Goal: Information Seeking & Learning: Learn about a topic

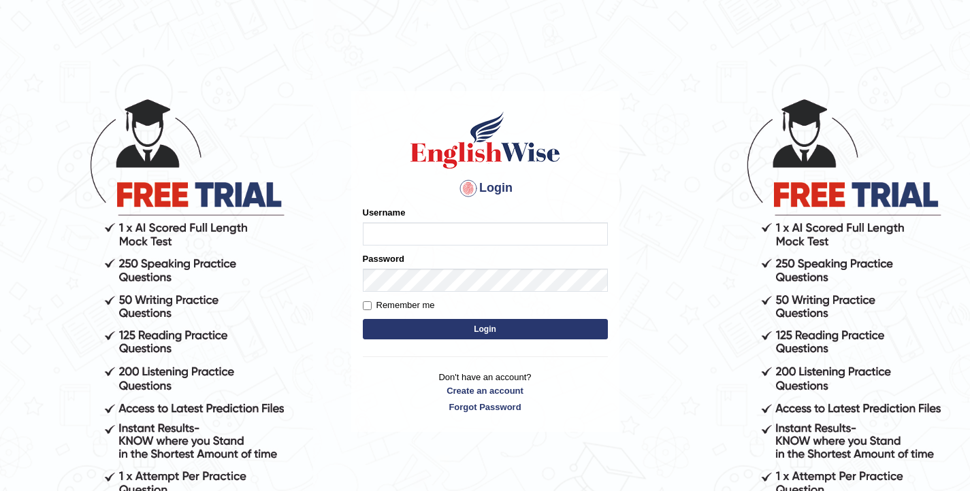
type input "elhamdavoodi"
click at [429, 332] on button "Login" at bounding box center [485, 329] width 245 height 20
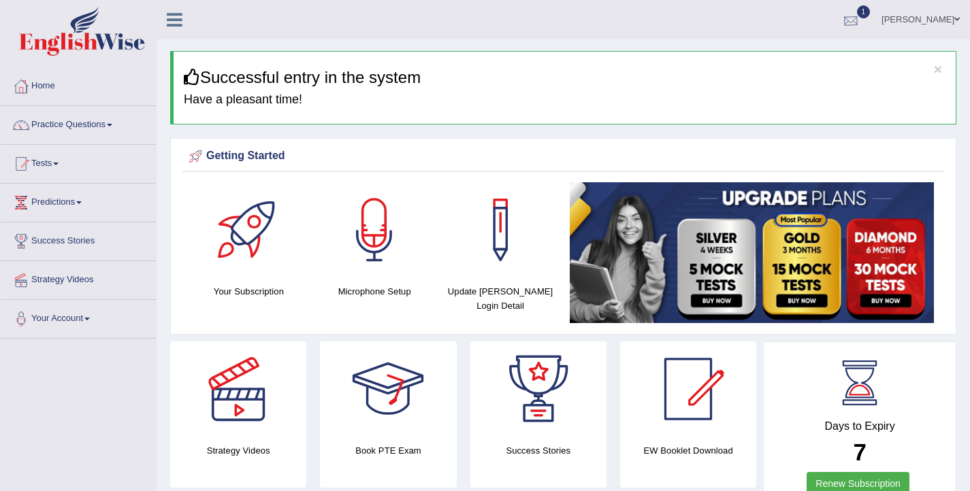
click at [861, 20] on div at bounding box center [850, 20] width 20 height 20
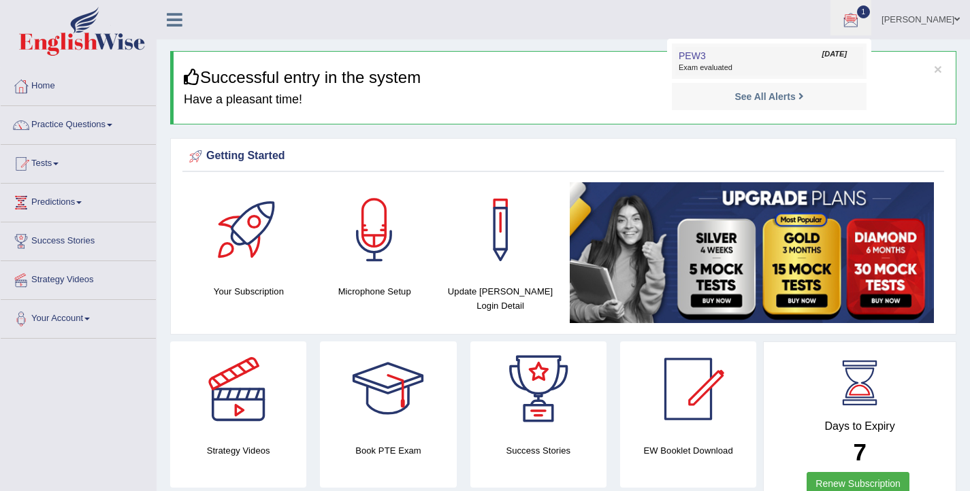
click at [783, 64] on span "Exam evaluated" at bounding box center [768, 68] width 181 height 11
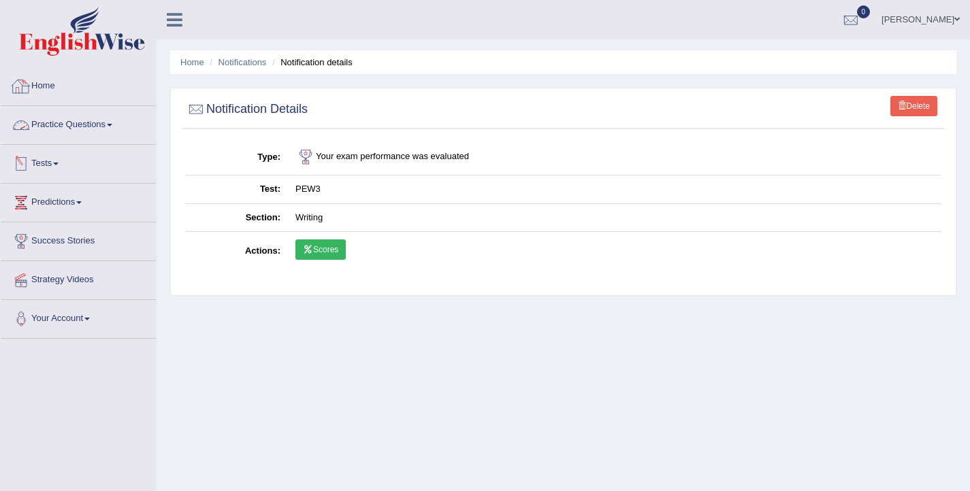
click at [62, 123] on link "Practice Questions" at bounding box center [78, 123] width 155 height 34
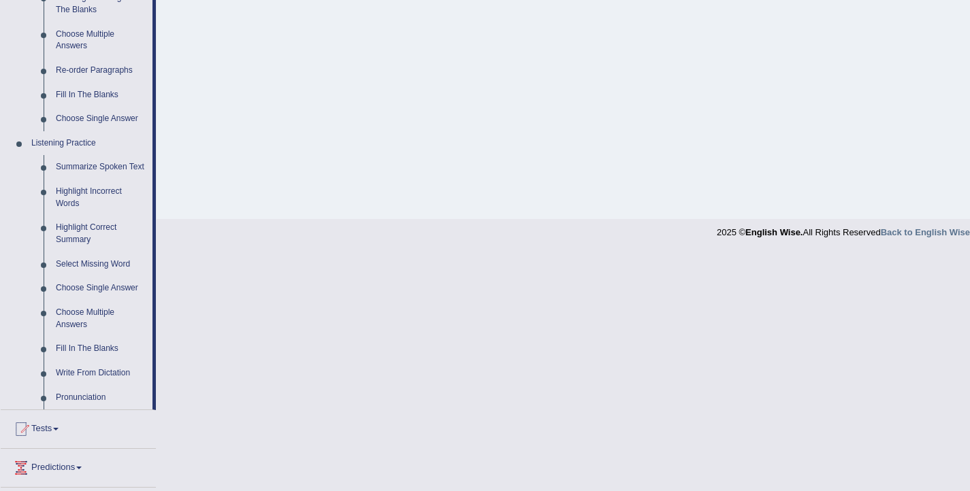
scroll to position [463, 0]
click at [99, 383] on link "Write From Dictation" at bounding box center [101, 371] width 103 height 24
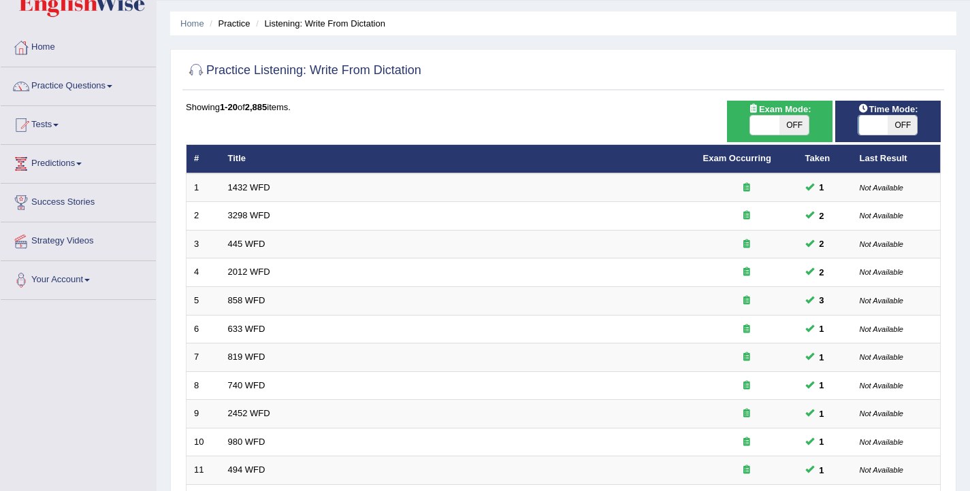
scroll to position [41, 0]
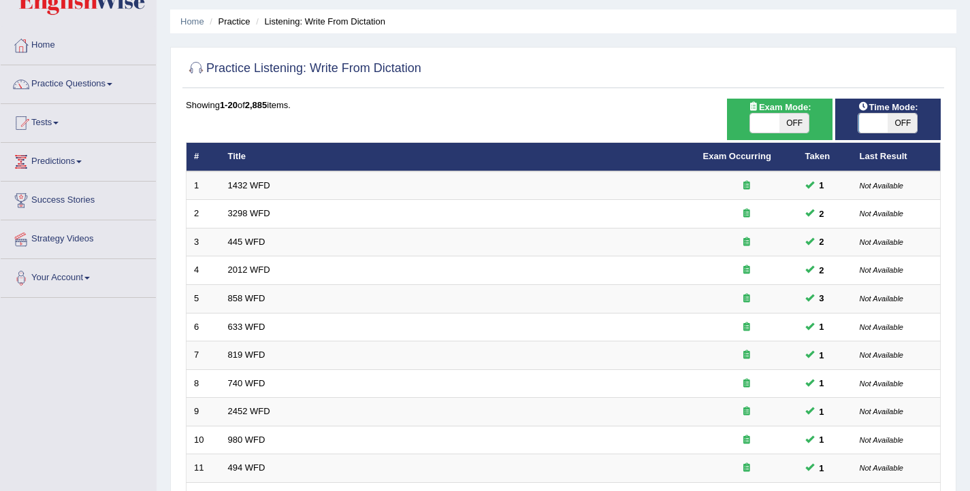
click at [878, 121] on span at bounding box center [873, 123] width 29 height 19
checkbox input "true"
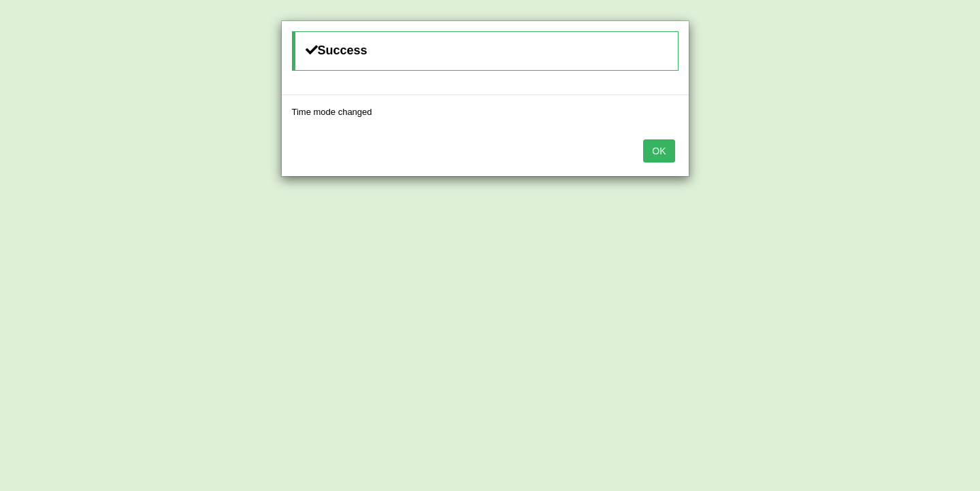
click at [651, 156] on button "OK" at bounding box center [658, 150] width 31 height 23
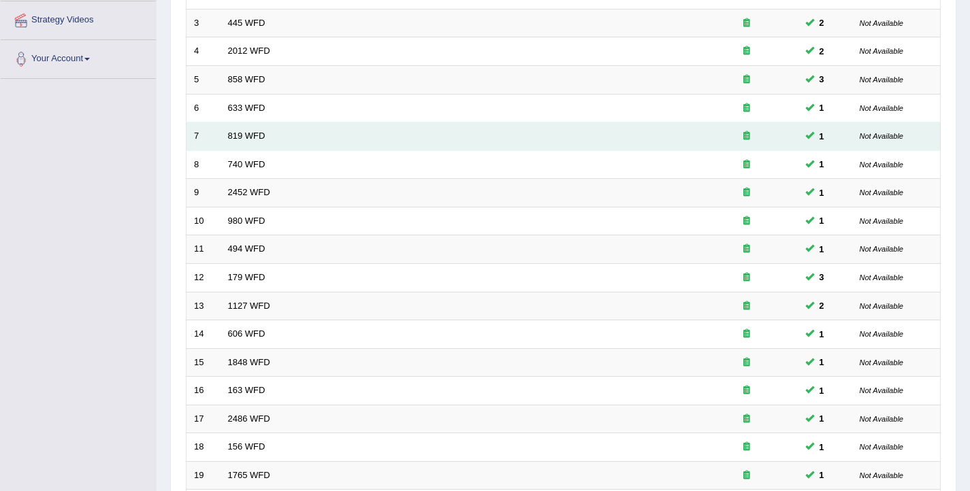
scroll to position [410, 0]
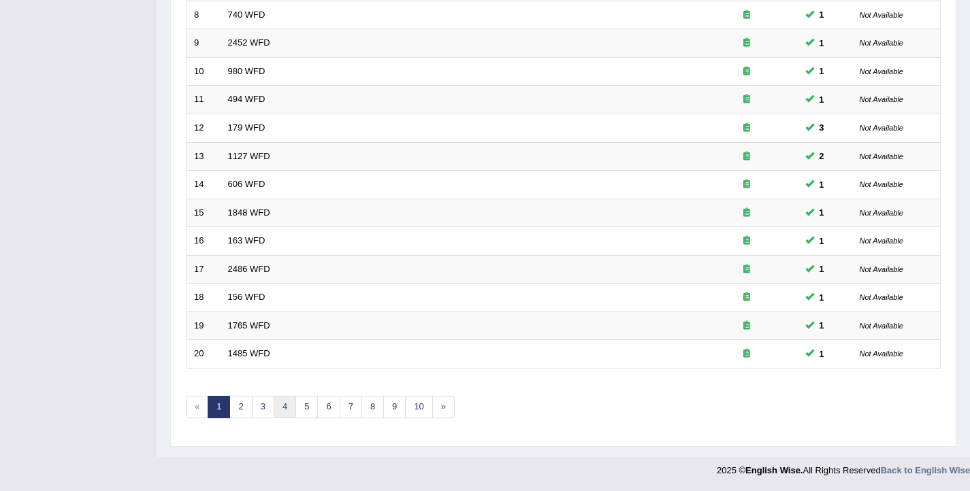
click at [282, 412] on link "4" at bounding box center [285, 407] width 22 height 22
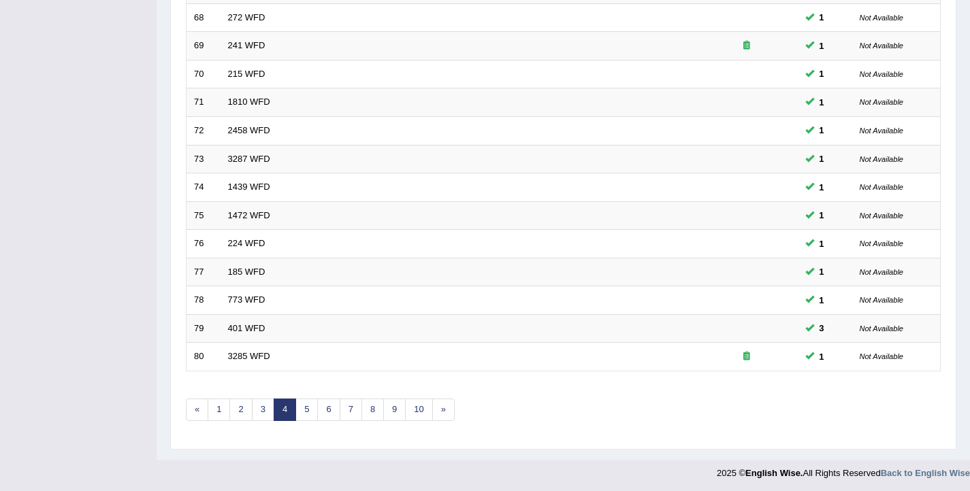
scroll to position [410, 0]
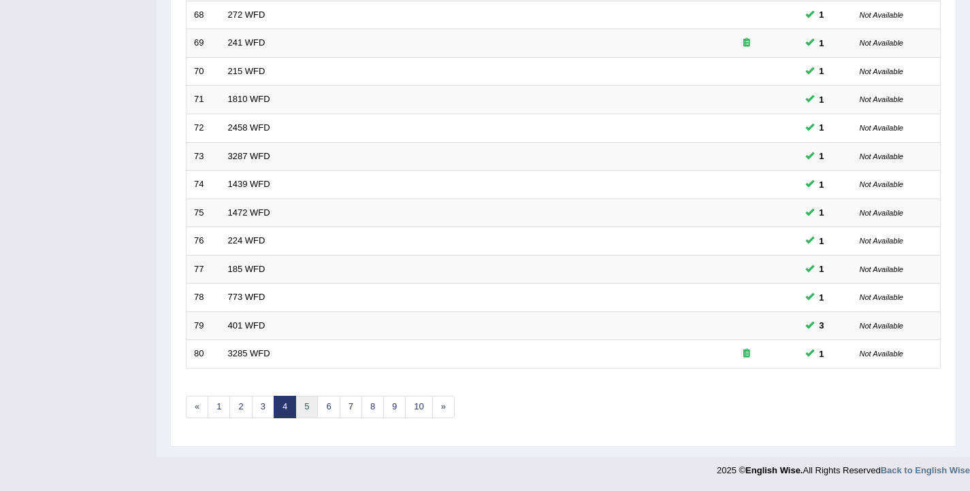
click at [300, 411] on link "5" at bounding box center [306, 407] width 22 height 22
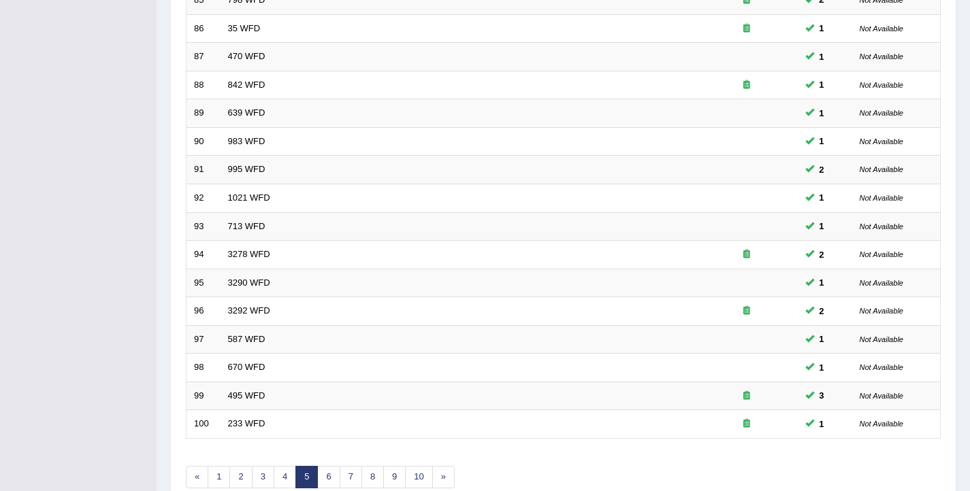
scroll to position [410, 0]
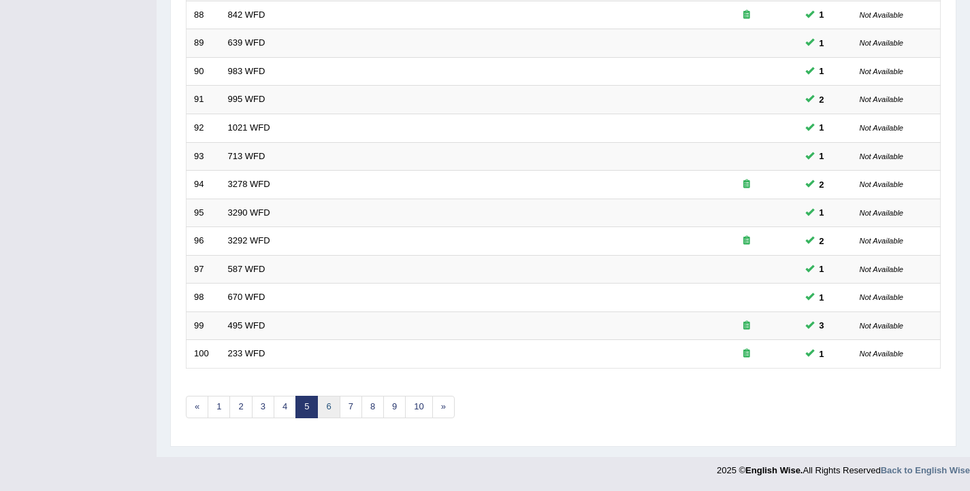
click at [332, 405] on link "6" at bounding box center [328, 407] width 22 height 22
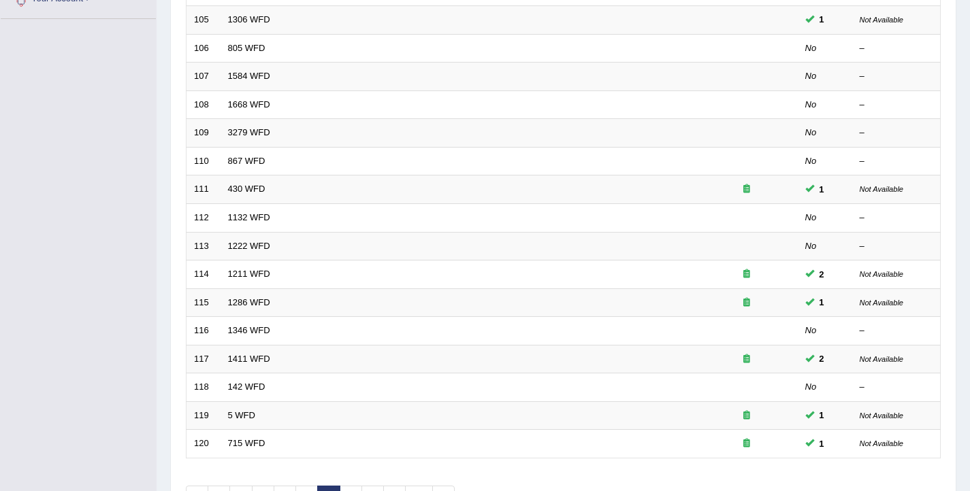
scroll to position [410, 0]
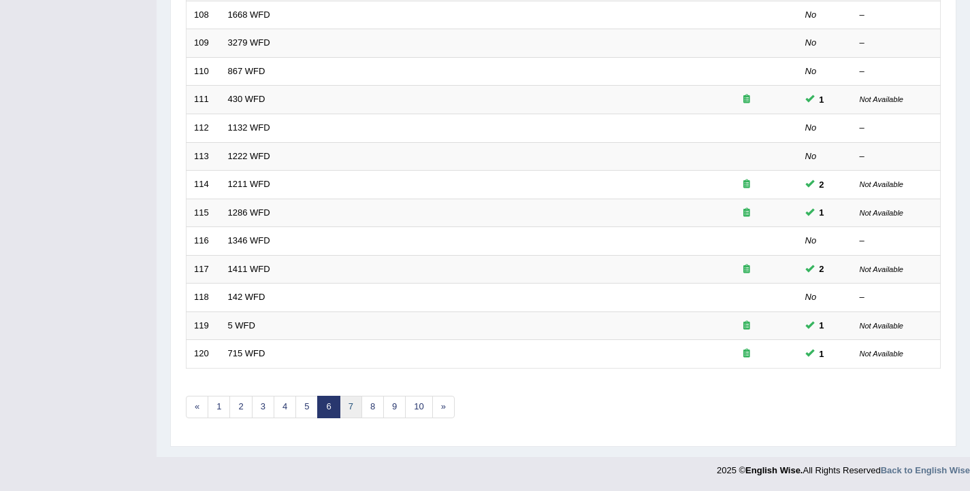
click at [346, 407] on link "7" at bounding box center [351, 407] width 22 height 22
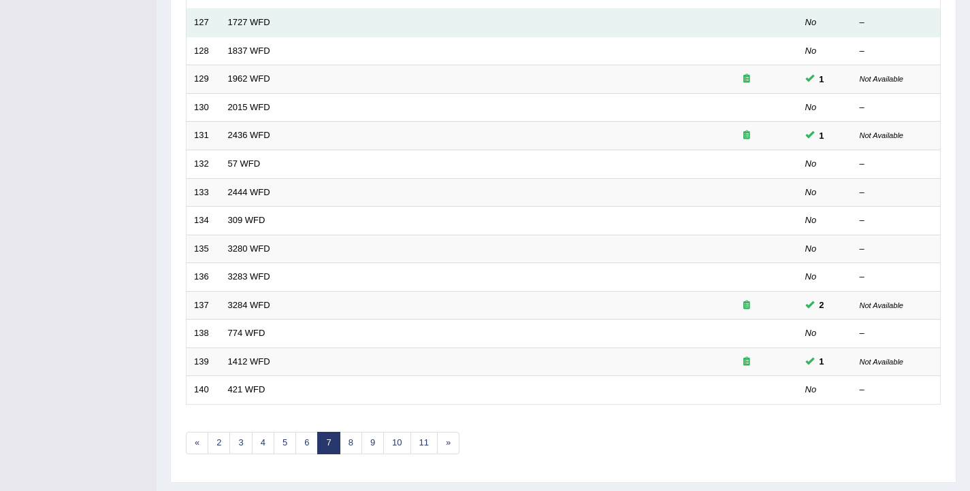
scroll to position [410, 0]
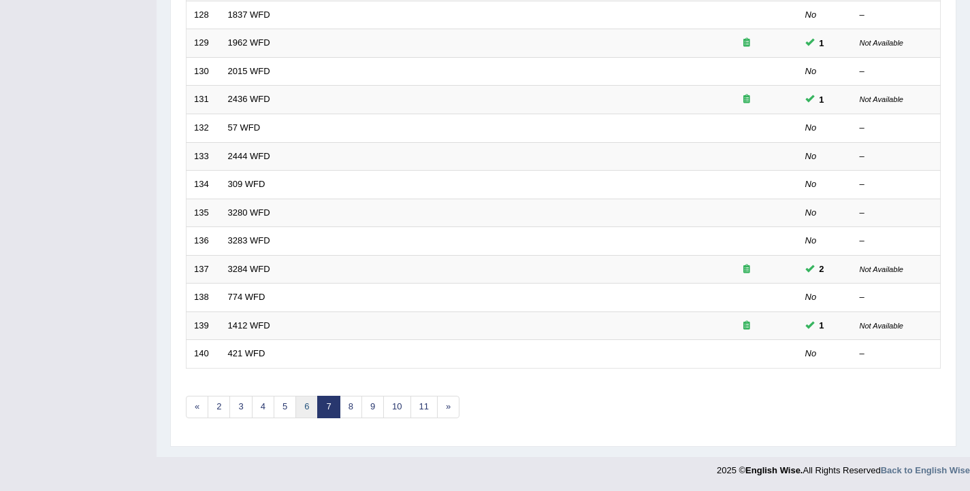
click at [309, 410] on link "6" at bounding box center [306, 407] width 22 height 22
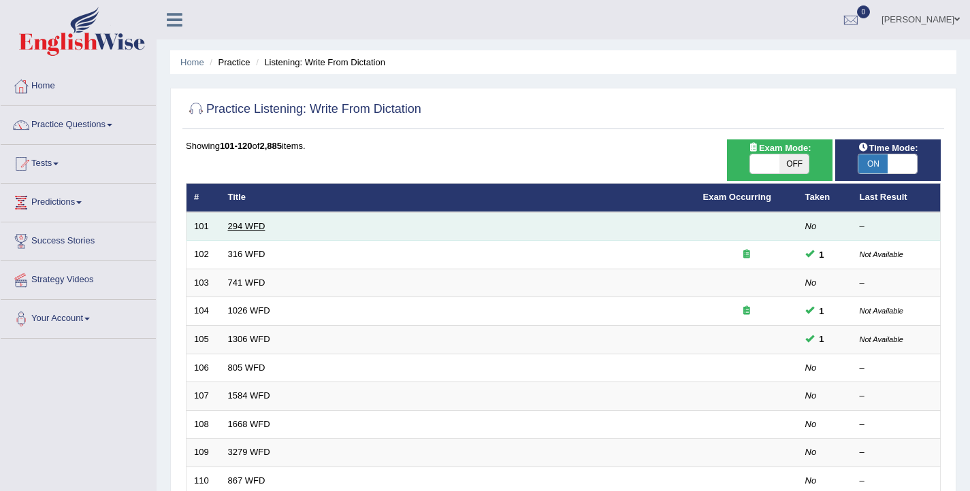
click at [250, 227] on link "294 WFD" at bounding box center [246, 226] width 37 height 10
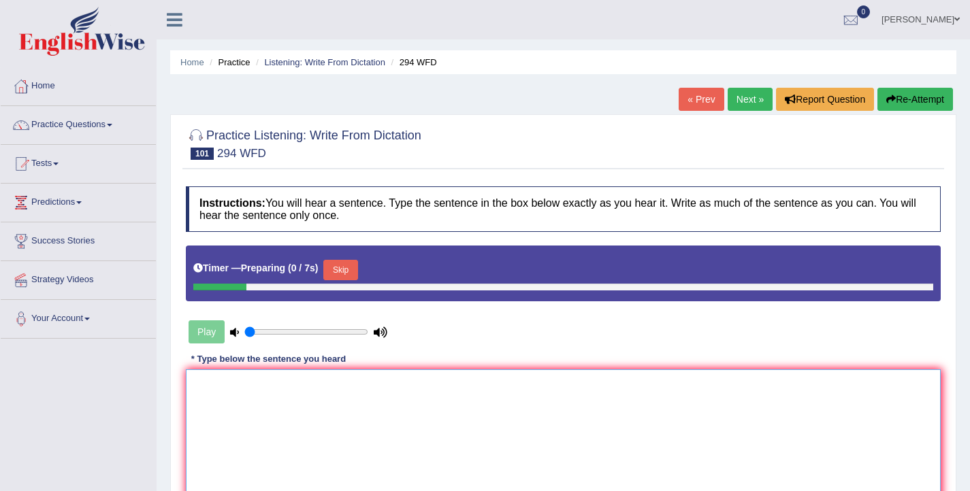
click at [296, 415] on textarea at bounding box center [563, 435] width 755 height 132
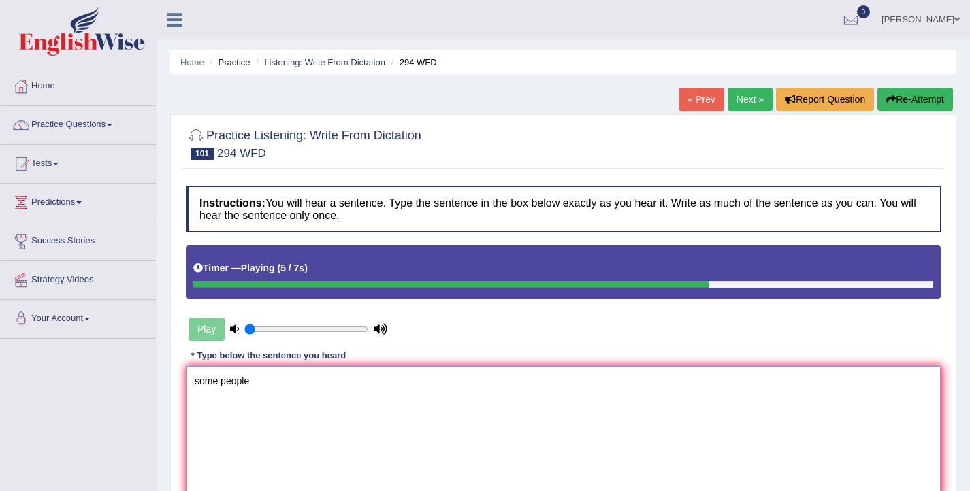
type textarea "some people"
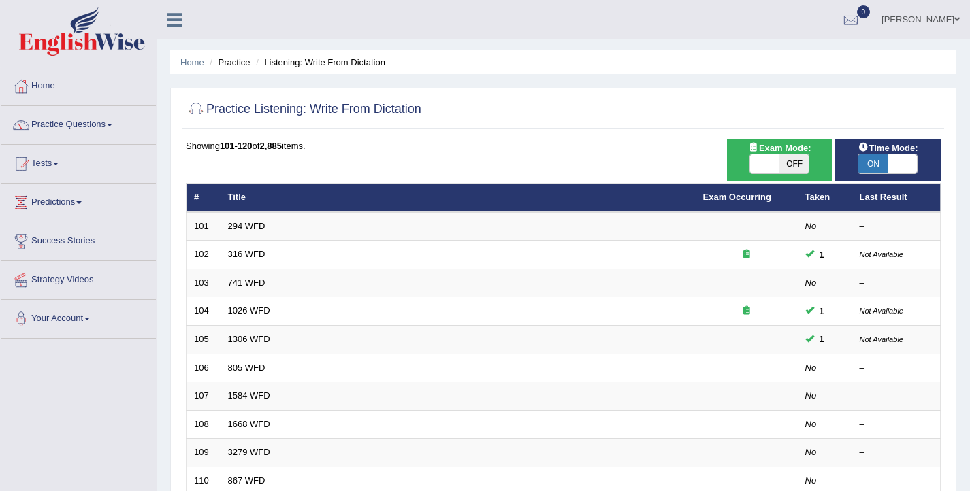
click at [568, 20] on ul "Ellie Toggle navigation Username: Elhamdavoodi Access Type: Online Subscription…" at bounding box center [686, 19] width 570 height 39
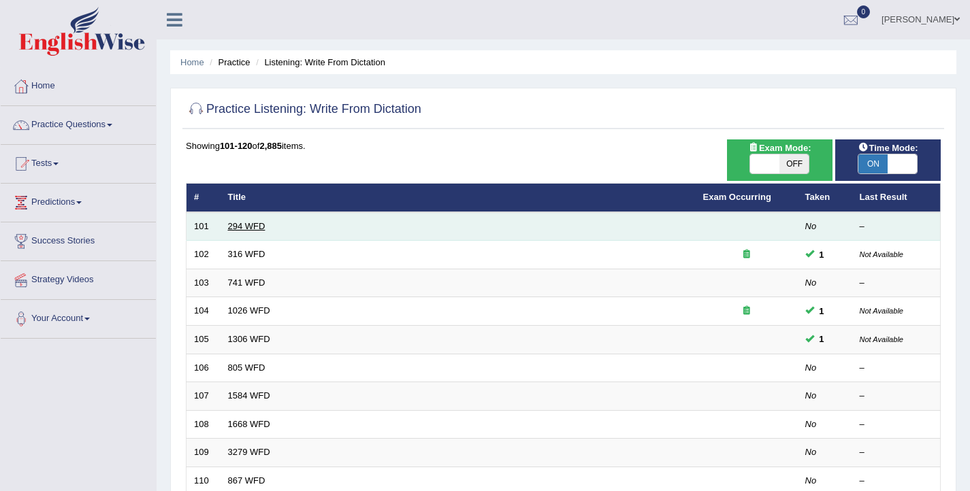
click at [241, 224] on link "294 WFD" at bounding box center [246, 226] width 37 height 10
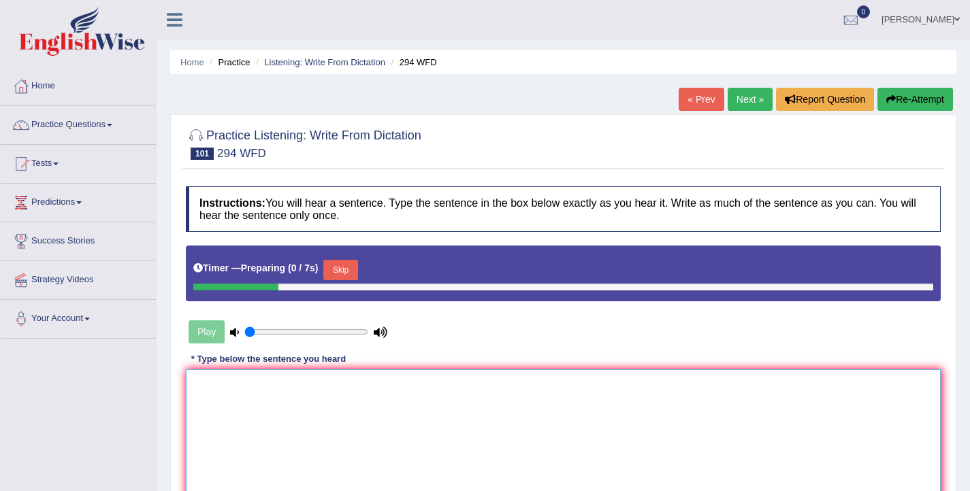
click at [282, 434] on textarea at bounding box center [563, 435] width 755 height 132
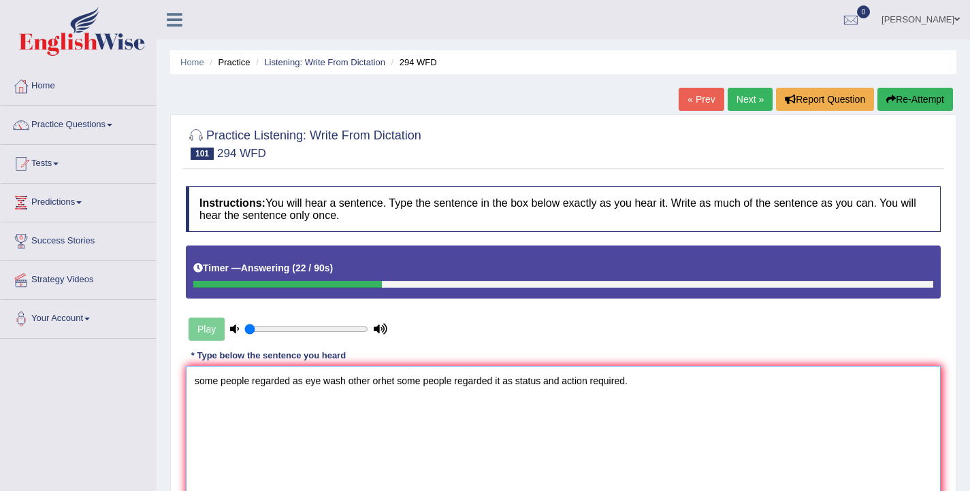
click at [202, 387] on textarea "some people regarded as eye wash other orhet some people regarded it as status …" at bounding box center [563, 432] width 755 height 132
click at [201, 384] on textarea "some people regarded as eye wash other orhet some people regarded it as status …" at bounding box center [563, 432] width 755 height 132
click at [294, 382] on textarea "Some people regarded as eye wash other orhet some people regarded it as status …" at bounding box center [563, 432] width 755 height 132
click at [333, 383] on textarea "Some people regarded it as eye wash other orhet some people regarded it as stat…" at bounding box center [563, 432] width 755 height 132
click at [354, 384] on textarea "Some people regarded it as eye wash other orhet some people regarded it as stat…" at bounding box center [563, 432] width 755 height 132
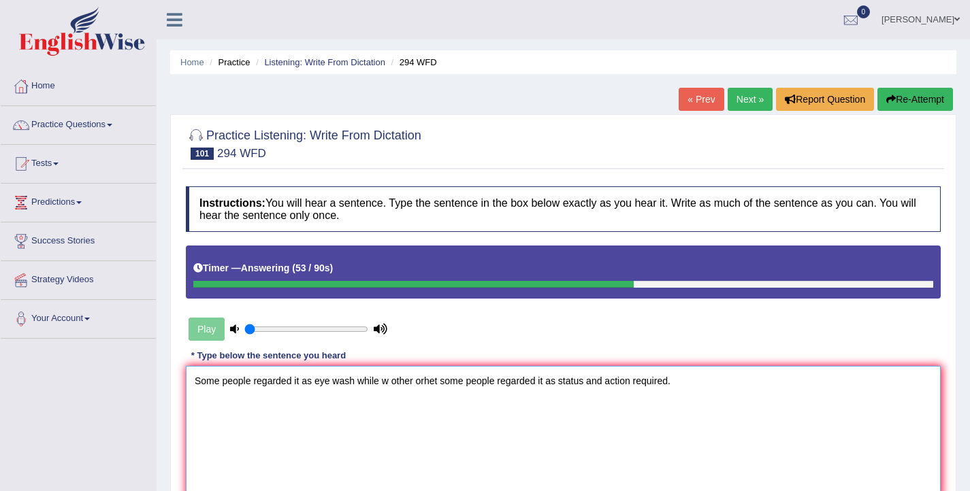
drag, startPoint x: 438, startPoint y: 384, endPoint x: 417, endPoint y: 384, distance: 21.1
click at [417, 384] on textarea "Some people regarded it as eye wash while w other orhet some people regarded it…" at bounding box center [563, 432] width 755 height 132
click at [420, 383] on textarea "Some people regarded it as eye wash while w other some people regarded it as st…" at bounding box center [563, 432] width 755 height 132
click at [252, 382] on textarea "Some people regarded it as eye wash while w other some people regarded it as st…" at bounding box center [563, 432] width 755 height 132
click at [504, 384] on textarea "Some people regard regarded it as eye wash while w other some people regarded i…" at bounding box center [563, 432] width 755 height 132
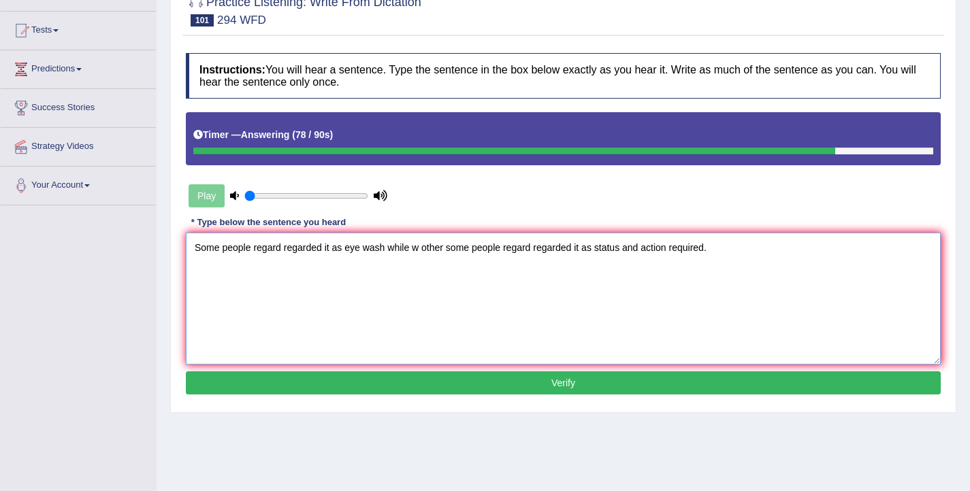
scroll to position [135, 0]
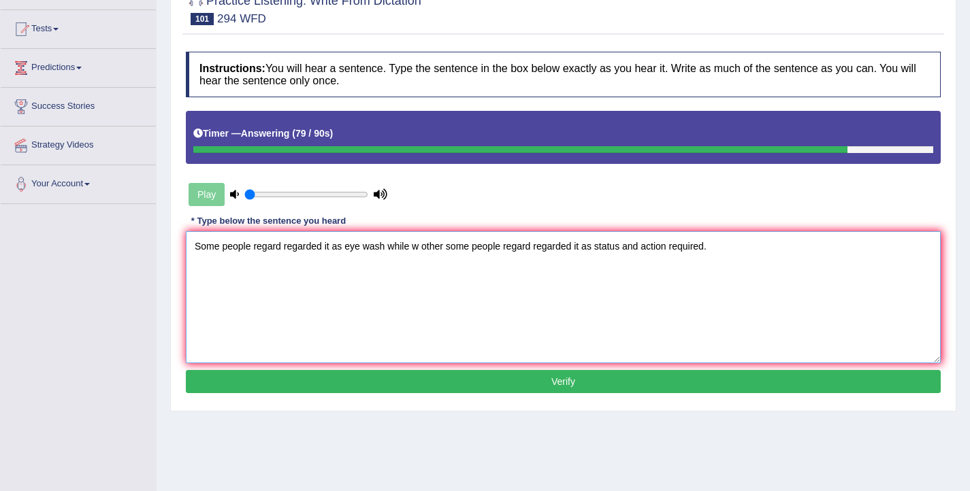
type textarea "Some people regard regarded it as eye wash while w other some people regard reg…"
click at [593, 384] on button "Verify" at bounding box center [563, 381] width 755 height 23
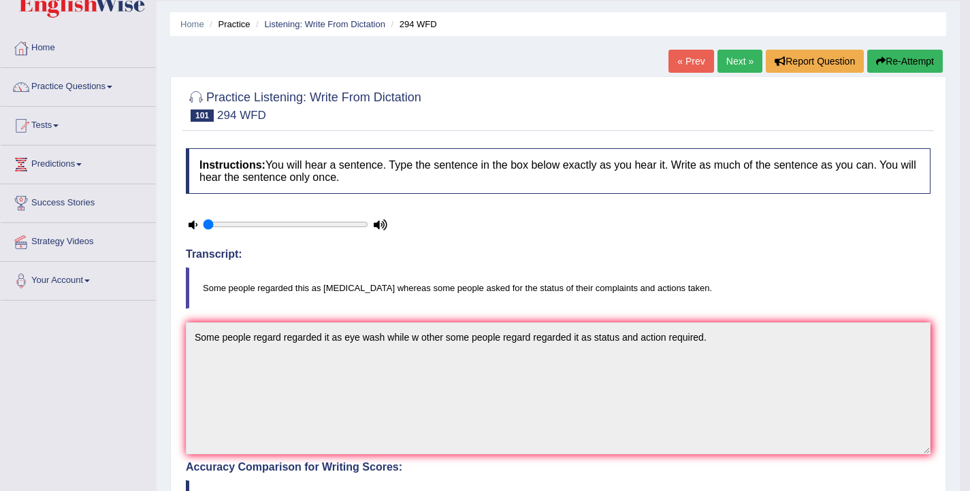
scroll to position [33, 0]
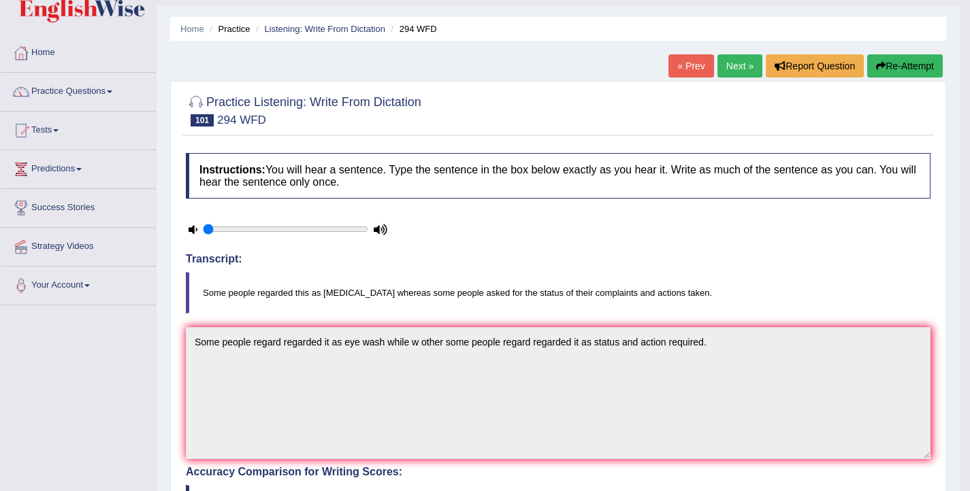
click at [909, 65] on button "Re-Attempt" at bounding box center [905, 65] width 76 height 23
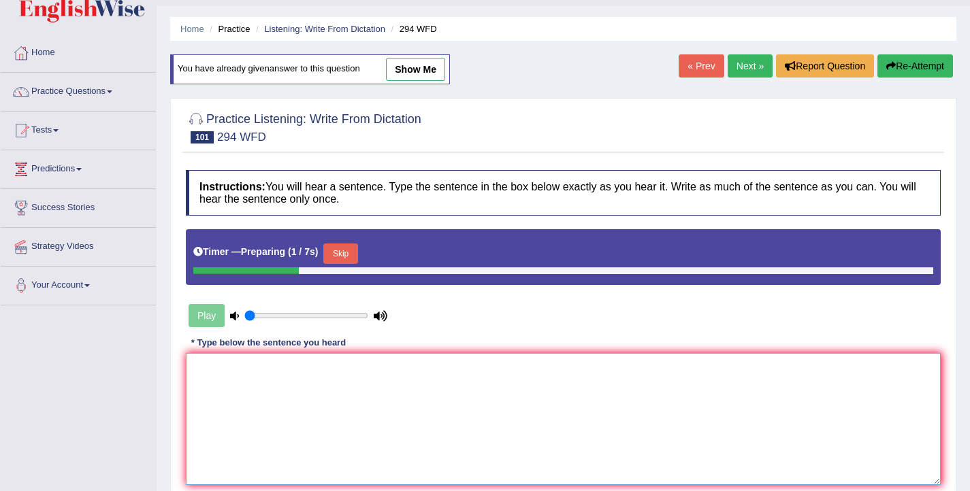
click at [340, 384] on textarea at bounding box center [563, 419] width 755 height 132
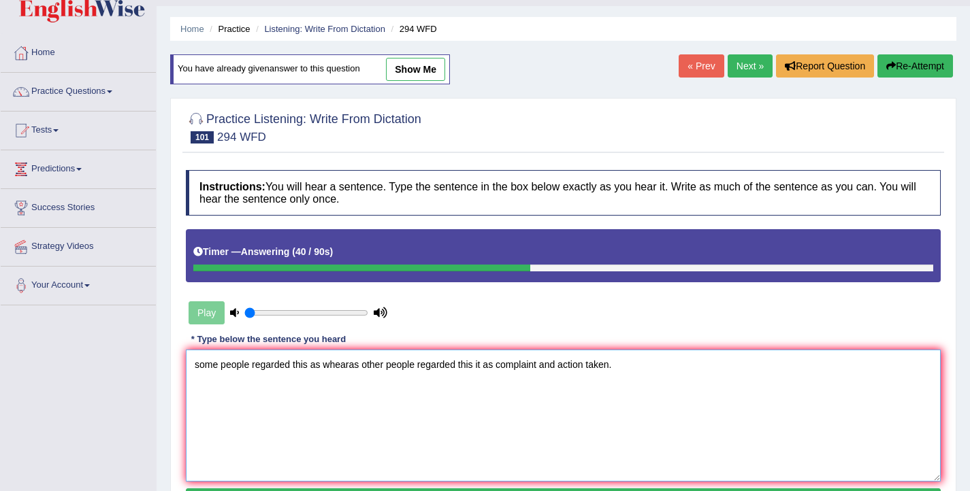
click at [199, 367] on textarea "some people regarded this as whearas other people regarded this it as complaint…" at bounding box center [563, 416] width 755 height 132
click at [323, 367] on textarea "Some people regarded this as whearas other people regarded this it as complaint…" at bounding box center [563, 416] width 755 height 132
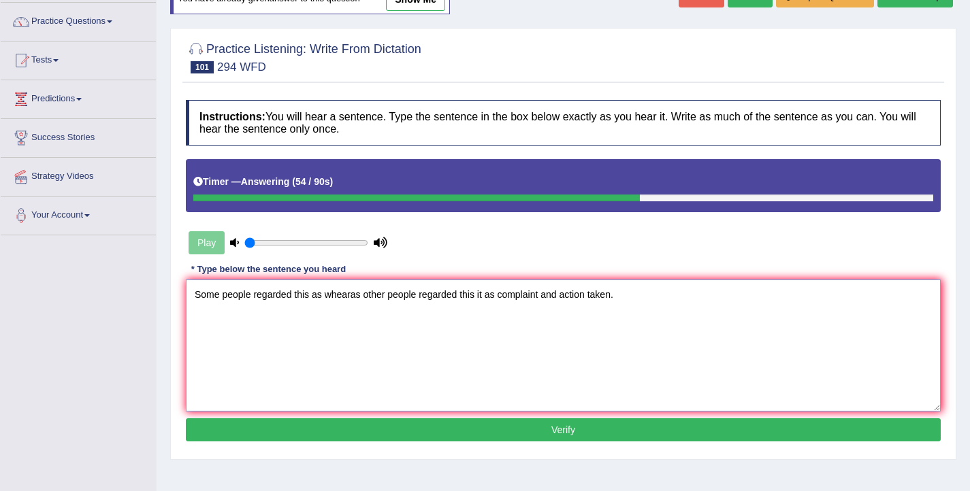
scroll to position [105, 0]
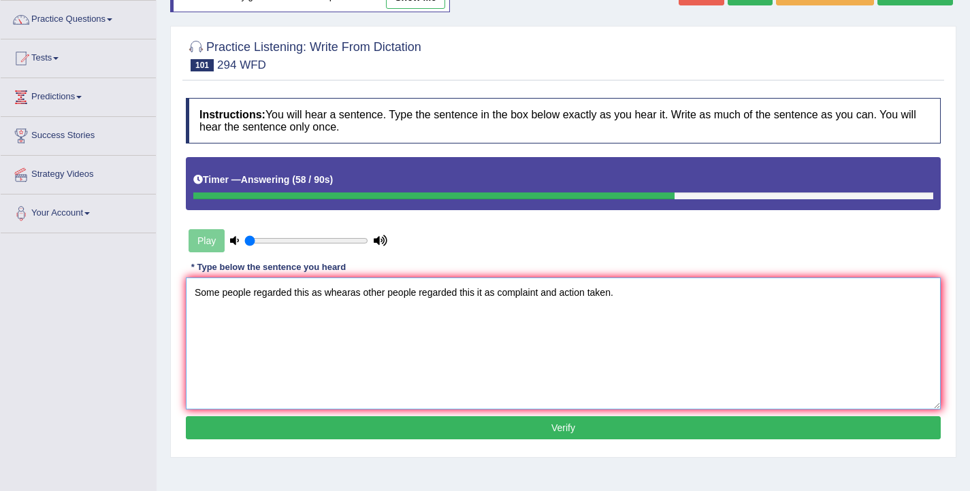
type textarea "Some people regarded this as whearas other people regarded this it as complaint…"
click at [510, 425] on button "Verify" at bounding box center [563, 427] width 755 height 23
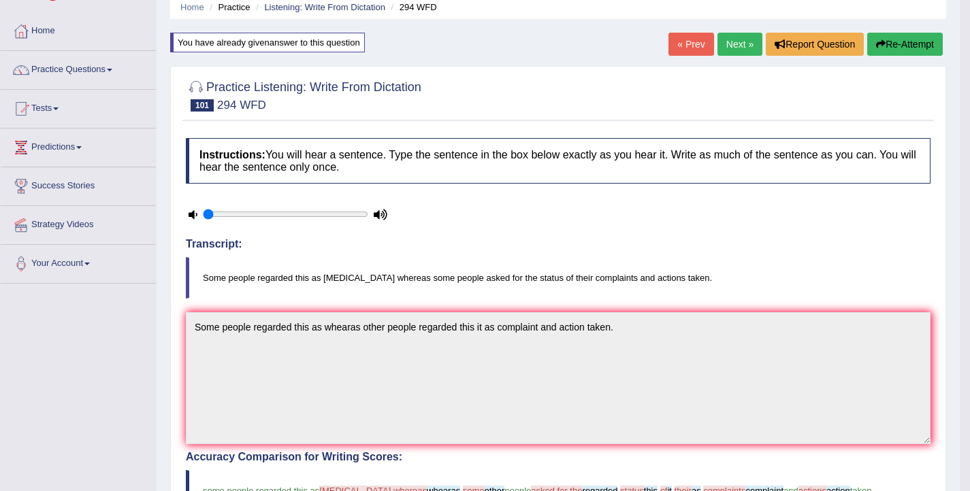
scroll to position [30, 0]
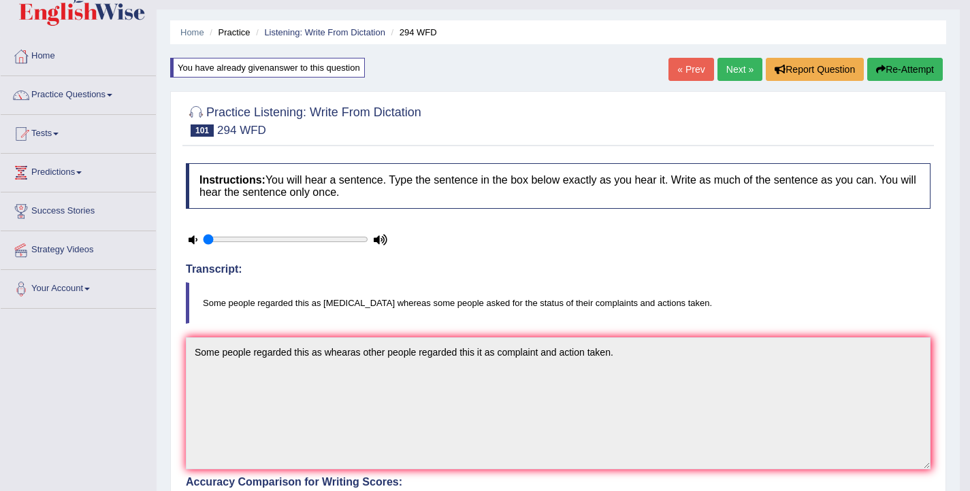
click at [895, 67] on button "Re-Attempt" at bounding box center [905, 69] width 76 height 23
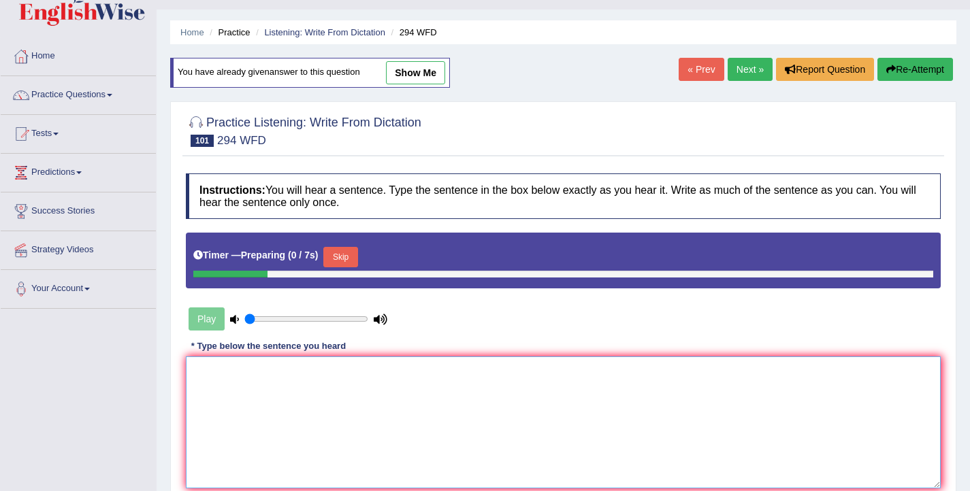
click at [392, 388] on textarea at bounding box center [563, 423] width 755 height 132
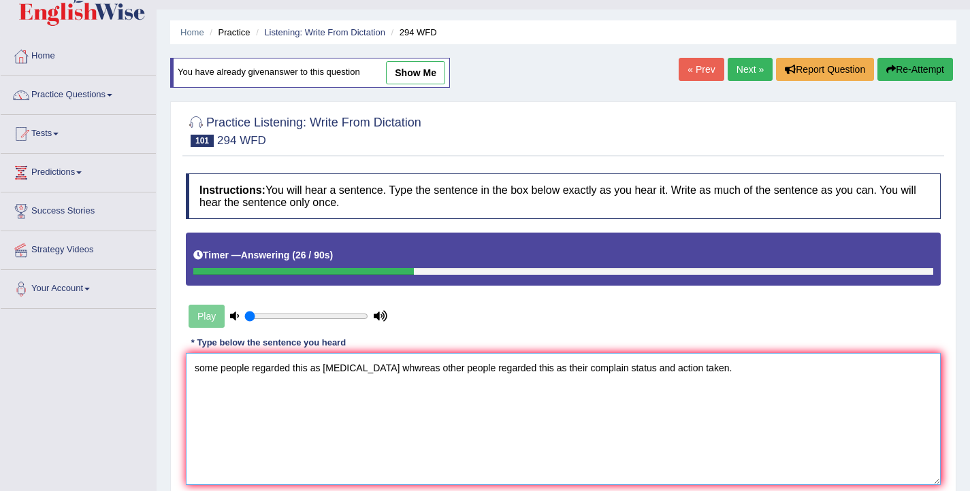
click at [201, 372] on textarea "some people regarded this as eyewash whwreas other people regarded this as thei…" at bounding box center [563, 419] width 755 height 132
drag, startPoint x: 403, startPoint y: 371, endPoint x: 366, endPoint y: 372, distance: 37.4
click at [366, 372] on textarea "Some people regarded this as eyewash whwreas other people regarded this as thei…" at bounding box center [563, 419] width 755 height 132
click at [589, 369] on textarea "Some people regarded this as eyewash whereas other people regarded this as thei…" at bounding box center [563, 419] width 755 height 132
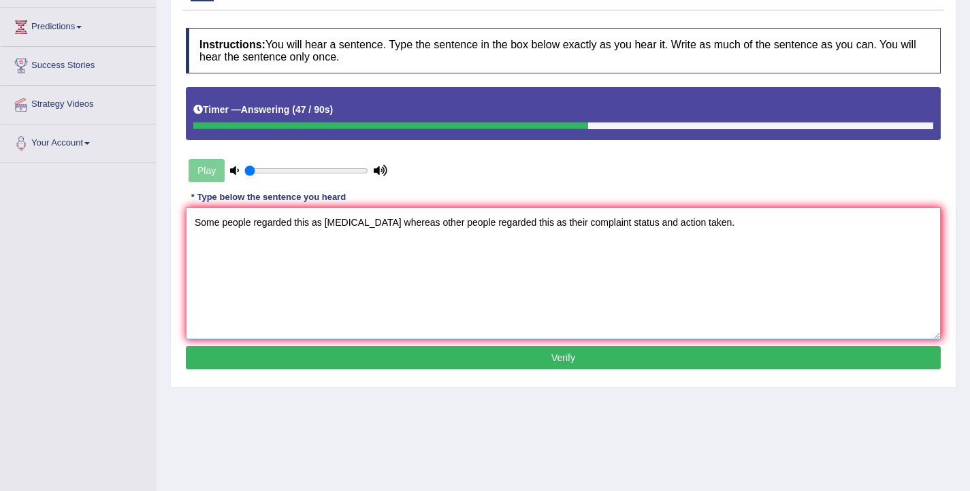
scroll to position [177, 0]
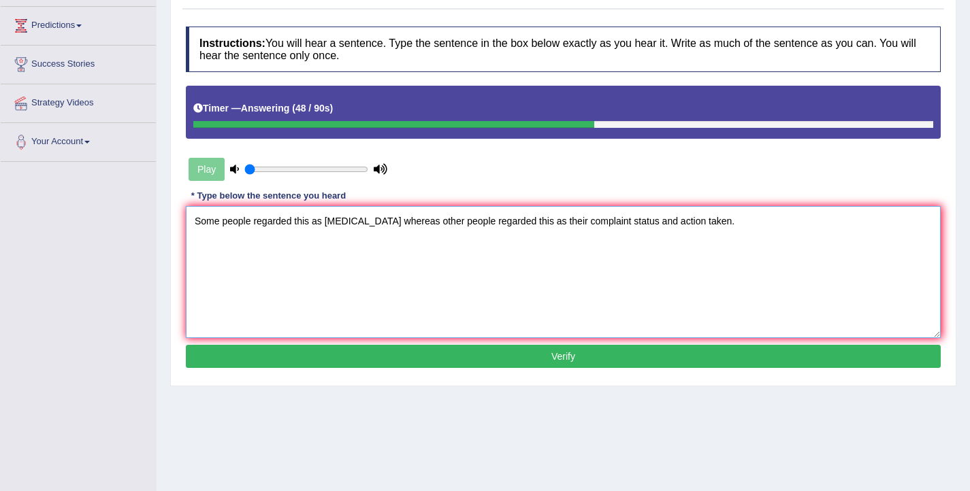
type textarea "Some people regarded this as eyewash whereas other people regarded this as thei…"
click at [618, 359] on button "Verify" at bounding box center [563, 356] width 755 height 23
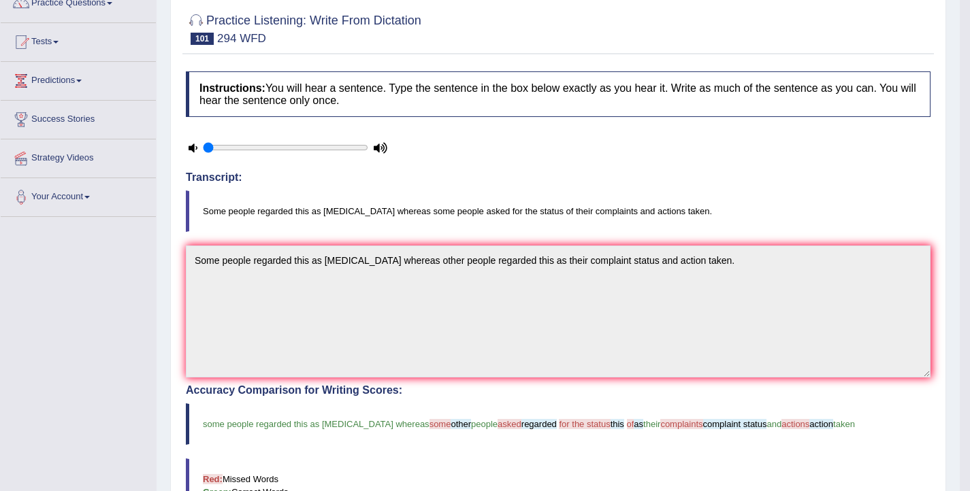
scroll to position [88, 0]
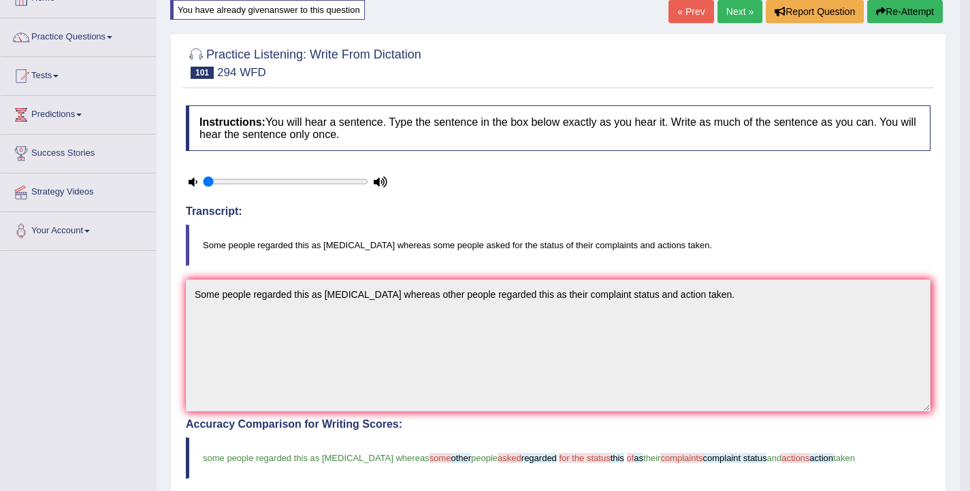
click at [887, 21] on button "Re-Attempt" at bounding box center [905, 11] width 76 height 23
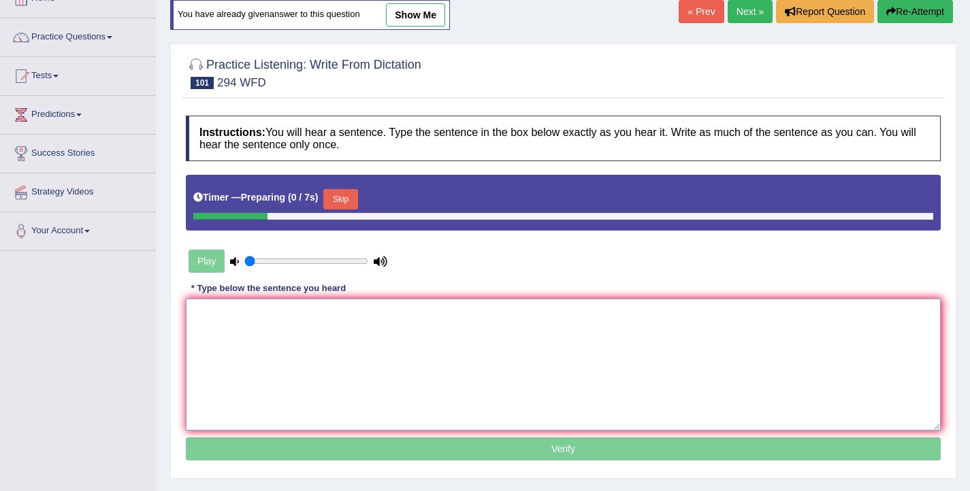
click at [378, 338] on textarea at bounding box center [563, 365] width 755 height 132
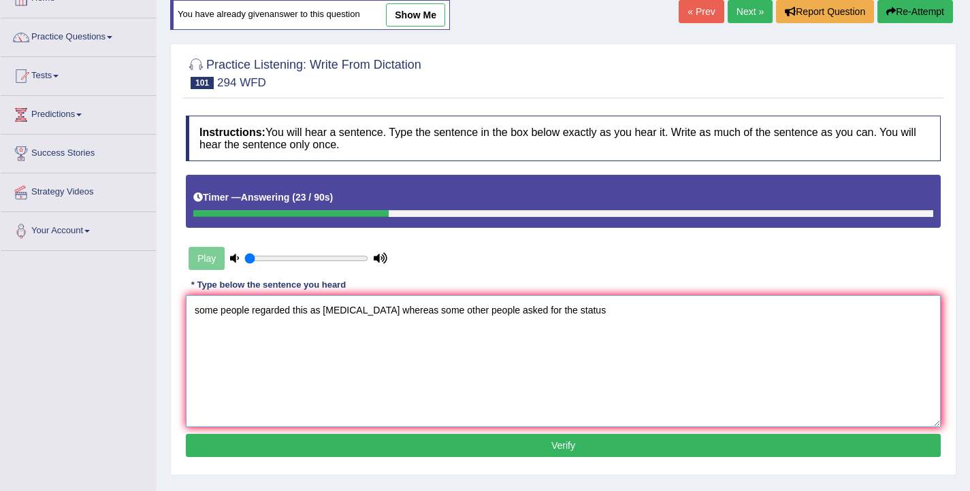
click at [540, 312] on textarea "some people regarded this as [MEDICAL_DATA] whereas some other people asked for…" at bounding box center [563, 361] width 755 height 132
click at [636, 315] on textarea "some people regarded this as [MEDICAL_DATA] whereas some other people asked for…" at bounding box center [563, 361] width 755 height 132
click at [199, 313] on textarea "some people regarded this as eyewash whereas some other people asked for the th…" at bounding box center [563, 361] width 755 height 132
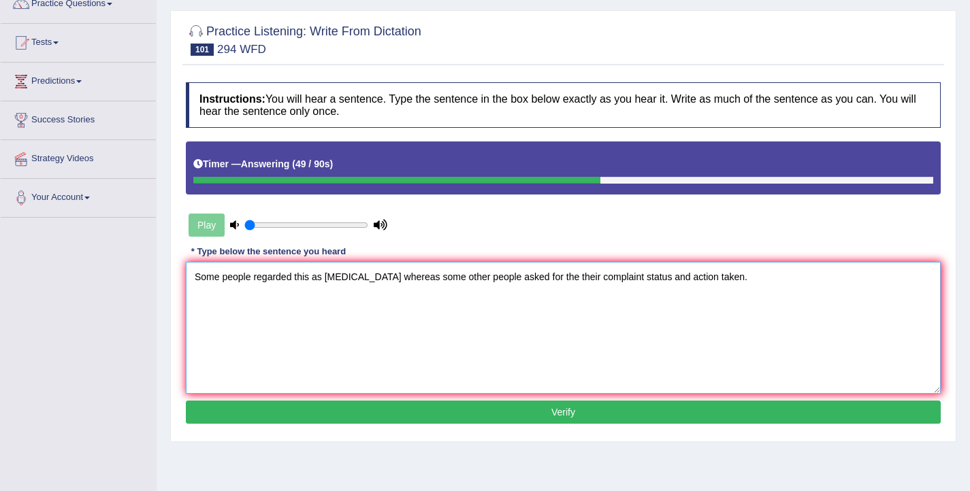
scroll to position [122, 0]
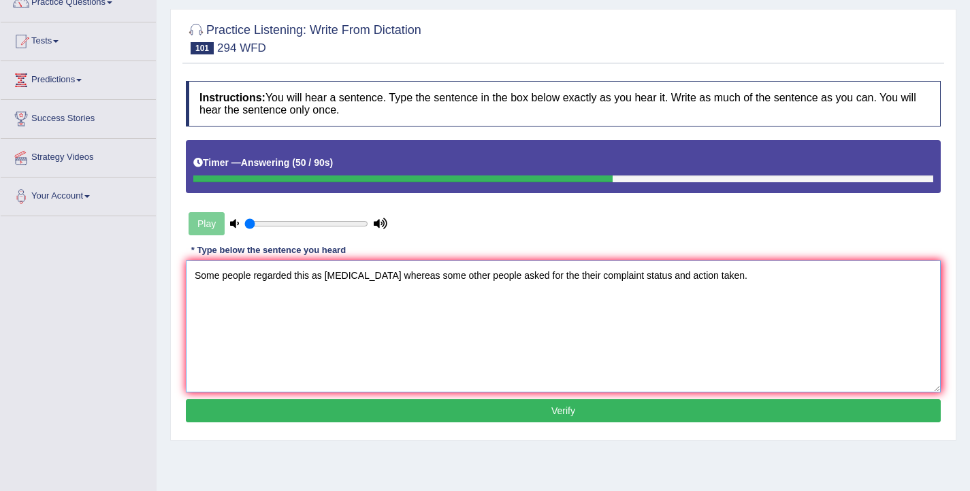
type textarea "Some people regarded this as eyewash whereas some other people asked for the th…"
click at [532, 411] on button "Verify" at bounding box center [563, 410] width 755 height 23
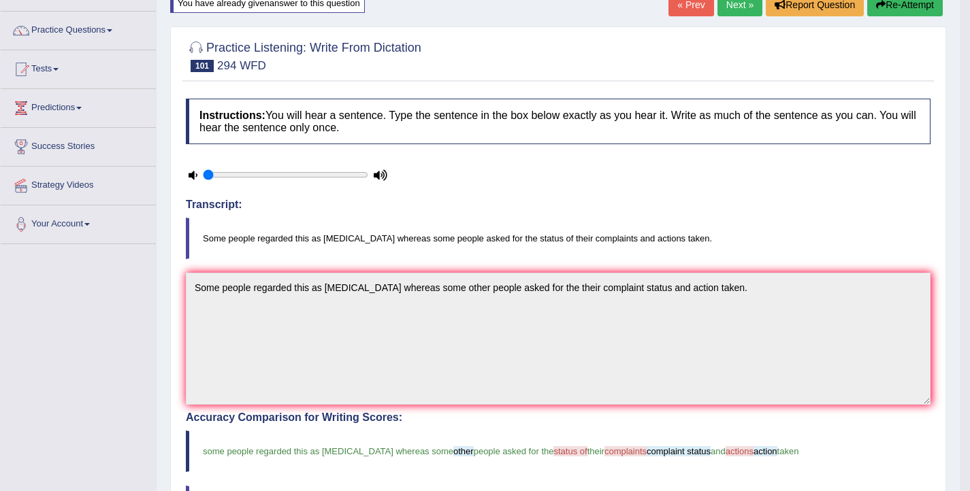
scroll to position [0, 0]
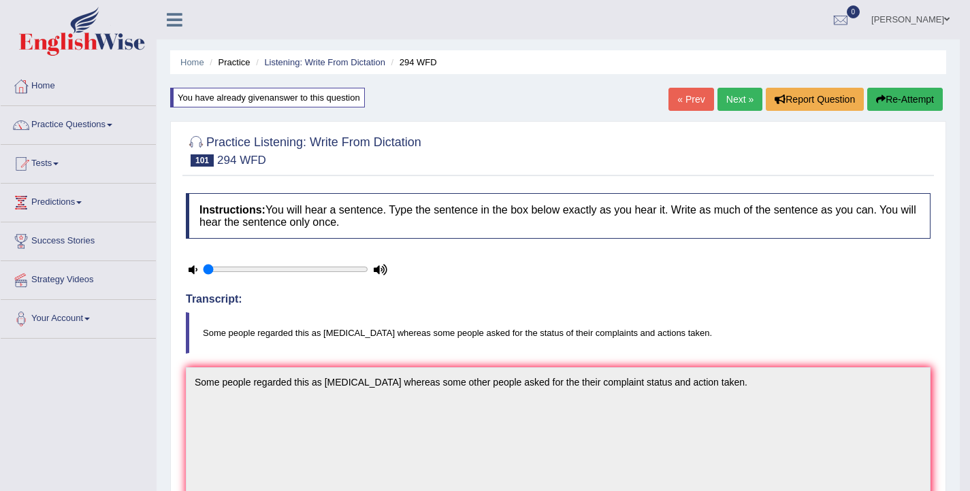
click at [889, 106] on button "Re-Attempt" at bounding box center [905, 99] width 76 height 23
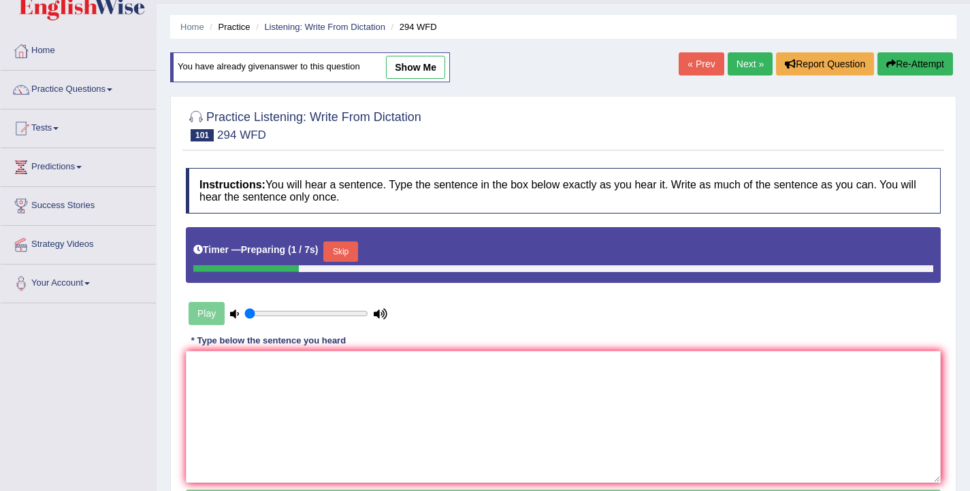
scroll to position [39, 0]
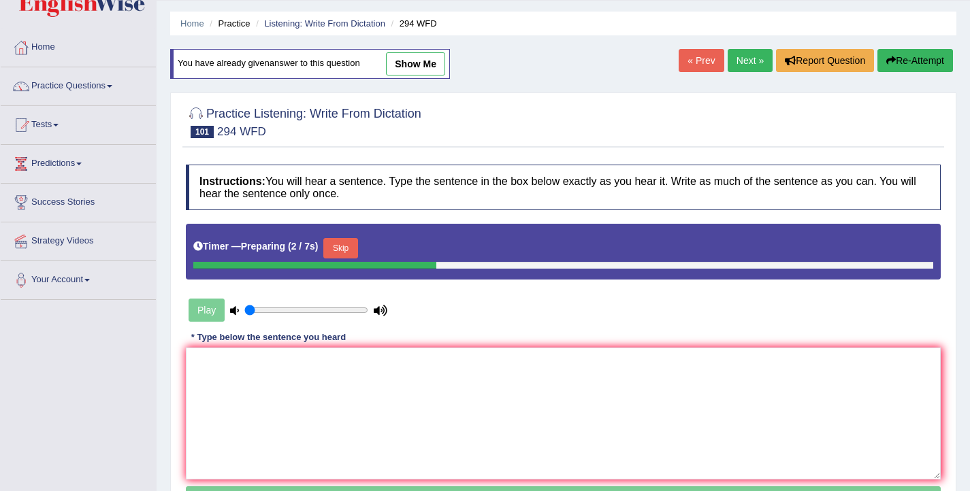
click at [352, 246] on button "Skip" at bounding box center [340, 248] width 34 height 20
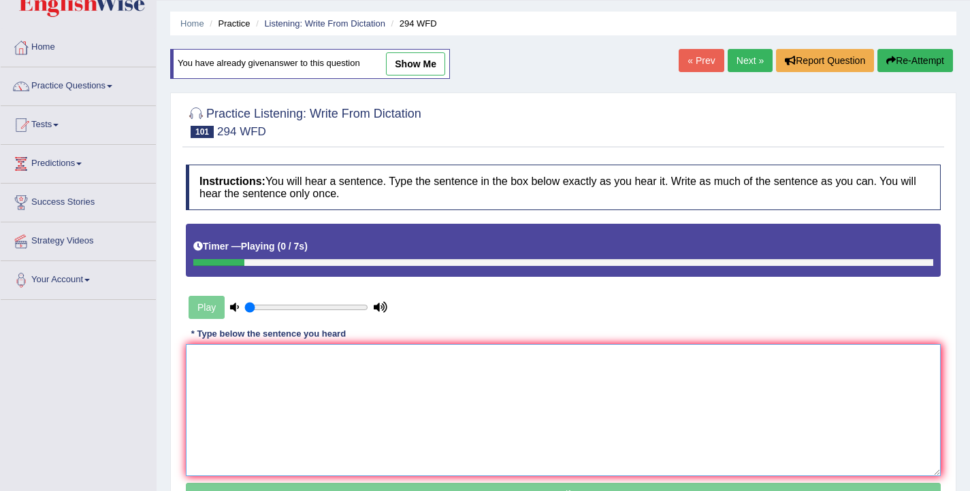
click at [302, 367] on textarea at bounding box center [563, 410] width 755 height 132
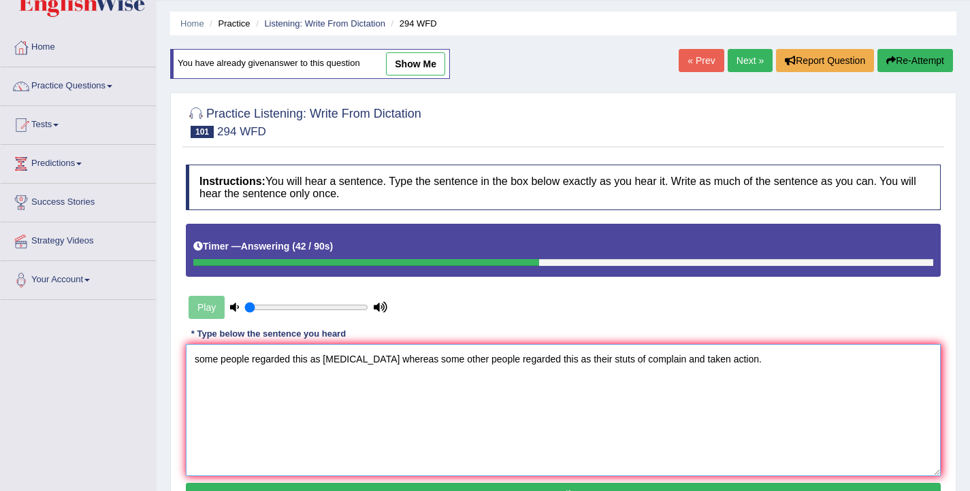
click at [199, 359] on textarea "some people regarded this as eyewash whereas some other people regarded this as…" at bounding box center [563, 410] width 755 height 132
click at [586, 361] on textarea "Some people regarded this as eyewash whereas some other people regarded this as…" at bounding box center [563, 410] width 755 height 132
click at [602, 362] on textarea "Some people regarded this as eyewash whereas some other people regarded this as…" at bounding box center [563, 410] width 755 height 132
click at [576, 359] on textarea "Some people regarded this as eyewash whereas some other people regarded this as…" at bounding box center [563, 410] width 755 height 132
click at [673, 362] on textarea "Some people regarded this as eyewash whereas some other people regarded this as…" at bounding box center [563, 410] width 755 height 132
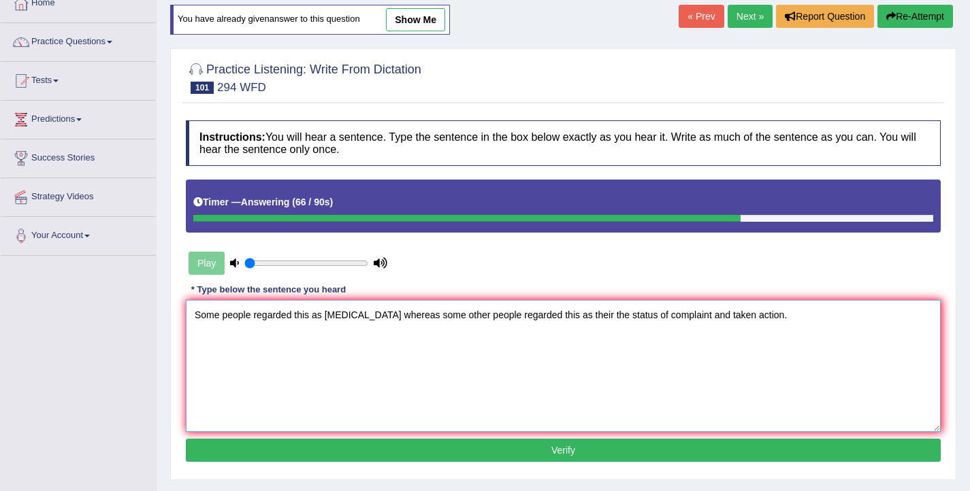
scroll to position [86, 0]
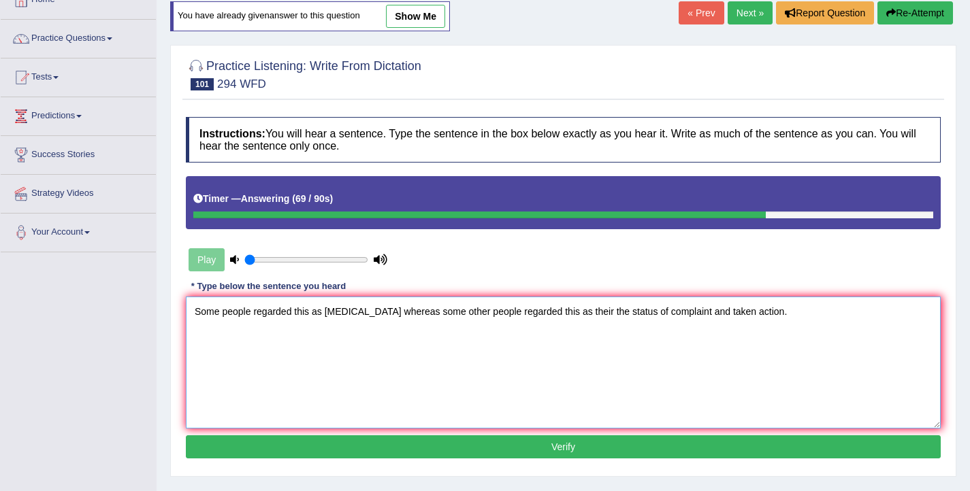
click at [748, 316] on textarea "Some people regarded this as eyewash whereas some other people regarded this as…" at bounding box center [563, 363] width 755 height 132
type textarea "Some people regarded this as eyewash whereas some other people regarded this as…"
click at [598, 448] on button "Verify" at bounding box center [563, 446] width 755 height 23
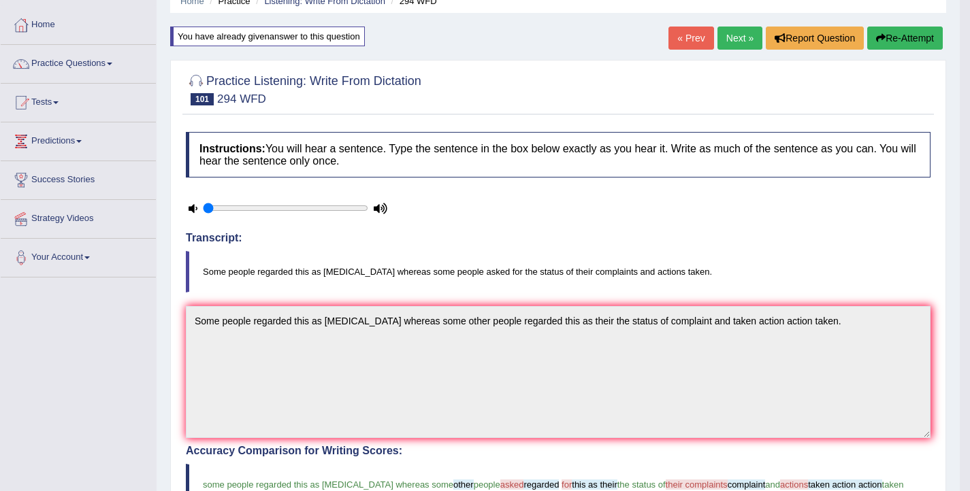
scroll to position [29, 0]
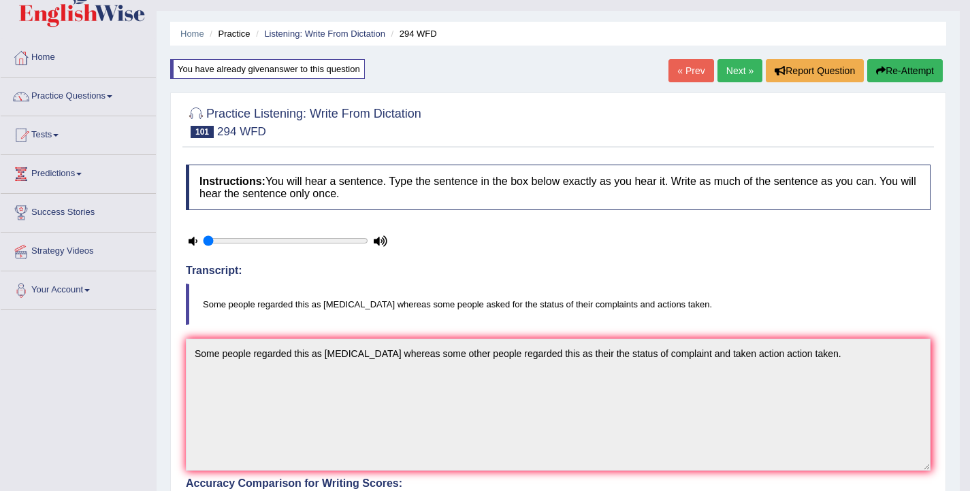
click at [891, 69] on button "Re-Attempt" at bounding box center [905, 70] width 76 height 23
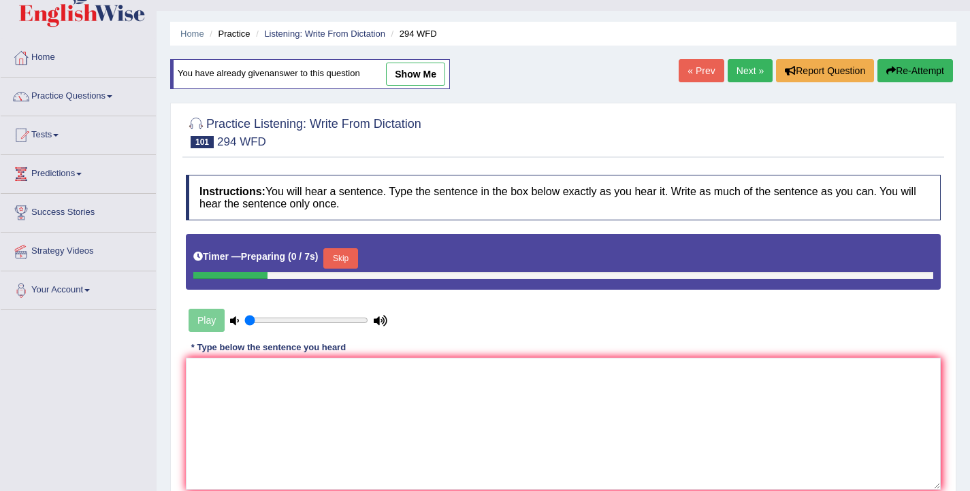
click at [349, 259] on button "Skip" at bounding box center [340, 258] width 34 height 20
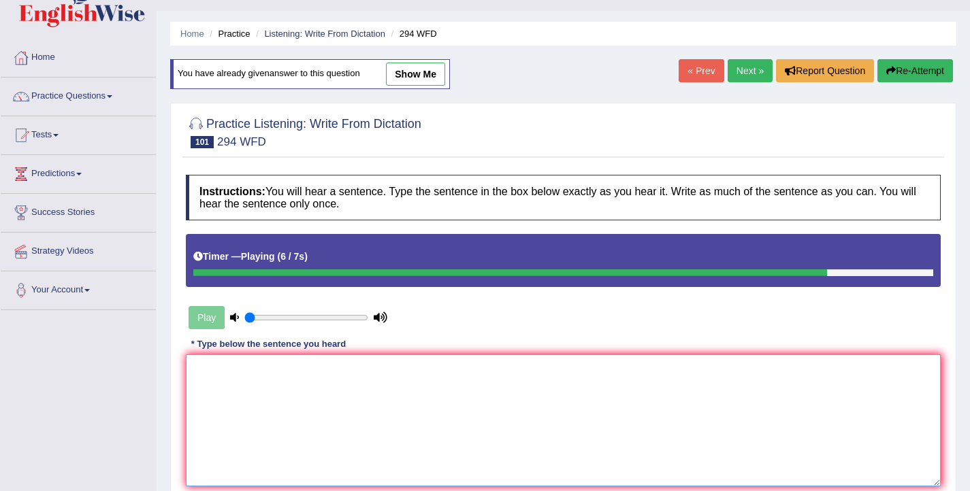
click at [293, 385] on textarea at bounding box center [563, 420] width 755 height 132
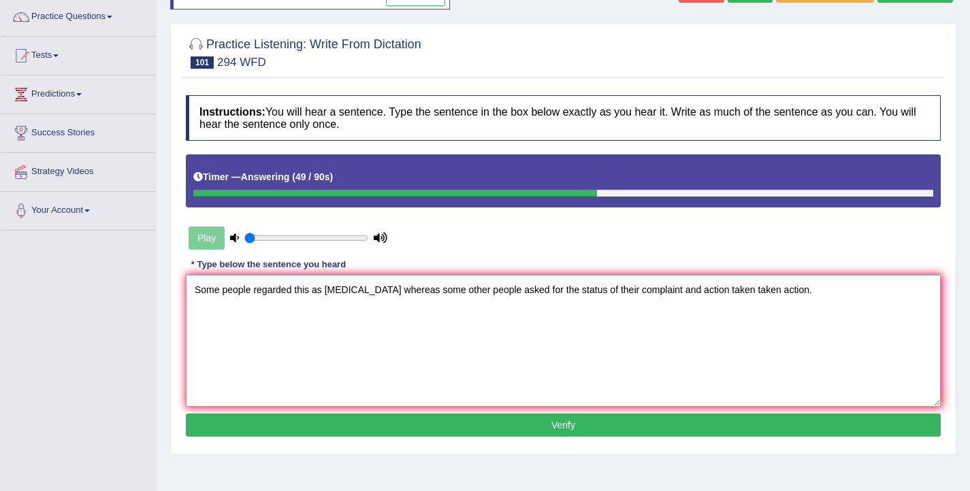
scroll to position [125, 0]
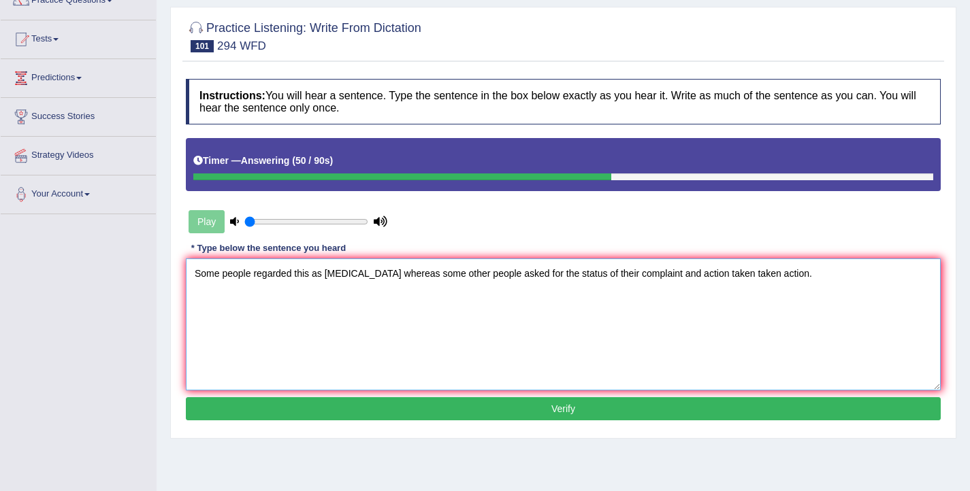
type textarea "Some people regarded this as eyewash whereas some other people asked for the st…"
click at [584, 409] on button "Verify" at bounding box center [563, 408] width 755 height 23
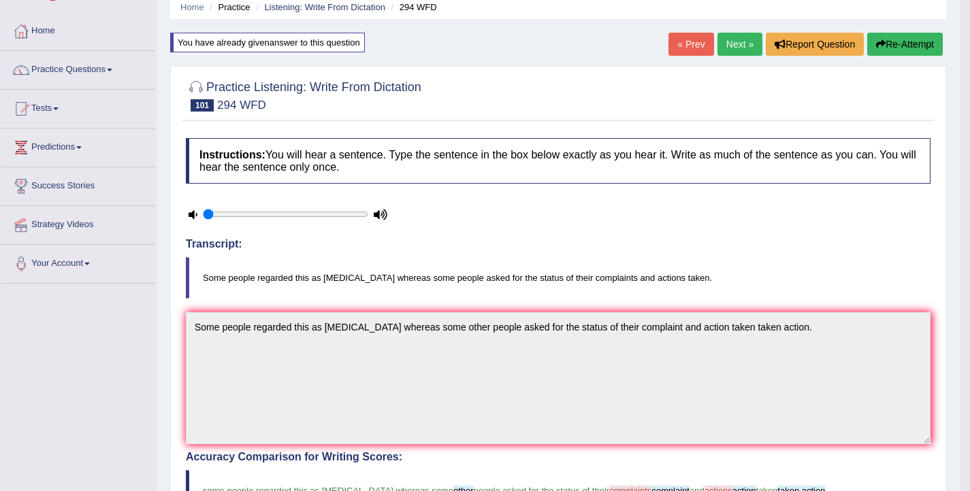
scroll to position [34, 0]
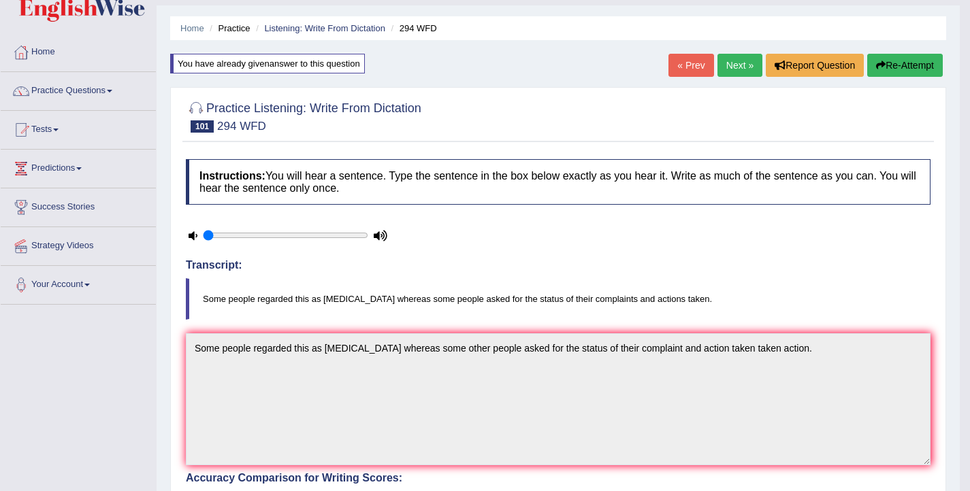
click at [923, 64] on button "Re-Attempt" at bounding box center [905, 65] width 76 height 23
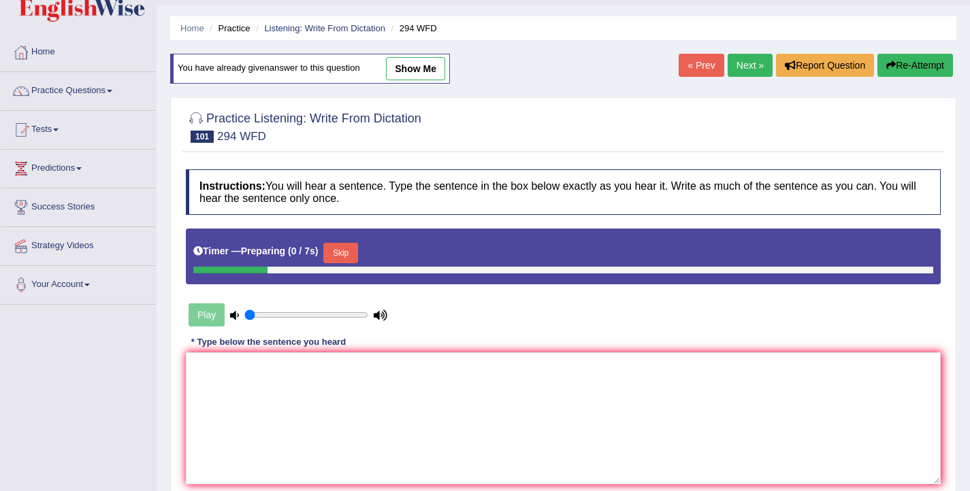
click at [344, 249] on button "Skip" at bounding box center [340, 253] width 34 height 20
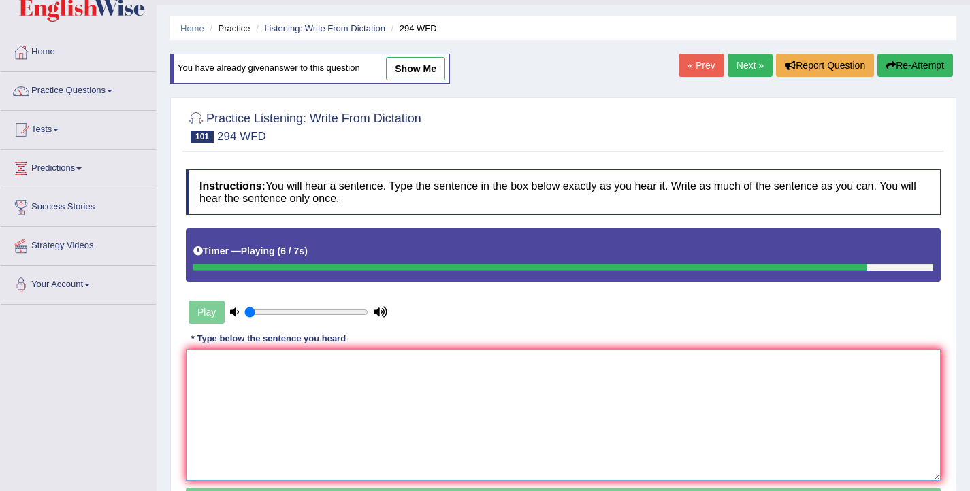
click at [306, 396] on textarea at bounding box center [563, 415] width 755 height 132
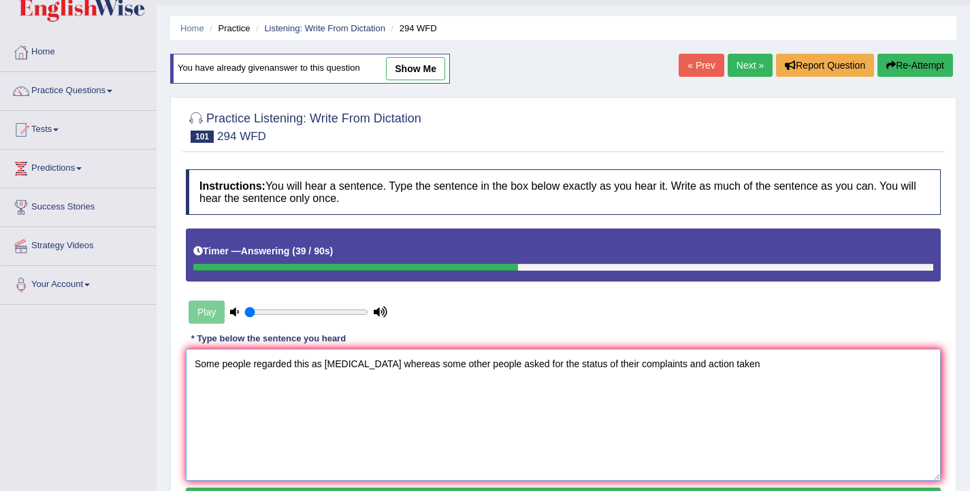
click at [701, 367] on textarea "Some people regarded this as [MEDICAL_DATA] whereas some other people asked for…" at bounding box center [563, 415] width 755 height 132
click at [766, 365] on textarea "Some people regarded this as [MEDICAL_DATA] whereas some other people asked for…" at bounding box center [563, 415] width 755 height 132
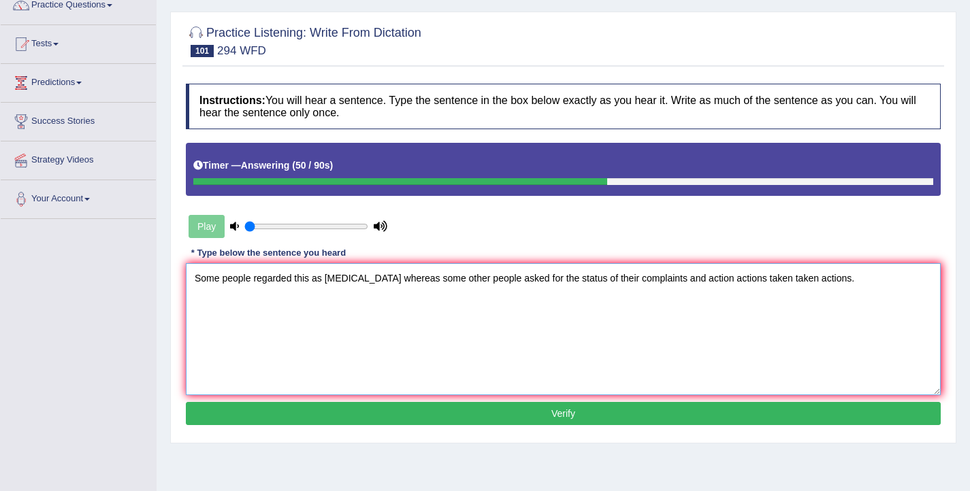
scroll to position [156, 0]
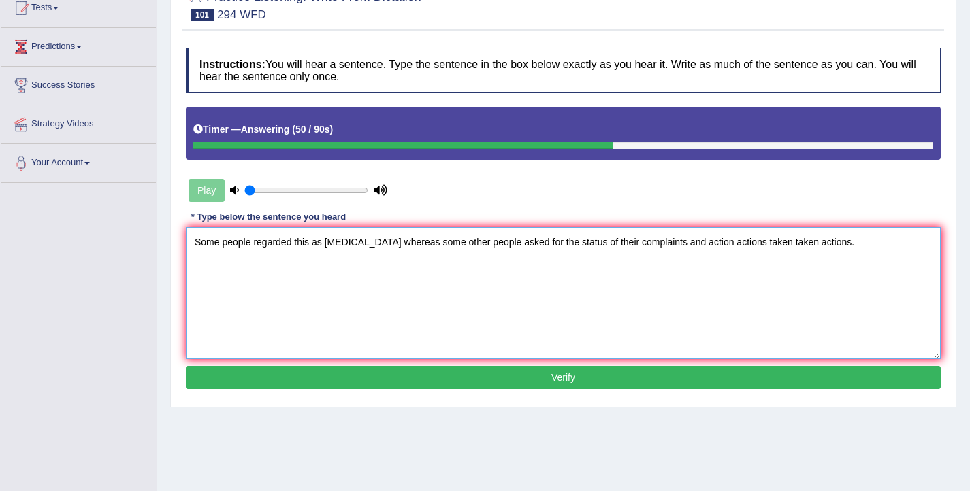
type textarea "Some people regarded this as [MEDICAL_DATA] whereas some other people asked for…"
click at [672, 384] on button "Verify" at bounding box center [563, 377] width 755 height 23
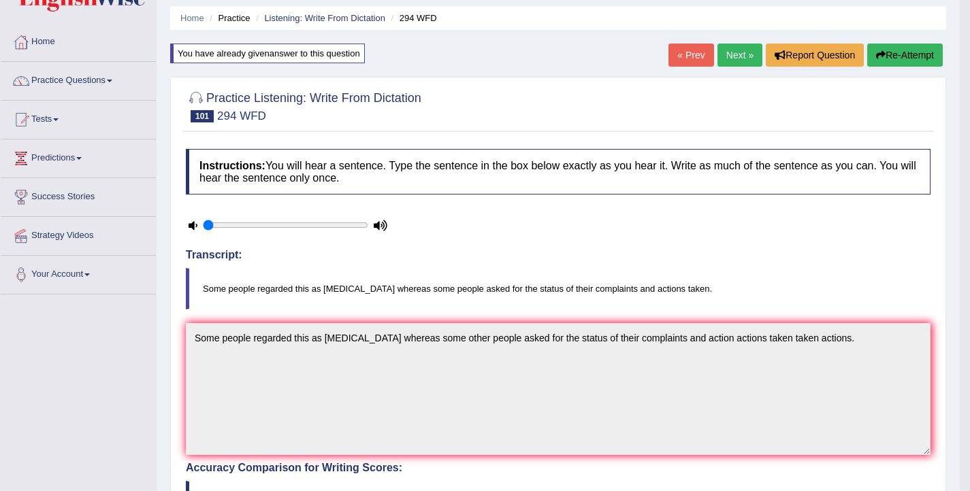
scroll to position [0, 0]
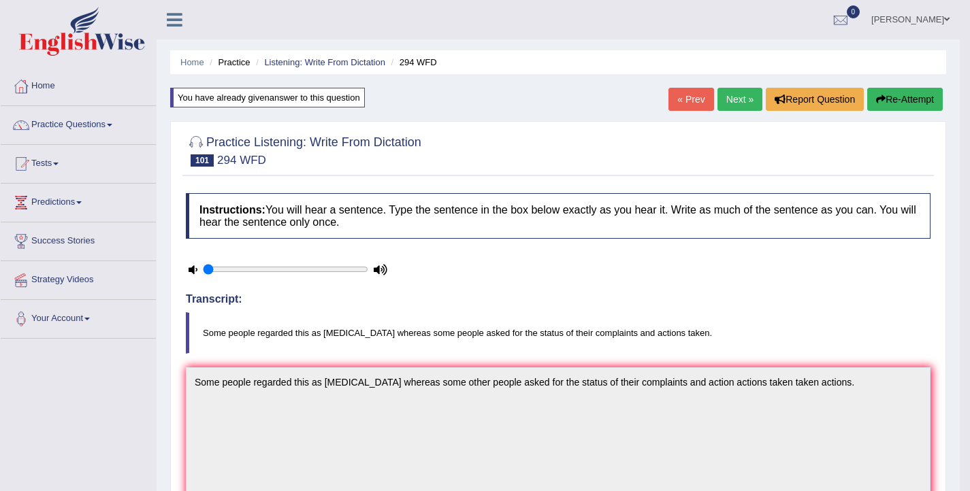
click at [744, 95] on link "Next »" at bounding box center [739, 99] width 45 height 23
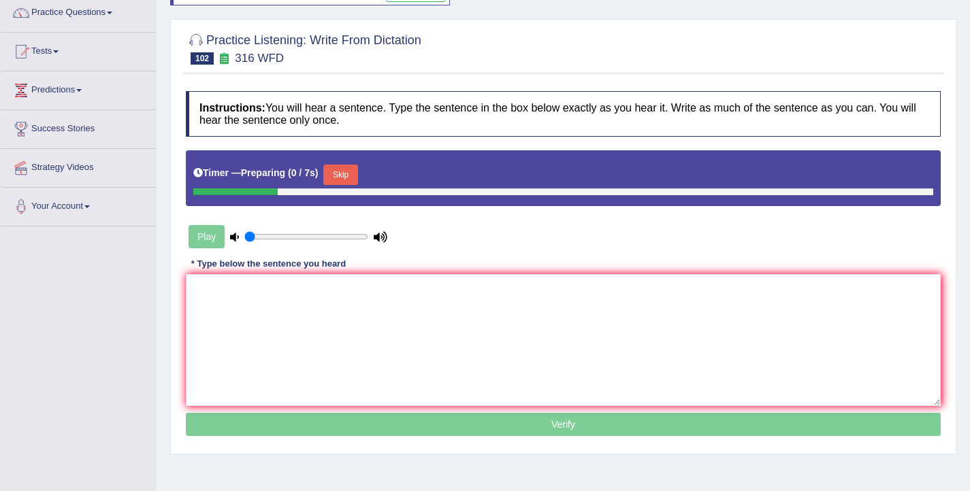
scroll to position [129, 0]
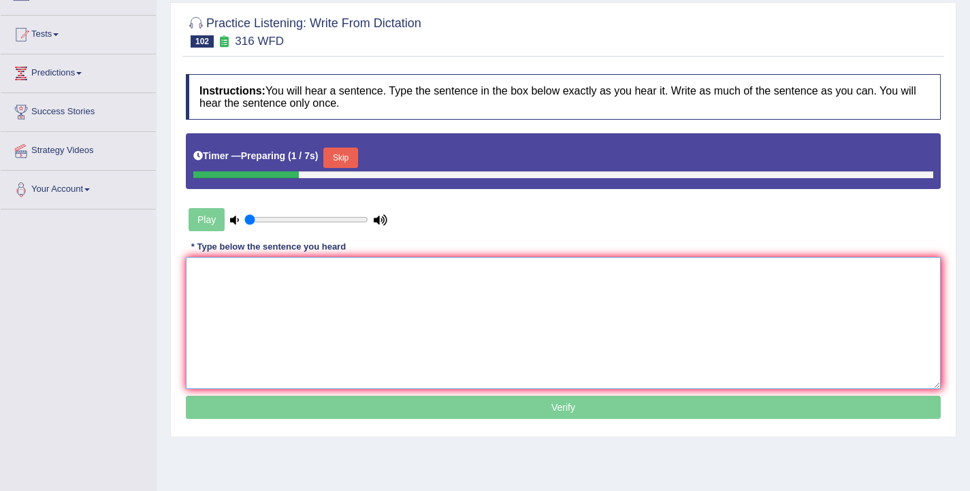
click at [492, 330] on textarea at bounding box center [563, 323] width 755 height 132
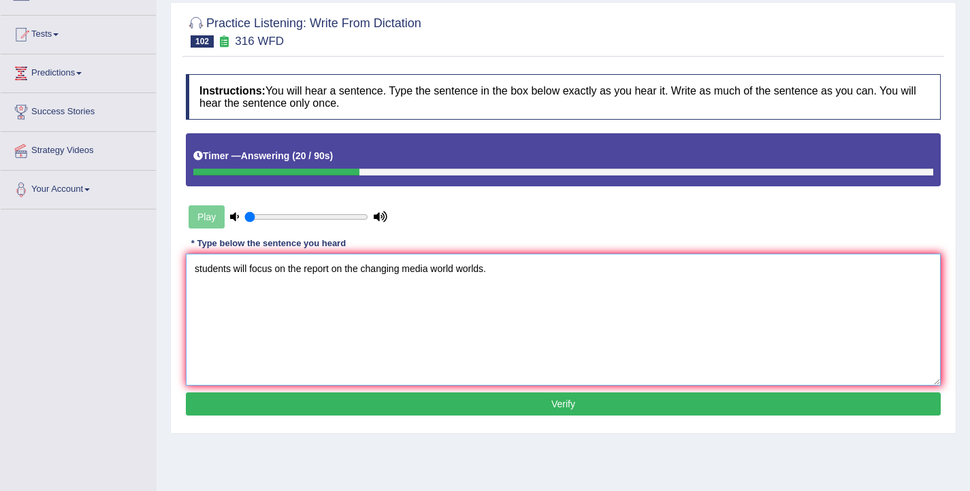
click at [199, 269] on textarea "students will focus on the report on the changing media world worlds." at bounding box center [563, 320] width 755 height 132
click at [308, 274] on textarea "Students will focus on the report on the changing media world worlds." at bounding box center [563, 320] width 755 height 132
click at [360, 270] on textarea "Students will focus on the media report on the changing media world worlds." at bounding box center [563, 320] width 755 height 132
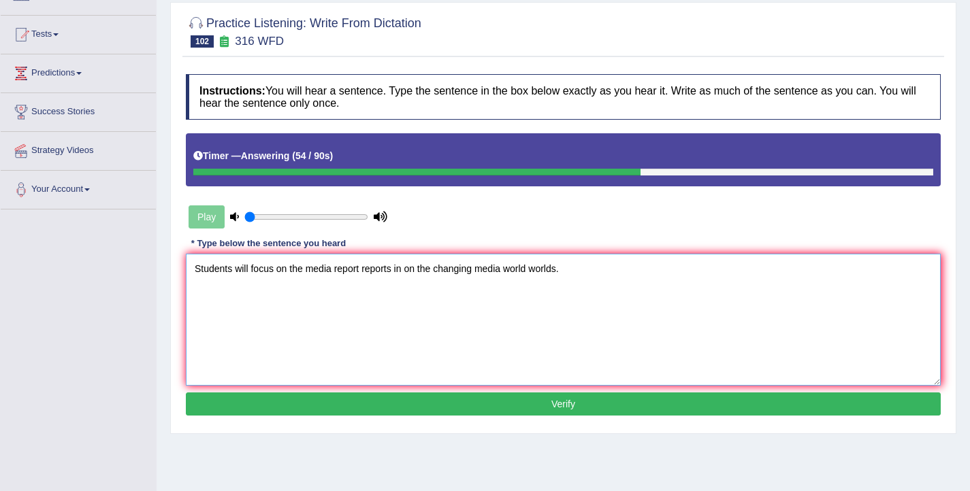
type textarea "Students will focus on the media report reports in on the changing media world …"
click at [477, 400] on button "Verify" at bounding box center [563, 404] width 755 height 23
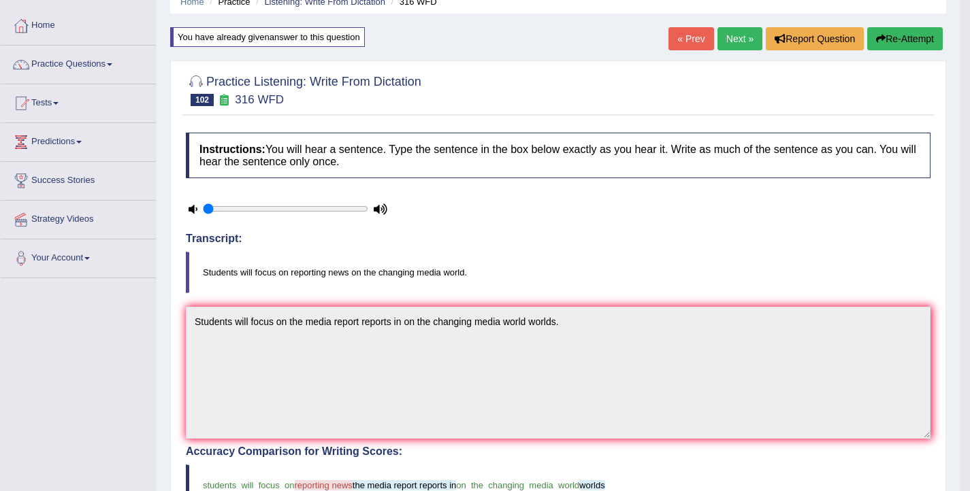
scroll to position [56, 0]
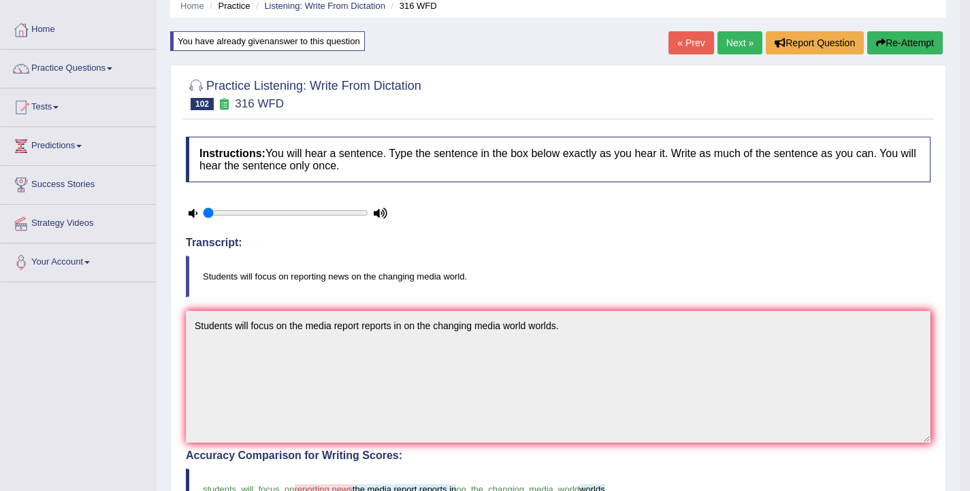
click at [888, 36] on button "Re-Attempt" at bounding box center [905, 42] width 76 height 23
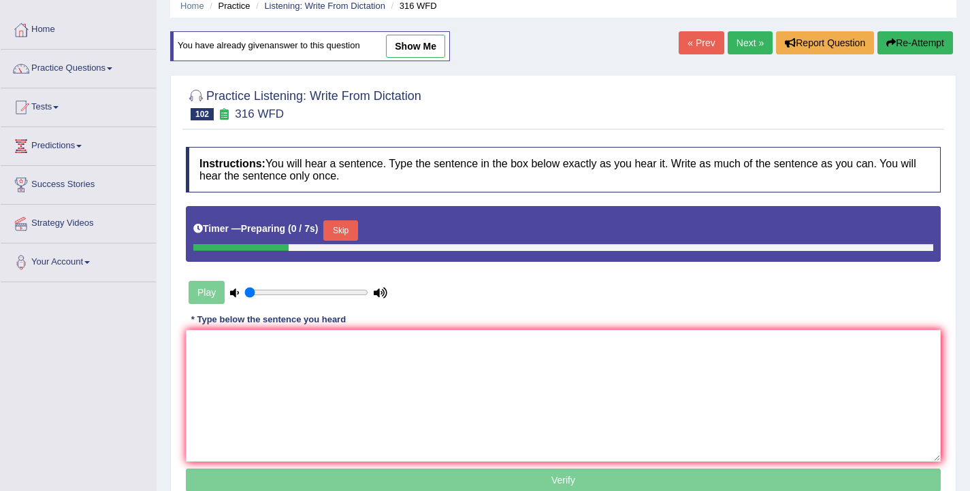
click at [342, 229] on button "Skip" at bounding box center [340, 230] width 34 height 20
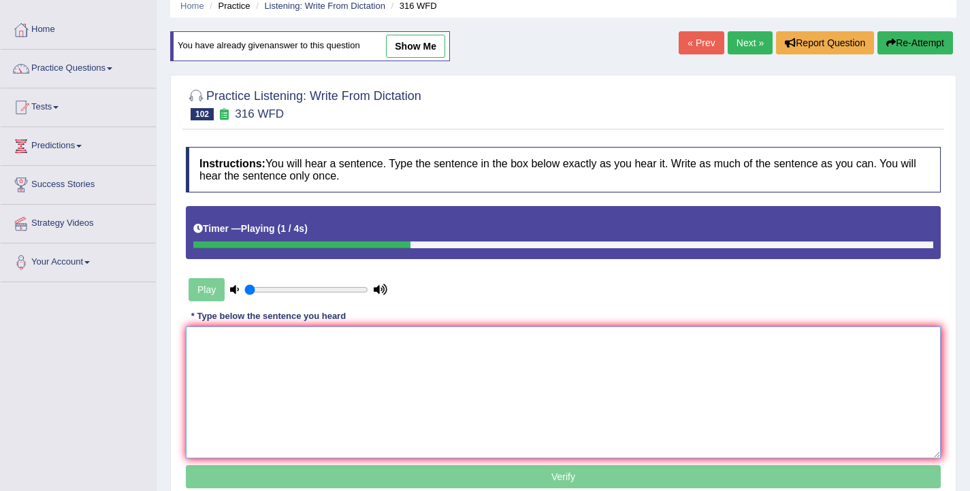
click at [282, 368] on textarea at bounding box center [563, 393] width 755 height 132
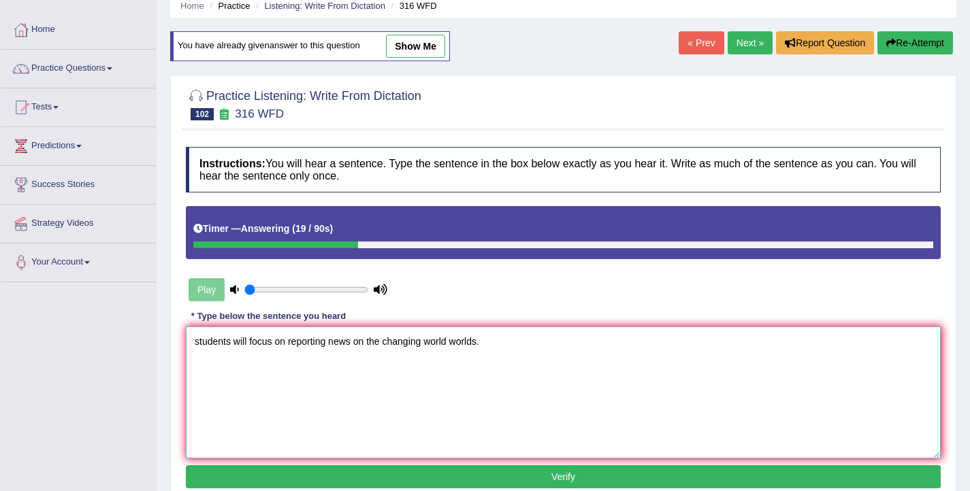
click at [199, 345] on textarea "students will focus on reporting news on the changing world worlds." at bounding box center [563, 393] width 755 height 132
click at [367, 342] on textarea "Students will focus on reporting news on the changing world worlds." at bounding box center [563, 393] width 755 height 132
type textarea "Students will focus on reporting news on in the changing world worlds."
click at [455, 478] on button "Verify" at bounding box center [563, 476] width 755 height 23
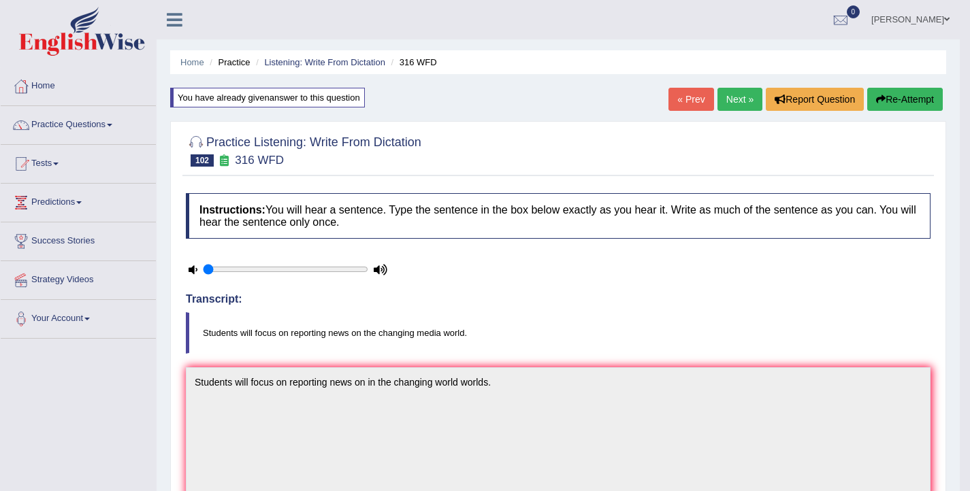
click at [730, 100] on link "Next »" at bounding box center [739, 99] width 45 height 23
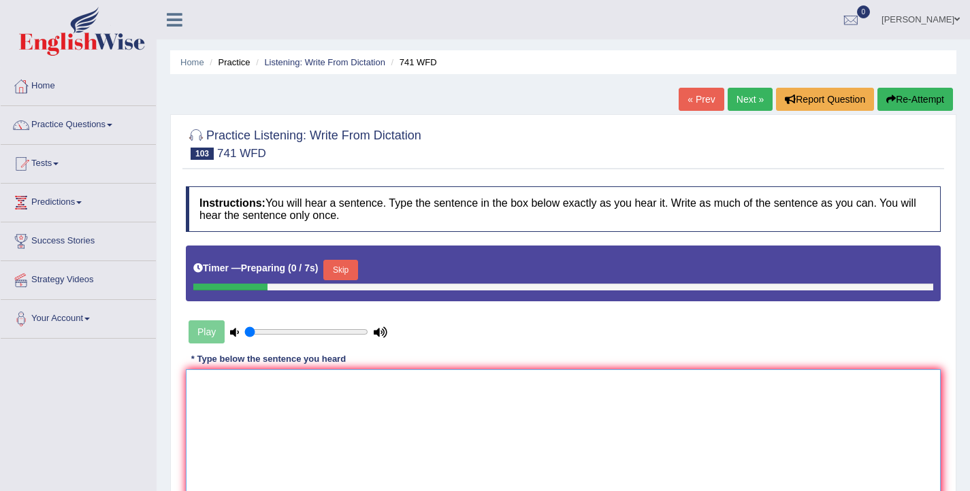
click at [378, 403] on textarea at bounding box center [563, 435] width 755 height 132
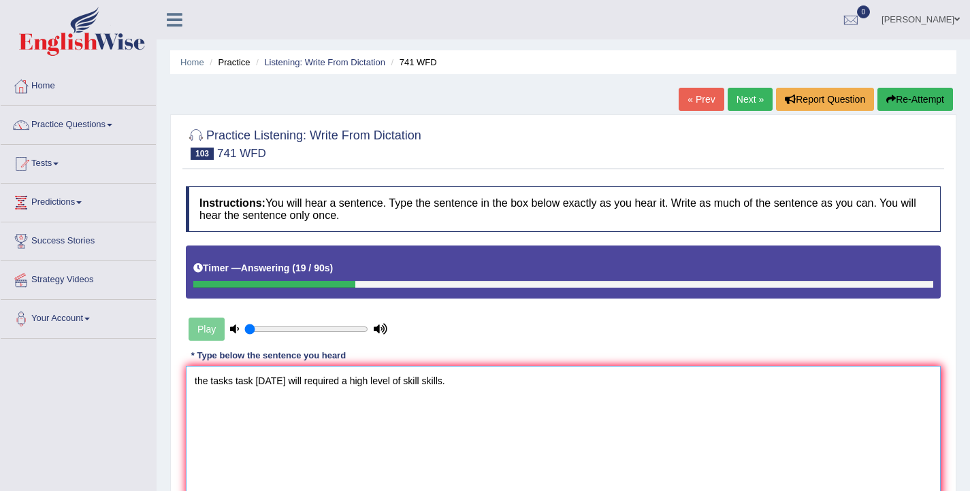
click at [197, 386] on textarea "the tasks task tomorrow will required a high level of skill skills." at bounding box center [563, 432] width 755 height 132
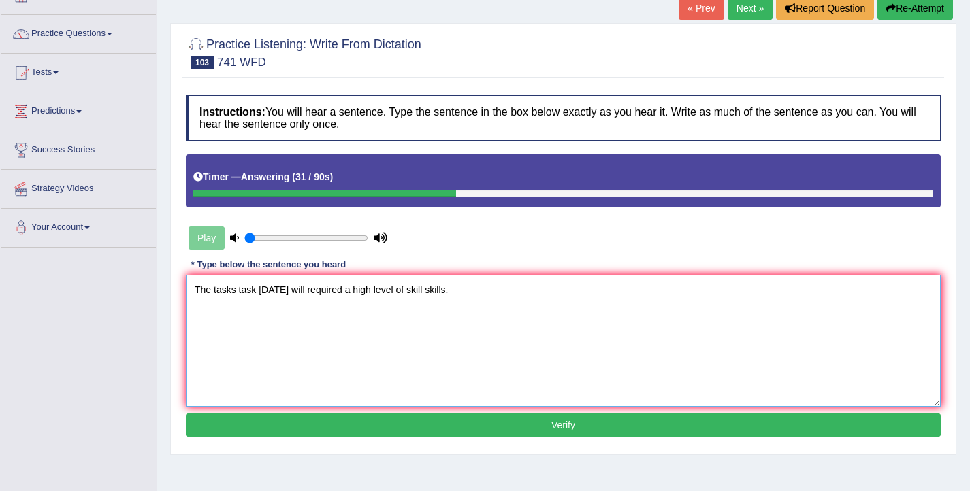
scroll to position [94, 0]
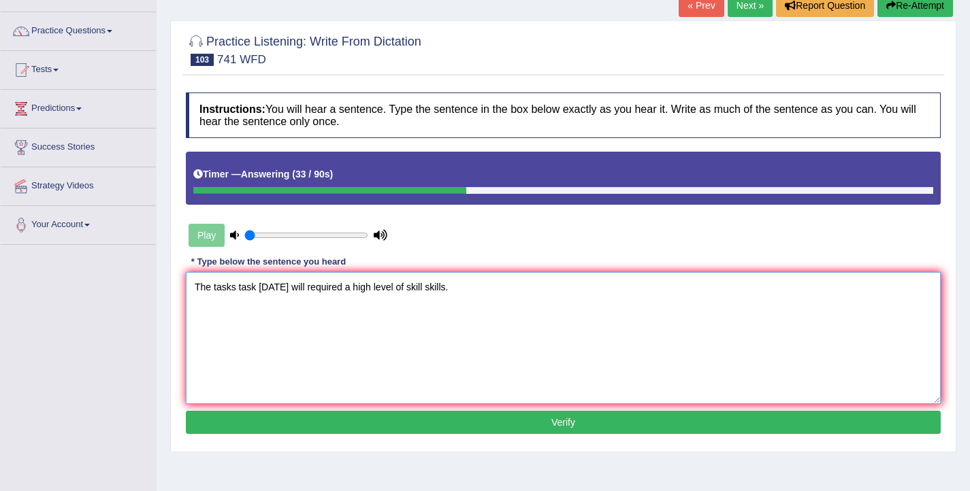
click at [320, 289] on textarea "The tasks task tomorrow will required a high level of skill skills." at bounding box center [563, 338] width 755 height 132
click at [317, 288] on textarea "The tasks task tomorrow will required a high level of skill skills." at bounding box center [563, 338] width 755 height 132
click at [369, 287] on textarea "The tasks task tomorrow will be required a high level of skill skills." at bounding box center [563, 338] width 755 height 132
click at [449, 289] on textarea "The tasks task tomorrow will be required require a high level of skill skills." at bounding box center [563, 338] width 755 height 132
click at [301, 288] on textarea "The tasks task tomorrow will be required require a high level levels of skill s…" at bounding box center [563, 338] width 755 height 132
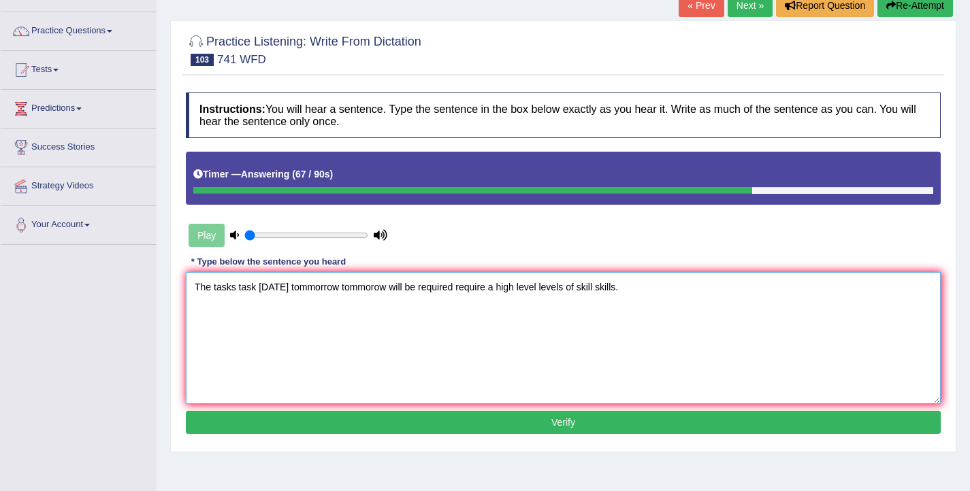
type textarea "The tasks task tomorrow tommorrow tommorow will be required require a high leve…"
click at [504, 425] on button "Verify" at bounding box center [563, 422] width 755 height 23
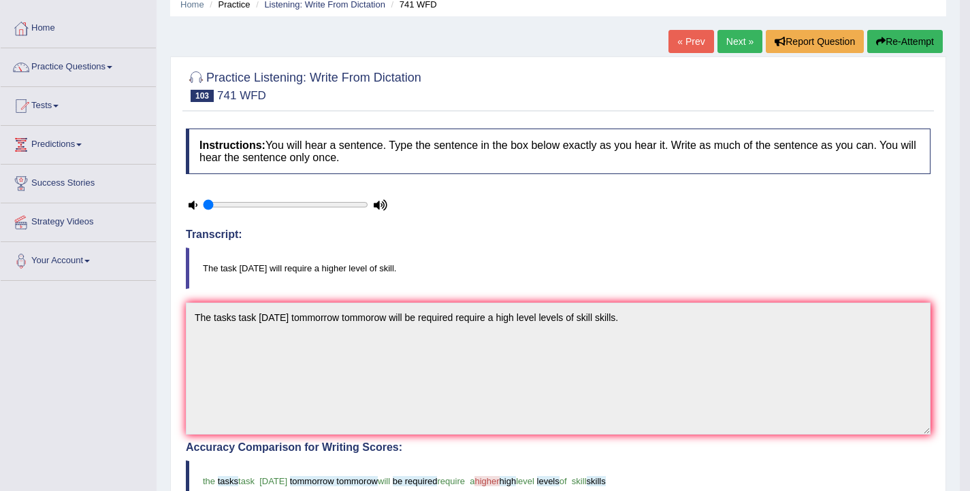
scroll to position [50, 0]
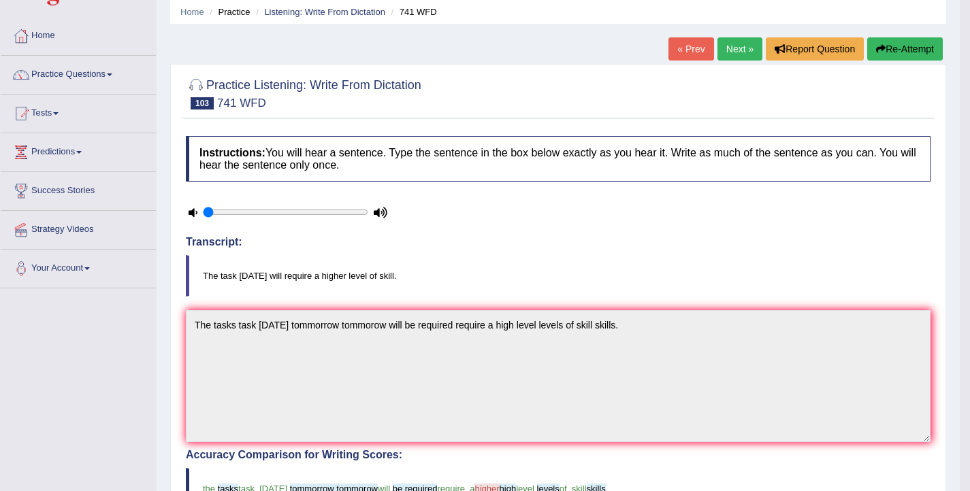
click at [743, 56] on link "Next »" at bounding box center [739, 48] width 45 height 23
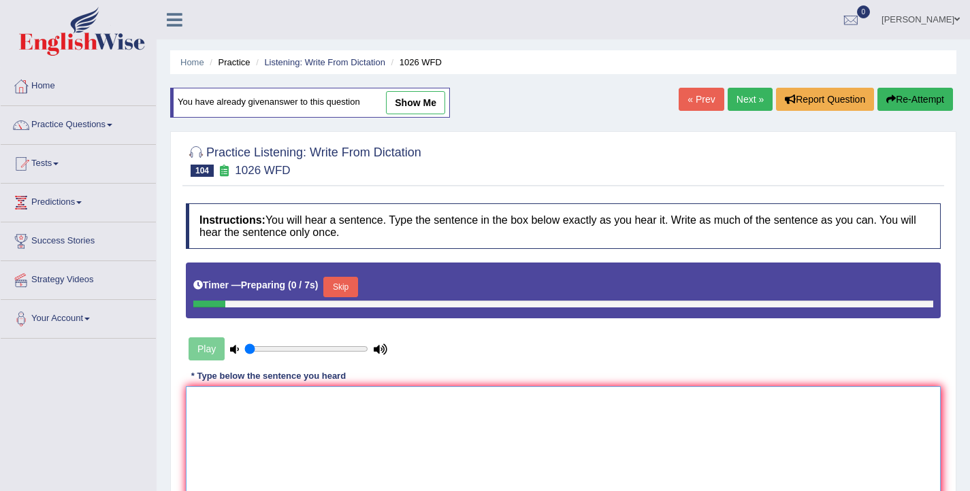
click at [291, 427] on textarea at bounding box center [563, 452] width 755 height 132
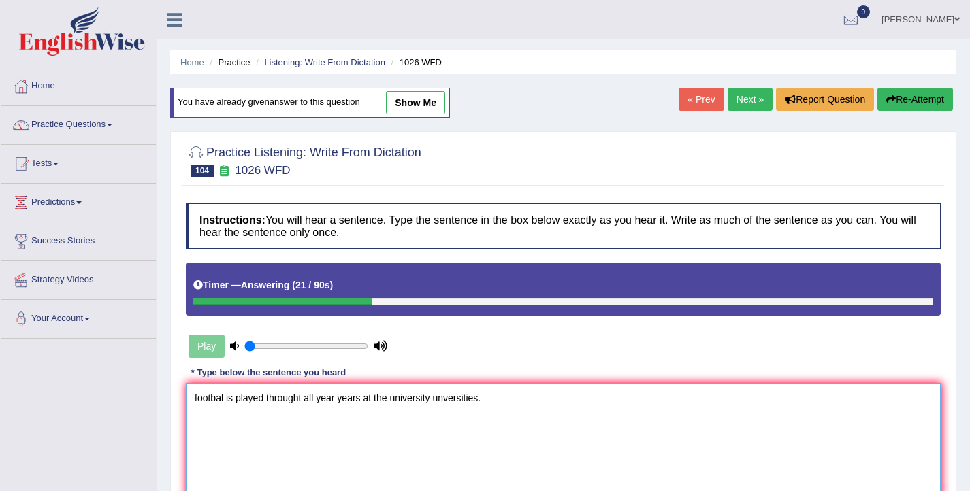
click at [198, 401] on textarea "footbal is played throught all year years at the university unversities." at bounding box center [563, 449] width 755 height 132
drag, startPoint x: 306, startPoint y: 400, endPoint x: 271, endPoint y: 397, distance: 34.9
click at [271, 397] on textarea "Footbal is played throught all year years at the university unversities." at bounding box center [563, 449] width 755 height 132
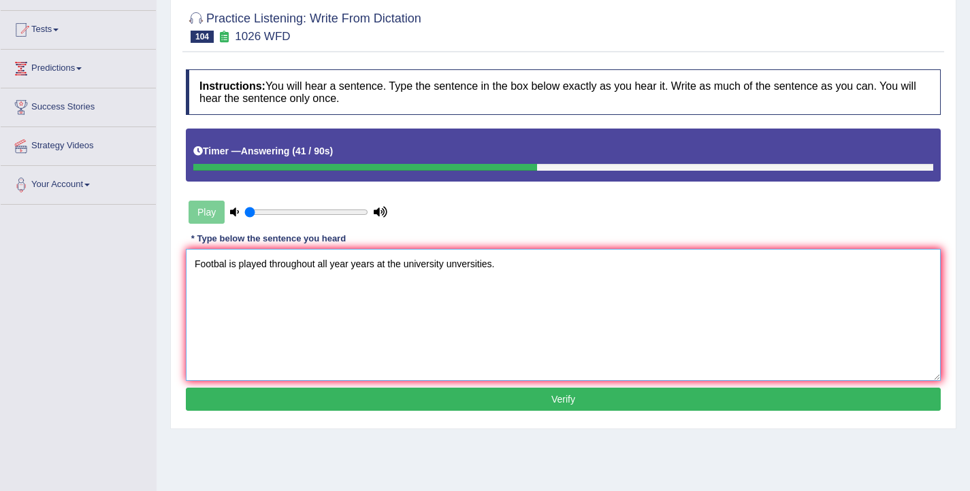
scroll to position [149, 0]
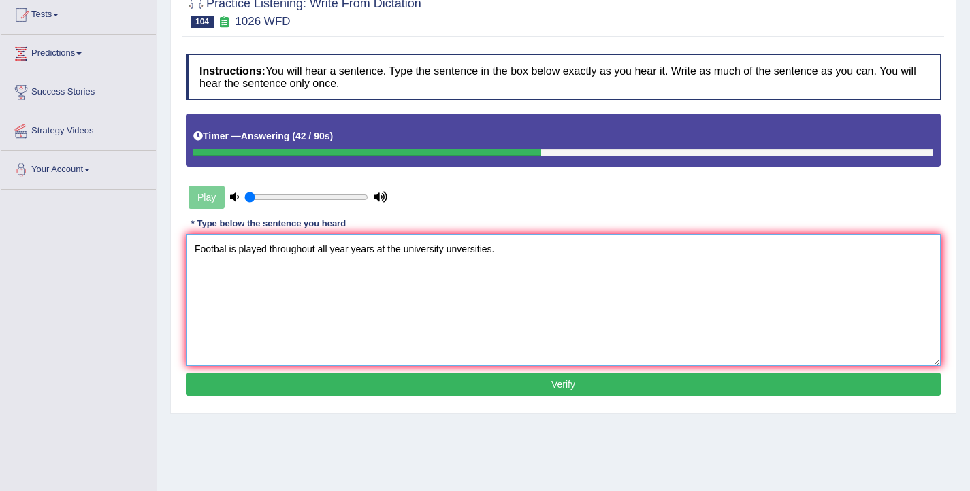
type textarea "Footbal is played throughout all year years at the university unversities."
click at [395, 386] on button "Verify" at bounding box center [563, 384] width 755 height 23
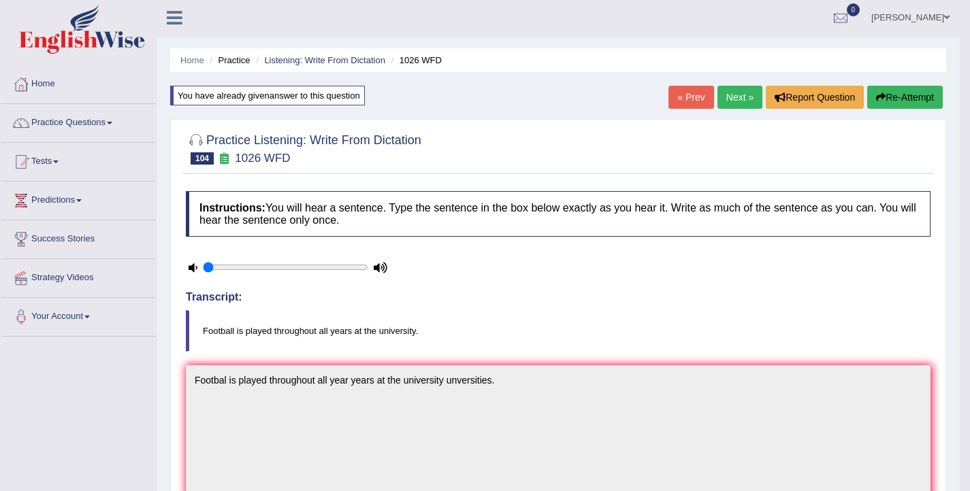
scroll to position [0, 0]
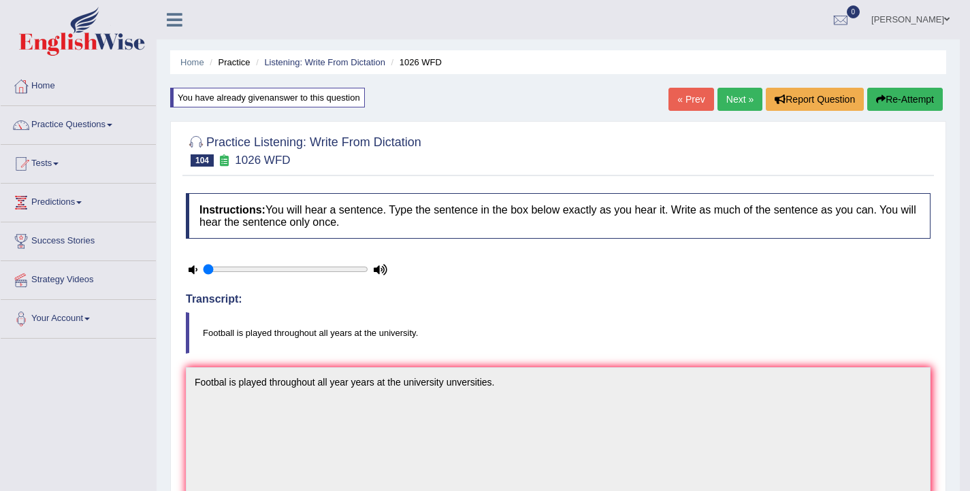
click at [739, 109] on link "Next »" at bounding box center [739, 99] width 45 height 23
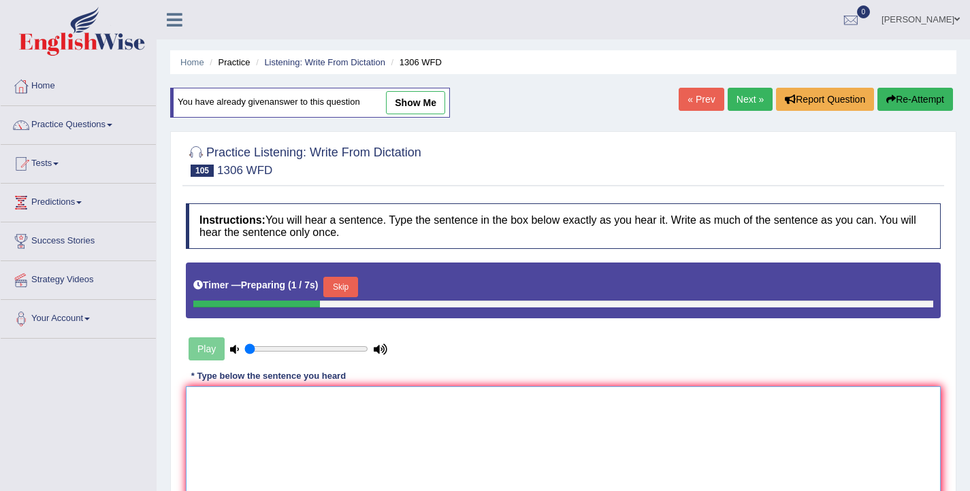
click at [410, 419] on textarea at bounding box center [563, 452] width 755 height 132
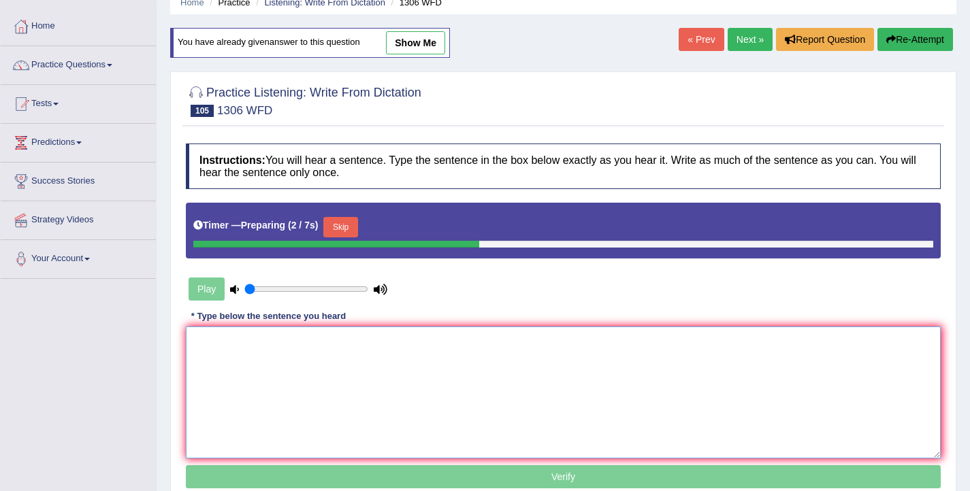
scroll to position [61, 0]
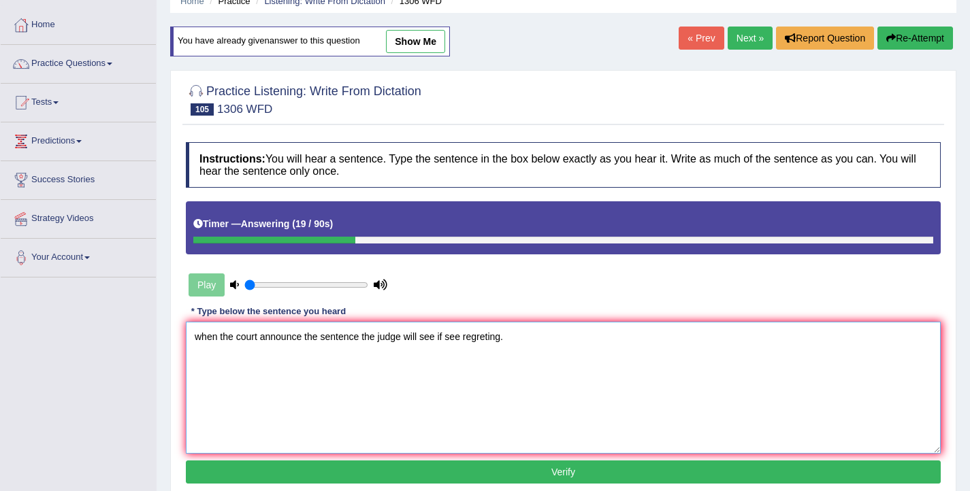
click at [202, 336] on textarea "when the court announce the sentence the judge will see if see regreting." at bounding box center [563, 388] width 755 height 132
click at [303, 340] on textarea "When the court announce the sentence the judge will see if see regreting." at bounding box center [563, 388] width 755 height 132
click at [504, 338] on textarea "When the court announces announced announce the sentence the judge will see if …" at bounding box center [563, 388] width 755 height 132
drag, startPoint x: 593, startPoint y: 337, endPoint x: 580, endPoint y: 337, distance: 13.6
click at [580, 337] on textarea "When the court announces announced announce the sentence the judge judges will …" at bounding box center [563, 388] width 755 height 132
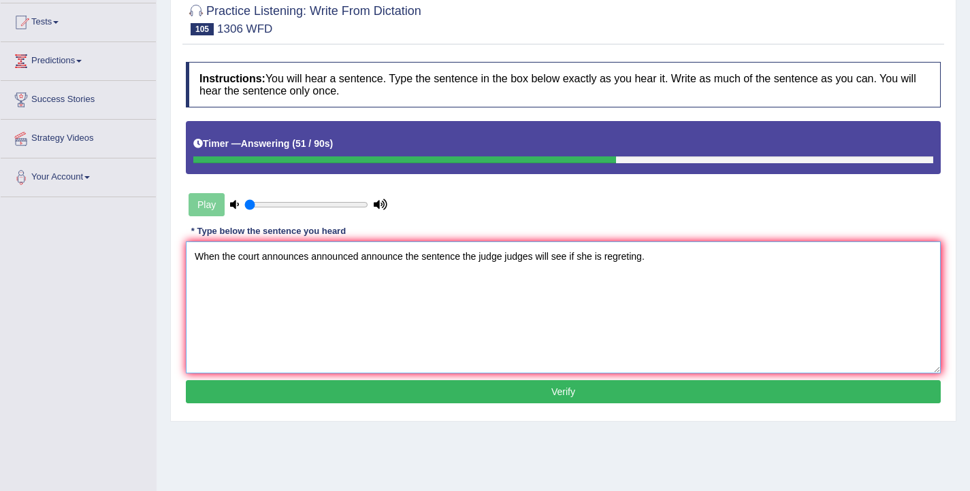
scroll to position [144, 0]
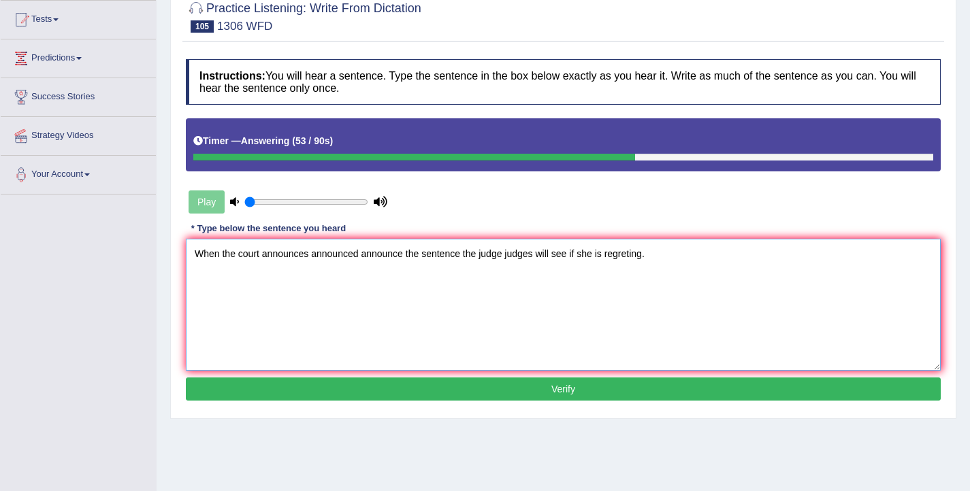
click at [644, 257] on textarea "When the court announces announced announce the sentence the judge judges will …" at bounding box center [563, 305] width 755 height 132
type textarea "When the court announces announced announce the sentence the judge judges will …"
click at [577, 383] on button "Verify" at bounding box center [563, 389] width 755 height 23
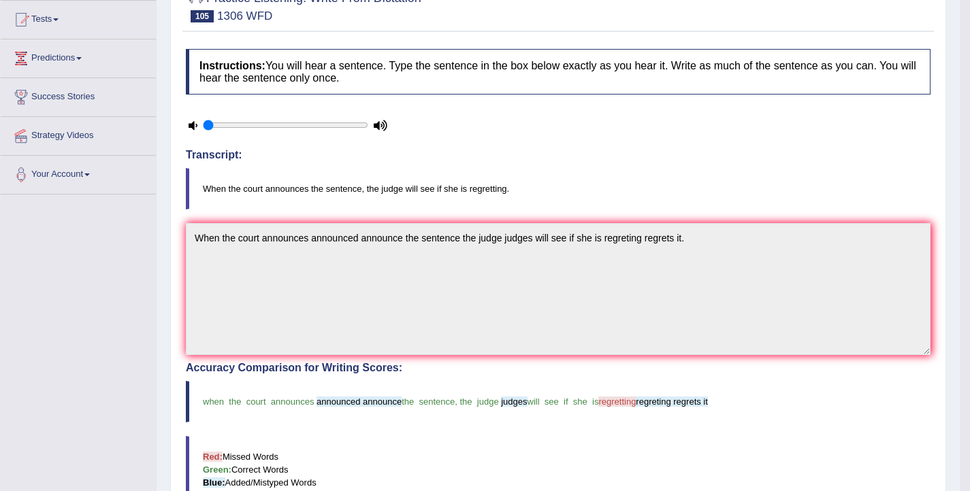
scroll to position [0, 0]
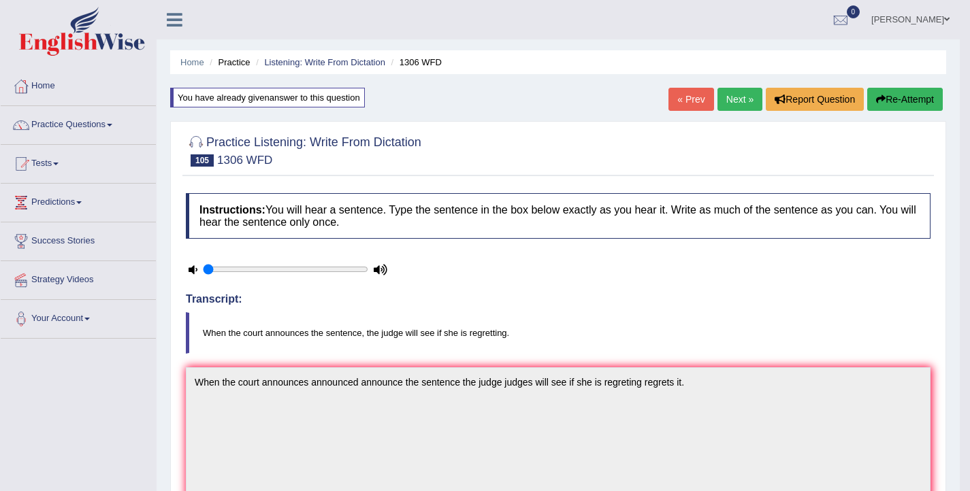
click at [726, 105] on link "Next »" at bounding box center [739, 99] width 45 height 23
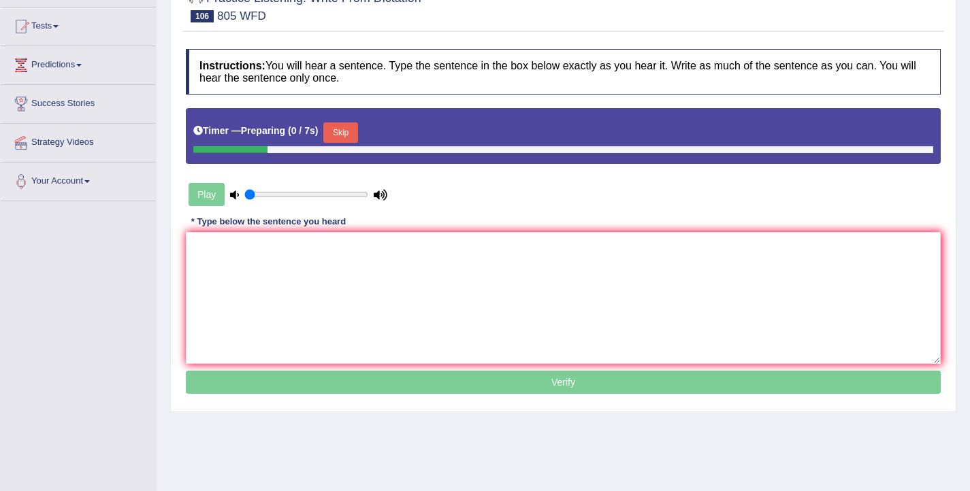
scroll to position [150, 0]
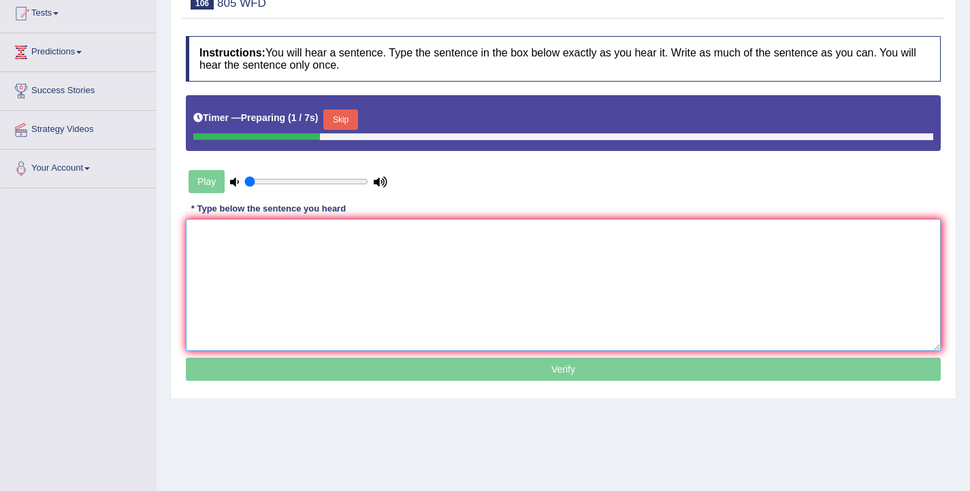
click at [439, 284] on textarea at bounding box center [563, 285] width 755 height 132
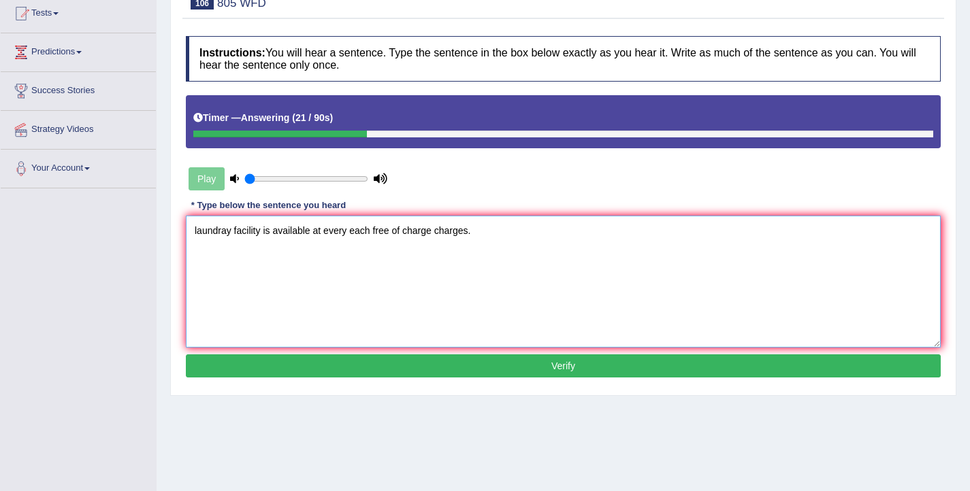
click at [198, 230] on textarea "laundray facility is available at every each free of charge charges." at bounding box center [563, 282] width 755 height 132
type textarea "Laundray facility is available at every each free of charge charges."
click at [409, 365] on button "Verify" at bounding box center [563, 365] width 755 height 23
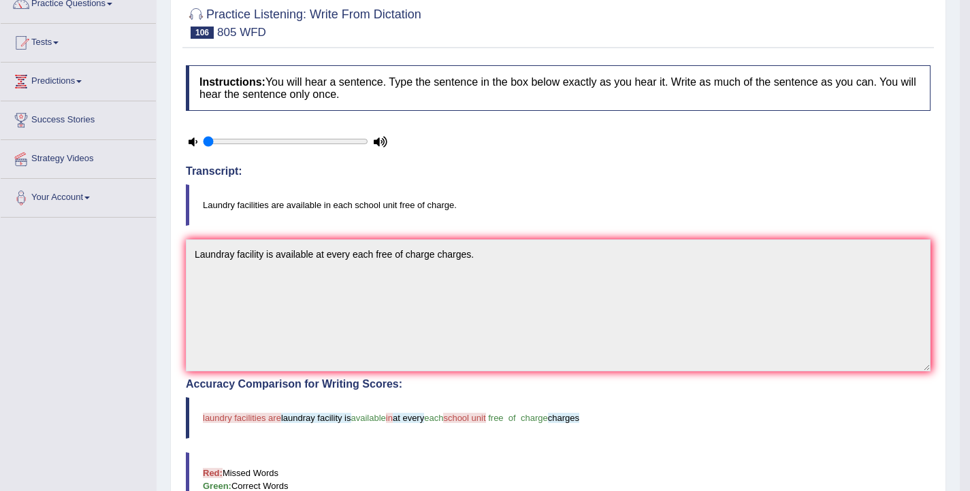
scroll to position [0, 0]
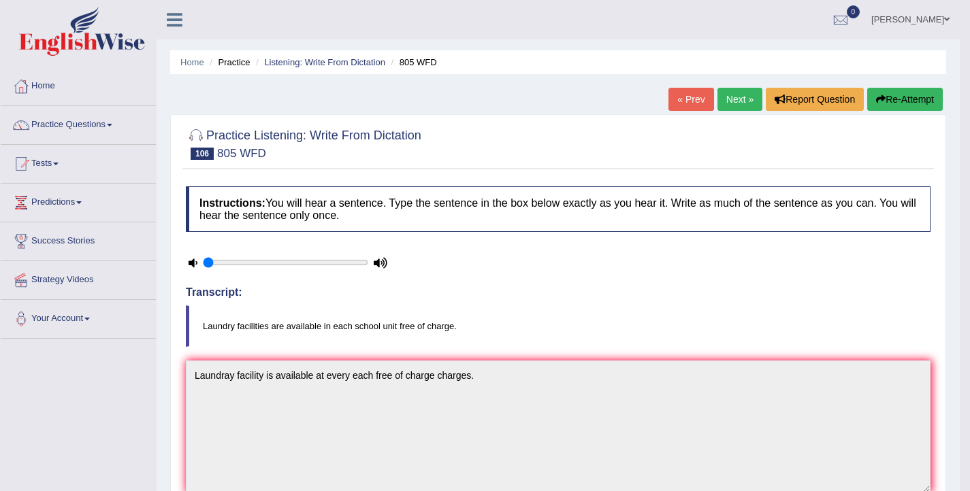
click at [889, 103] on button "Re-Attempt" at bounding box center [905, 99] width 76 height 23
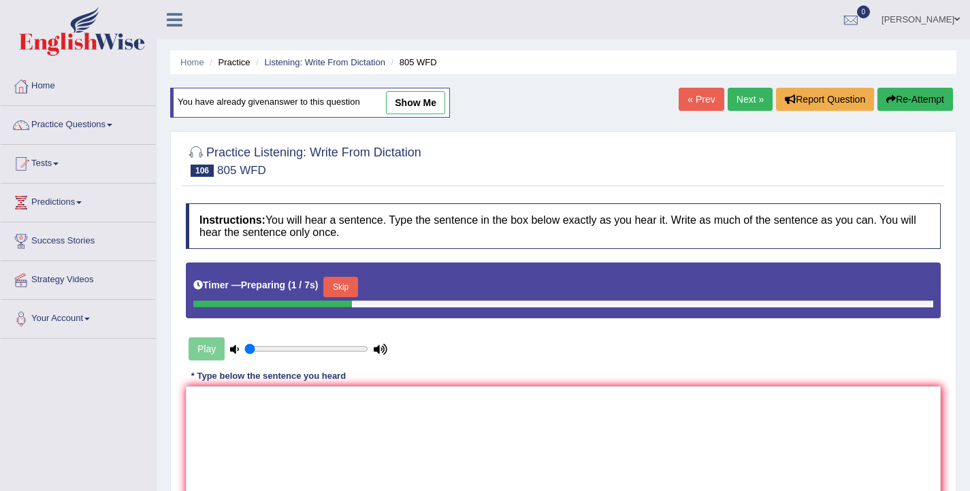
click at [349, 297] on button "Skip" at bounding box center [340, 287] width 34 height 20
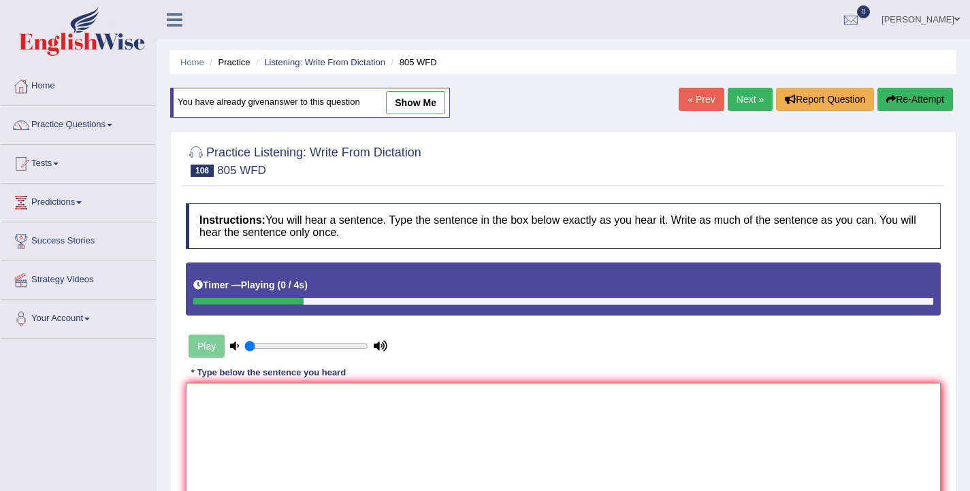
click at [311, 465] on textarea at bounding box center [563, 449] width 755 height 132
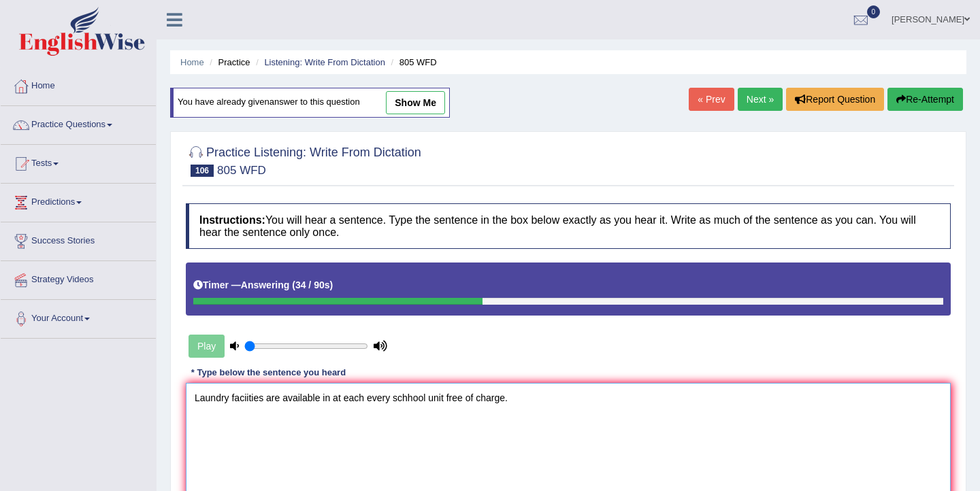
click at [406, 400] on textarea "Laundry faciities are available in at each every schhool unit free of charge." at bounding box center [568, 449] width 765 height 132
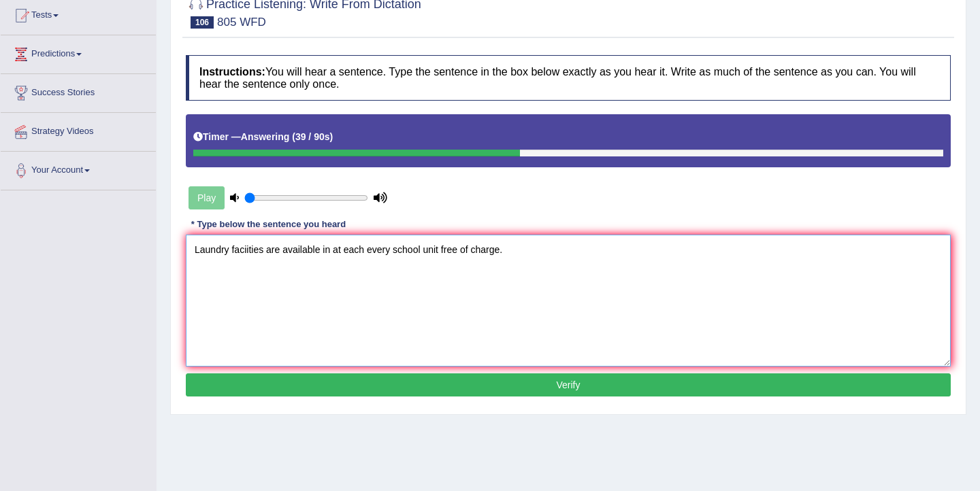
scroll to position [150, 0]
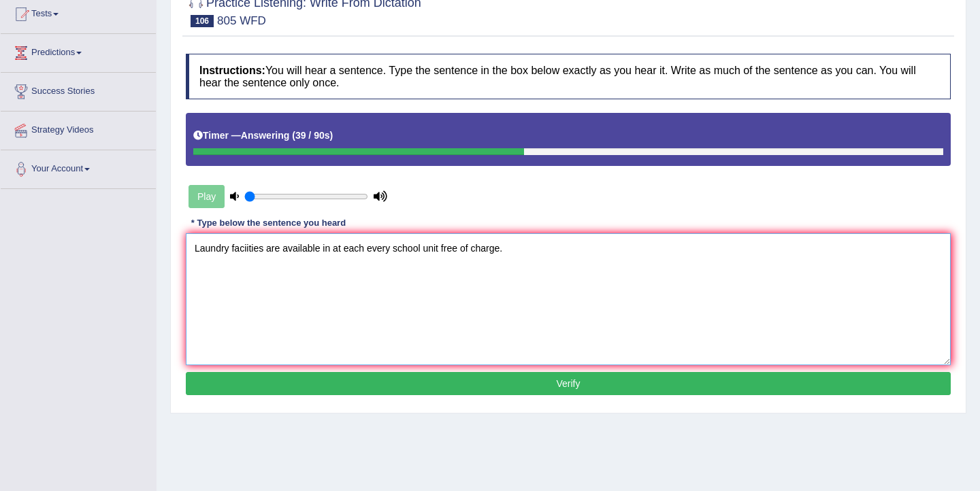
type textarea "Laundry faciities are available in at each every school unit free of charge."
click at [438, 385] on button "Verify" at bounding box center [568, 383] width 765 height 23
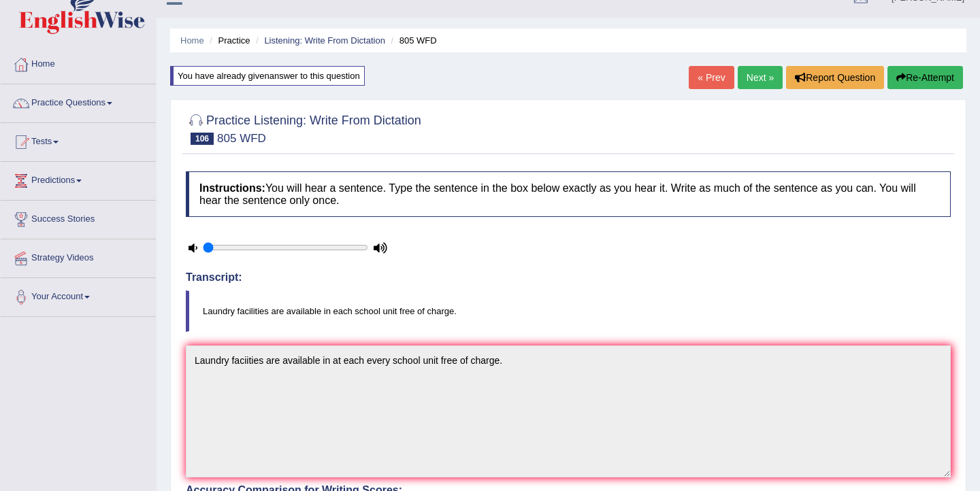
scroll to position [10, 0]
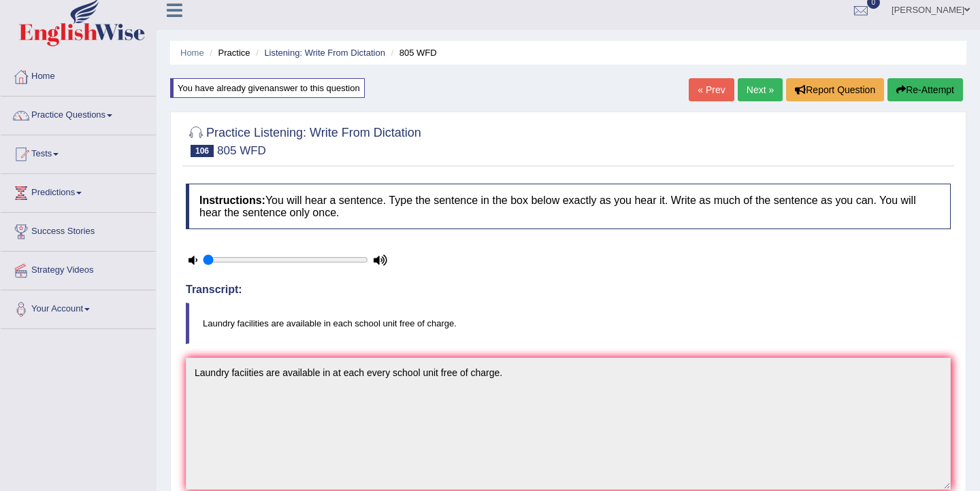
click at [756, 94] on link "Next »" at bounding box center [760, 89] width 45 height 23
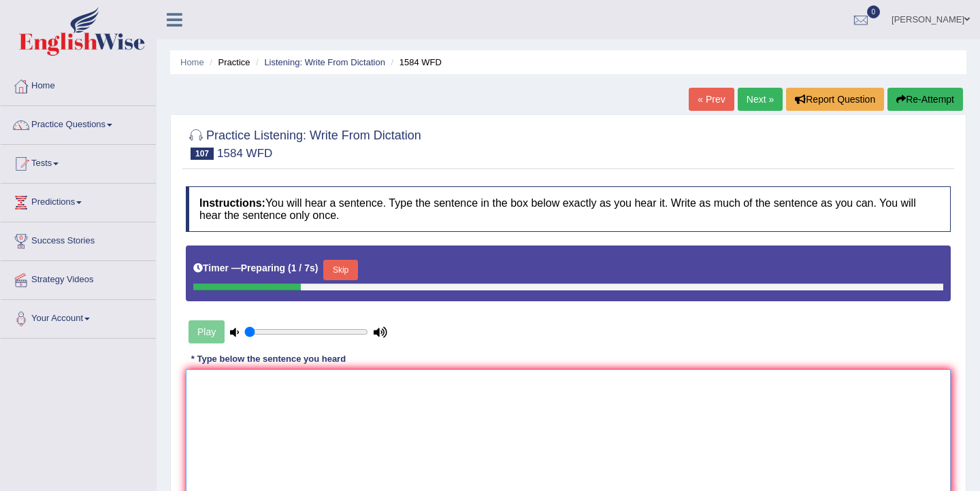
click at [341, 406] on textarea at bounding box center [568, 435] width 765 height 132
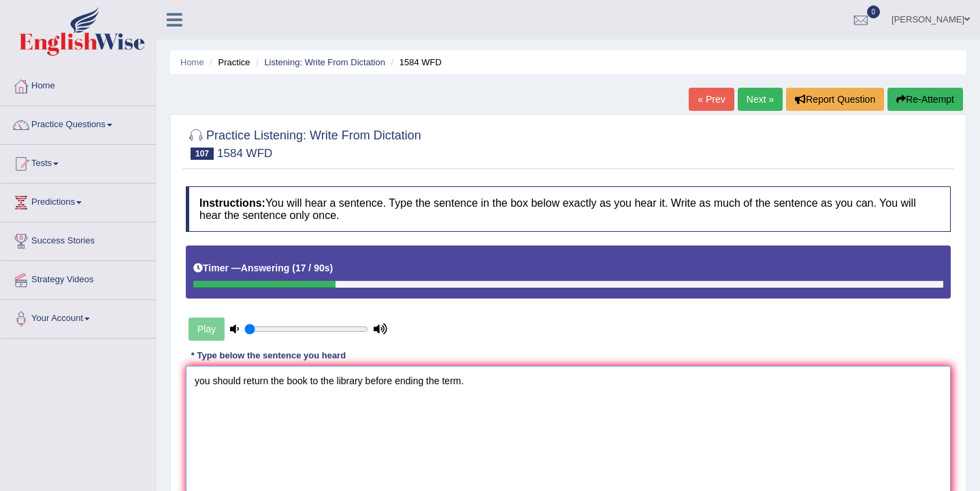
click at [198, 386] on textarea "you should return the book to the library before ending the term." at bounding box center [568, 432] width 765 height 132
click at [309, 384] on textarea "You should return the book to the library before ending the term." at bounding box center [568, 432] width 765 height 132
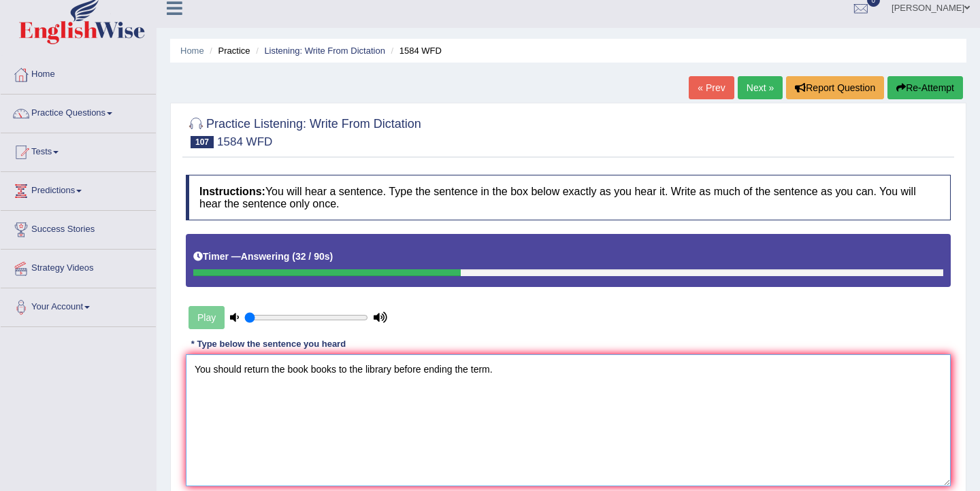
click at [495, 370] on textarea "You should return the book books to the library before ending the term." at bounding box center [568, 420] width 765 height 132
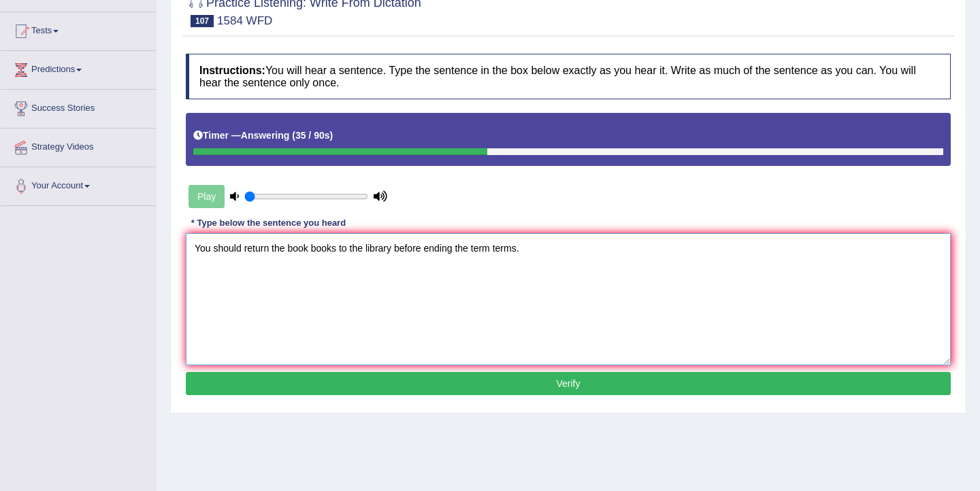
scroll to position [148, 0]
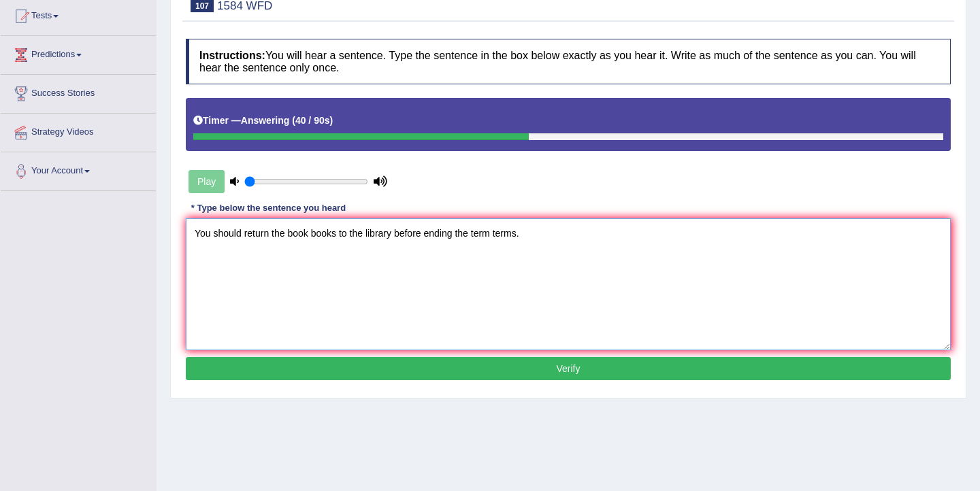
type textarea "You should return the book books to the library before ending the term terms."
click at [405, 374] on button "Verify" at bounding box center [568, 368] width 765 height 23
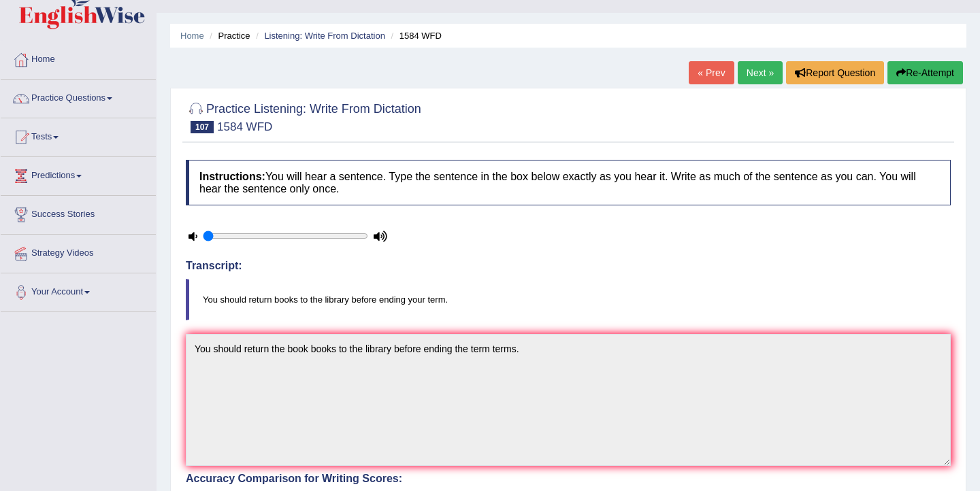
scroll to position [16, 0]
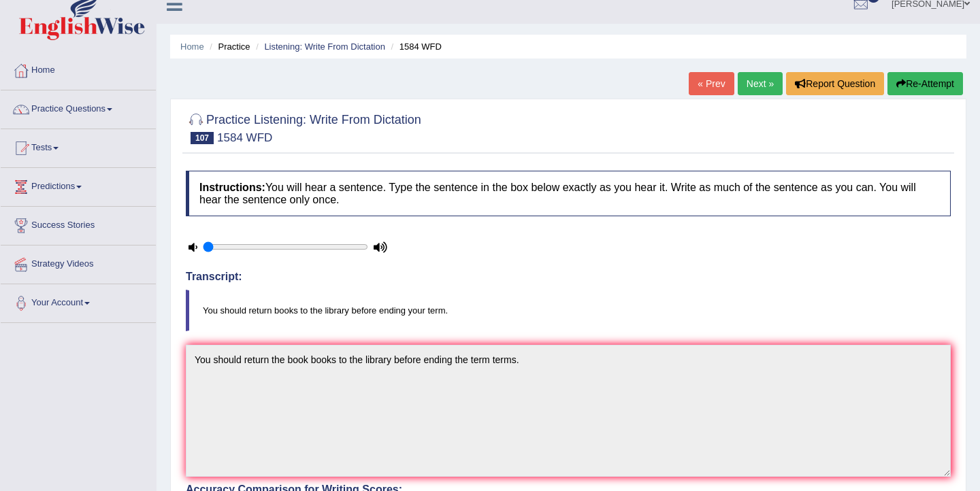
click at [912, 84] on button "Re-Attempt" at bounding box center [925, 83] width 76 height 23
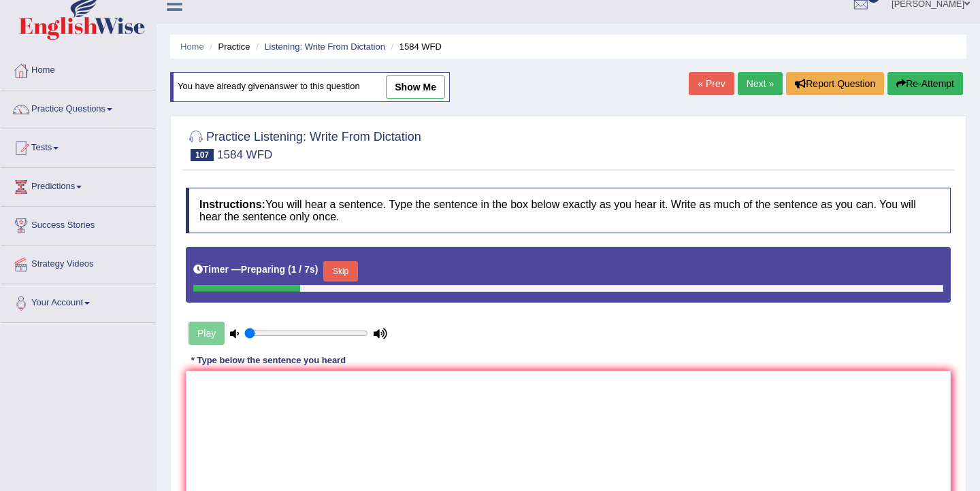
click at [350, 274] on button "Skip" at bounding box center [340, 271] width 34 height 20
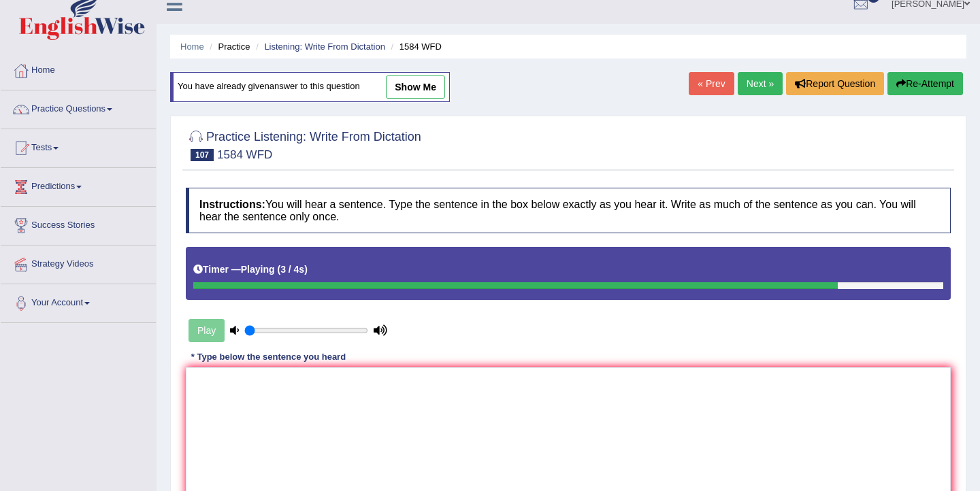
click at [753, 85] on link "Next »" at bounding box center [760, 83] width 45 height 23
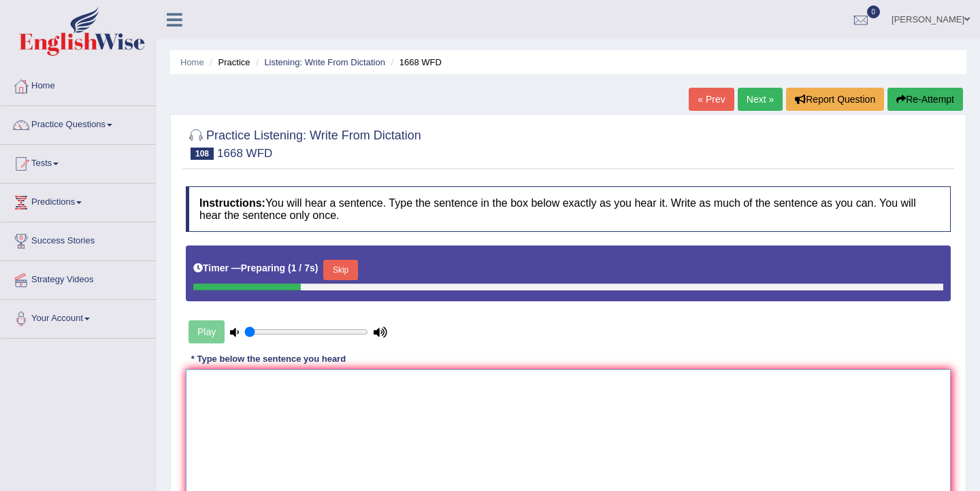
click at [378, 408] on textarea at bounding box center [568, 435] width 765 height 132
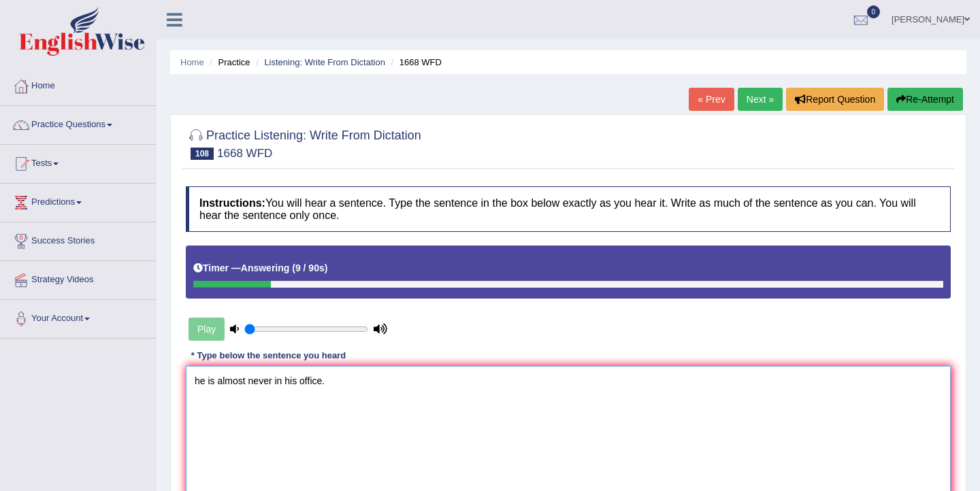
click at [200, 386] on textarea "he is almost never in his office." at bounding box center [568, 432] width 765 height 132
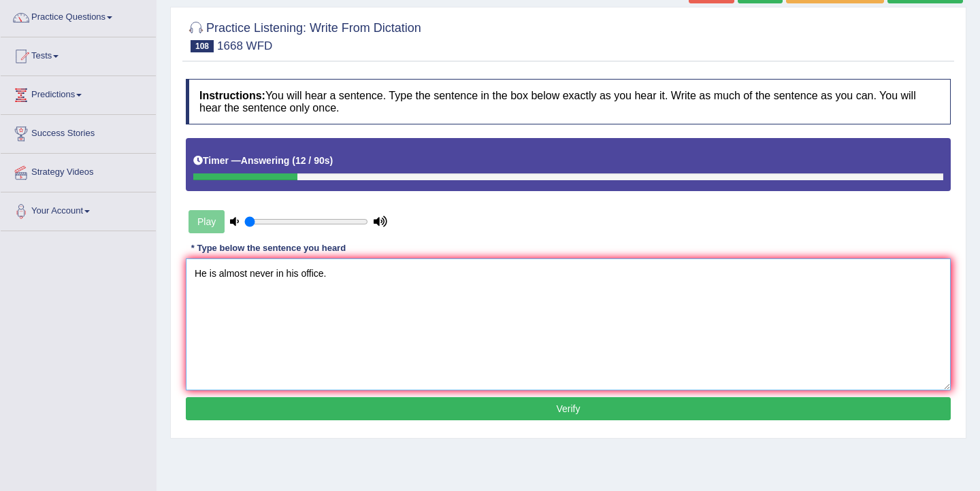
scroll to position [124, 0]
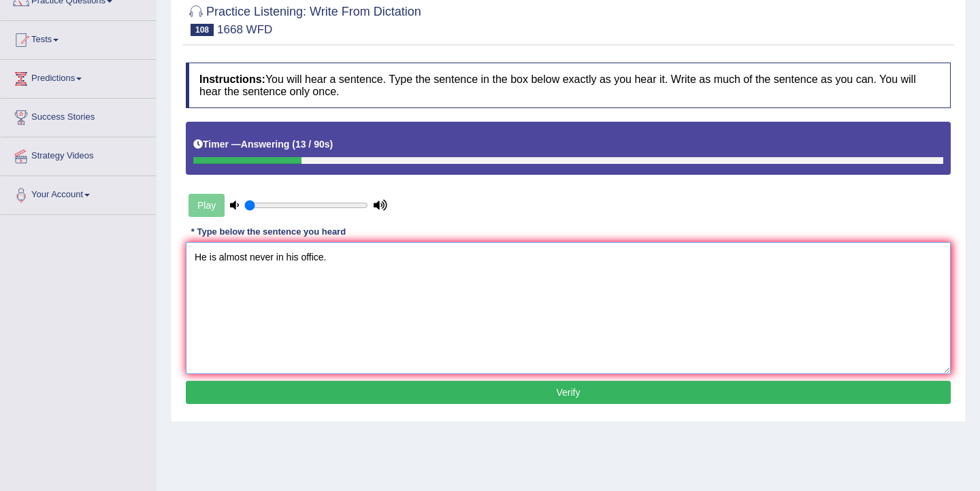
type textarea "He is almost never in his office."
click at [339, 385] on button "Verify" at bounding box center [568, 392] width 765 height 23
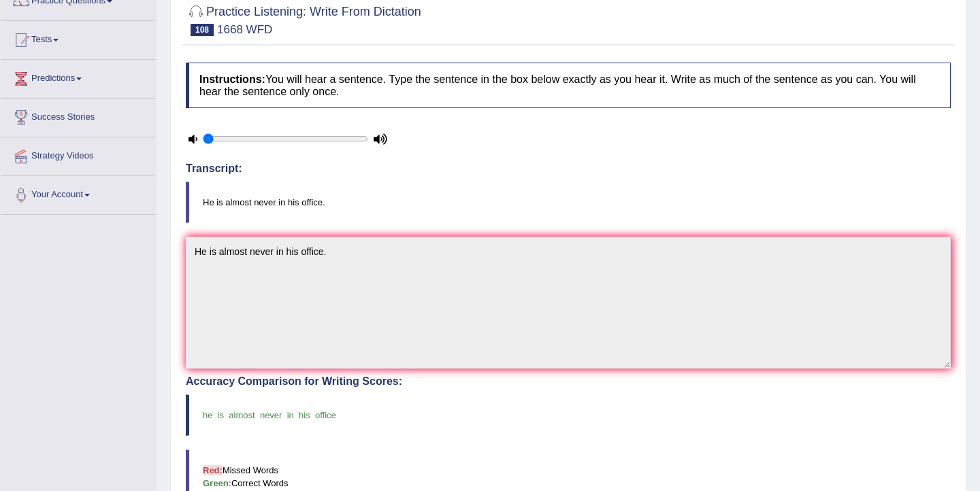
scroll to position [0, 0]
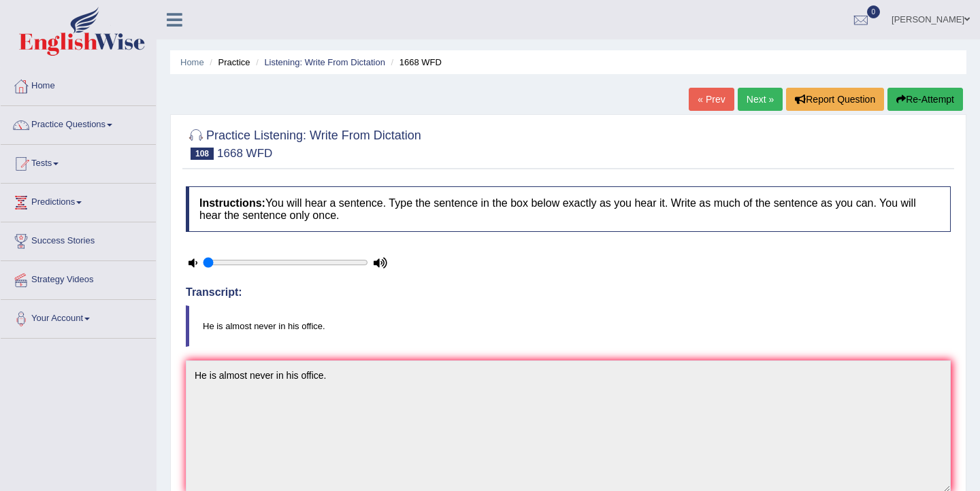
click at [759, 105] on link "Next »" at bounding box center [760, 99] width 45 height 23
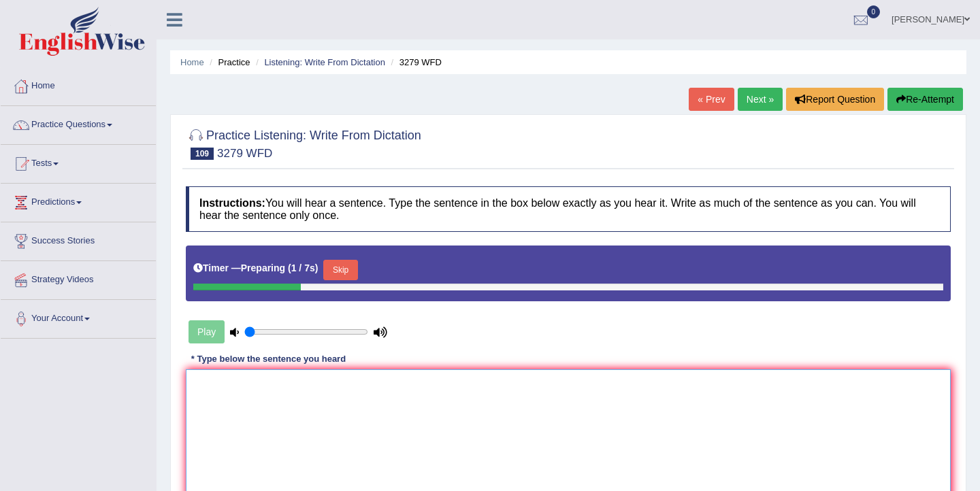
click at [380, 401] on textarea at bounding box center [568, 435] width 765 height 132
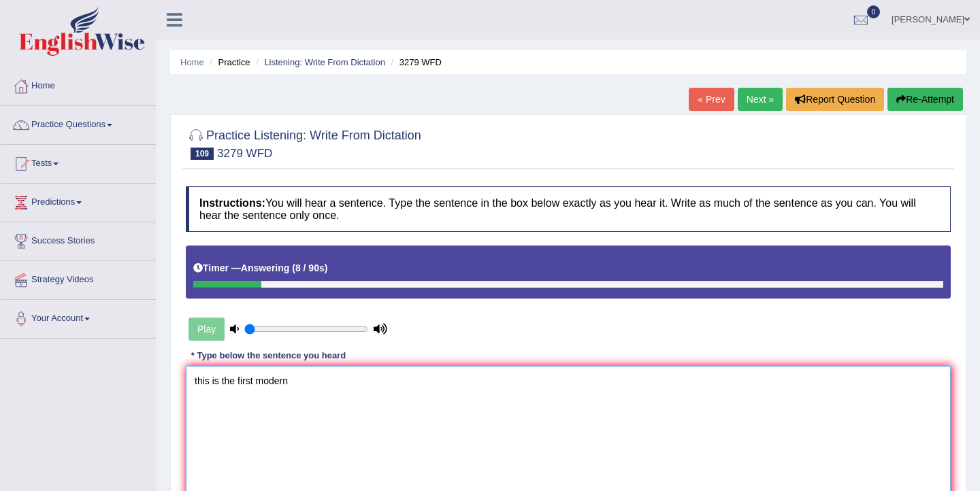
click at [257, 383] on textarea "this is the first modern" at bounding box center [568, 432] width 765 height 132
click at [349, 382] on textarea "this is the first example of modern" at bounding box center [568, 432] width 765 height 132
click at [197, 384] on textarea "this is the first example of modern and professional army." at bounding box center [568, 432] width 765 height 132
click at [308, 384] on textarea "This is the first example of modern and professional army." at bounding box center [568, 432] width 765 height 132
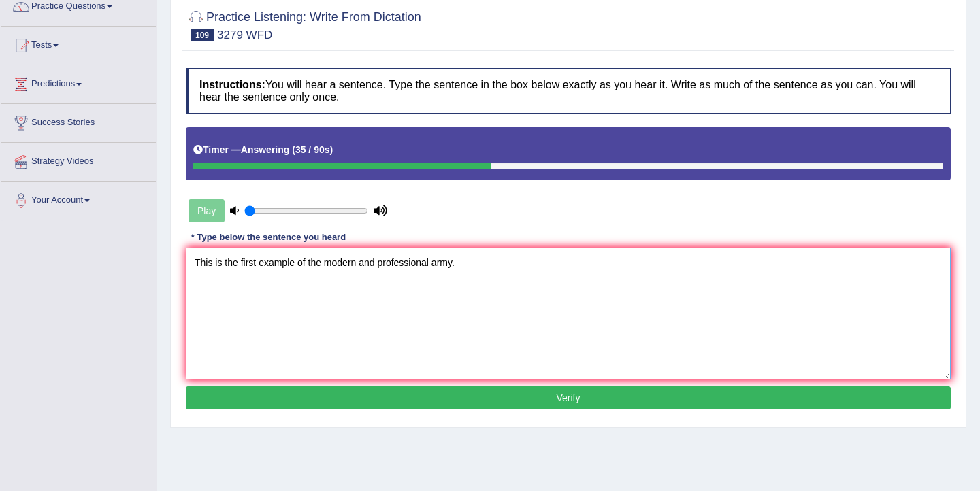
scroll to position [123, 0]
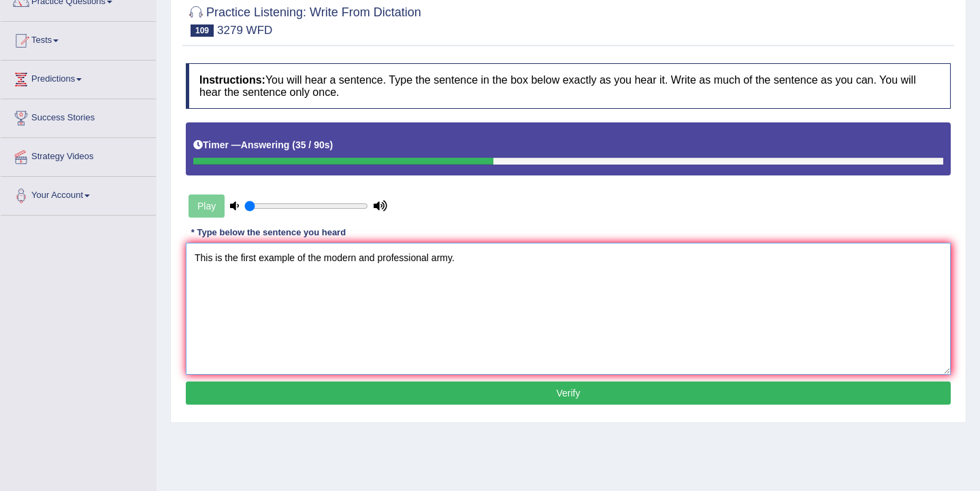
type textarea "This is the first example of the modern and professional army."
click at [380, 398] on button "Verify" at bounding box center [568, 393] width 765 height 23
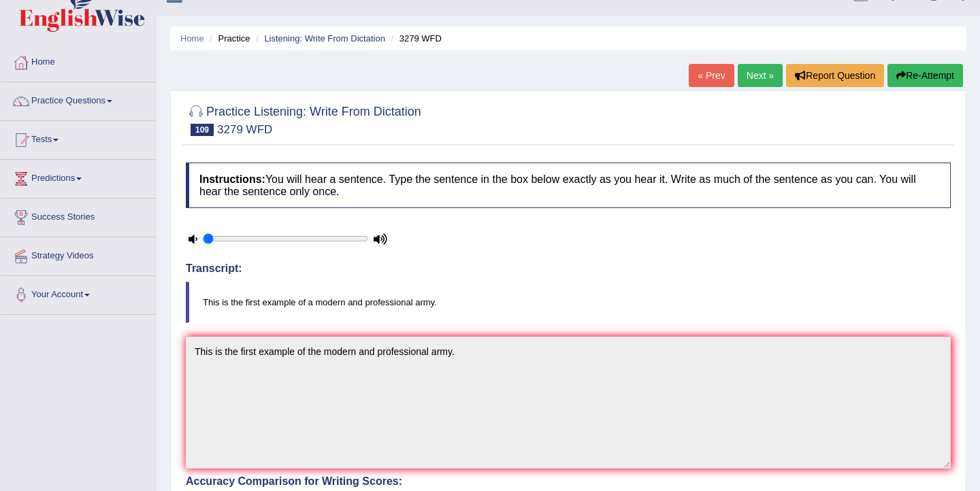
scroll to position [12, 0]
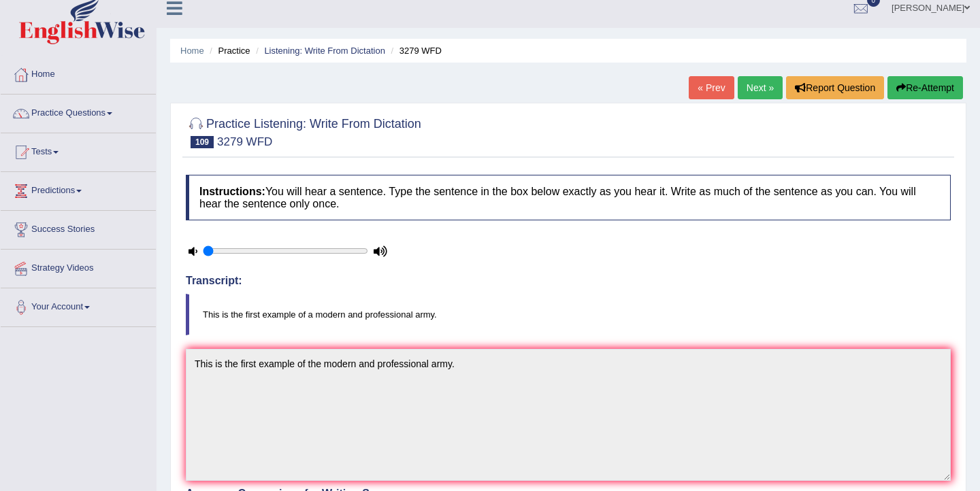
click at [909, 86] on button "Re-Attempt" at bounding box center [925, 87] width 76 height 23
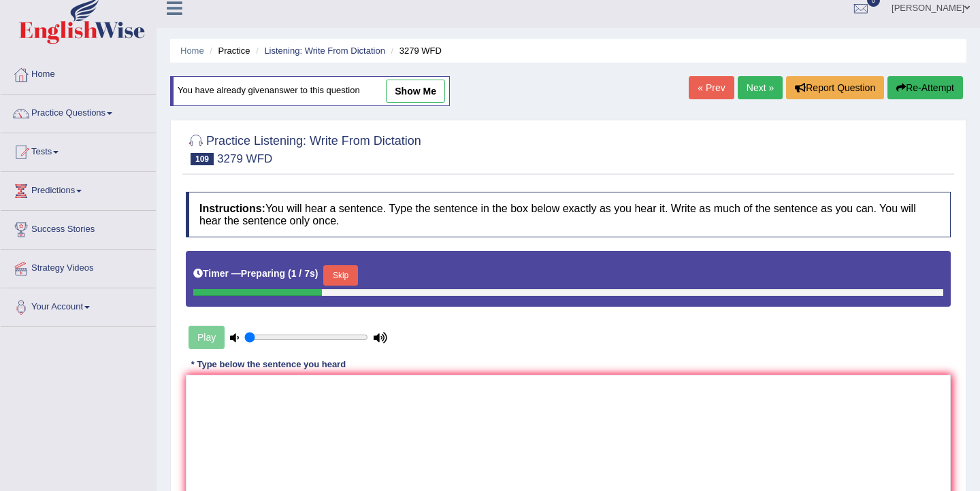
click at [357, 269] on button "Skip" at bounding box center [340, 275] width 34 height 20
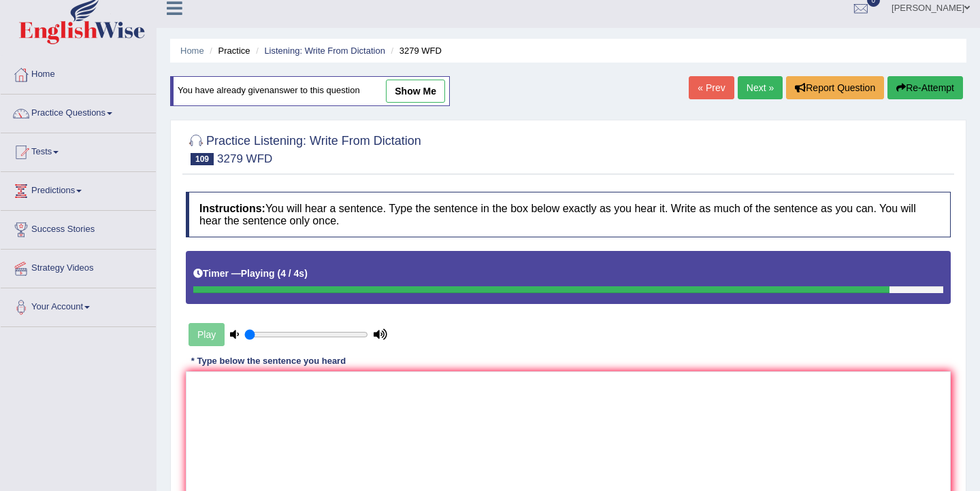
click at [750, 90] on link "Next »" at bounding box center [760, 87] width 45 height 23
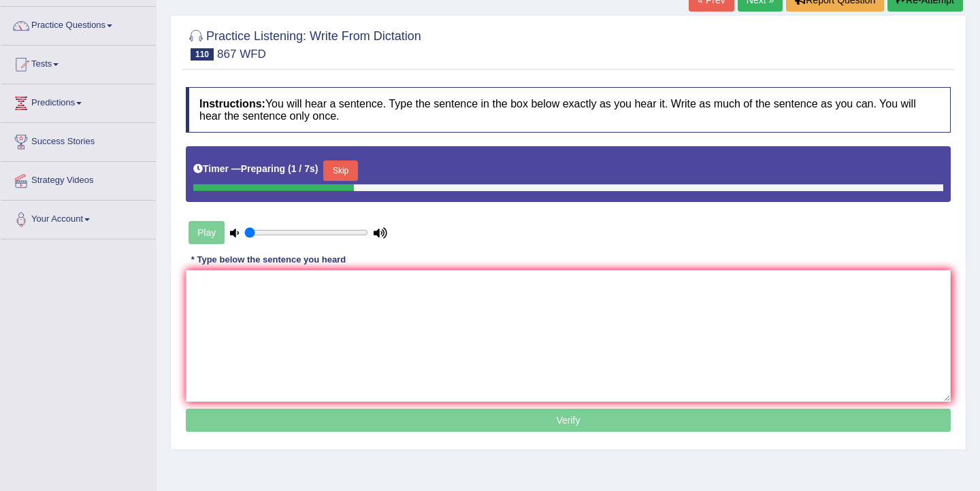
scroll to position [101, 0]
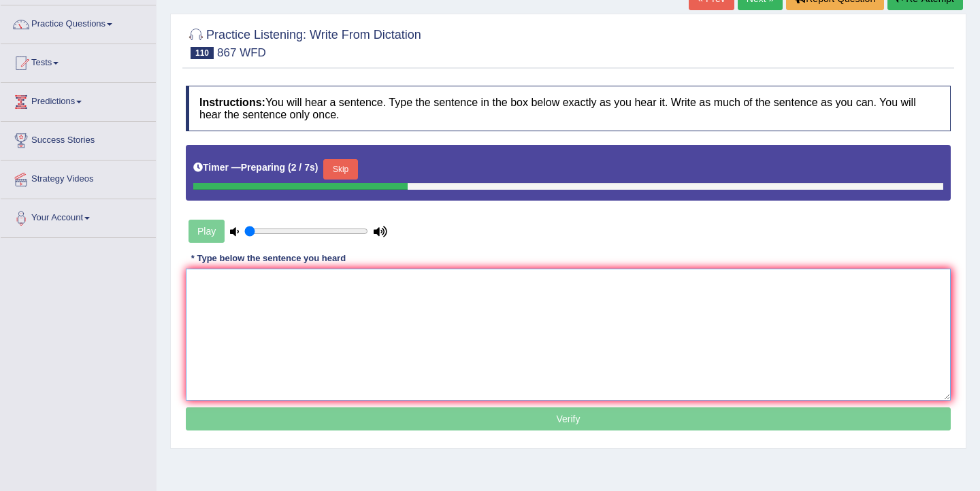
click at [442, 326] on textarea at bounding box center [568, 335] width 765 height 132
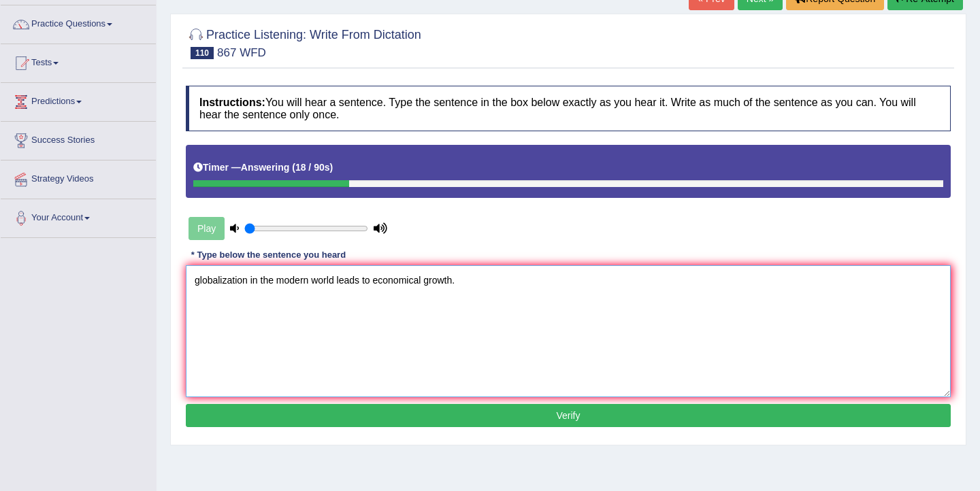
click at [199, 284] on textarea "globalization in the modern world leads to economical growth." at bounding box center [568, 331] width 765 height 132
click at [337, 282] on textarea "Globalization in the modern world leads to economical growth." at bounding box center [568, 331] width 765 height 132
click at [395, 283] on textarea "Globalization in the modern world worlds leads to economical growth." at bounding box center [568, 331] width 765 height 132
click at [461, 282] on textarea "Globalization in the modern world worlds leads lead leaded to economical growth." at bounding box center [568, 331] width 765 height 132
type textarea "Globalization in the modern world worlds leads lead leaded to the an economical…"
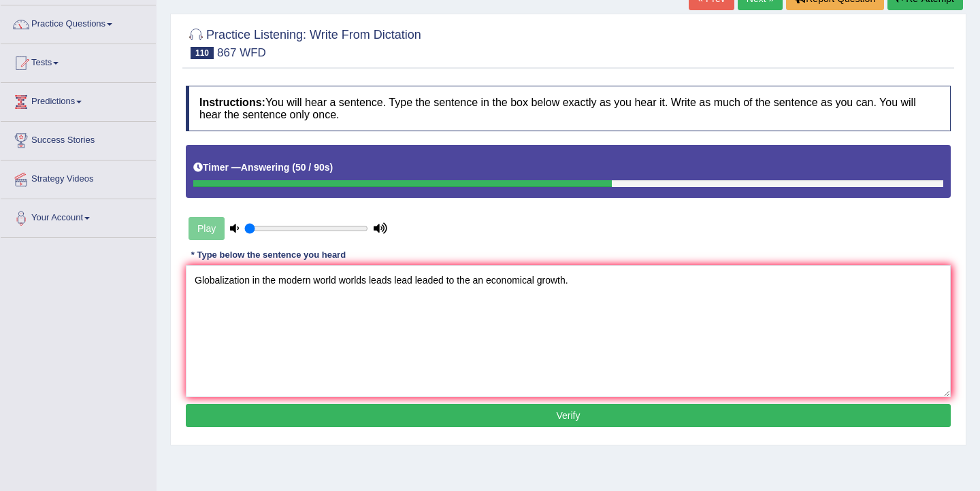
click at [566, 410] on button "Verify" at bounding box center [568, 415] width 765 height 23
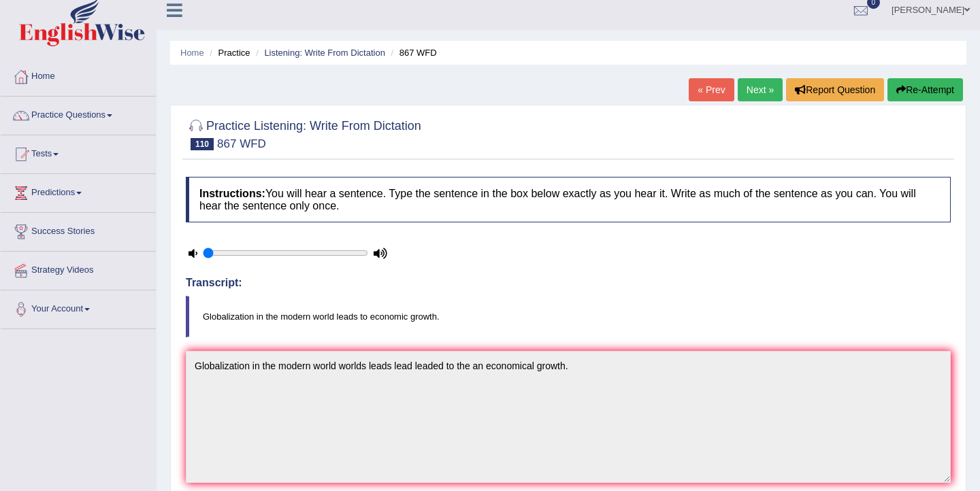
scroll to position [0, 0]
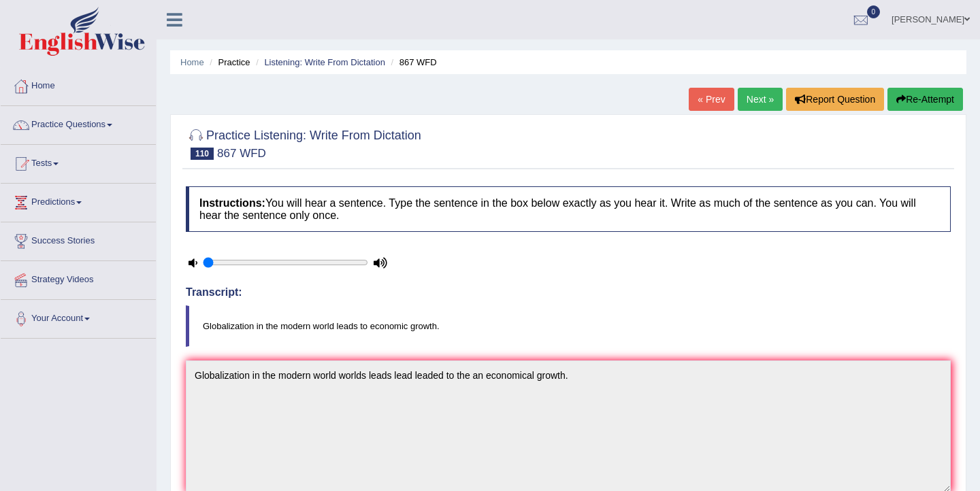
click at [920, 99] on button "Re-Attempt" at bounding box center [925, 99] width 76 height 23
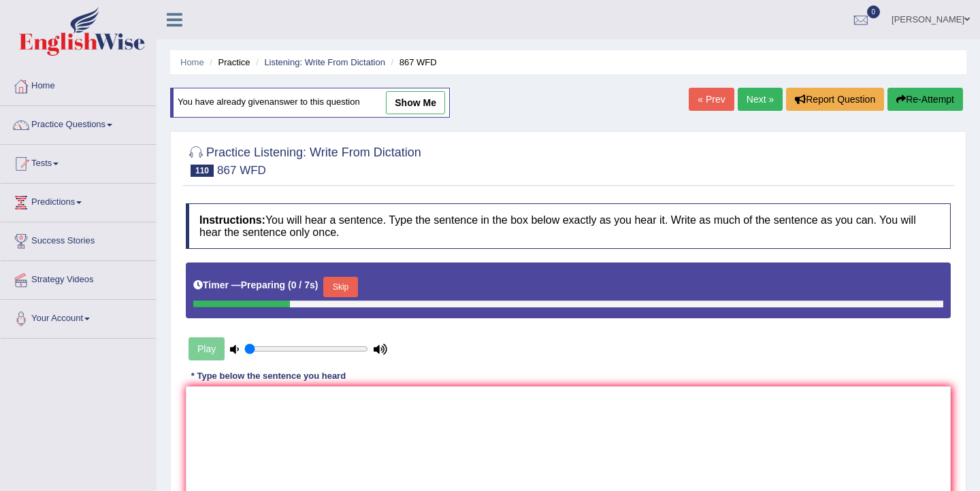
click at [348, 291] on button "Skip" at bounding box center [340, 287] width 34 height 20
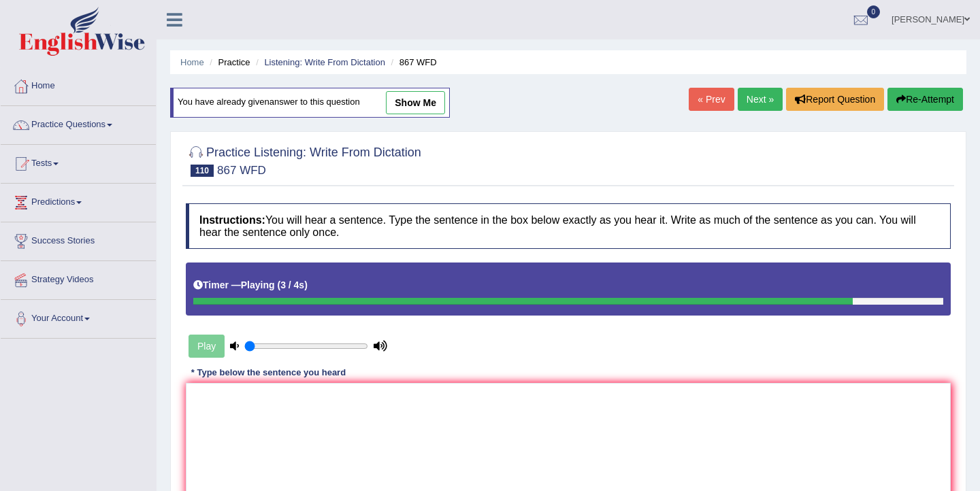
click at [755, 105] on link "Next »" at bounding box center [760, 99] width 45 height 23
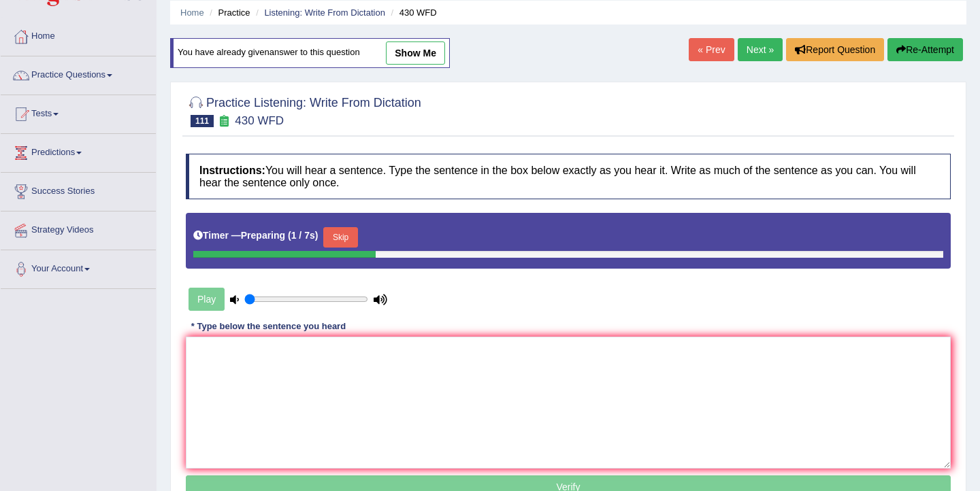
scroll to position [97, 0]
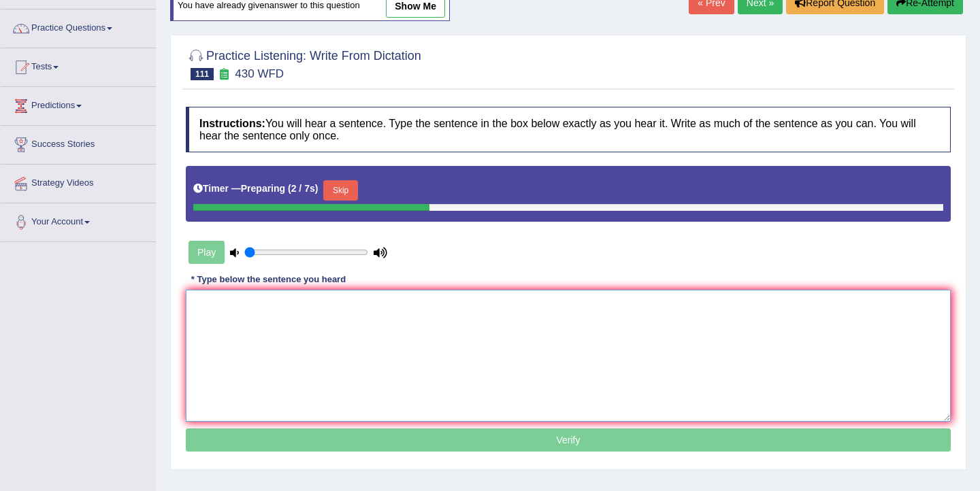
click at [420, 334] on textarea at bounding box center [568, 356] width 765 height 132
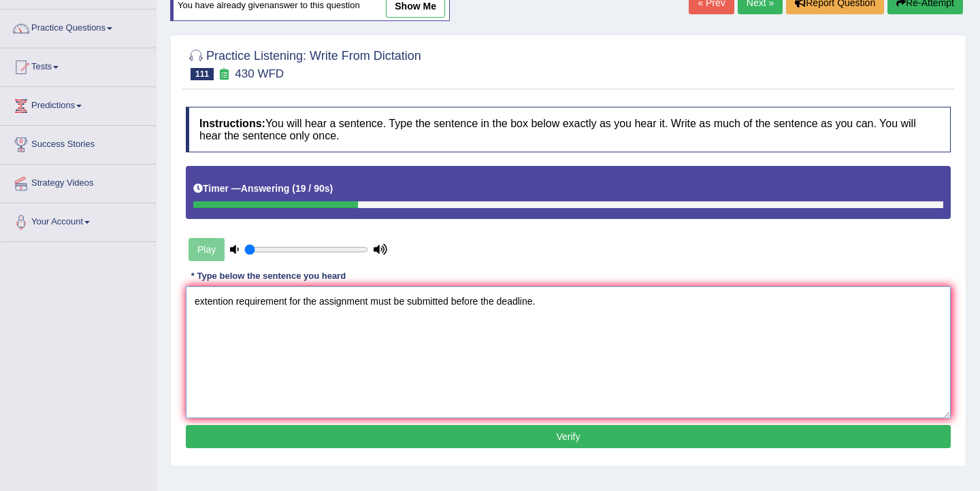
click at [199, 304] on textarea "extention requirement for the assignment must be submitted before the deadline." at bounding box center [568, 352] width 765 height 132
click at [233, 306] on textarea "Extention requirement for the assignment must be submitted before the deadline." at bounding box center [568, 352] width 765 height 132
click at [333, 303] on textarea "Extention Extension requirement for the assignment must be submitted before the…" at bounding box center [568, 352] width 765 height 132
click at [473, 303] on textarea "Extention Extension requirement requirements for the assignment must be submitt…" at bounding box center [568, 352] width 765 height 132
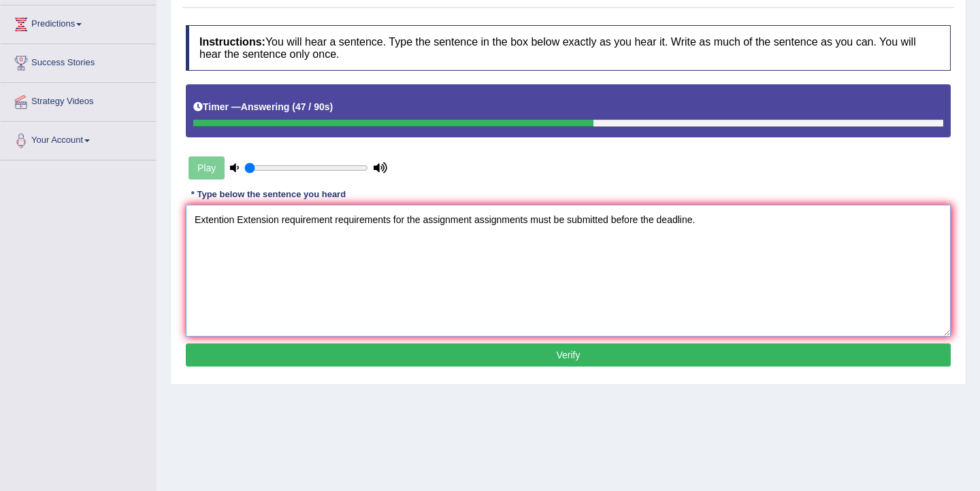
scroll to position [192, 0]
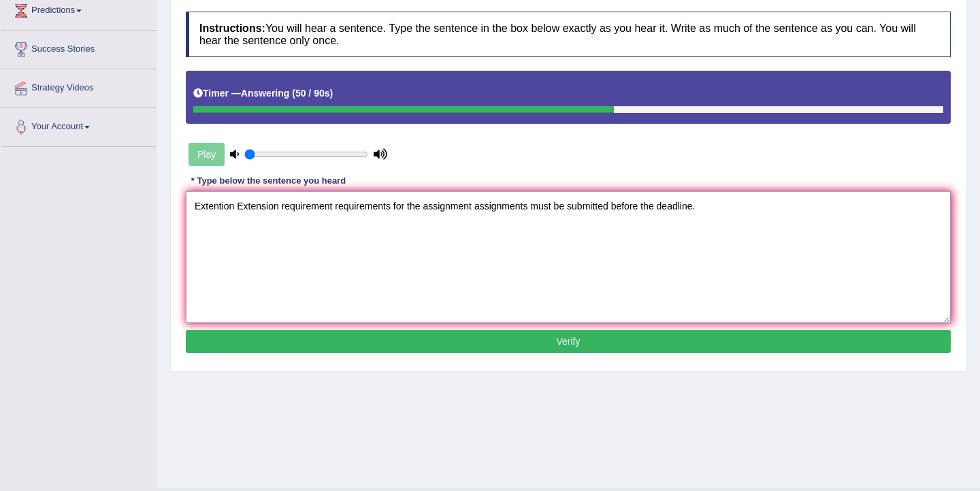
type textarea "Extention Extension requirement requirements for the assignment assignments mus…"
click at [582, 348] on button "Verify" at bounding box center [568, 341] width 765 height 23
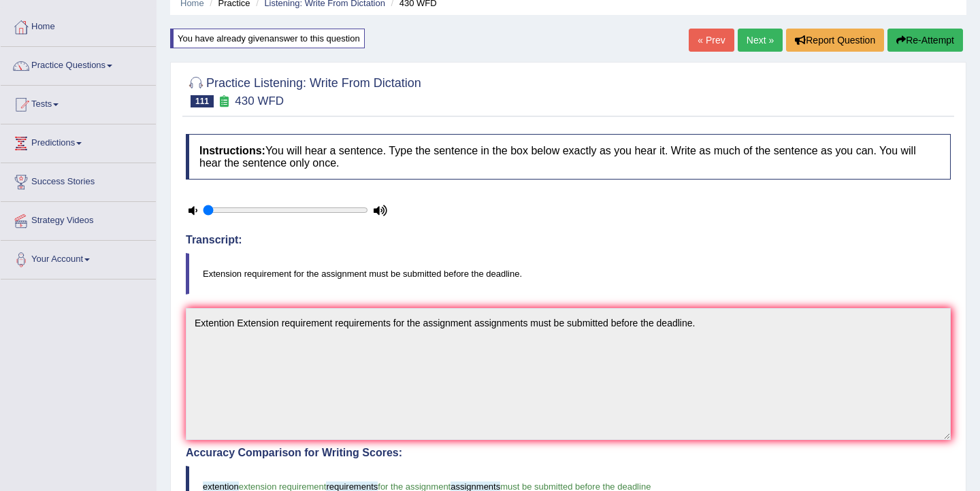
scroll to position [0, 0]
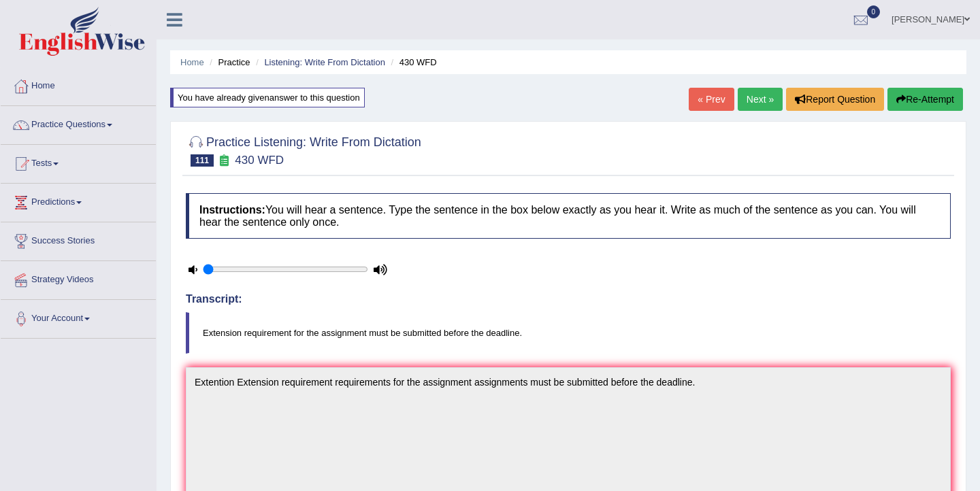
click at [755, 98] on link "Next »" at bounding box center [760, 99] width 45 height 23
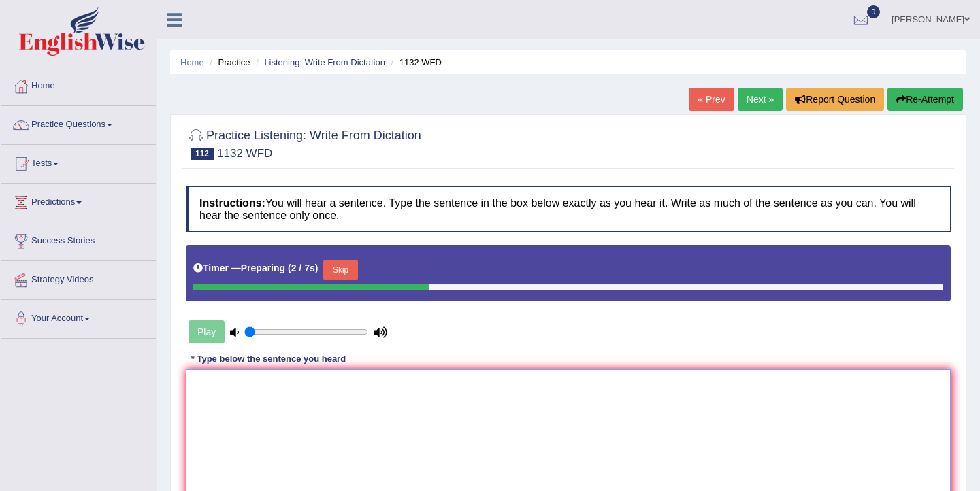
click at [342, 399] on textarea at bounding box center [568, 435] width 765 height 132
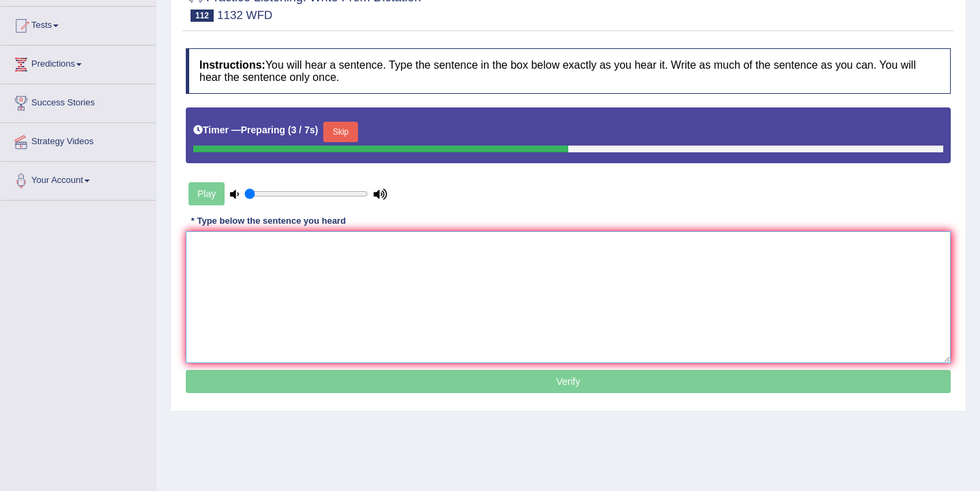
scroll to position [140, 0]
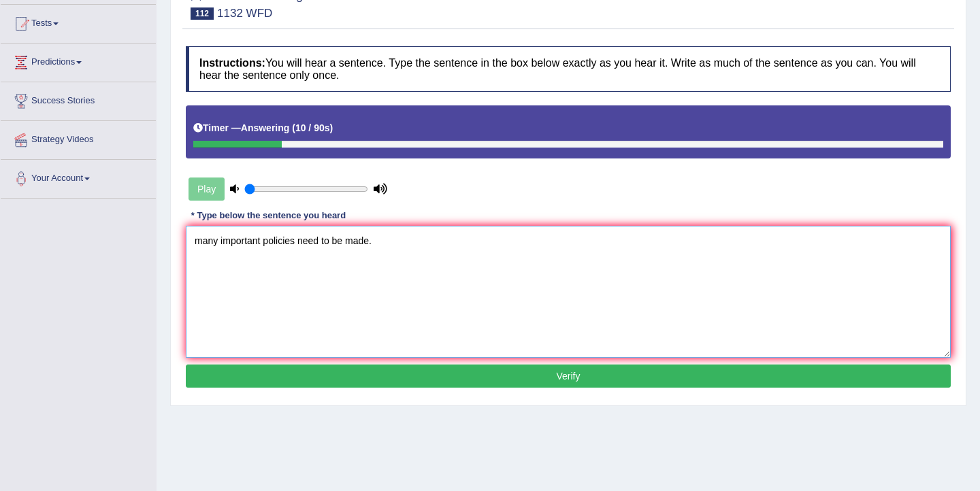
click at [203, 241] on textarea "many important policies need to be made." at bounding box center [568, 292] width 765 height 132
click at [320, 245] on textarea "Many important policies need to be made." at bounding box center [568, 292] width 765 height 132
type textarea "Many important policies need needed to be made."
click at [354, 375] on button "Verify" at bounding box center [568, 376] width 765 height 23
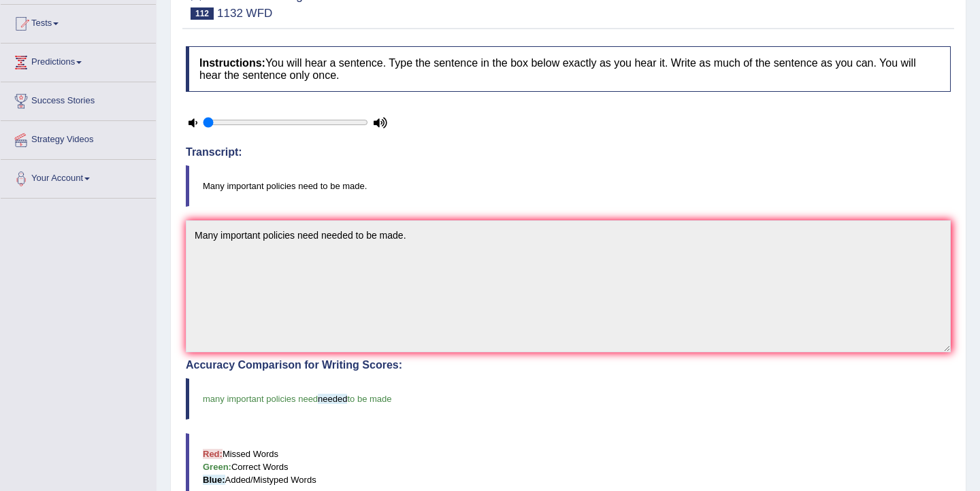
click at [718, 114] on div "Instructions: You will hear a sentence. Type the sentence in the box below exac…" at bounding box center [568, 384] width 772 height 691
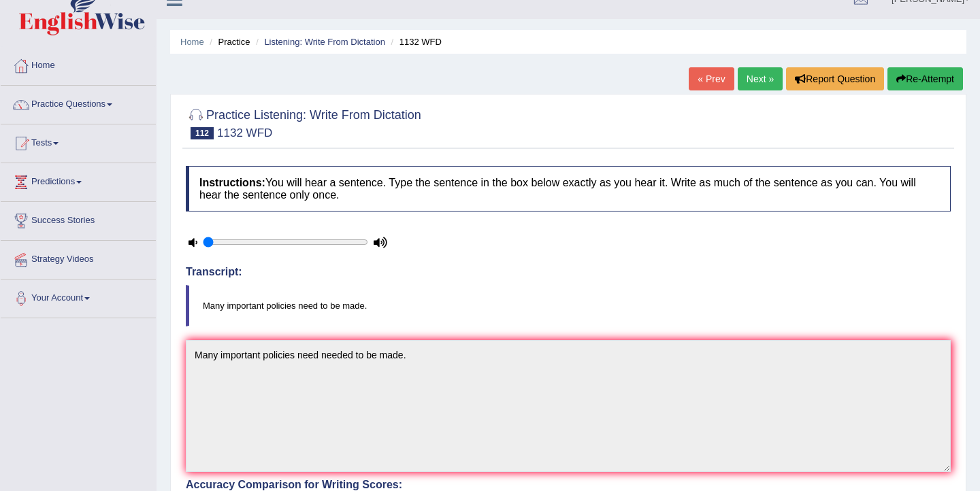
scroll to position [0, 0]
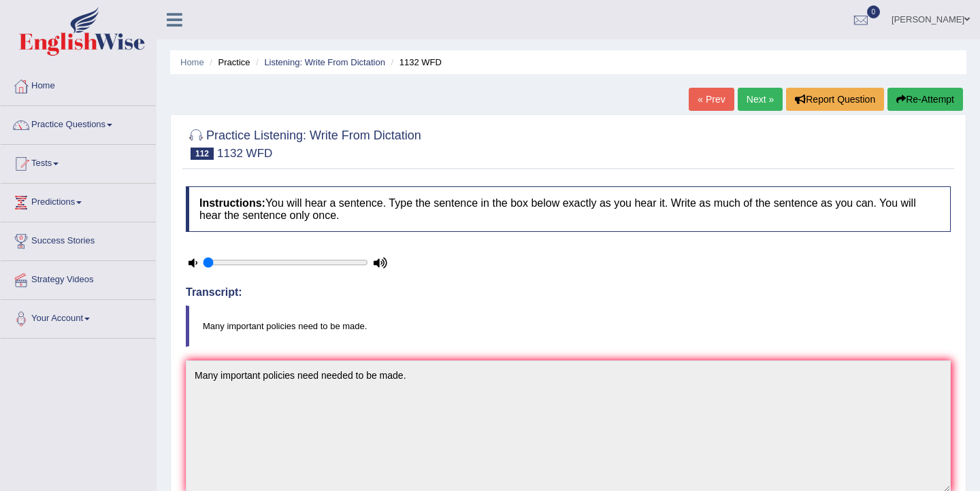
click at [748, 106] on link "Next »" at bounding box center [760, 99] width 45 height 23
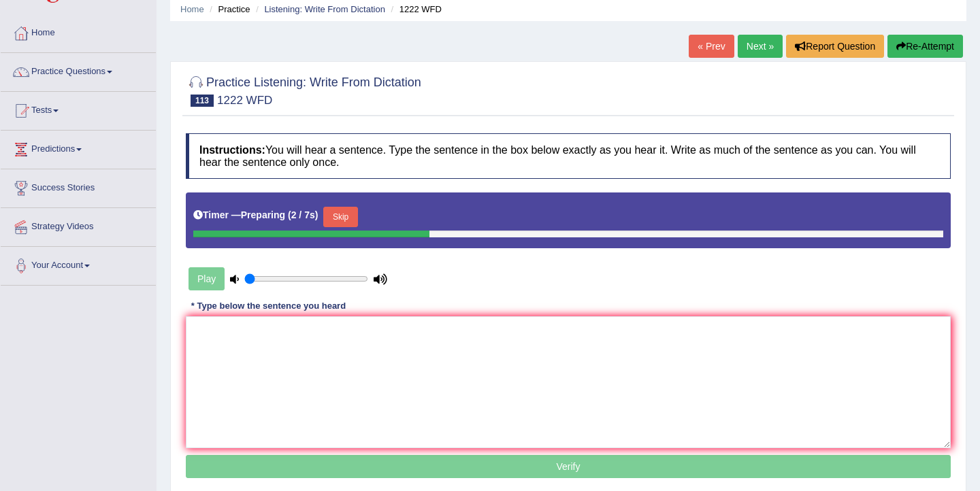
scroll to position [51, 0]
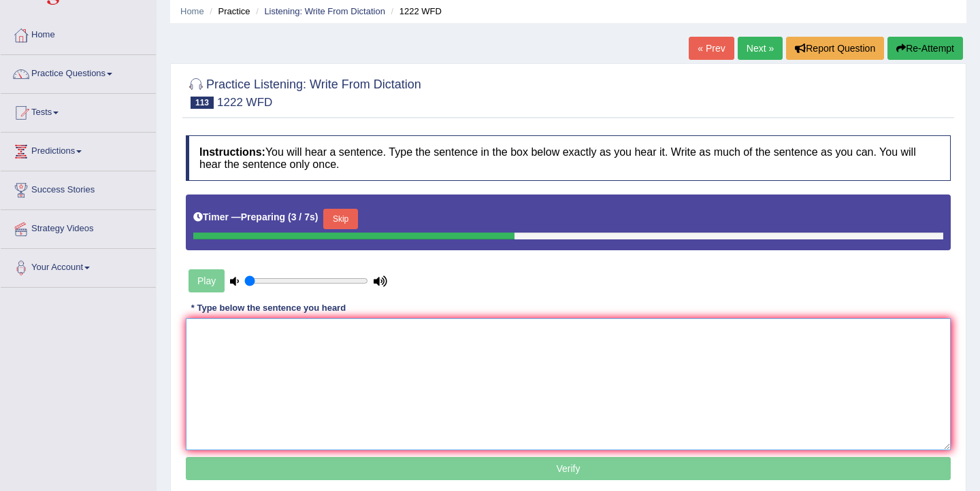
click at [285, 335] on textarea at bounding box center [568, 384] width 765 height 132
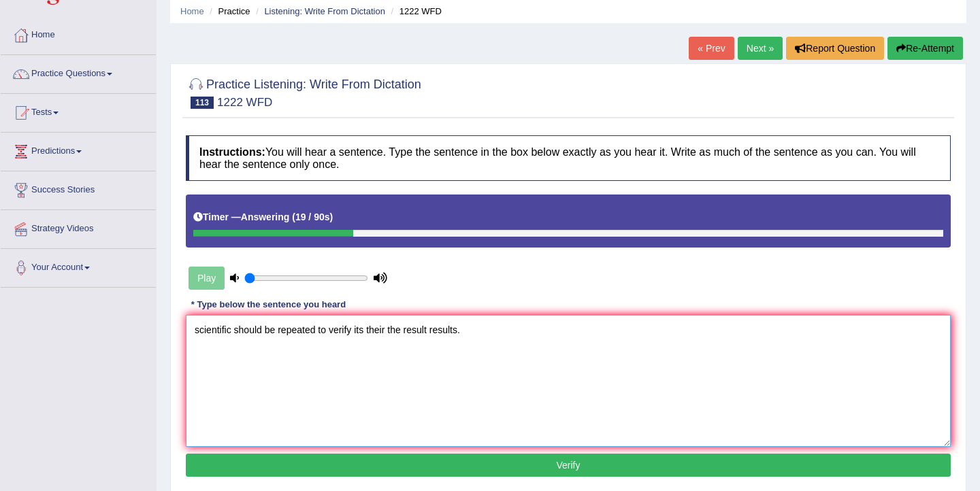
click at [232, 329] on textarea "scientific should be repeated to verify its their the result results." at bounding box center [568, 381] width 765 height 132
click at [199, 331] on textarea "scientific experiments experiment should be repeated to verify its their the re…" at bounding box center [568, 381] width 765 height 132
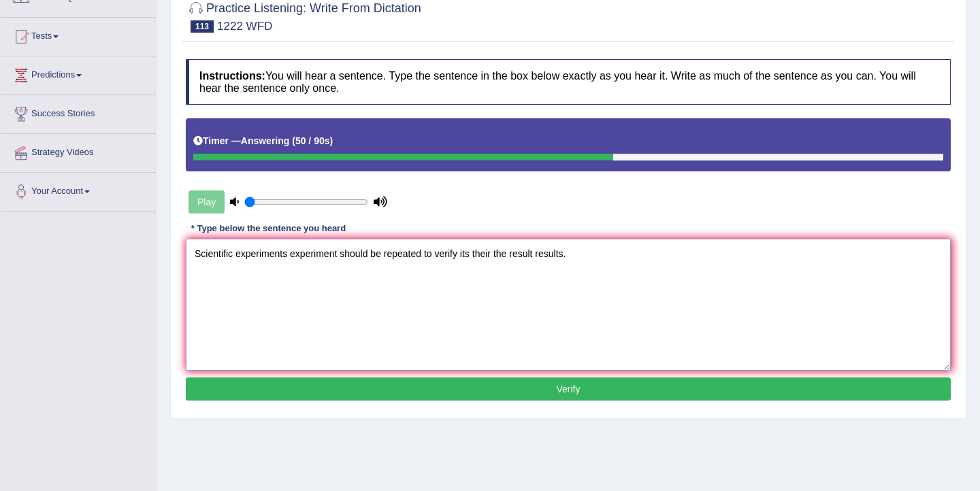
scroll to position [135, 0]
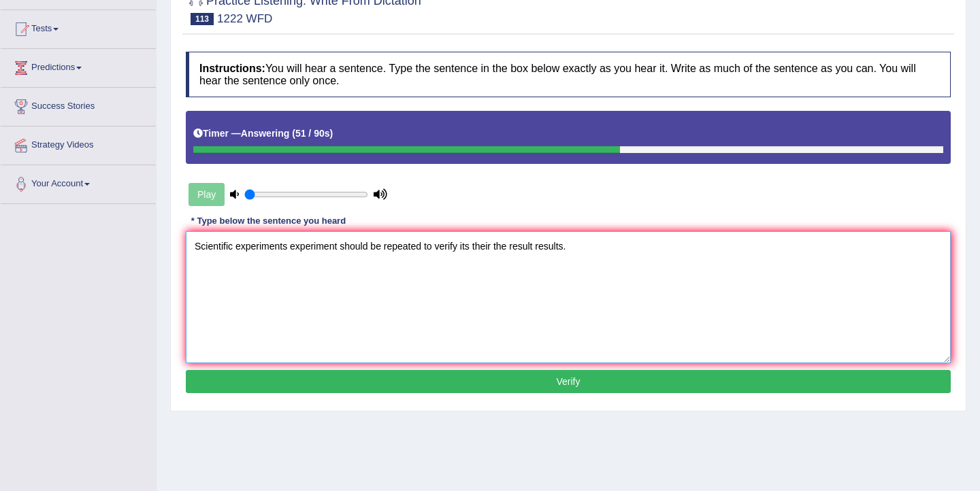
type textarea "Scientific experiments experiment should be repeated to verify its their the re…"
click at [418, 384] on button "Verify" at bounding box center [568, 381] width 765 height 23
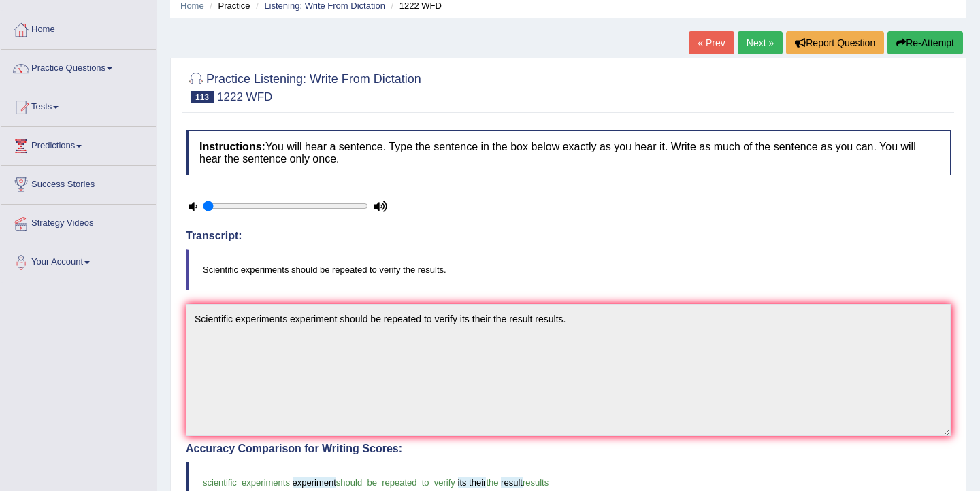
scroll to position [44, 0]
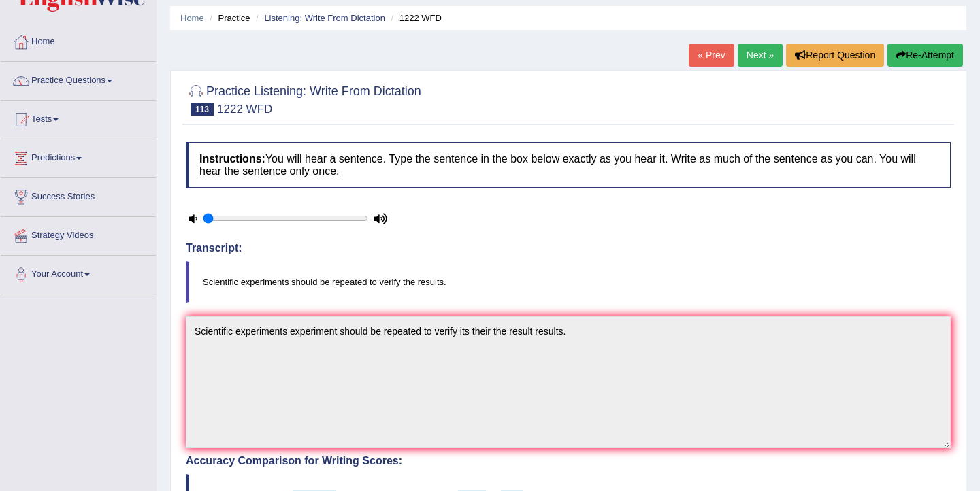
click at [749, 56] on link "Next »" at bounding box center [760, 55] width 45 height 23
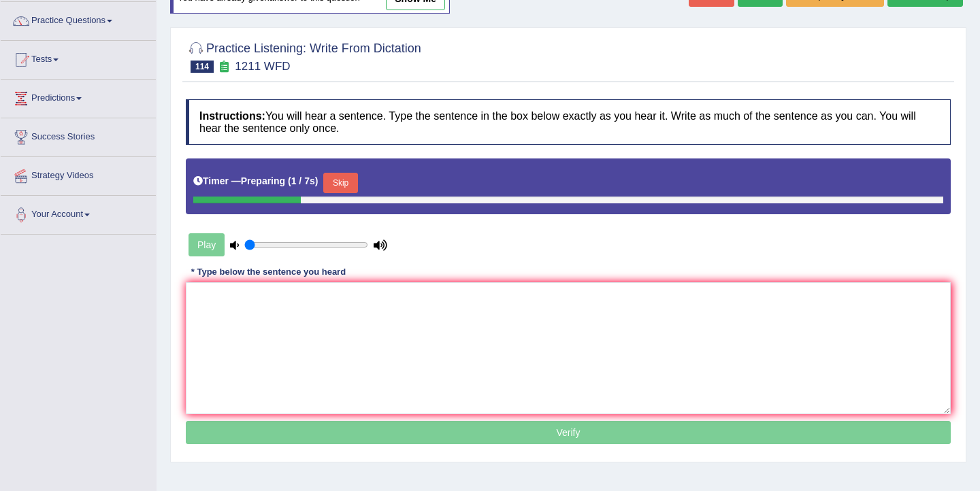
scroll to position [107, 0]
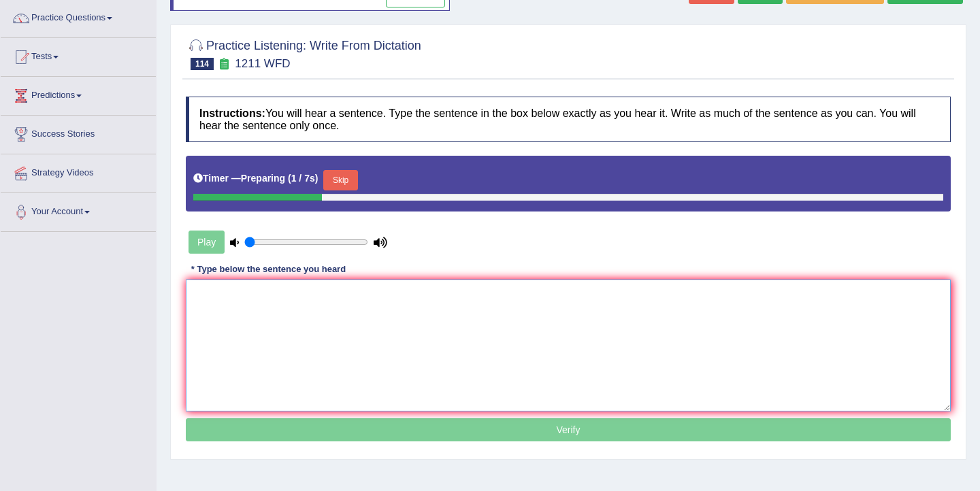
click at [474, 344] on textarea at bounding box center [568, 346] width 765 height 132
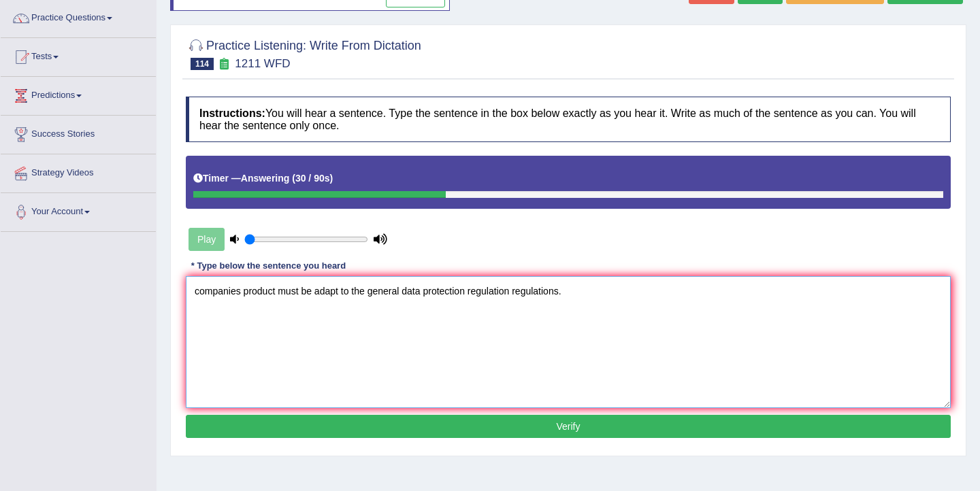
click at [200, 292] on textarea "companies product must be adapt to the general data protection regulation regul…" at bounding box center [568, 342] width 765 height 132
click at [279, 293] on textarea "Companies product must be adapt to the general data protection regulation regul…" at bounding box center [568, 342] width 765 height 132
click at [244, 293] on textarea "Companies product must be adapt to the general data protection regulation regul…" at bounding box center [568, 342] width 765 height 132
click at [333, 293] on textarea "Companies Companies' product must be adapt to the general data protection regul…" at bounding box center [568, 342] width 765 height 132
click at [438, 294] on textarea "Companies Companies' product products must be adapt to the general data protect…" at bounding box center [568, 342] width 765 height 132
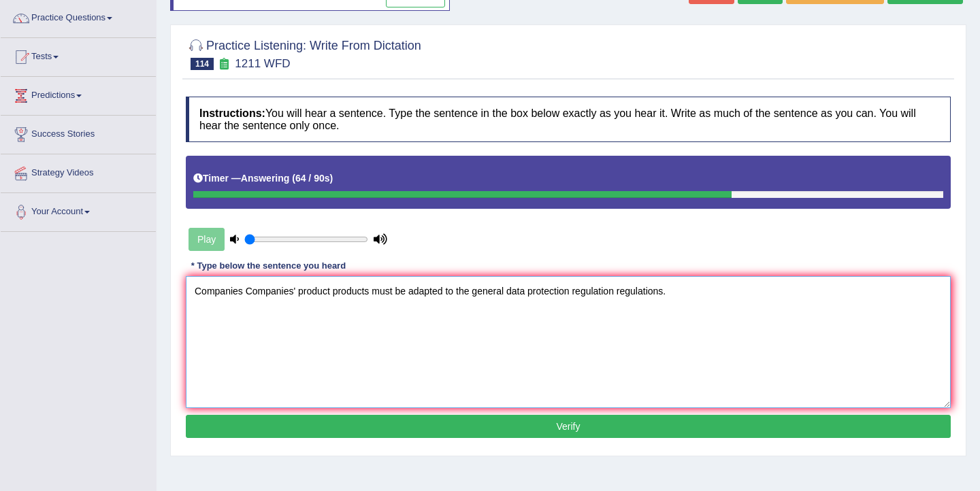
scroll to position [108, 0]
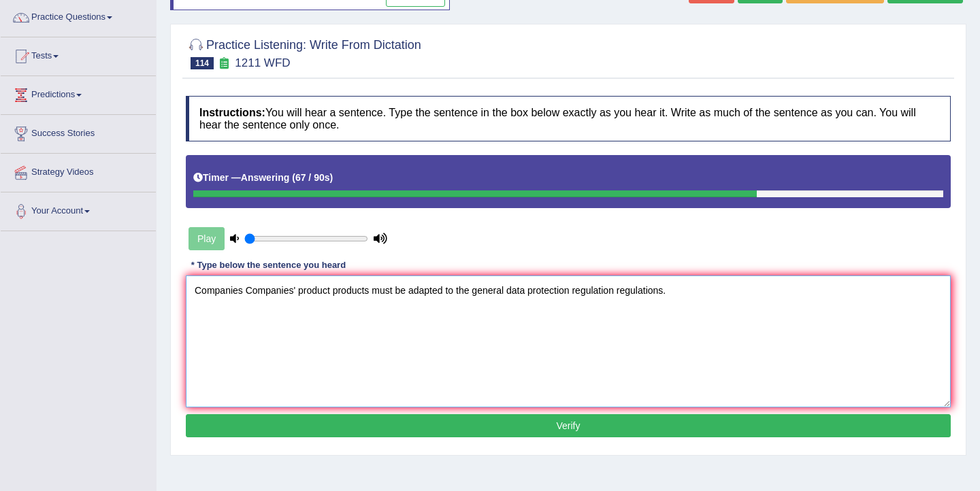
type textarea "Companies Companies' product products must be adapted to the general data prote…"
click at [509, 431] on button "Verify" at bounding box center [568, 425] width 765 height 23
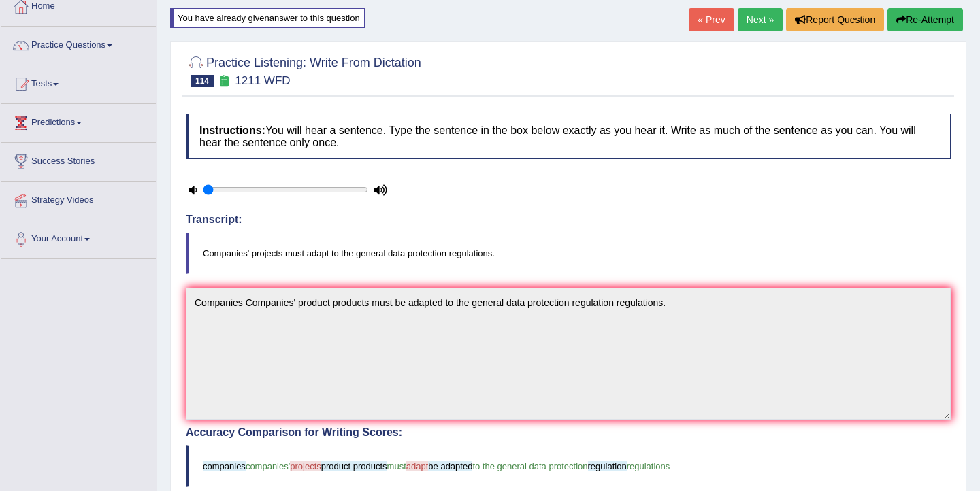
scroll to position [75, 0]
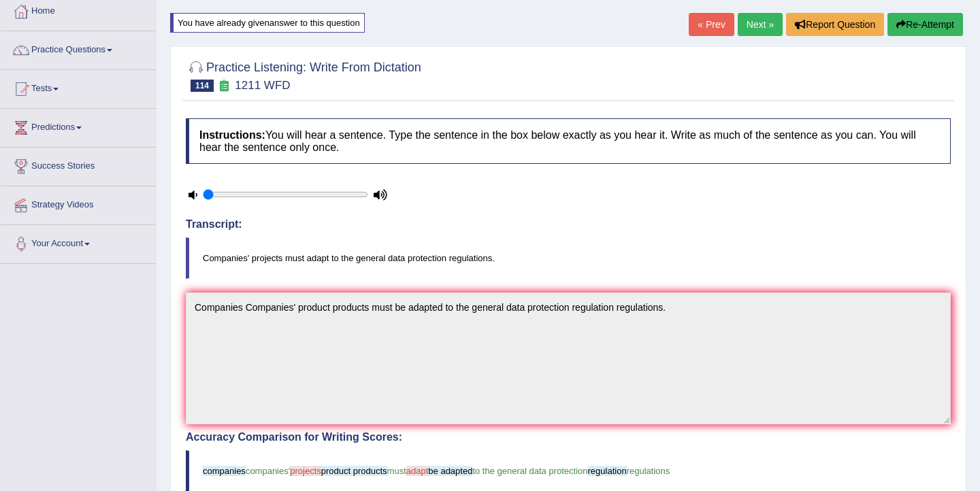
click at [908, 28] on button "Re-Attempt" at bounding box center [925, 24] width 76 height 23
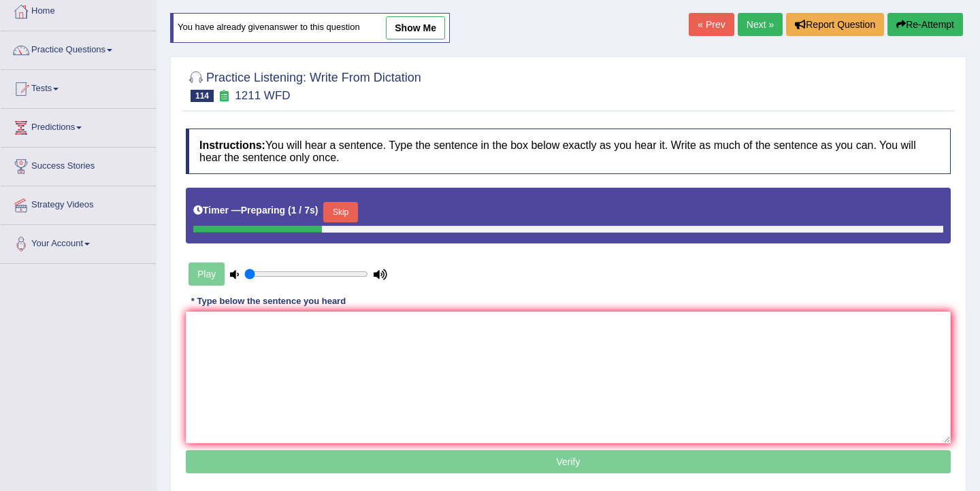
click at [346, 218] on button "Skip" at bounding box center [340, 212] width 34 height 20
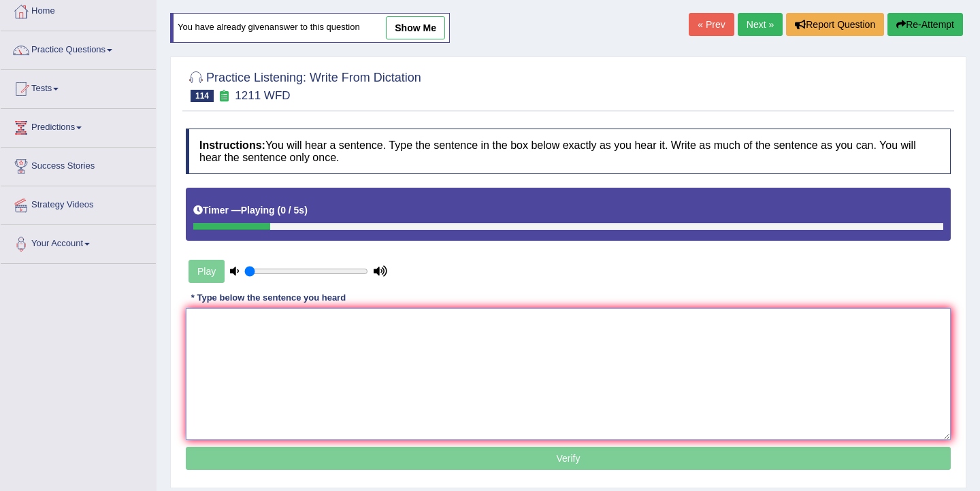
click at [299, 348] on textarea at bounding box center [568, 374] width 765 height 132
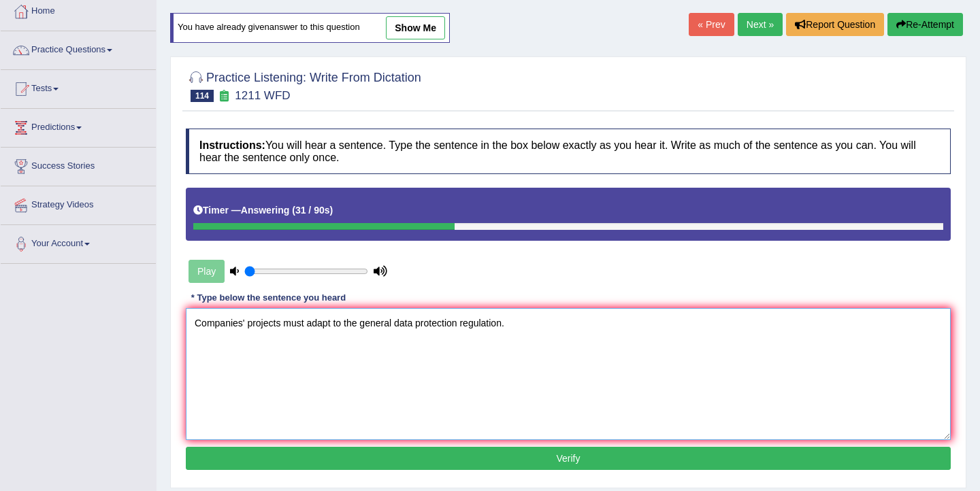
click at [333, 326] on textarea "Companies' projects must adapt to the general data protection regulation." at bounding box center [568, 374] width 765 height 132
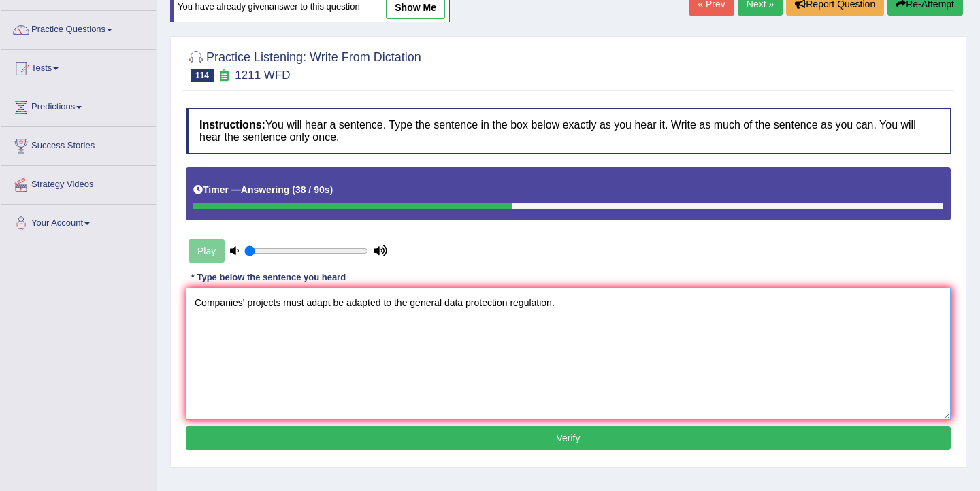
scroll to position [106, 0]
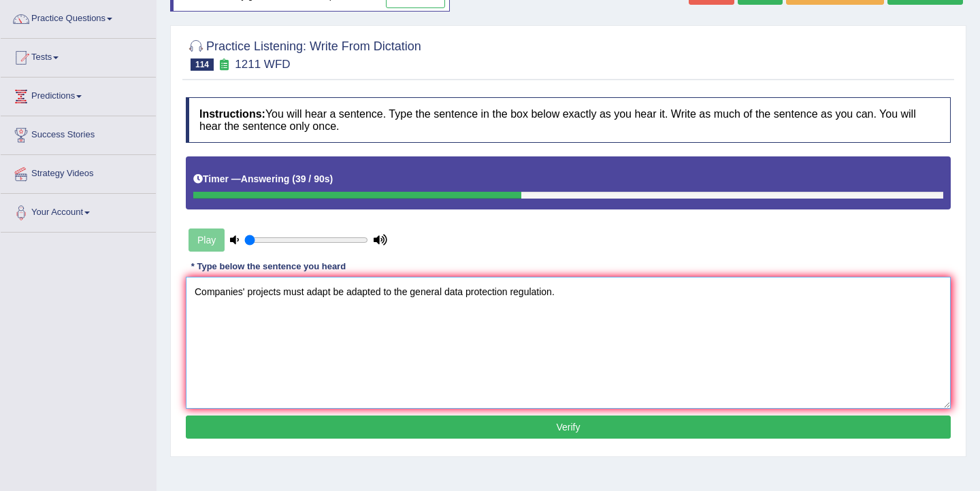
type textarea "Companies' projects must adapt be adapted to the general data protection regula…"
click at [433, 423] on button "Verify" at bounding box center [568, 427] width 765 height 23
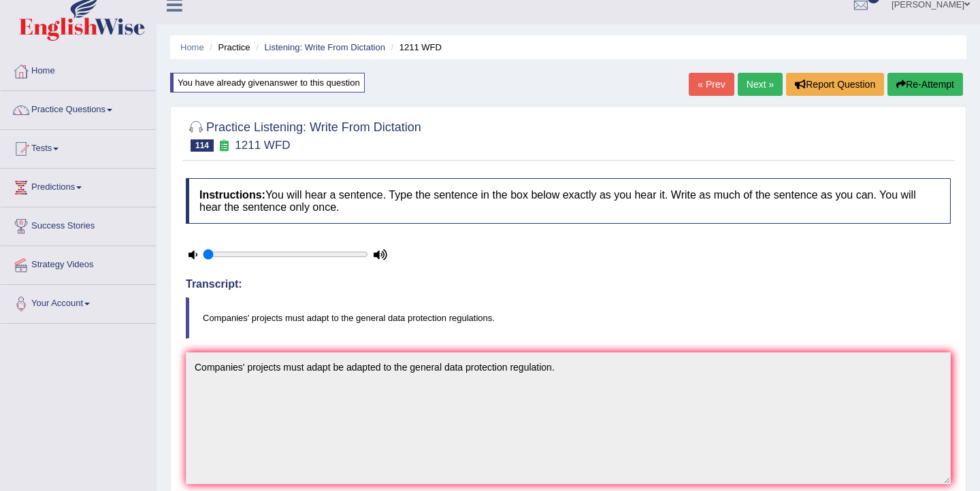
scroll to position [0, 0]
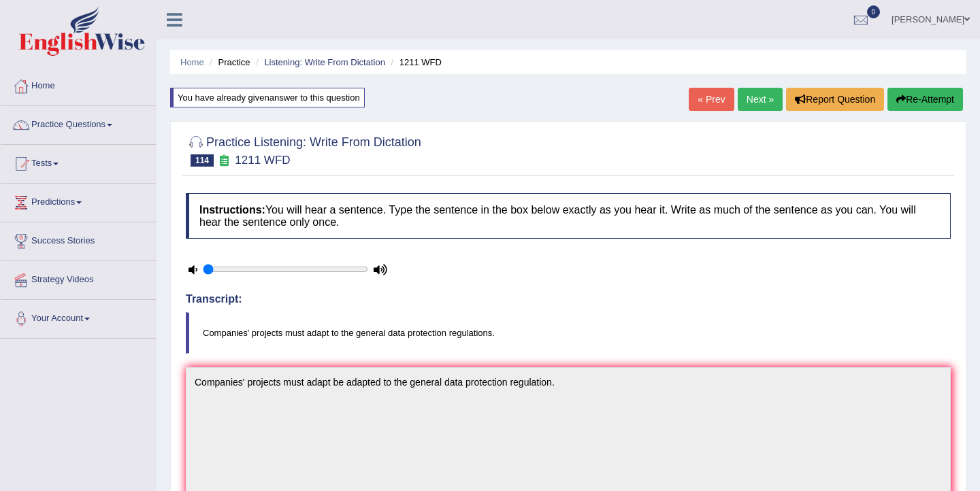
click at [743, 103] on link "Next »" at bounding box center [760, 99] width 45 height 23
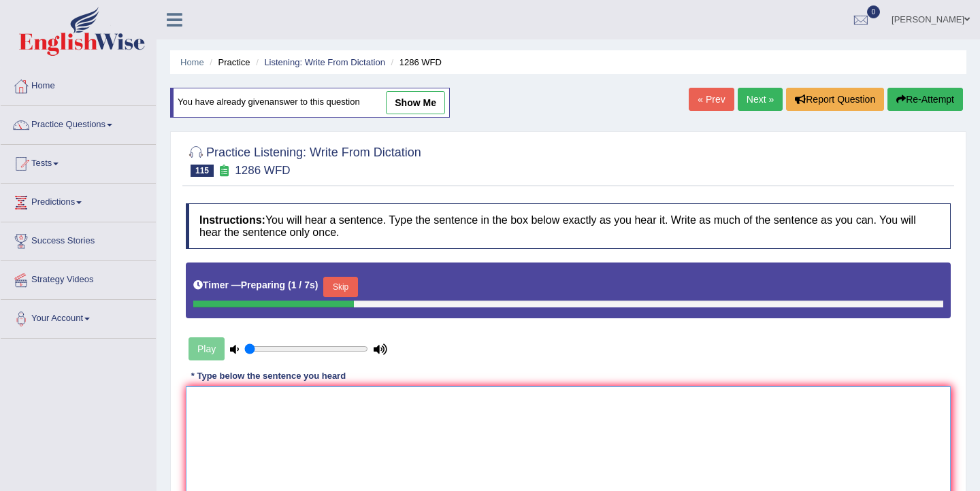
click at [347, 405] on textarea at bounding box center [568, 452] width 765 height 132
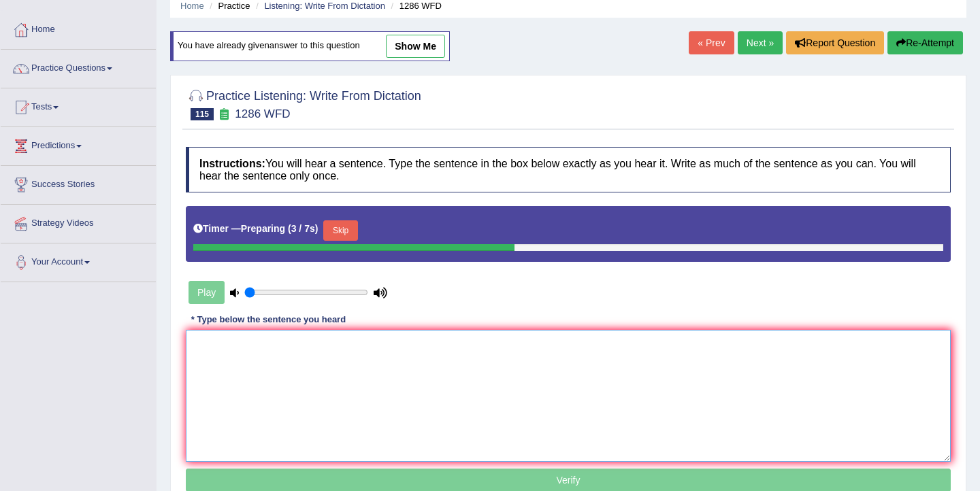
scroll to position [62, 0]
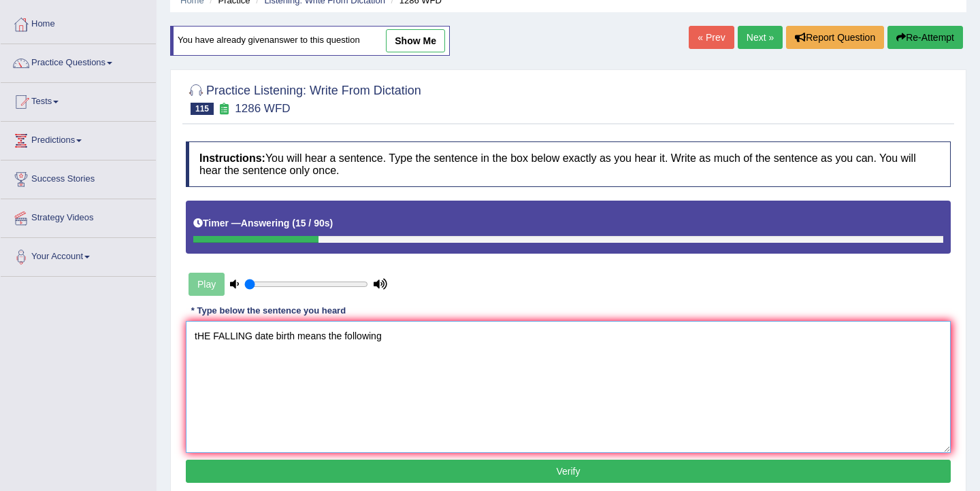
click at [346, 340] on textarea "tHE FALLING date birth means the following" at bounding box center [568, 387] width 765 height 132
click at [342, 335] on textarea "tHE FALLING date birth means the following" at bounding box center [568, 387] width 765 height 132
click at [448, 338] on textarea "tHE FALLING date birth means the number of following" at bounding box center [568, 387] width 765 height 132
drag, startPoint x: 210, startPoint y: 338, endPoint x: 192, endPoint y: 338, distance: 18.4
click at [192, 338] on textarea "tHE FALLING date birth means the number of following students will drop drops." at bounding box center [568, 387] width 765 height 132
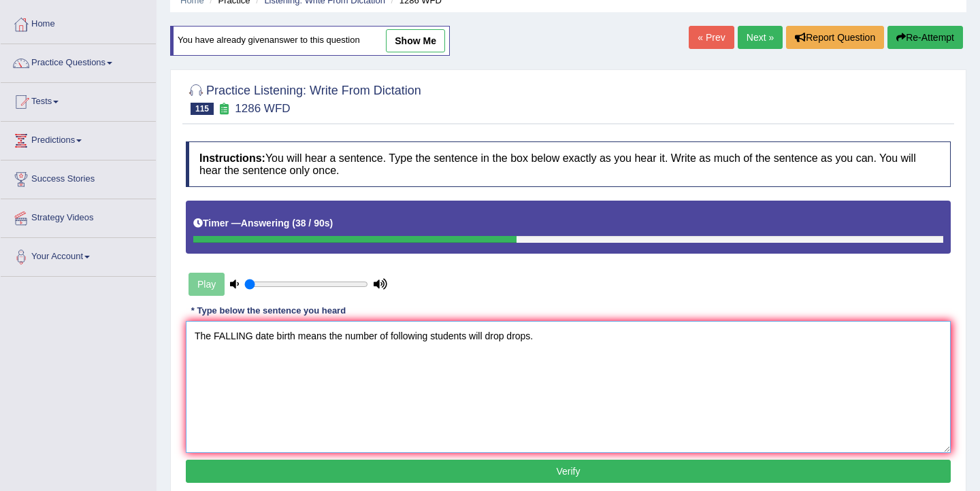
drag, startPoint x: 249, startPoint y: 336, endPoint x: 213, endPoint y: 340, distance: 36.3
click at [213, 340] on textarea "The FALLING date birth means the number of following students will drop drops." at bounding box center [568, 387] width 765 height 132
drag, startPoint x: 280, startPoint y: 337, endPoint x: 243, endPoint y: 337, distance: 36.7
click at [243, 337] on textarea "The falling date birth means the number of following students will drop drops." at bounding box center [568, 387] width 765 height 132
click at [504, 340] on textarea "The falling birth rate rates mean means the number of following students will d…" at bounding box center [568, 387] width 765 height 132
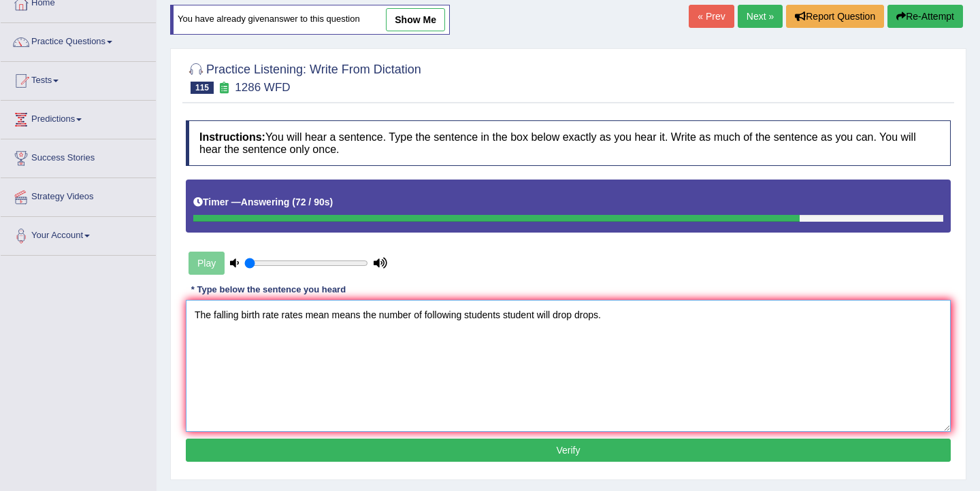
scroll to position [94, 0]
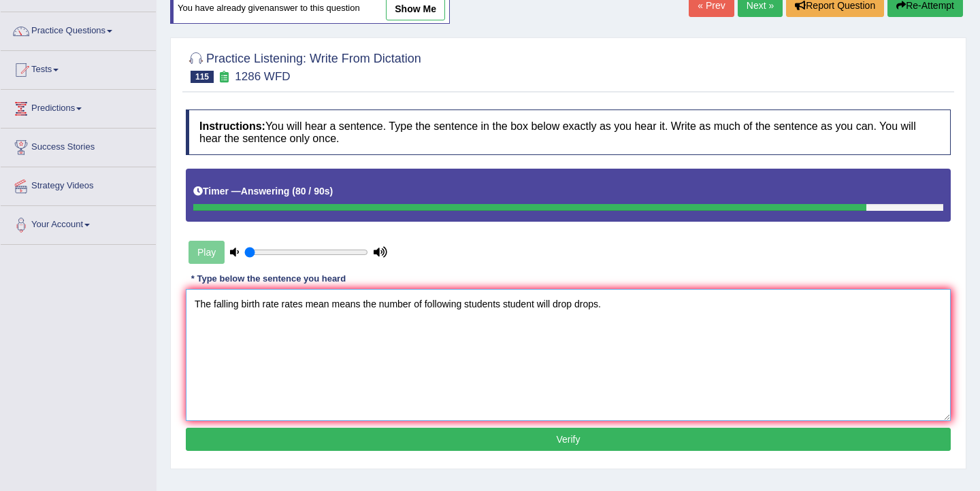
click at [468, 308] on textarea "The falling birth rate rates mean means the number of following students studen…" at bounding box center [568, 355] width 765 height 132
type textarea "The falling birth rate rates mean means the number of following future students…"
click at [534, 441] on button "Verify" at bounding box center [568, 439] width 765 height 23
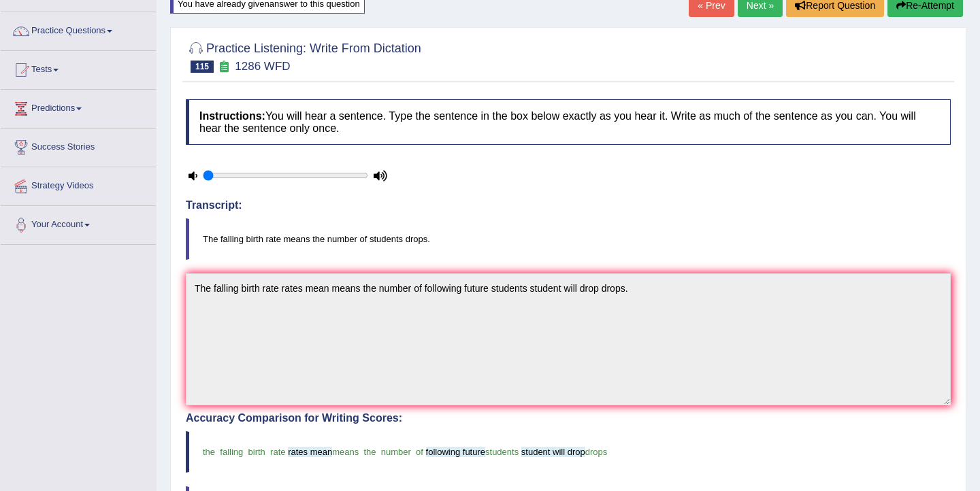
click at [756, 6] on link "Next »" at bounding box center [760, 5] width 45 height 23
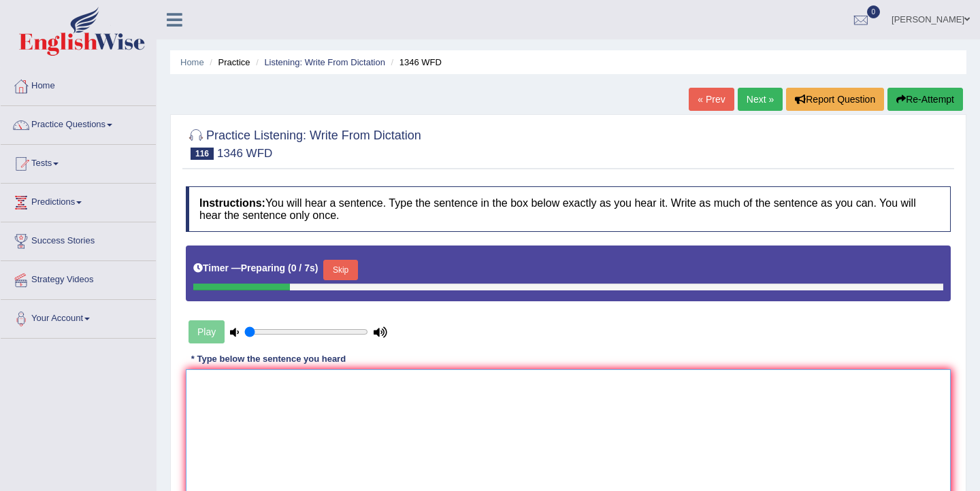
click at [341, 406] on textarea at bounding box center [568, 435] width 765 height 132
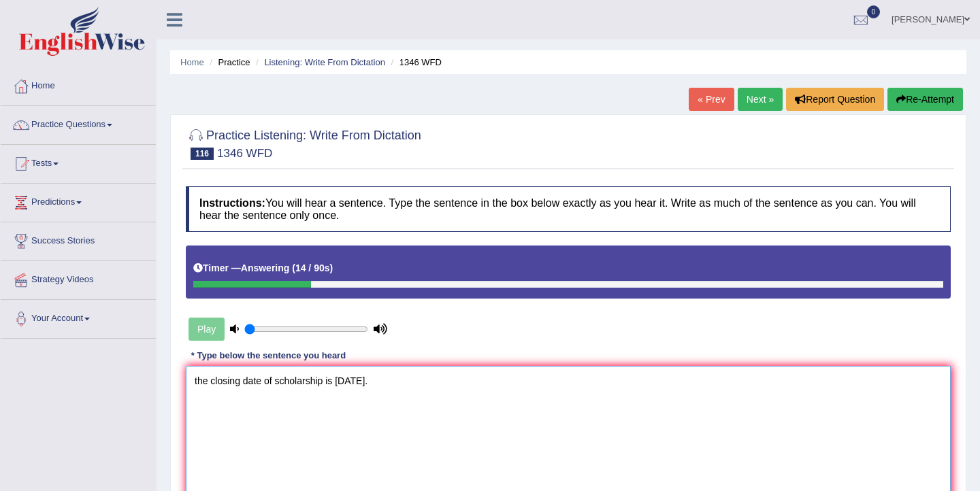
click at [198, 384] on textarea "the closing date of scholarship is next Monday." at bounding box center [568, 432] width 765 height 132
click at [338, 383] on textarea "The closing date of scholarship is next Monday." at bounding box center [568, 432] width 765 height 132
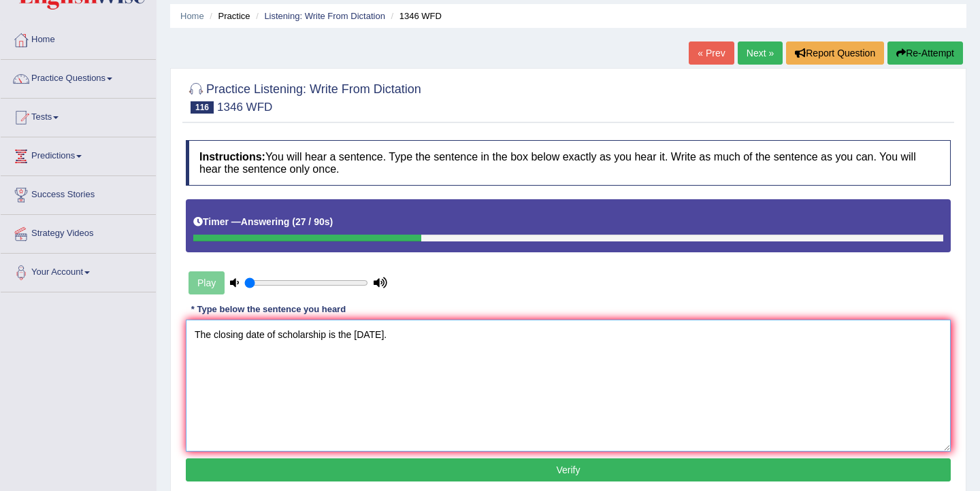
scroll to position [49, 0]
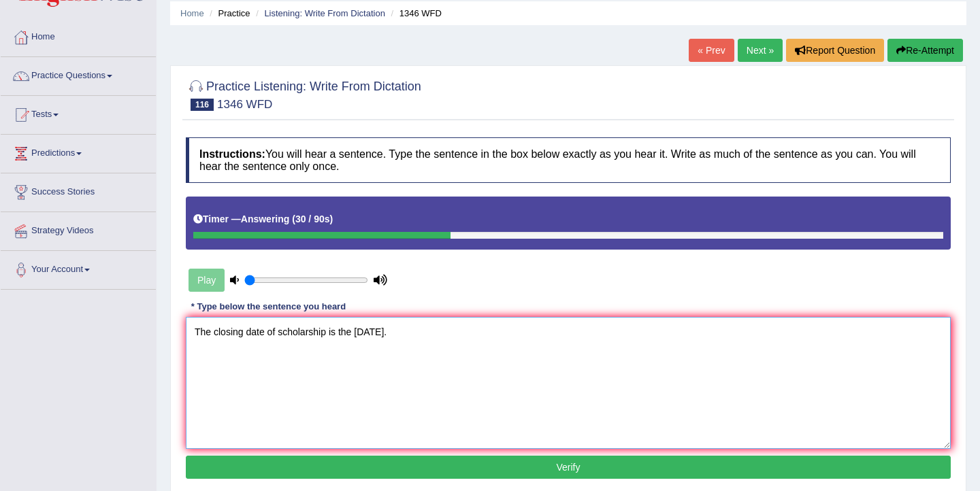
click at [278, 335] on textarea "The closing date of scholarship is the next Monday." at bounding box center [568, 383] width 765 height 132
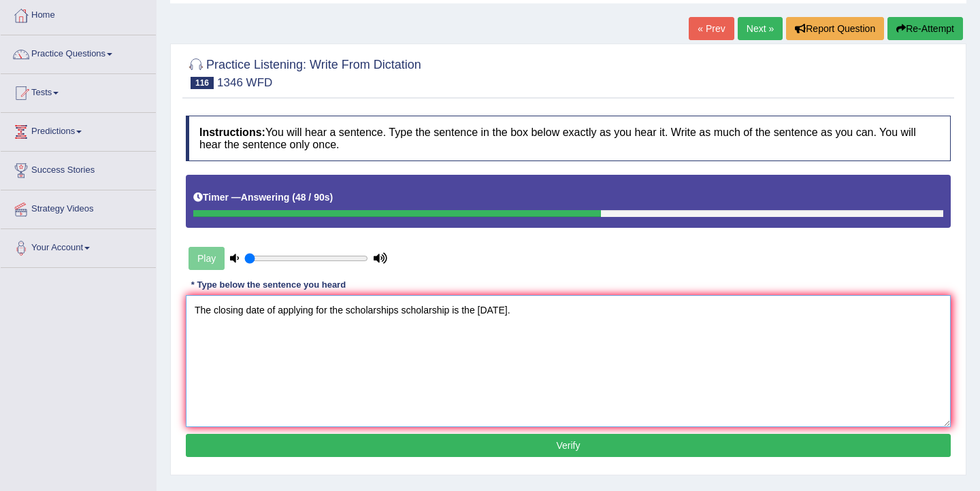
type textarea "The closing date of applying for the scholarships scholarship is the next Monda…"
click at [455, 442] on button "Verify" at bounding box center [568, 445] width 765 height 23
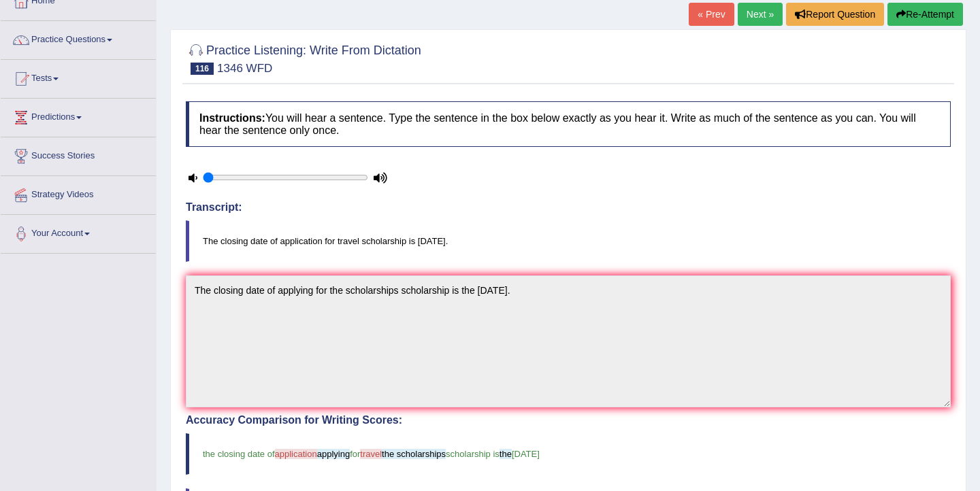
scroll to position [71, 0]
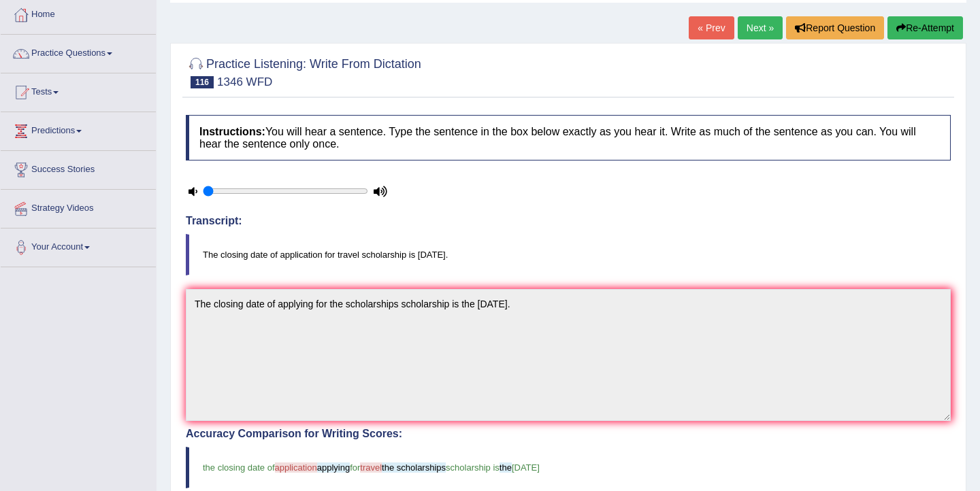
click at [927, 26] on button "Re-Attempt" at bounding box center [925, 27] width 76 height 23
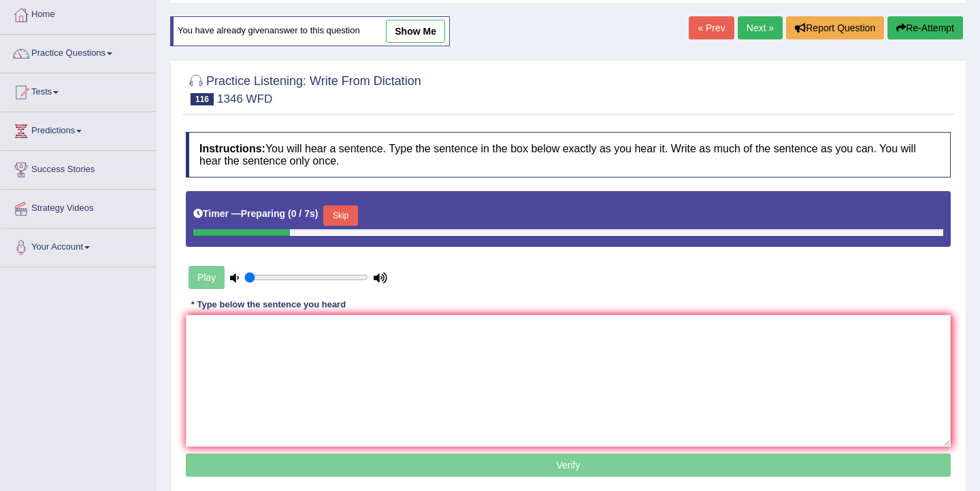
click at [352, 215] on button "Skip" at bounding box center [340, 215] width 34 height 20
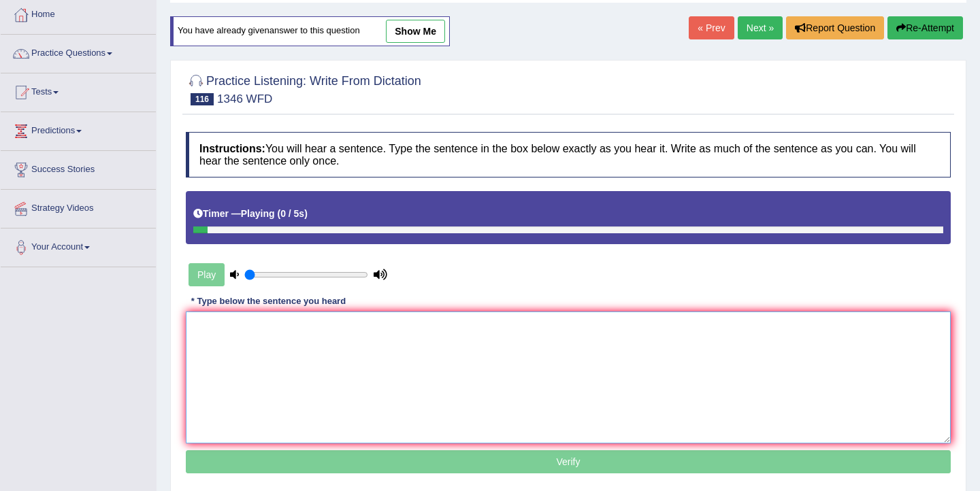
click at [291, 383] on textarea at bounding box center [568, 378] width 765 height 132
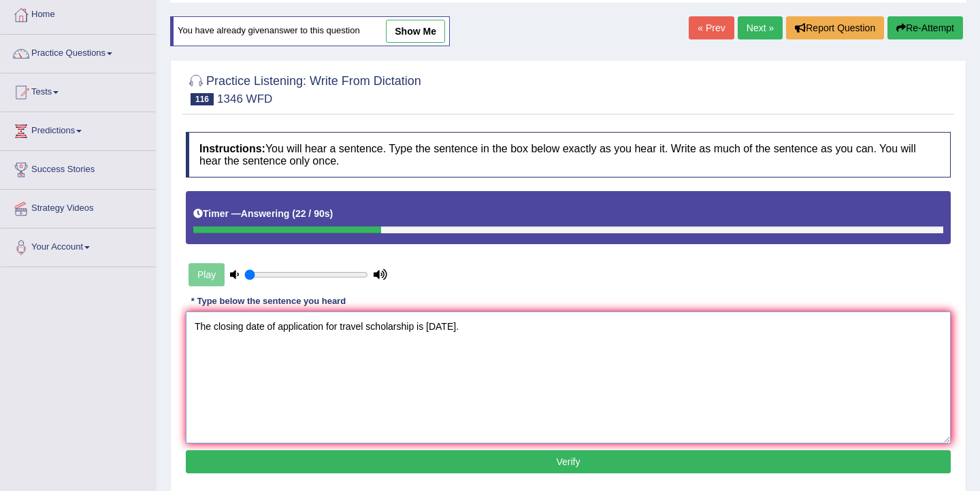
click at [326, 329] on textarea "The closing date of application for travel scholarship is next Monday." at bounding box center [568, 378] width 765 height 132
click at [395, 333] on textarea "The closing date of application applications for travel scholarship is next Mon…" at bounding box center [568, 378] width 765 height 132
click at [495, 329] on textarea "The closing date of application applications for the a travel scholarship is ne…" at bounding box center [568, 378] width 765 height 132
click at [563, 327] on textarea "The closing date of application applications for the a travel scholarship schol…" at bounding box center [568, 378] width 765 height 132
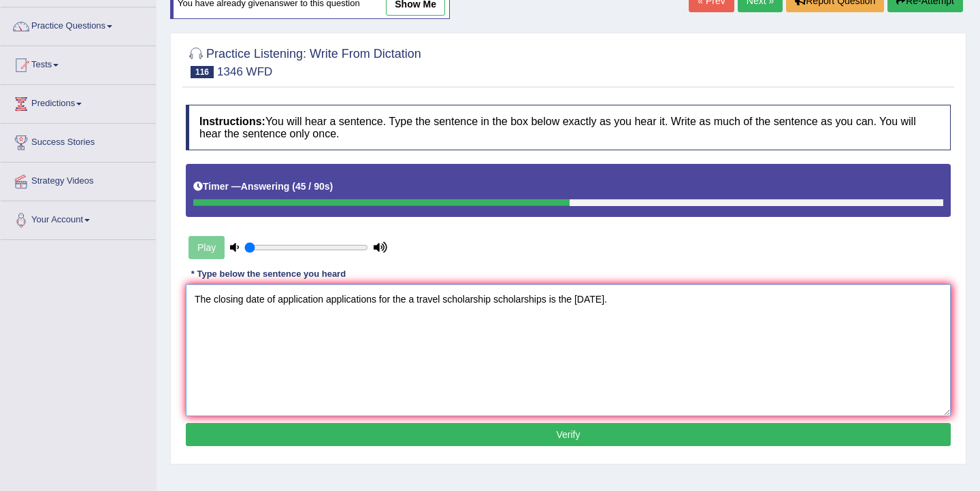
scroll to position [101, 0]
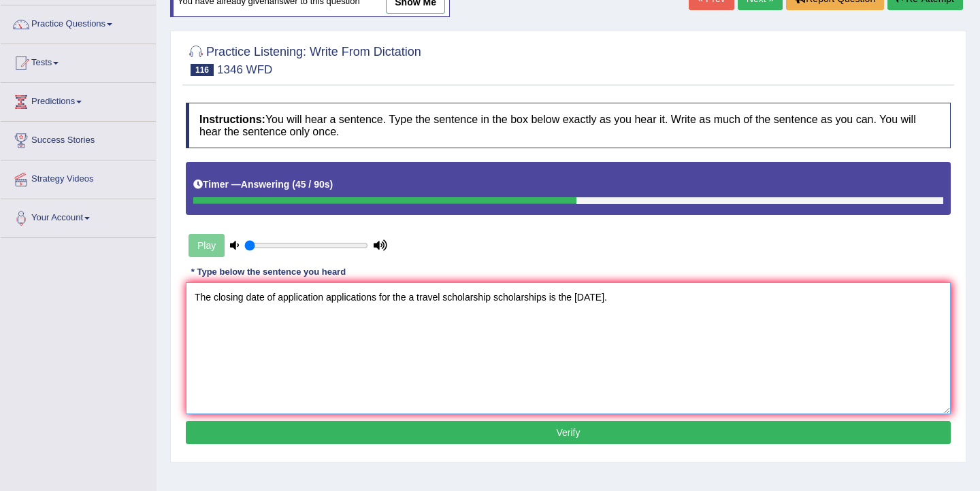
type textarea "The closing date of application applications for the a travel scholarship schol…"
click at [493, 426] on button "Verify" at bounding box center [568, 432] width 765 height 23
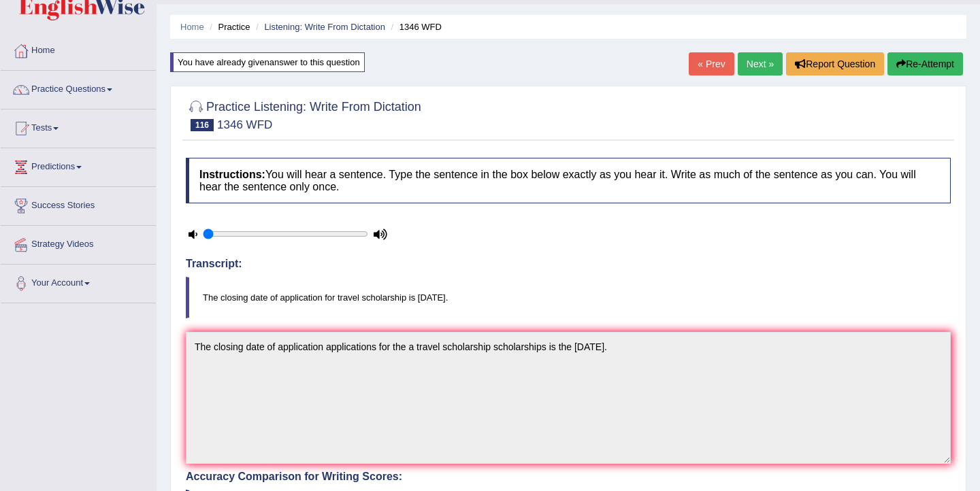
scroll to position [24, 0]
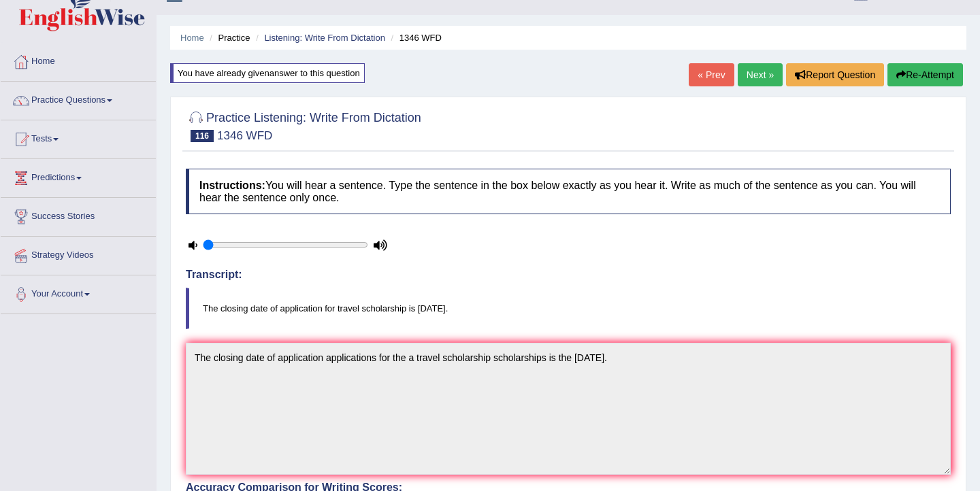
click at [757, 77] on link "Next »" at bounding box center [760, 74] width 45 height 23
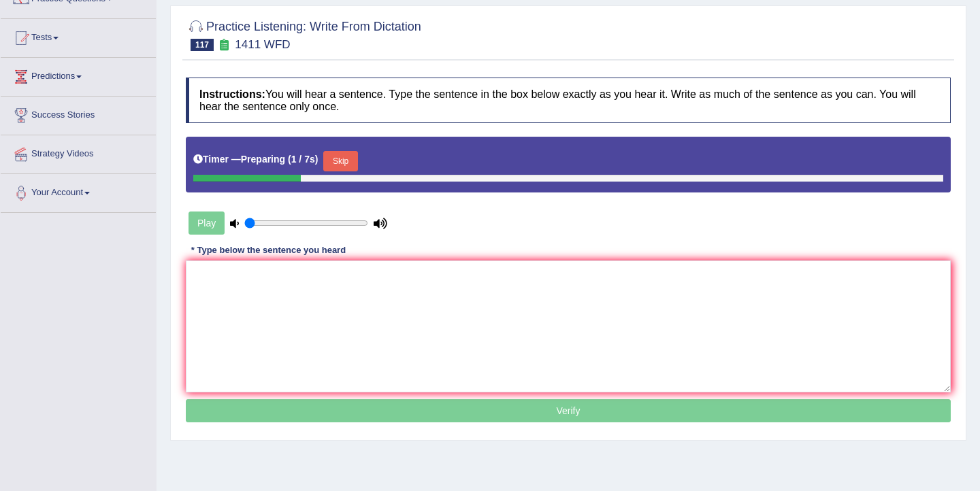
scroll to position [129, 0]
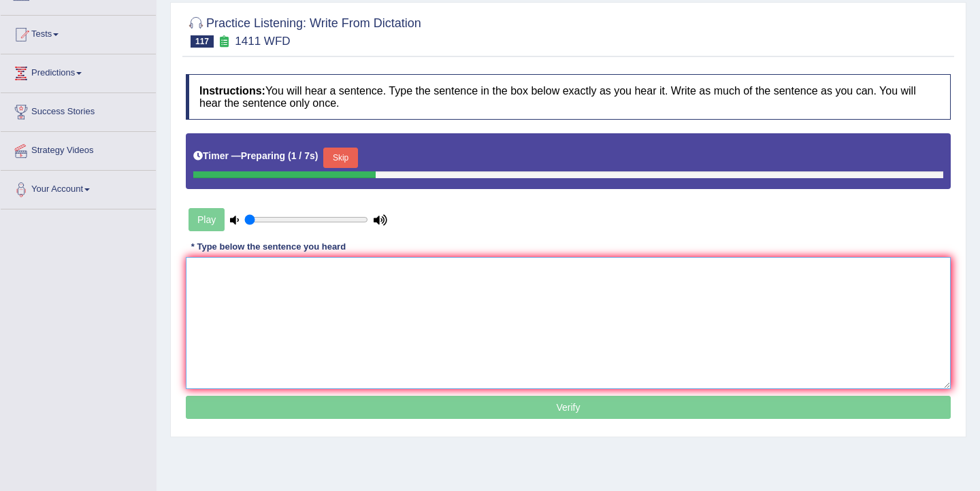
click at [408, 291] on textarea at bounding box center [568, 323] width 765 height 132
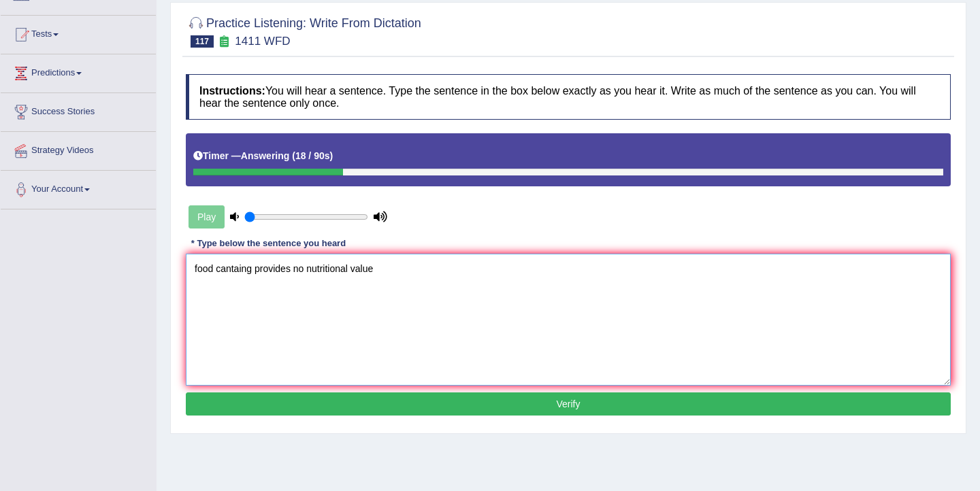
click at [306, 274] on textarea "food cantaing provides no nutritional value" at bounding box center [568, 320] width 765 height 132
click at [449, 270] on textarea "food cantaing provides no or little few a few nutritional value" at bounding box center [568, 320] width 765 height 132
click at [197, 271] on textarea "food cantaing provides no or little few a few nutritional value values." at bounding box center [568, 320] width 765 height 132
drag, startPoint x: 253, startPoint y: 269, endPoint x: 221, endPoint y: 273, distance: 32.2
click at [221, 273] on textarea "Food cantaing provides no or little few a few nutritional value values." at bounding box center [568, 320] width 765 height 132
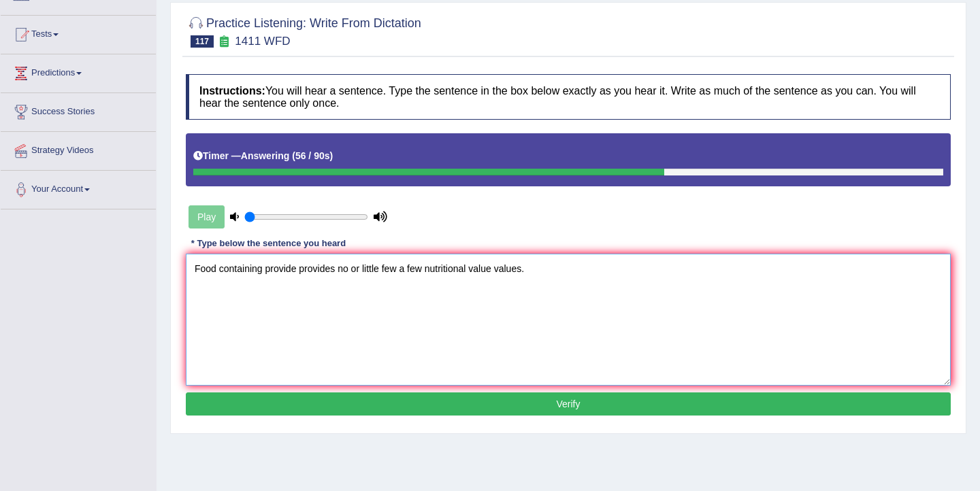
click at [427, 271] on textarea "Food containing provide provides no or little few a few nutritional value value…" at bounding box center [568, 320] width 765 height 132
type textarea "Food containing provide provides no or little few a few zero nutritional value …"
click at [510, 403] on button "Verify" at bounding box center [568, 404] width 765 height 23
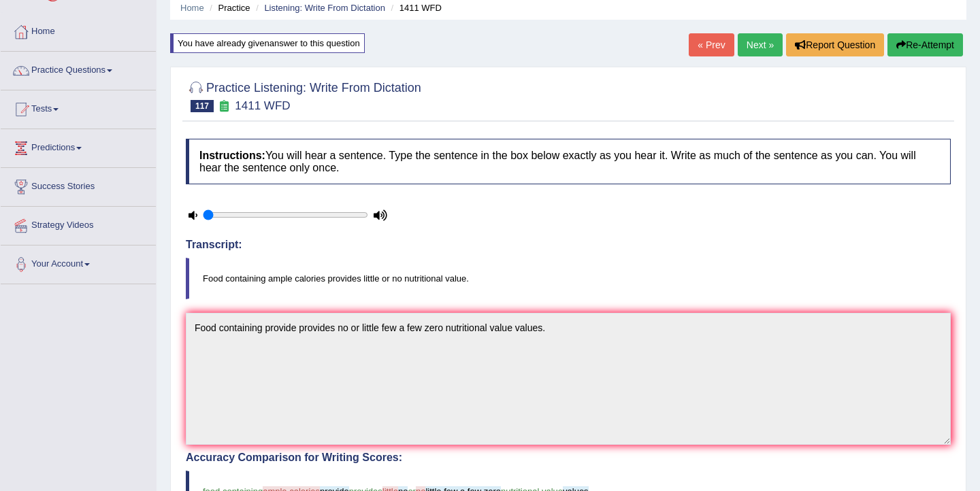
scroll to position [52, 0]
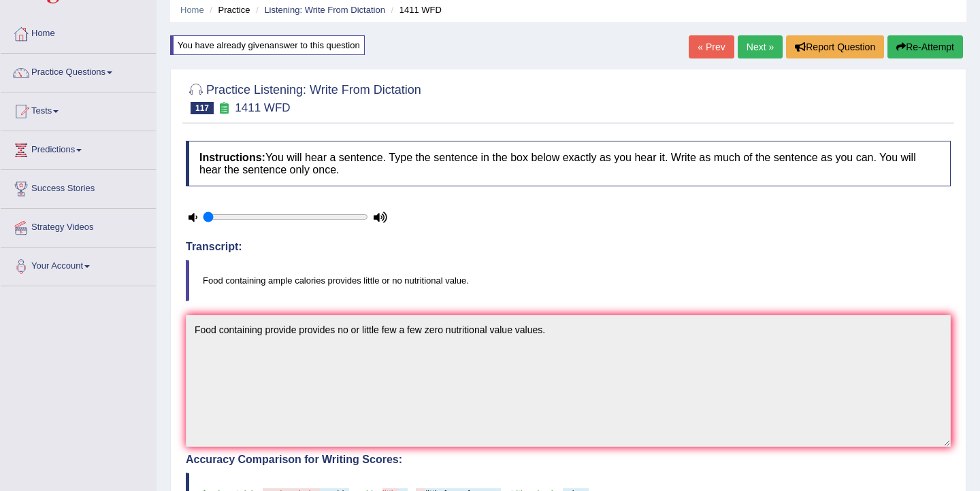
click at [910, 50] on button "Re-Attempt" at bounding box center [925, 46] width 76 height 23
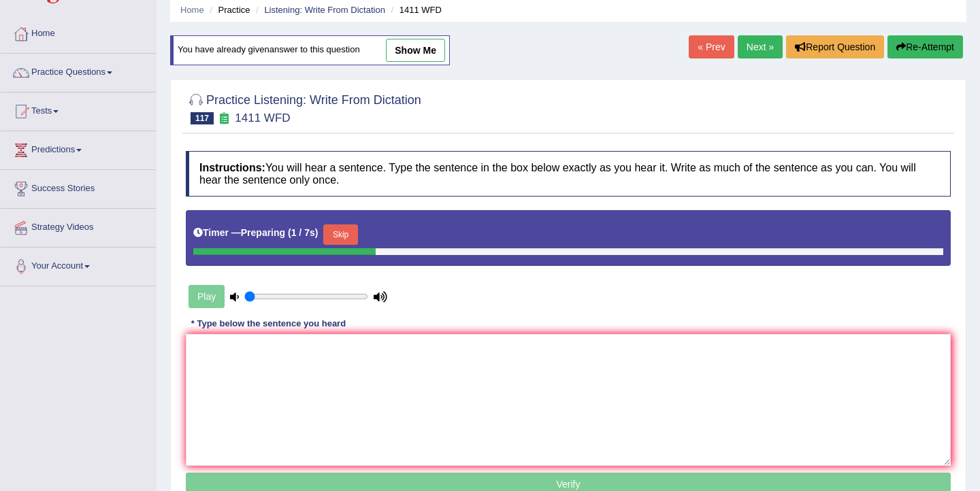
click at [354, 231] on button "Skip" at bounding box center [340, 235] width 34 height 20
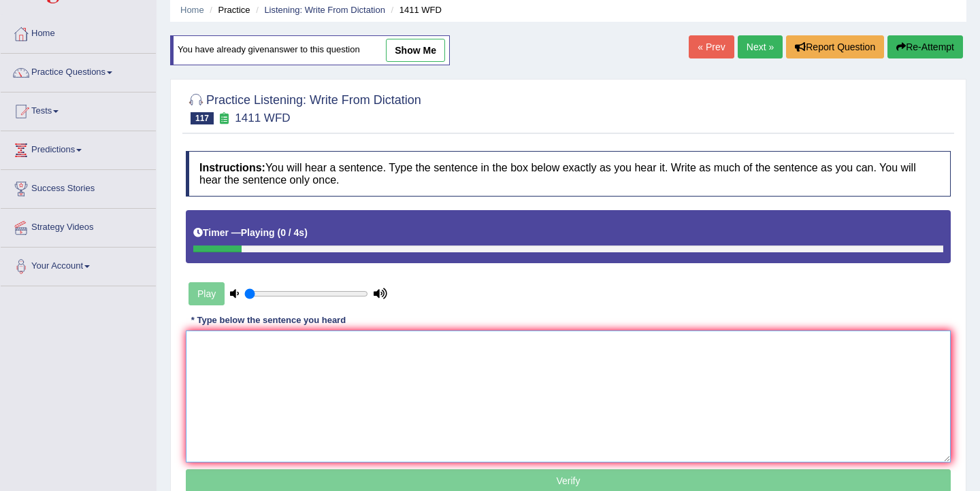
click at [280, 360] on textarea at bounding box center [568, 397] width 765 height 132
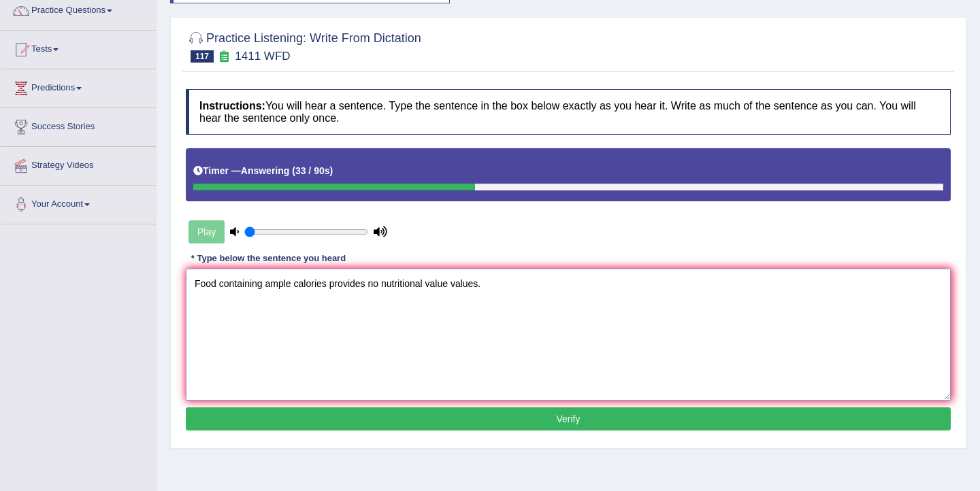
scroll to position [118, 0]
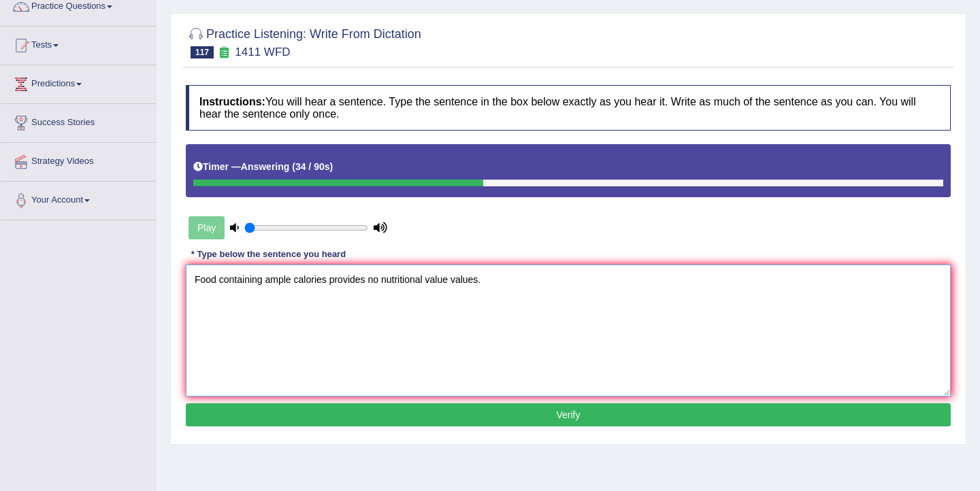
type textarea "Food containing ample calories provides no nutritional value values."
click at [356, 416] on button "Verify" at bounding box center [568, 414] width 765 height 23
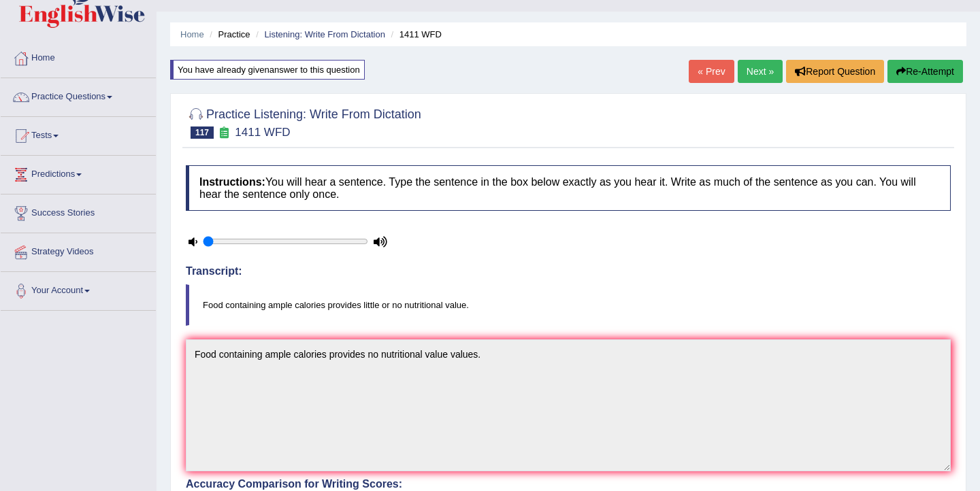
scroll to position [12, 0]
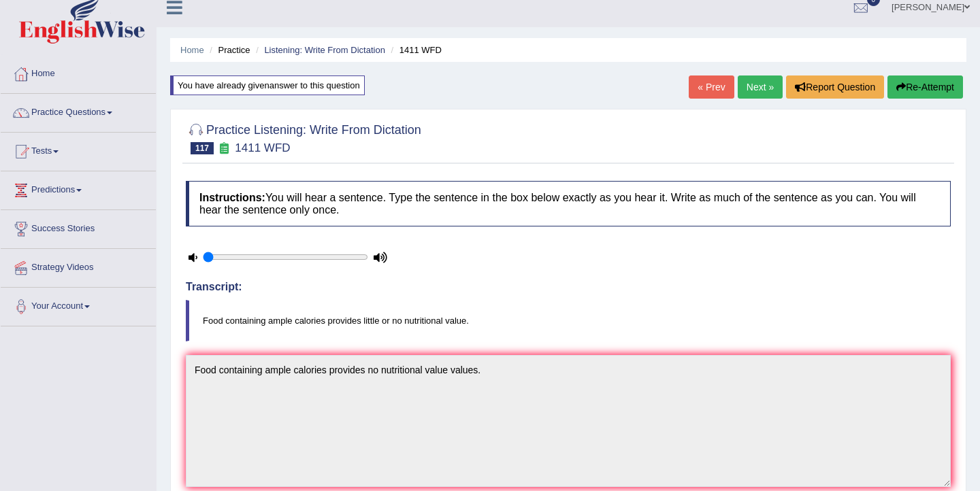
click at [910, 84] on button "Re-Attempt" at bounding box center [925, 87] width 76 height 23
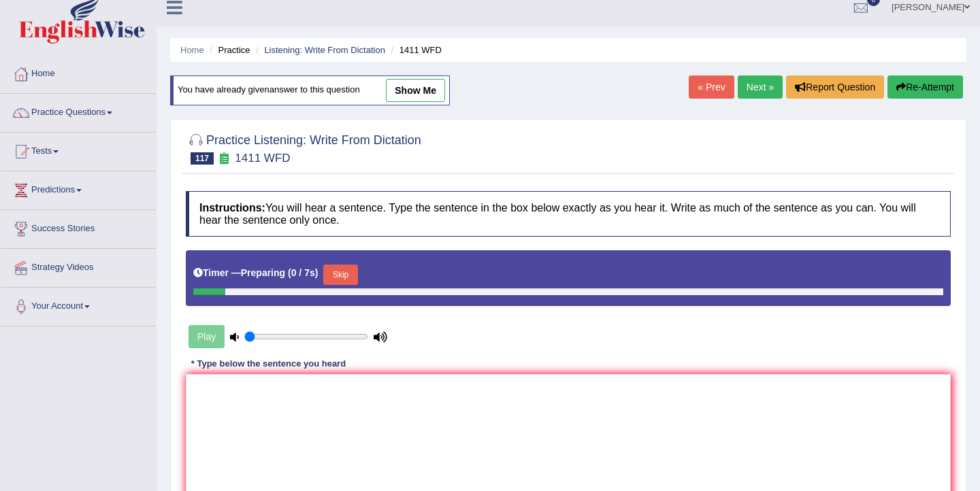
scroll to position [12, 0]
click at [342, 275] on button "Skip" at bounding box center [340, 275] width 34 height 20
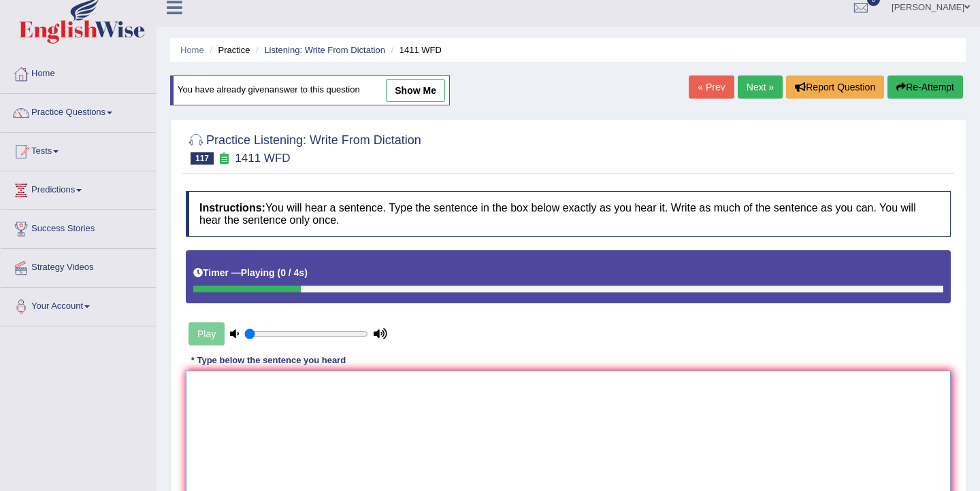
click at [253, 425] on textarea at bounding box center [568, 437] width 765 height 132
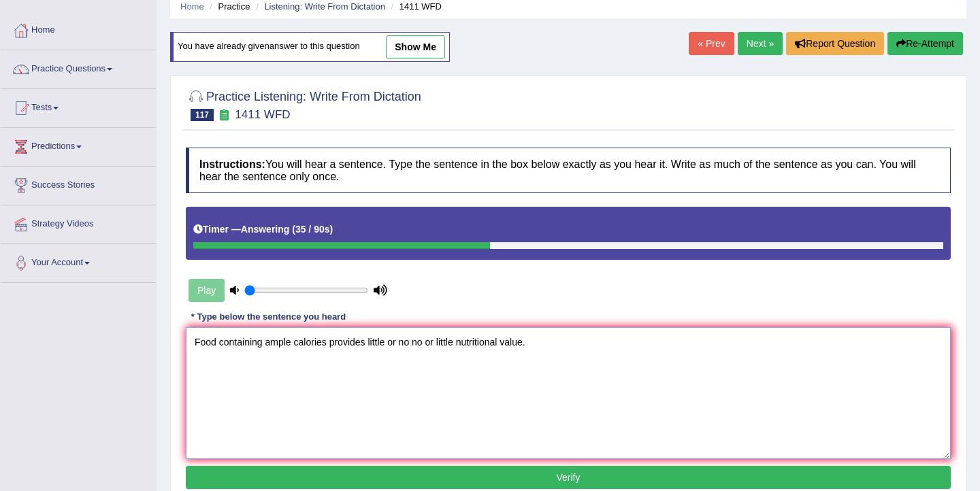
scroll to position [60, 0]
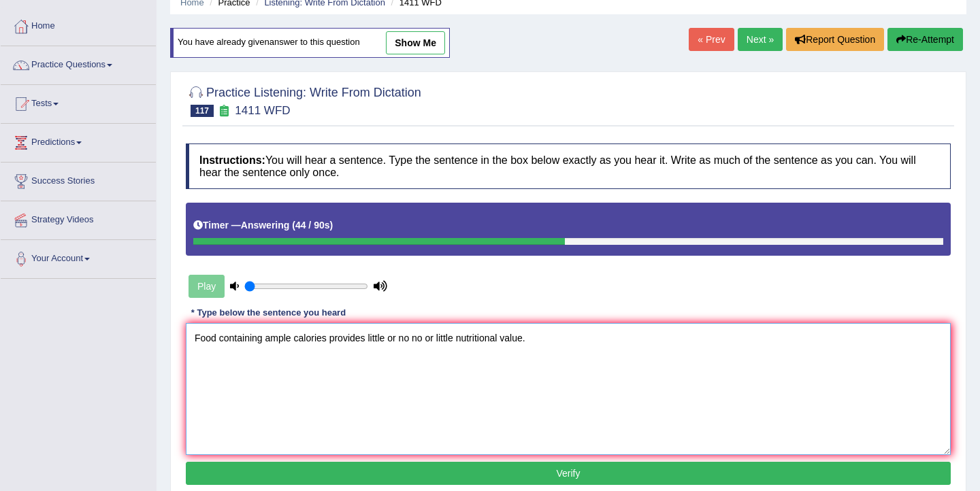
type textarea "Food containing ample calories provides little or no no or little nutritional v…"
click at [499, 465] on button "Verify" at bounding box center [568, 473] width 765 height 23
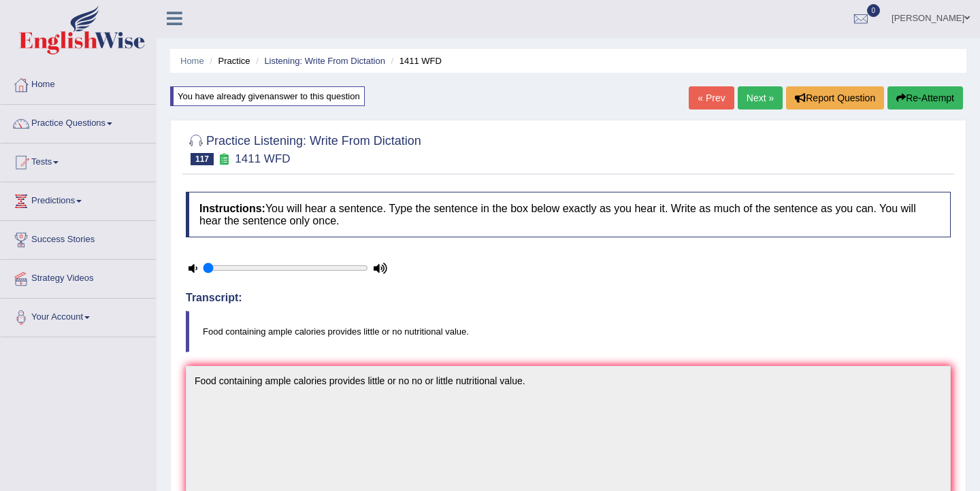
scroll to position [0, 0]
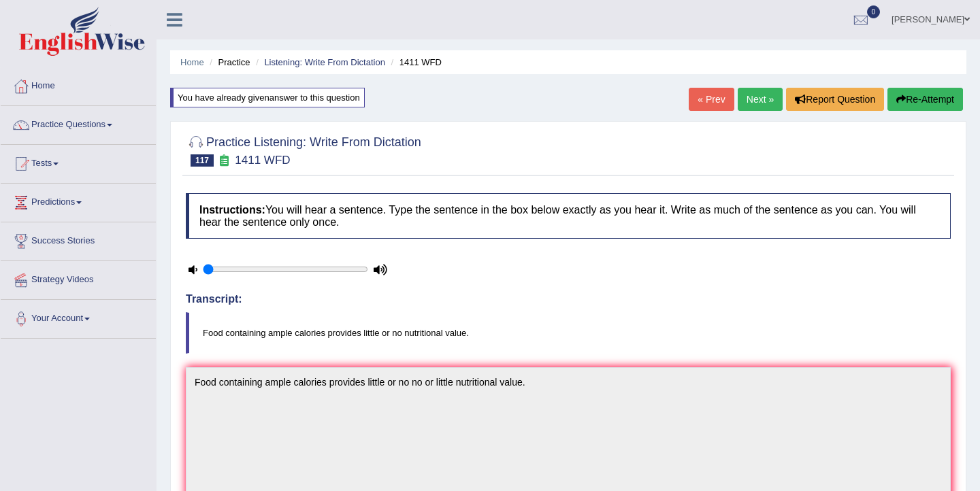
click at [753, 97] on link "Next »" at bounding box center [760, 99] width 45 height 23
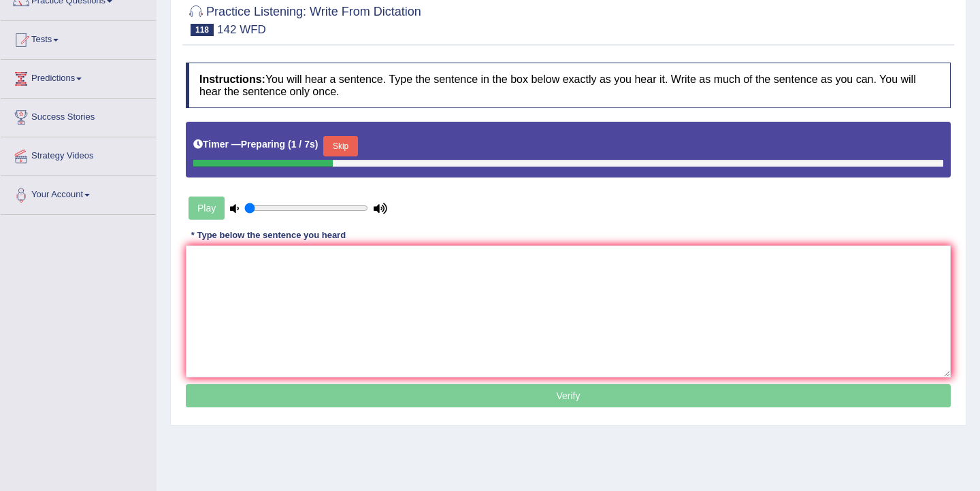
scroll to position [125, 0]
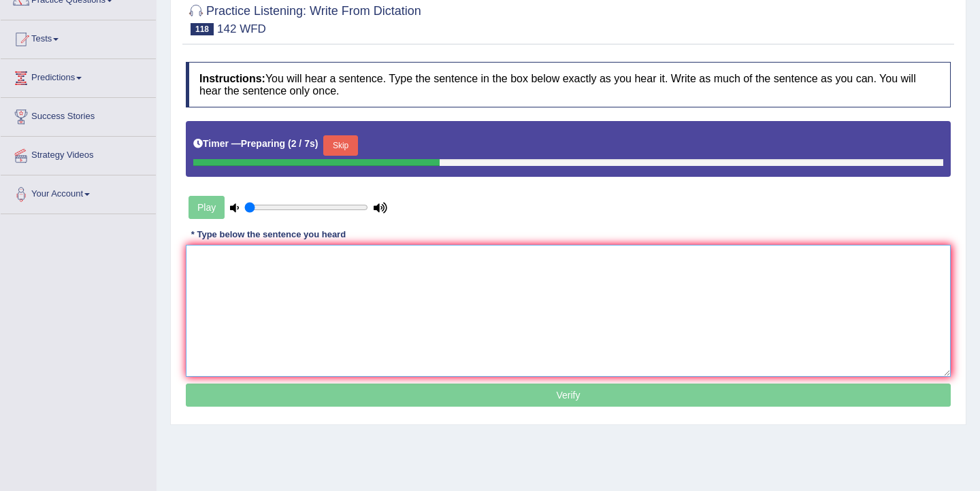
click at [352, 279] on textarea at bounding box center [568, 311] width 765 height 132
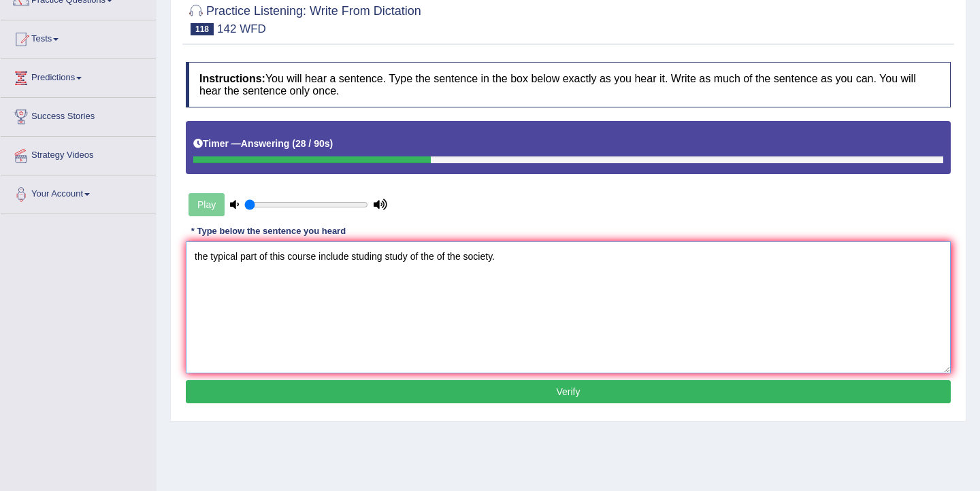
click at [197, 261] on textarea "the typical part of this course include studing study of the of the society." at bounding box center [568, 308] width 765 height 132
click at [260, 259] on textarea "The typical part of this course include studing study of the of the society." at bounding box center [568, 308] width 765 height 132
click at [312, 258] on textarea "The typical part parts of this course include studing study of the of the socie…" at bounding box center [568, 308] width 765 height 132
click at [393, 260] on textarea "The typical part parts of this the course include studing study of the of the s…" at bounding box center [568, 308] width 765 height 132
drag, startPoint x: 546, startPoint y: 259, endPoint x: 523, endPoint y: 259, distance: 22.5
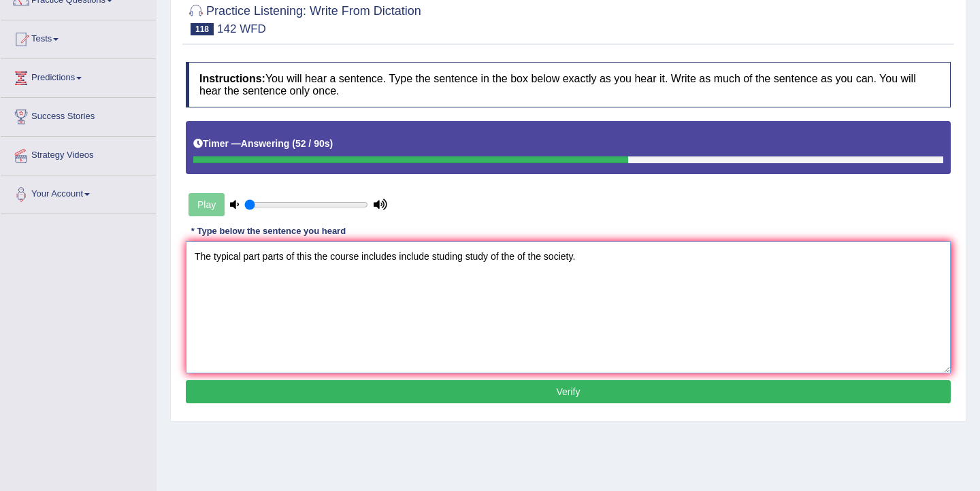
click at [523, 259] on textarea "The typical part parts of this the course includes include studing study of the…" at bounding box center [568, 308] width 765 height 132
click at [525, 259] on textarea "The typical part parts of this the course includes include studing study of the…" at bounding box center [568, 308] width 765 height 132
type textarea "The typical part parts of this the course includes include studing study of the…"
click at [508, 396] on button "Verify" at bounding box center [568, 391] width 765 height 23
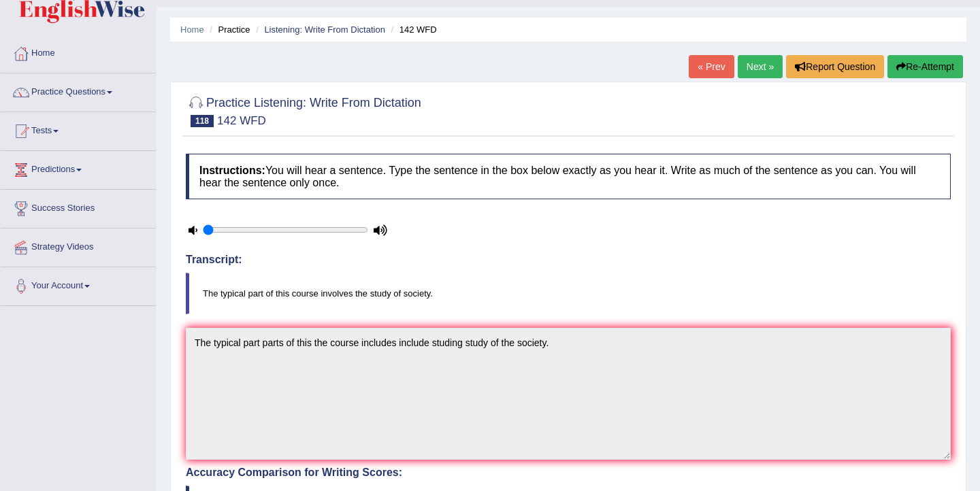
scroll to position [0, 0]
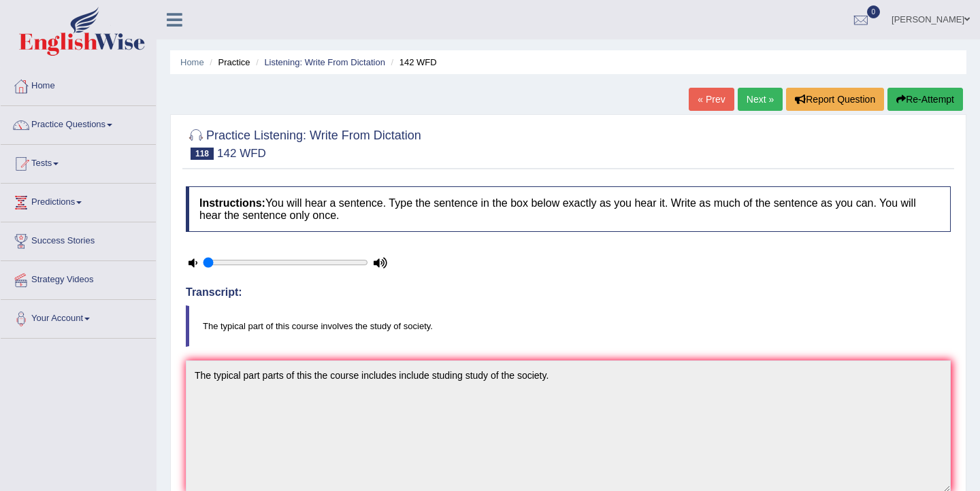
click at [898, 105] on button "Re-Attempt" at bounding box center [925, 99] width 76 height 23
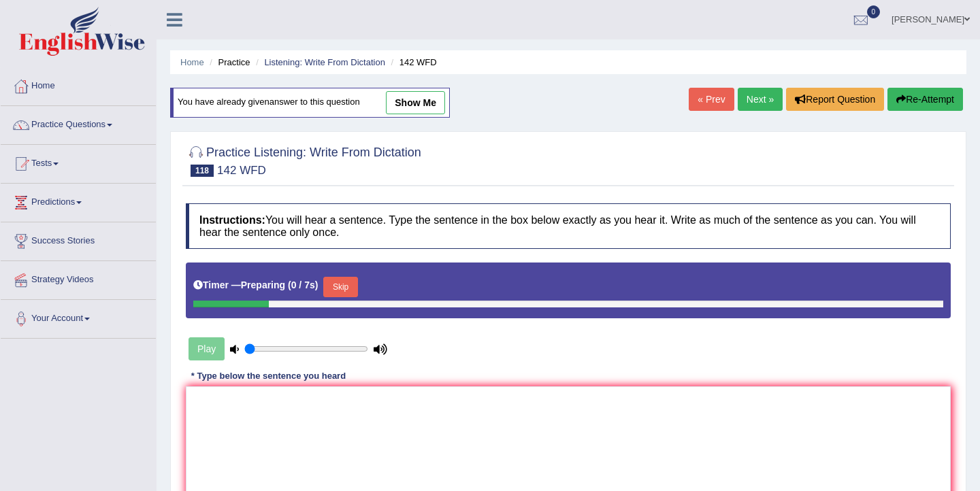
click at [350, 284] on button "Skip" at bounding box center [340, 287] width 34 height 20
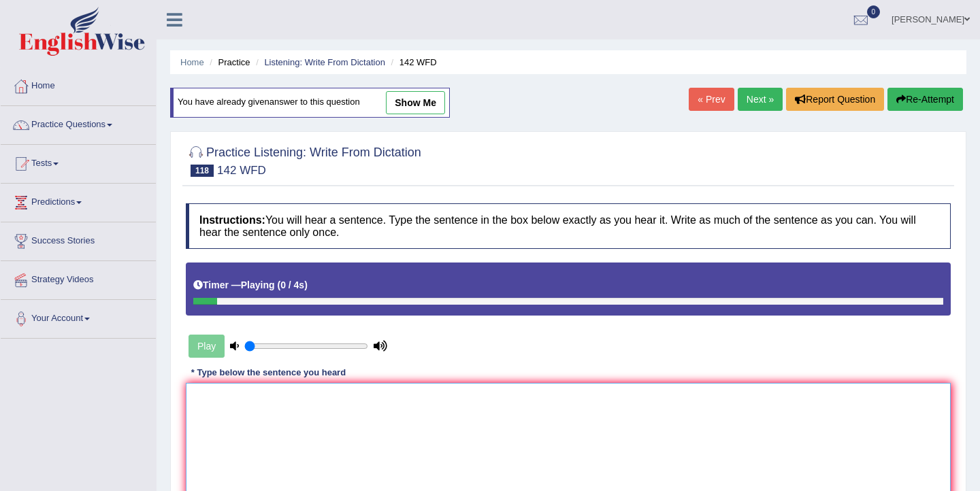
click at [284, 403] on textarea at bounding box center [568, 449] width 765 height 132
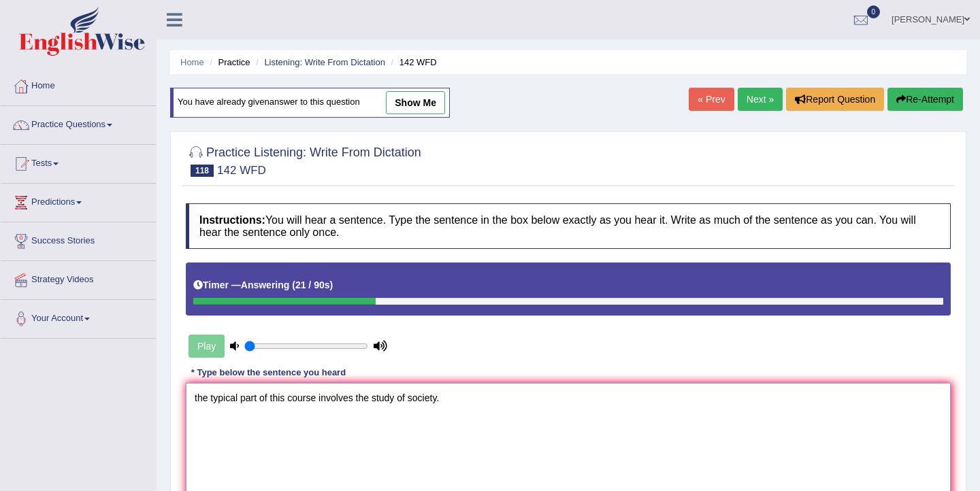
click at [197, 400] on textarea "the typical part of this course involves the study of society." at bounding box center [568, 449] width 765 height 132
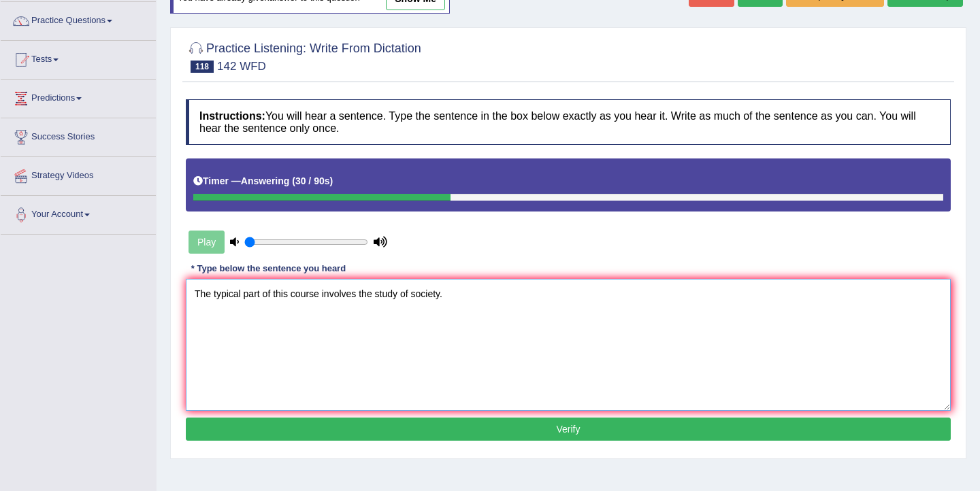
scroll to position [106, 0]
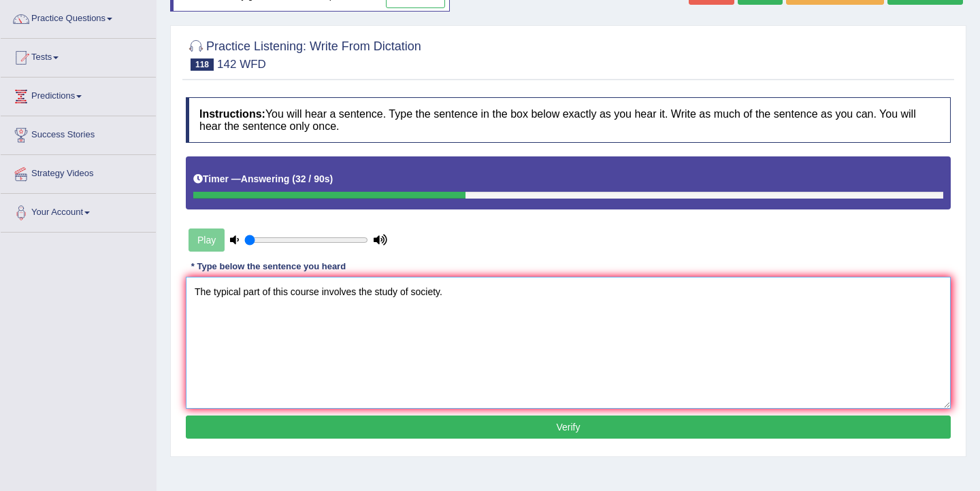
type textarea "The typical part of this course involves the study of society."
click at [404, 429] on button "Verify" at bounding box center [568, 427] width 765 height 23
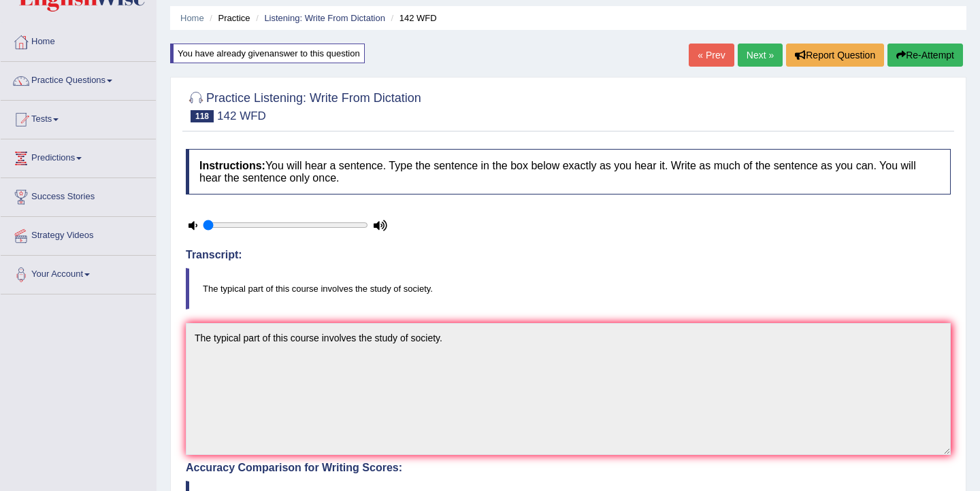
scroll to position [0, 0]
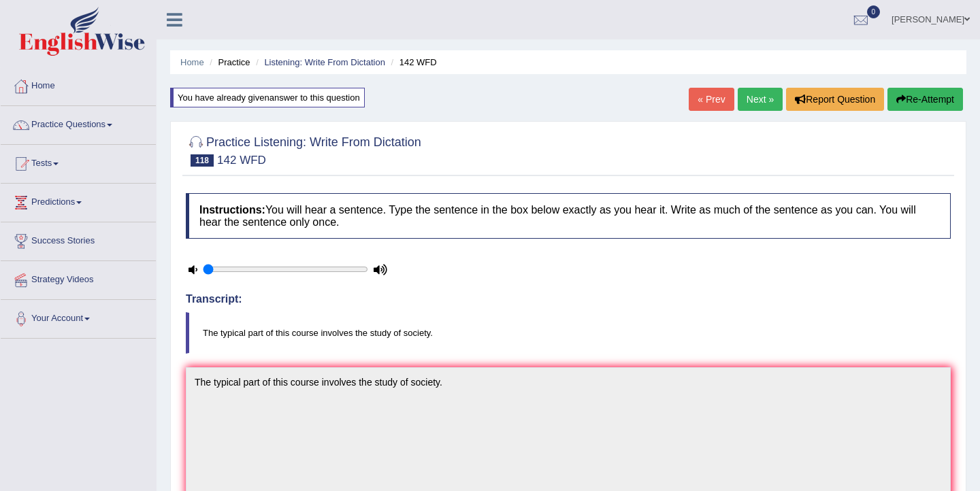
click at [757, 105] on link "Next »" at bounding box center [760, 99] width 45 height 23
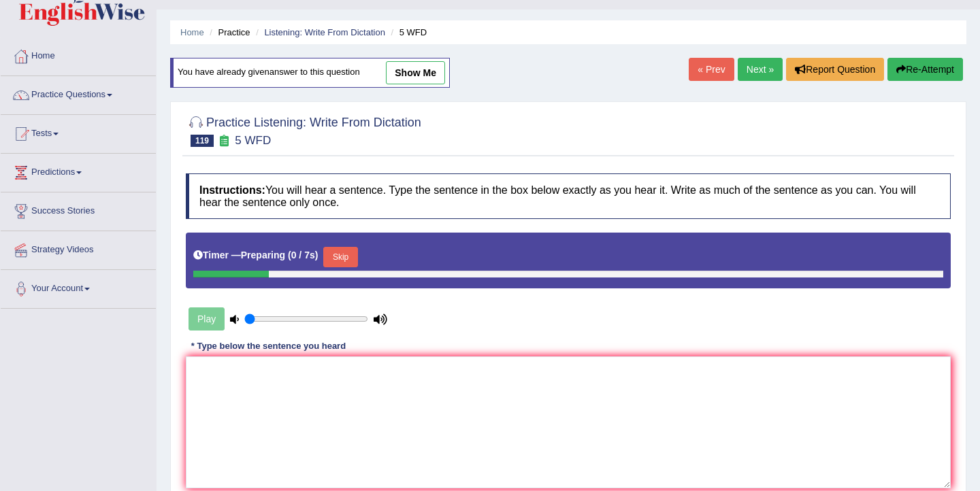
scroll to position [47, 0]
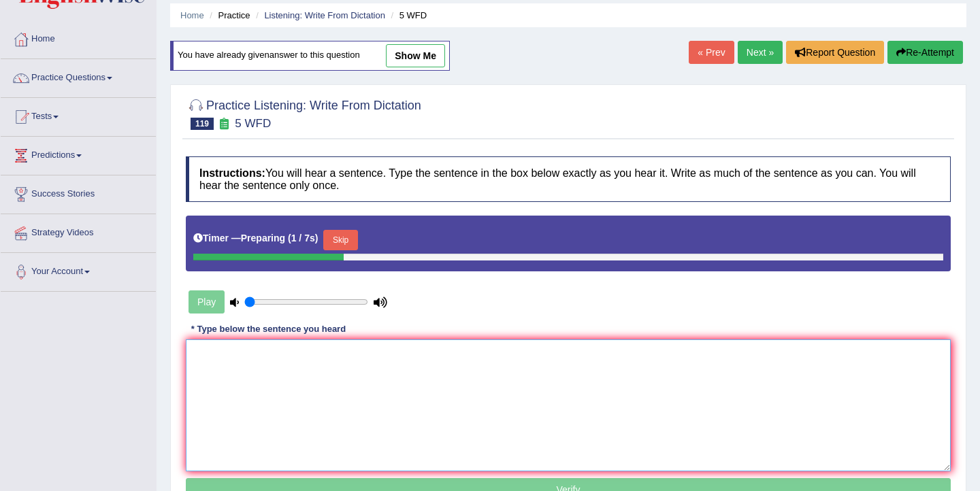
click at [322, 350] on textarea at bounding box center [568, 406] width 765 height 132
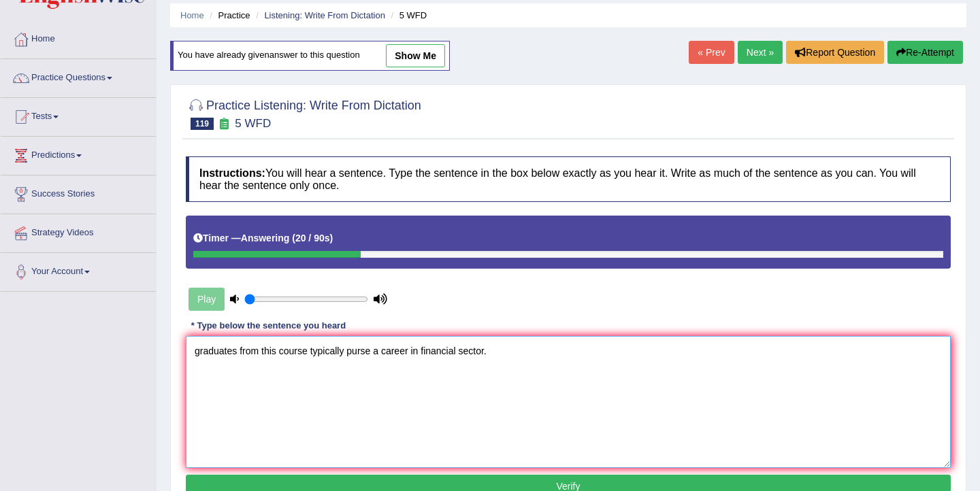
click at [200, 352] on textarea "graduates from this course typically purse a career in financial sector." at bounding box center [568, 402] width 765 height 132
click at [374, 353] on textarea "Graduates from this course typically purse a career in financial sector." at bounding box center [568, 402] width 765 height 132
click at [446, 351] on textarea "Graduates from this course typically purse pursed purses a career in financial …" at bounding box center [568, 402] width 765 height 132
click at [506, 356] on textarea "Graduates from this course typically purse pursed purses a the career in financ…" at bounding box center [568, 402] width 765 height 132
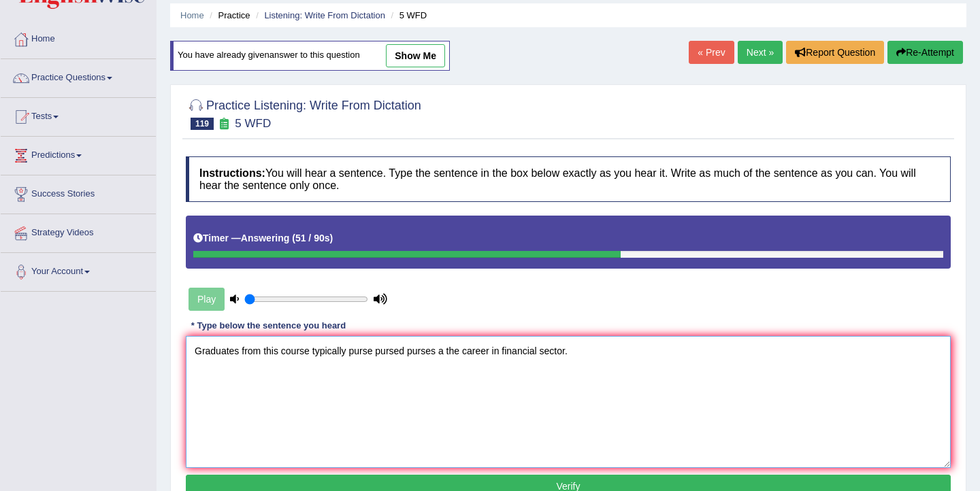
click at [501, 350] on textarea "Graduates from this course typically purse pursed purses a the career in financ…" at bounding box center [568, 402] width 765 height 132
click at [591, 352] on textarea "Graduates from this course typically purse pursed purses a the career in the a …" at bounding box center [568, 402] width 765 height 132
click at [350, 356] on textarea "Graduates from this course typically purse pursed purses a the career in the a …" at bounding box center [568, 402] width 765 height 132
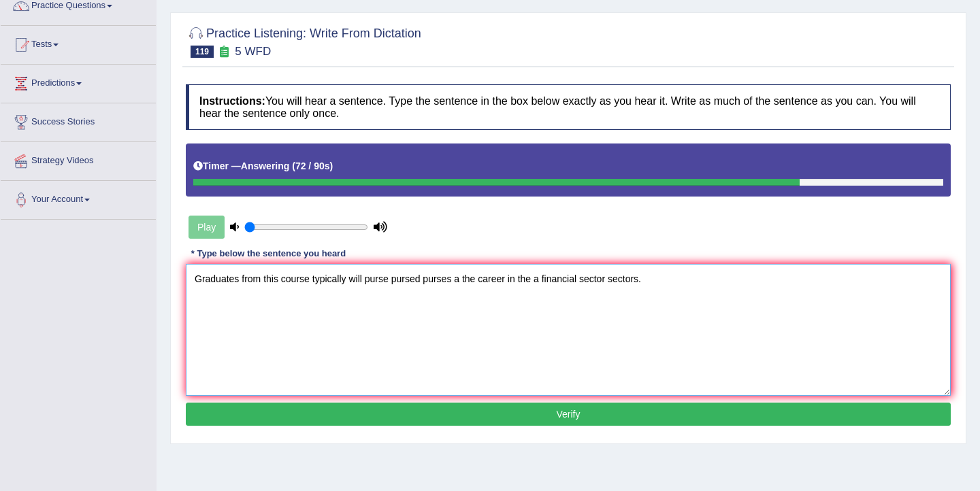
scroll to position [120, 0]
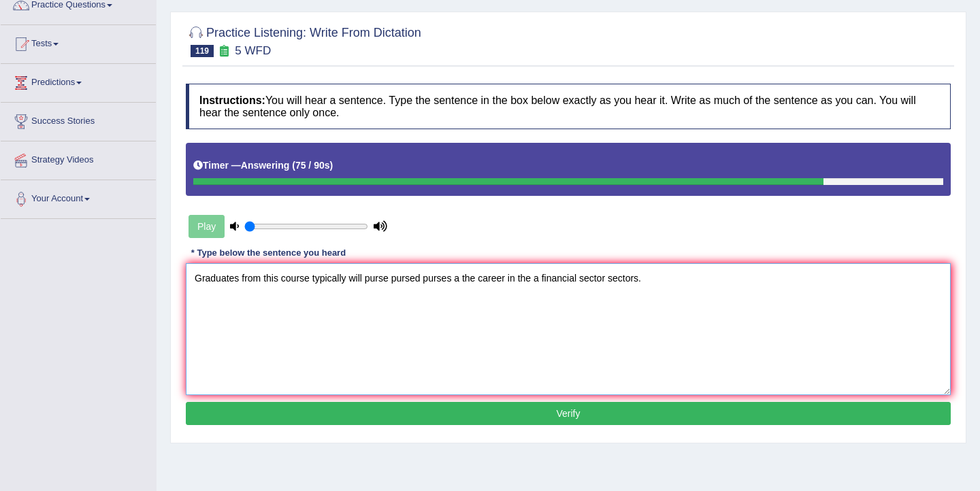
type textarea "Graduates from this course typically will purse pursed purses a the career in t…"
click at [462, 414] on button "Verify" at bounding box center [568, 413] width 765 height 23
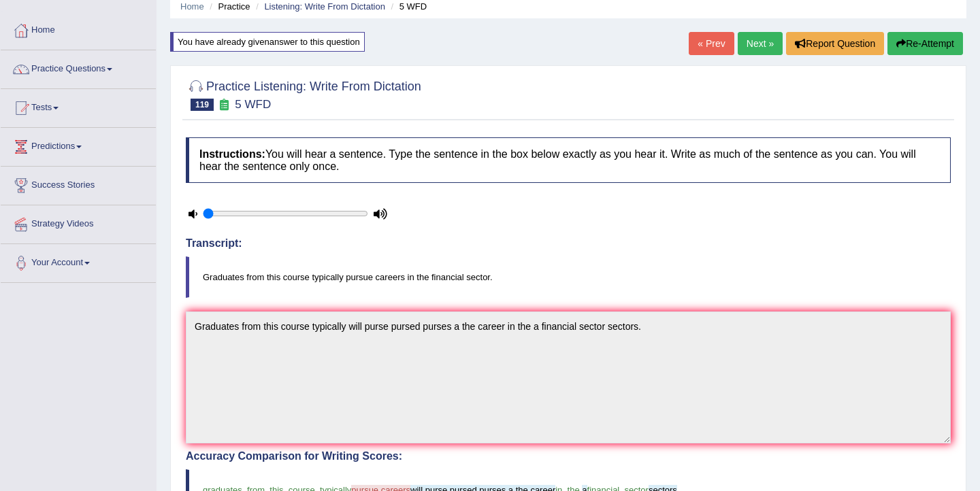
scroll to position [0, 0]
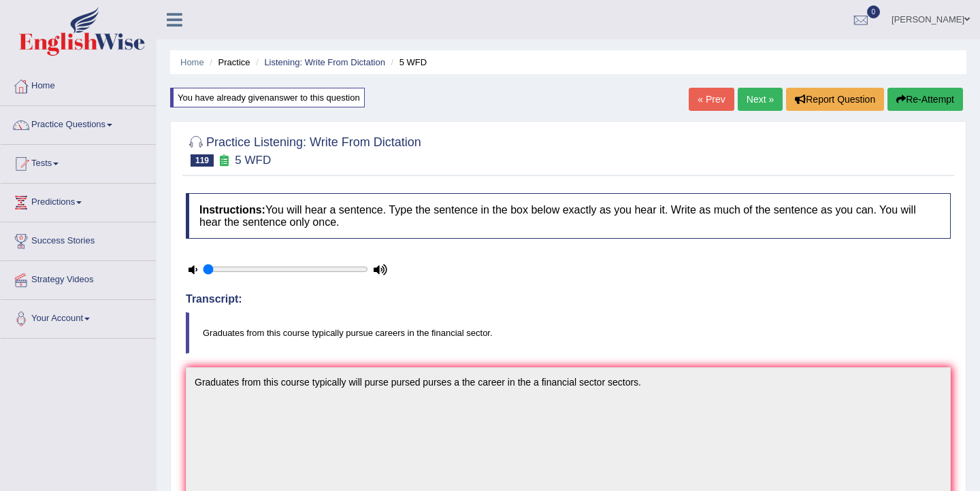
click at [746, 108] on link "Next »" at bounding box center [760, 99] width 45 height 23
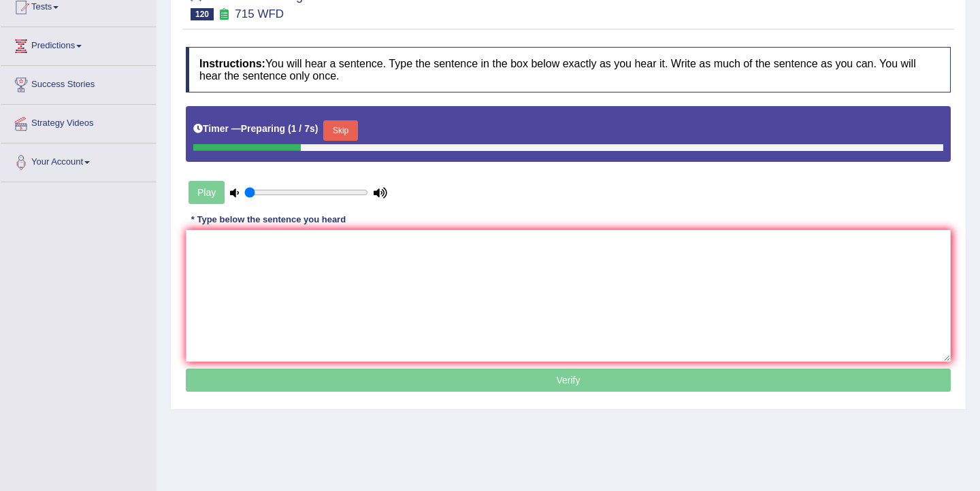
scroll to position [169, 0]
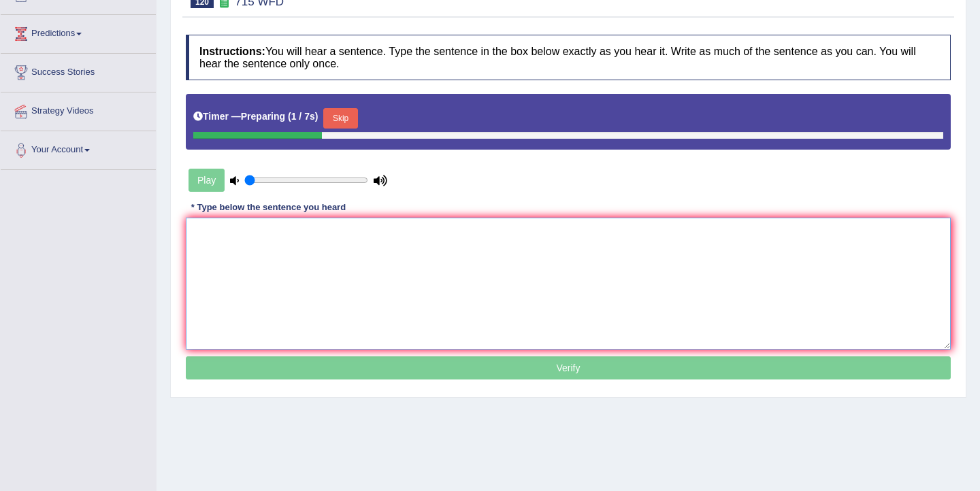
click at [505, 299] on textarea at bounding box center [568, 284] width 765 height 132
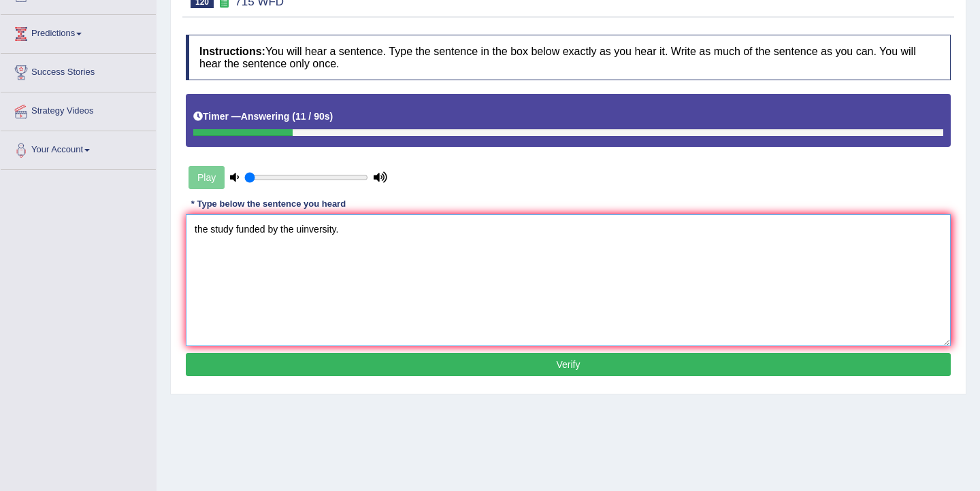
click at [197, 231] on textarea "the study funded by the uinversity." at bounding box center [568, 280] width 765 height 132
click at [240, 235] on textarea "The study funded by the uinversity." at bounding box center [568, 280] width 765 height 132
type textarea "The study is funded by the uinversity."
click at [320, 369] on button "Verify" at bounding box center [568, 364] width 765 height 23
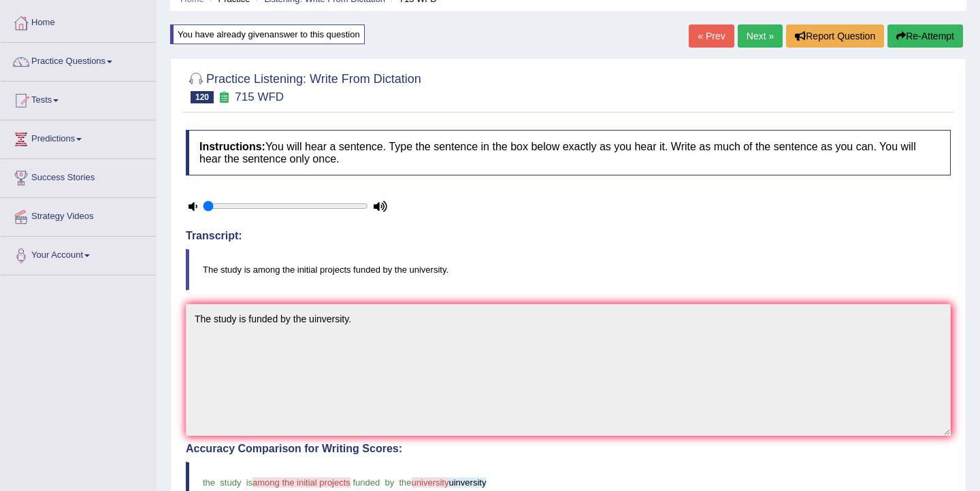
scroll to position [61, 0]
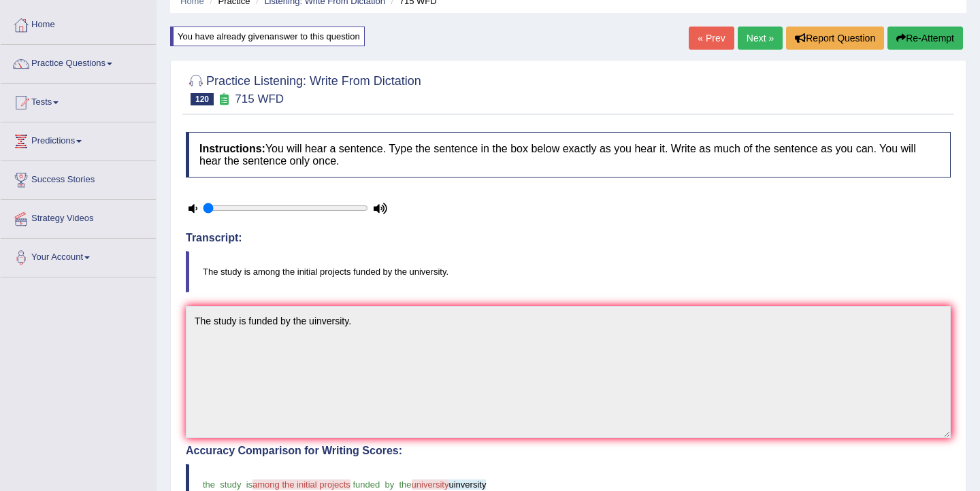
click at [923, 37] on button "Re-Attempt" at bounding box center [925, 38] width 76 height 23
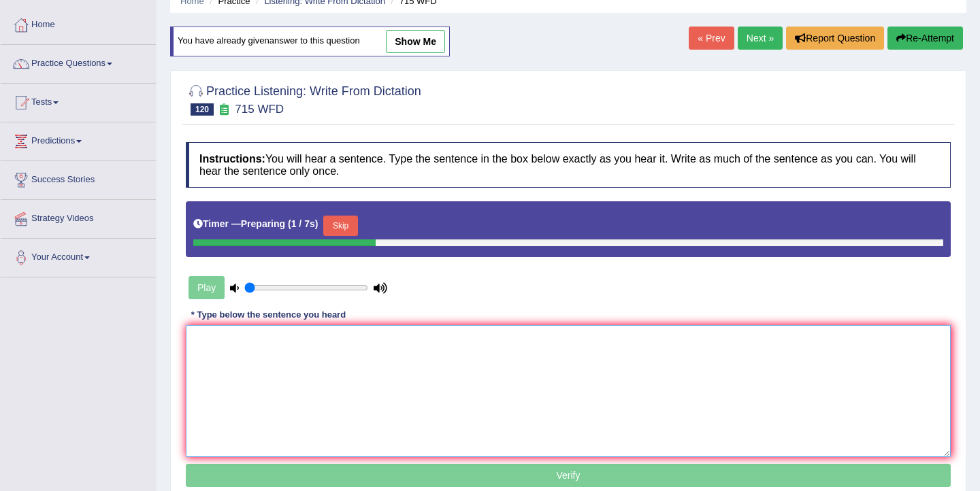
click at [283, 369] on textarea at bounding box center [568, 391] width 765 height 132
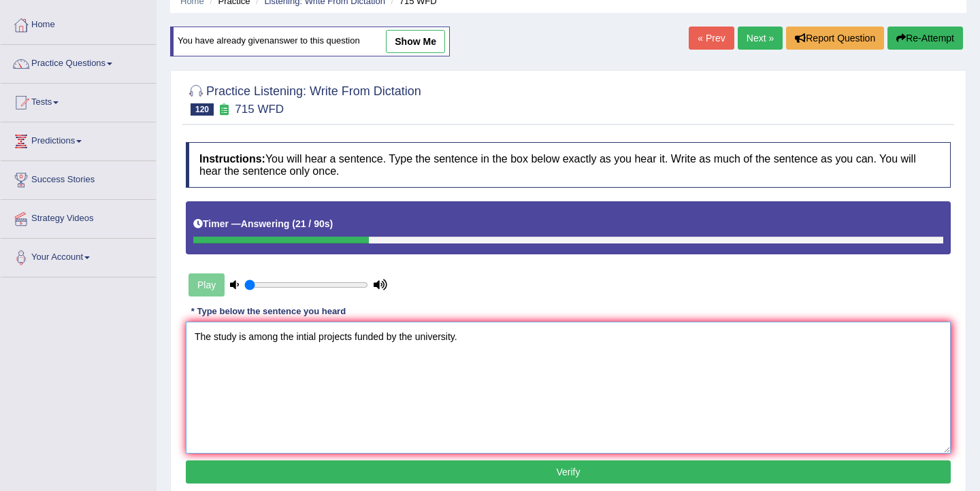
click at [306, 342] on textarea "The study is among the intial projects funded by the university." at bounding box center [568, 388] width 765 height 132
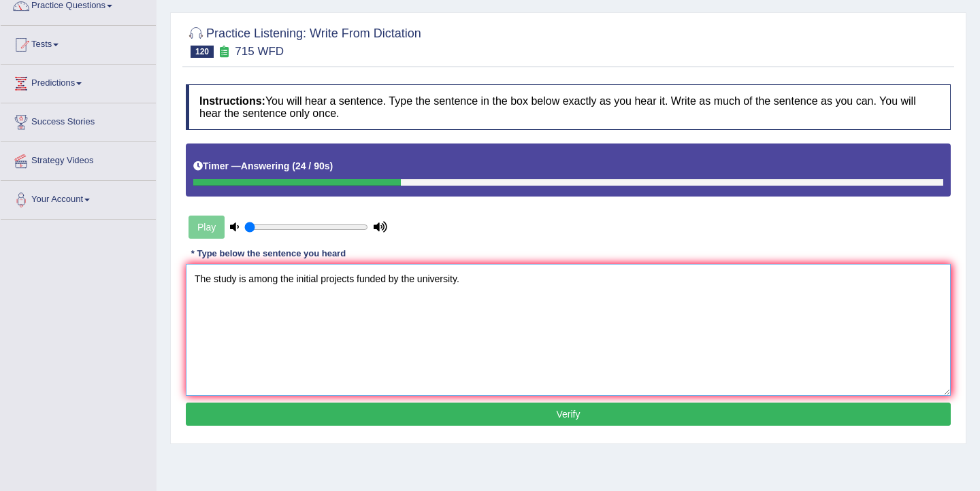
scroll to position [124, 0]
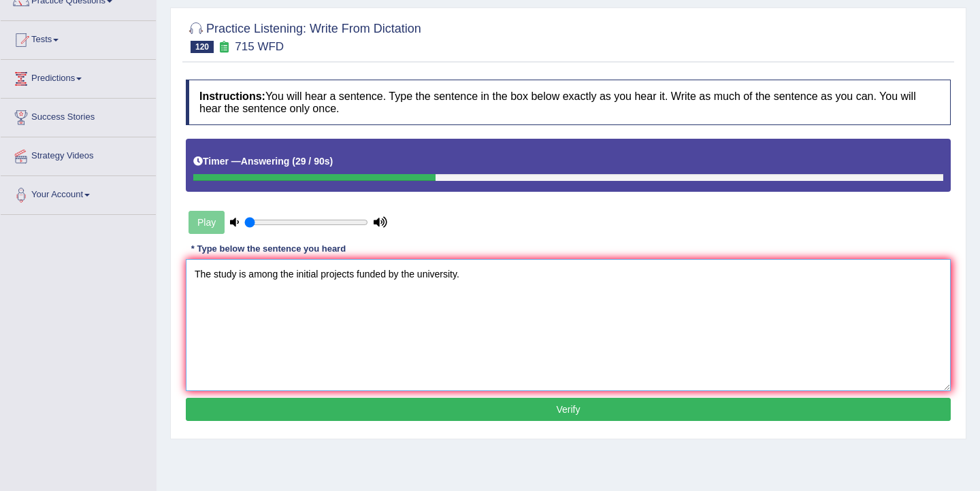
type textarea "The study is among the initial projects funded by the university."
click at [313, 401] on button "Verify" at bounding box center [568, 409] width 765 height 23
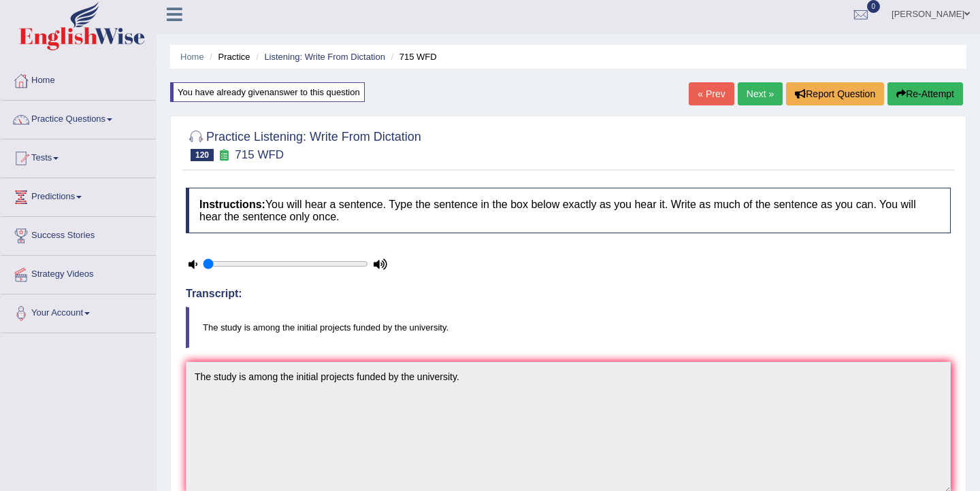
scroll to position [1, 0]
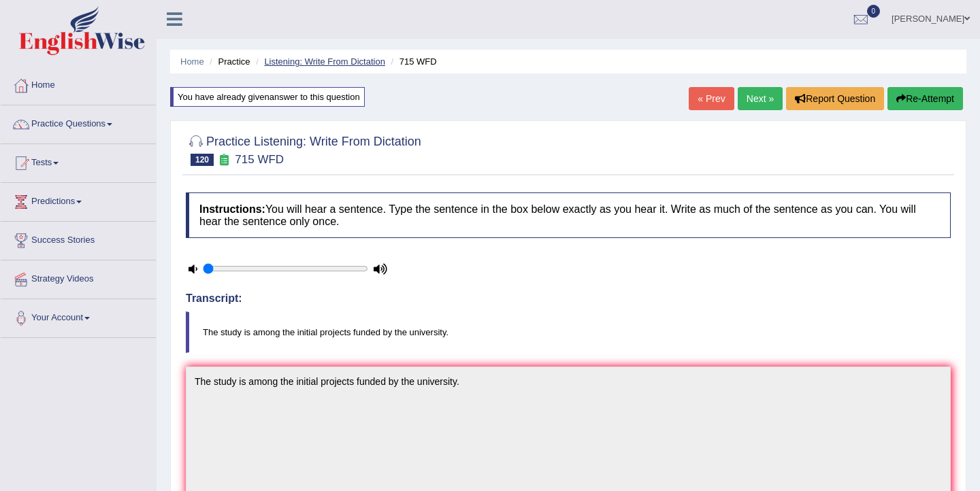
click at [317, 62] on link "Listening: Write From Dictation" at bounding box center [324, 61] width 121 height 10
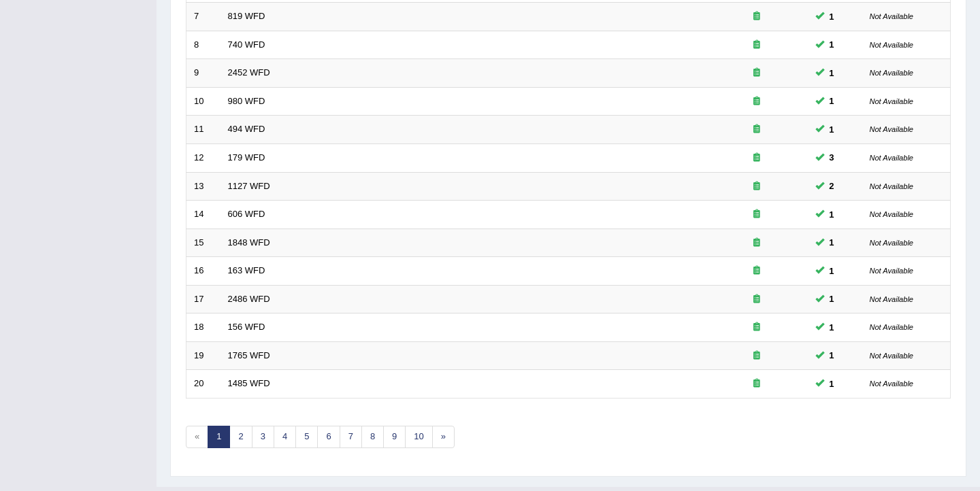
scroll to position [410, 0]
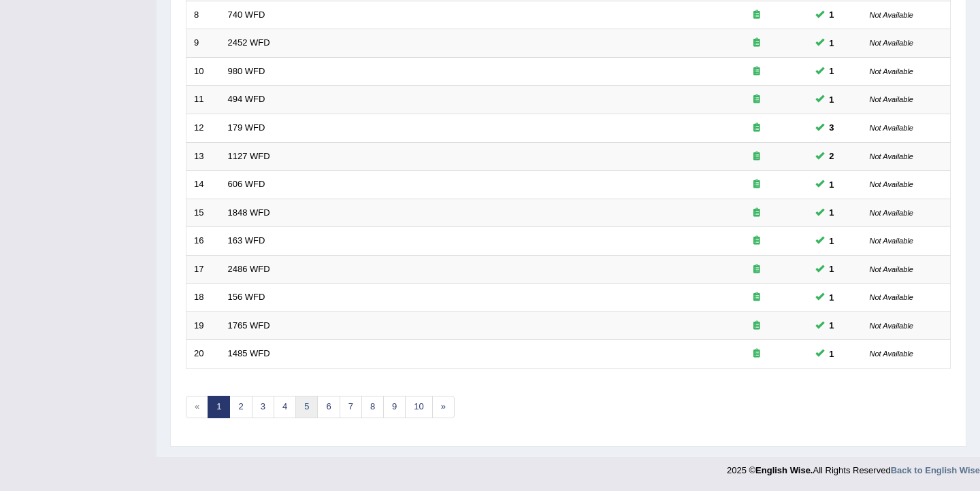
click at [300, 414] on link "5" at bounding box center [306, 407] width 22 height 22
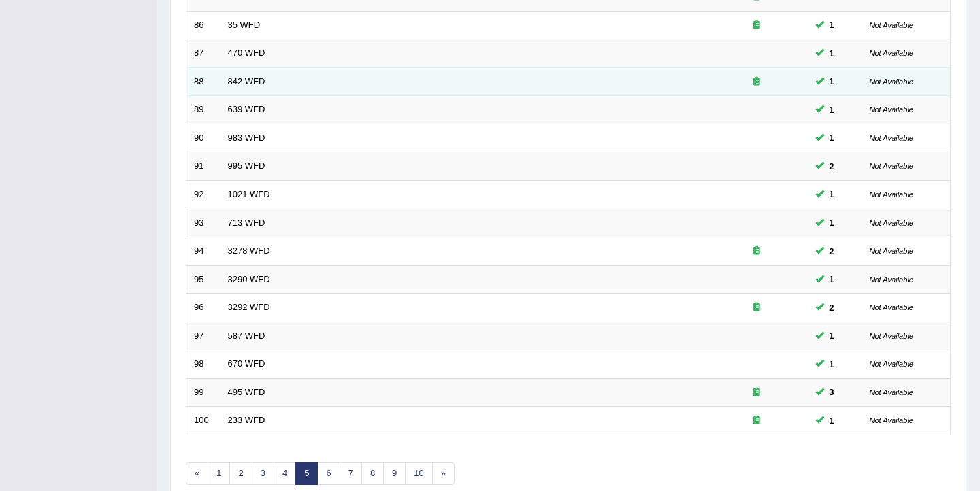
scroll to position [363, 0]
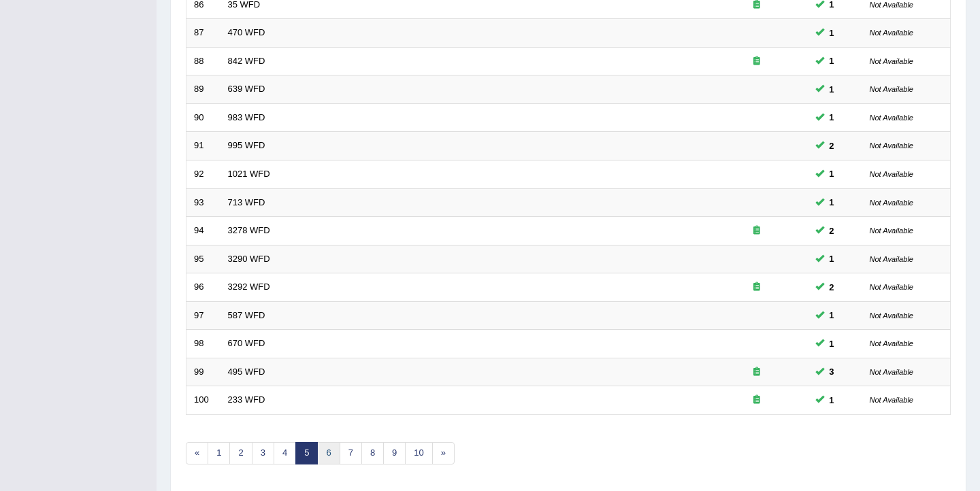
click at [321, 459] on link "6" at bounding box center [328, 453] width 22 height 22
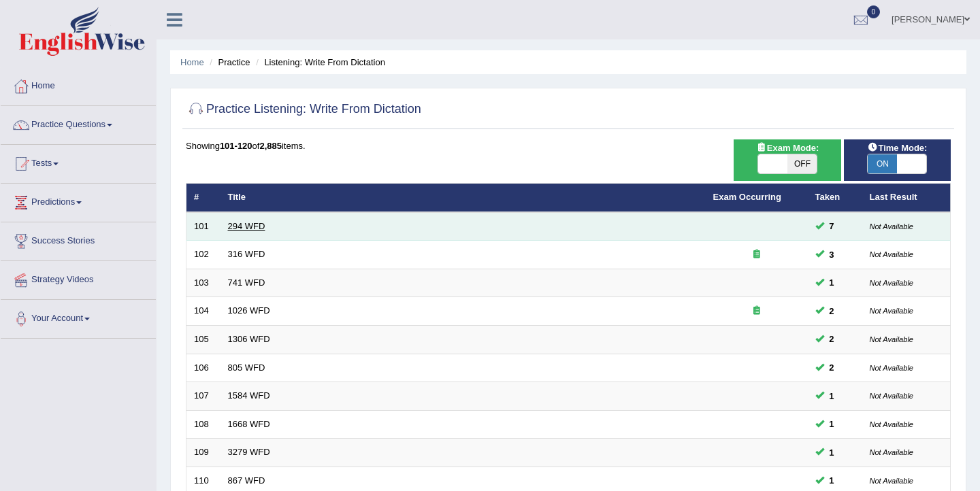
click at [244, 228] on link "294 WFD" at bounding box center [246, 226] width 37 height 10
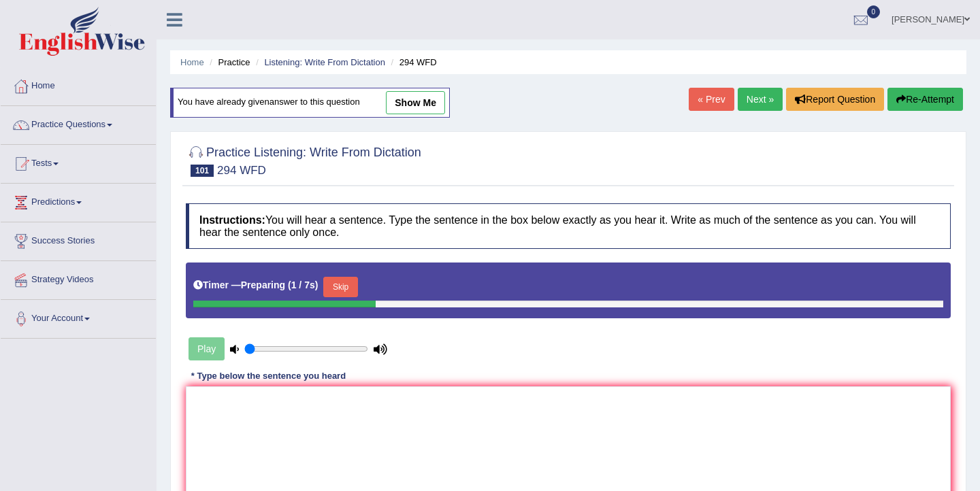
scroll to position [16, 0]
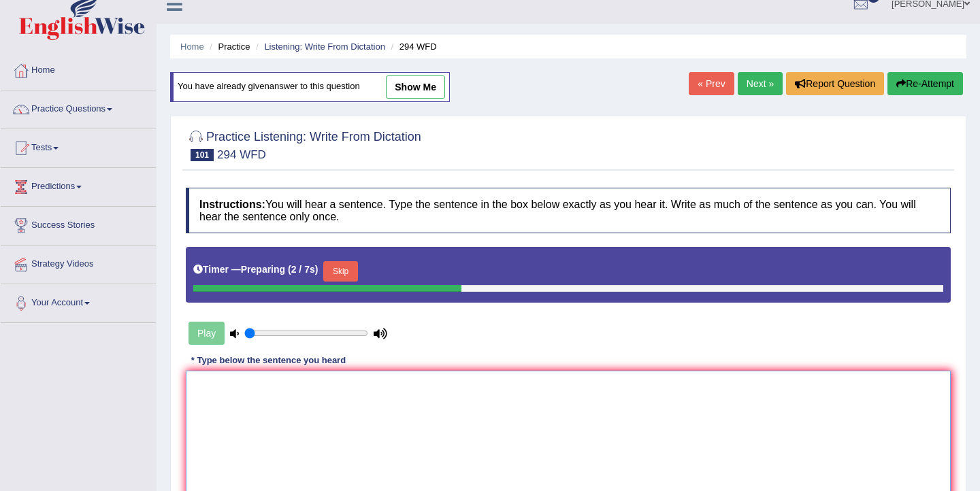
click at [234, 396] on textarea at bounding box center [568, 437] width 765 height 132
click at [337, 274] on button "Skip" at bounding box center [340, 271] width 34 height 20
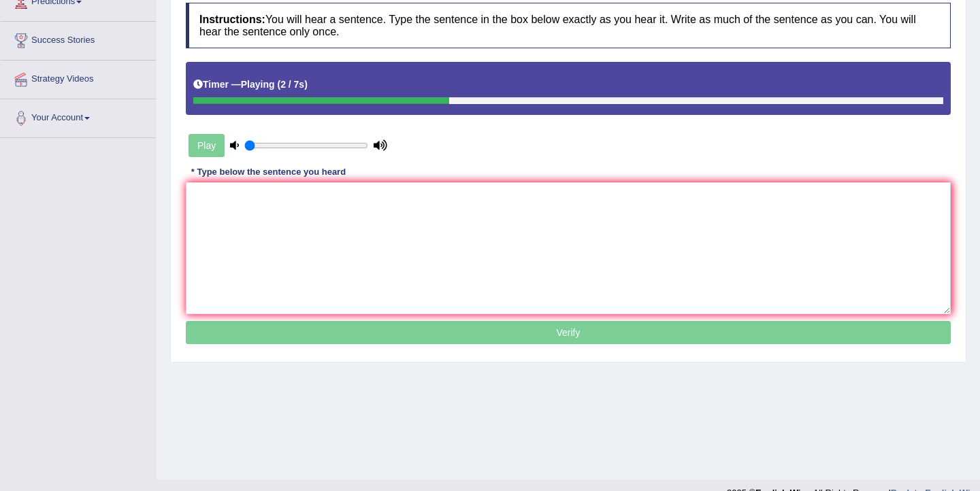
scroll to position [223, 0]
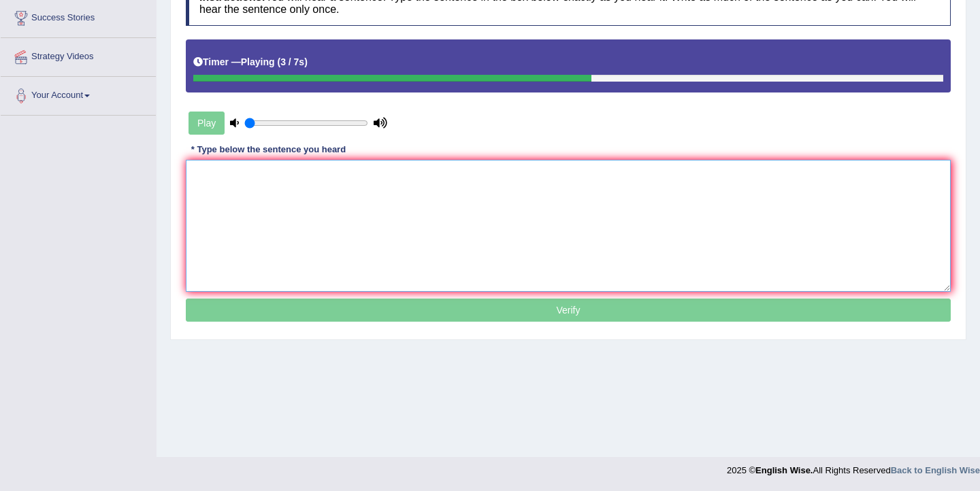
click at [295, 237] on textarea at bounding box center [568, 226] width 765 height 132
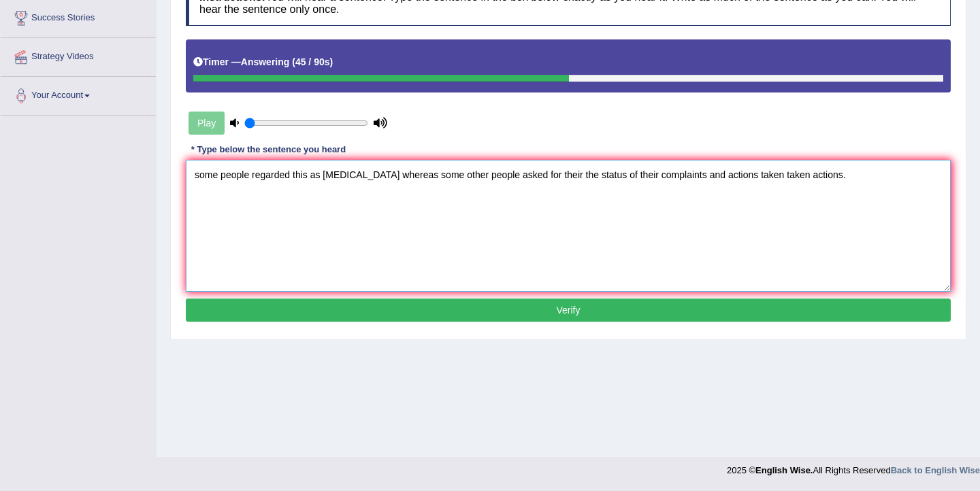
click at [199, 180] on textarea "some people regarded this as eyewash whereas some other people asked for their …" at bounding box center [568, 226] width 765 height 132
type textarea "Some people regarded this as eyewash whereas some other people asked for their …"
click at [572, 310] on button "Verify" at bounding box center [568, 310] width 765 height 23
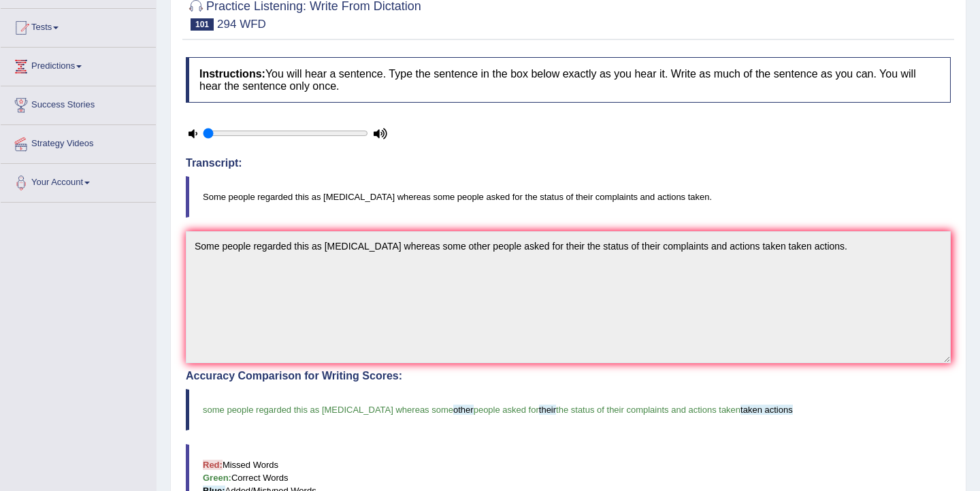
scroll to position [0, 0]
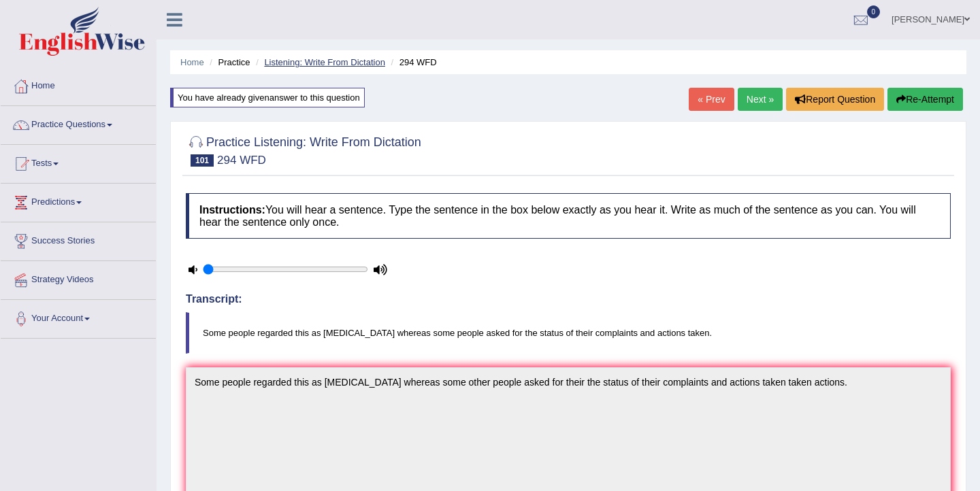
click at [299, 64] on link "Listening: Write From Dictation" at bounding box center [324, 62] width 121 height 10
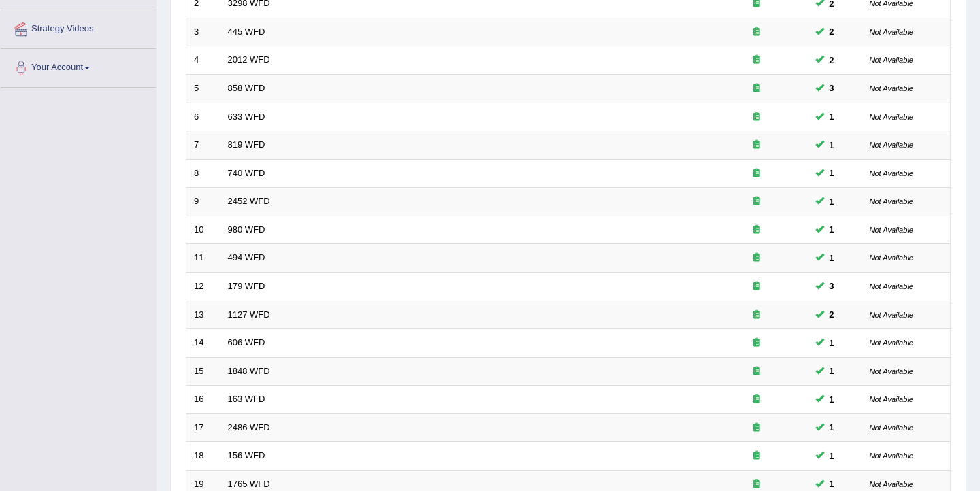
scroll to position [410, 0]
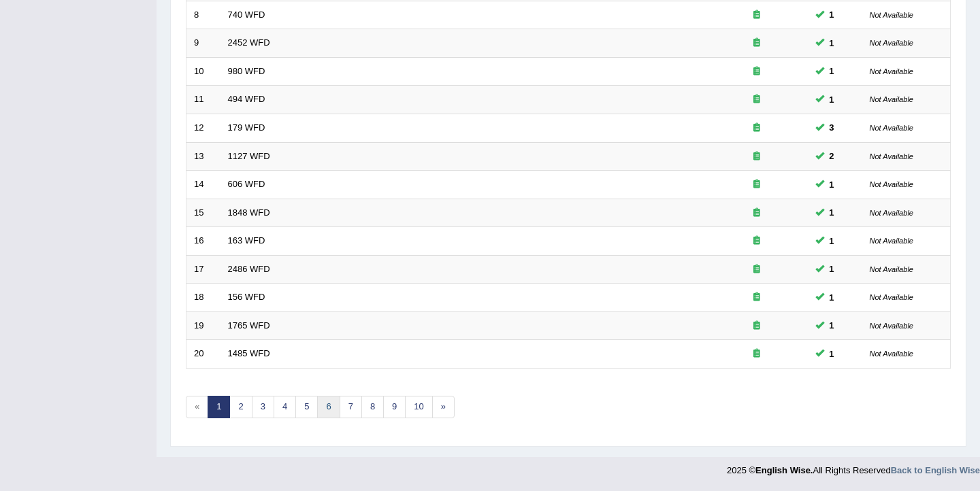
click at [329, 412] on link "6" at bounding box center [328, 407] width 22 height 22
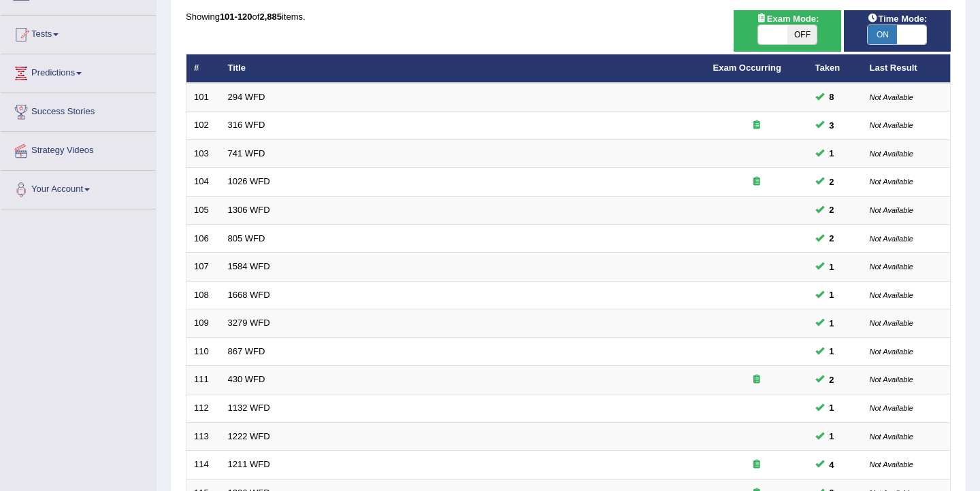
scroll to position [410, 0]
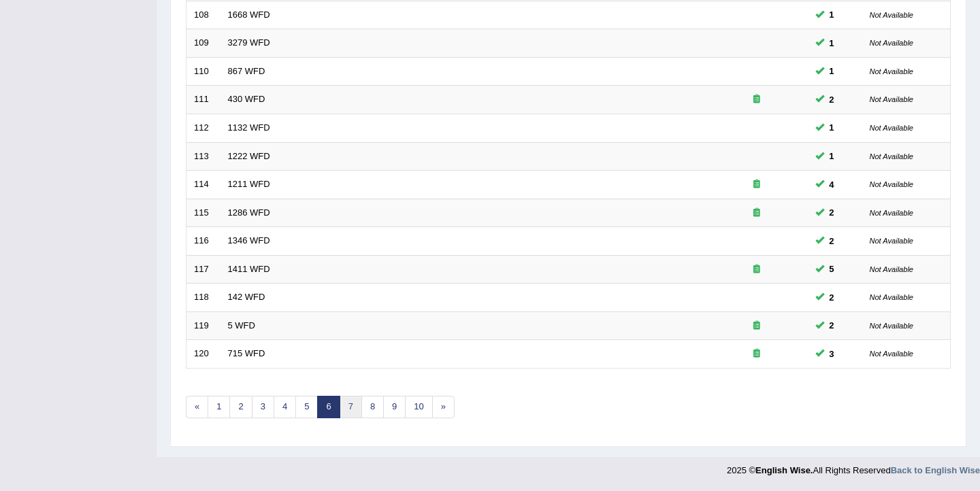
click at [352, 412] on link "7" at bounding box center [351, 407] width 22 height 22
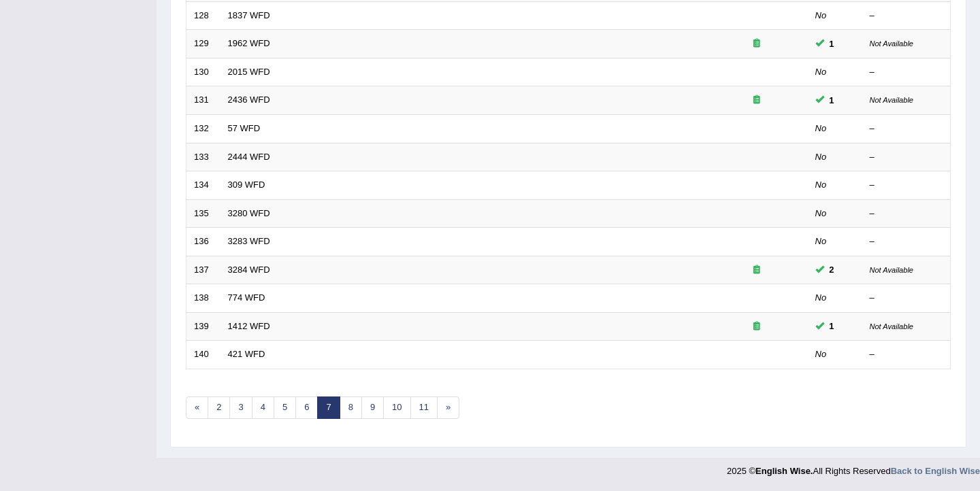
scroll to position [410, 0]
click at [423, 410] on link "11" at bounding box center [423, 407] width 27 height 22
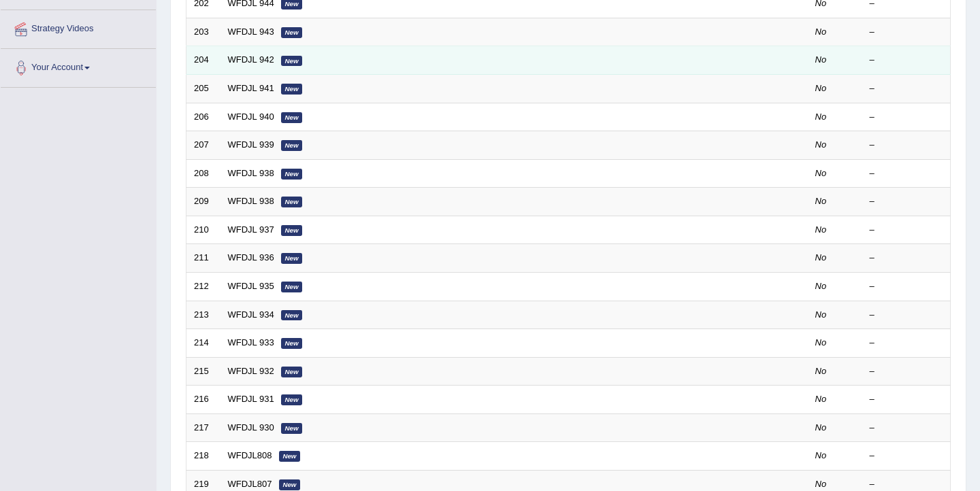
scroll to position [410, 0]
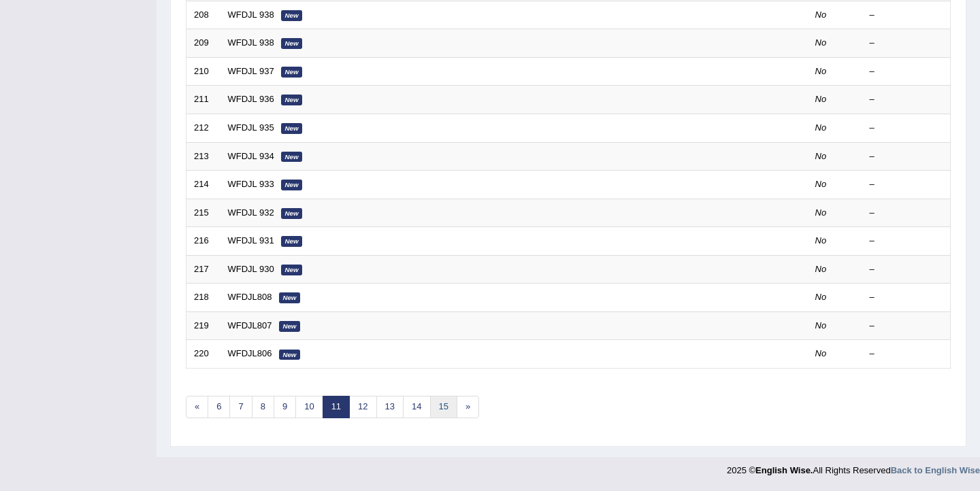
click at [438, 416] on link "15" at bounding box center [443, 407] width 27 height 22
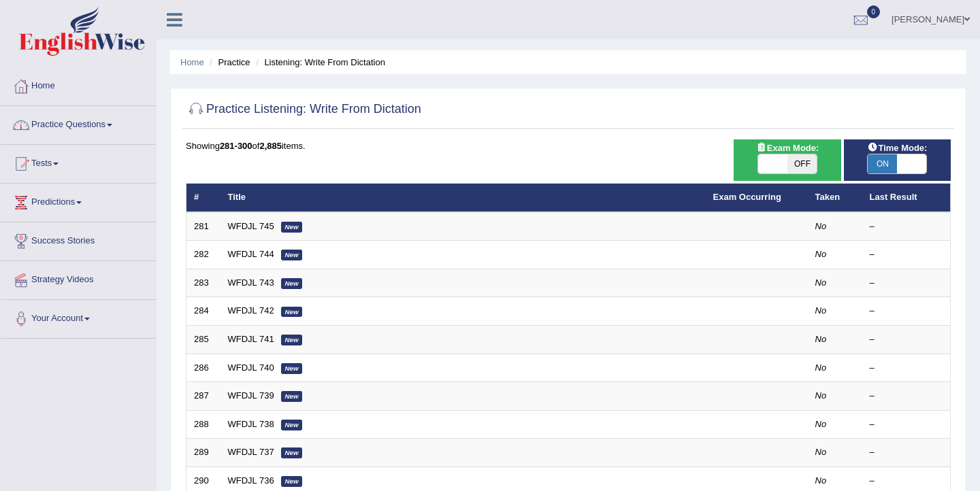
click at [90, 120] on link "Practice Questions" at bounding box center [78, 123] width 155 height 34
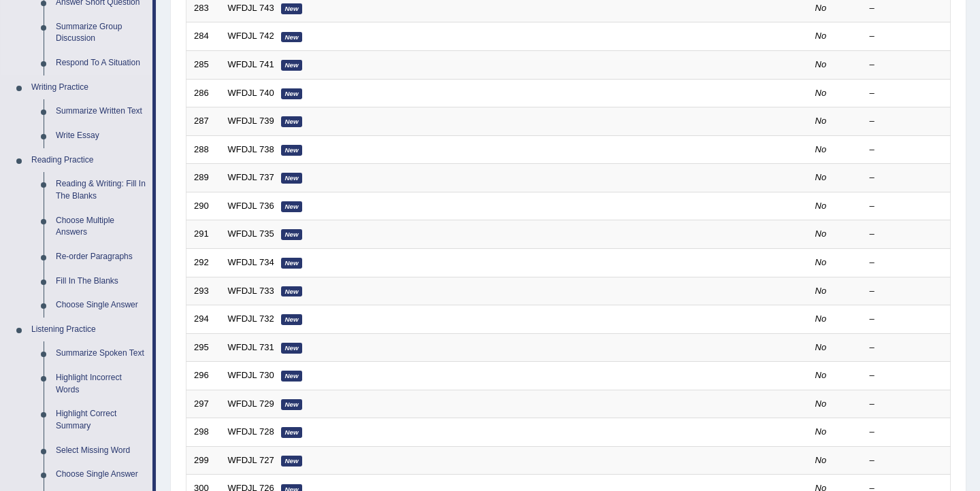
scroll to position [277, 0]
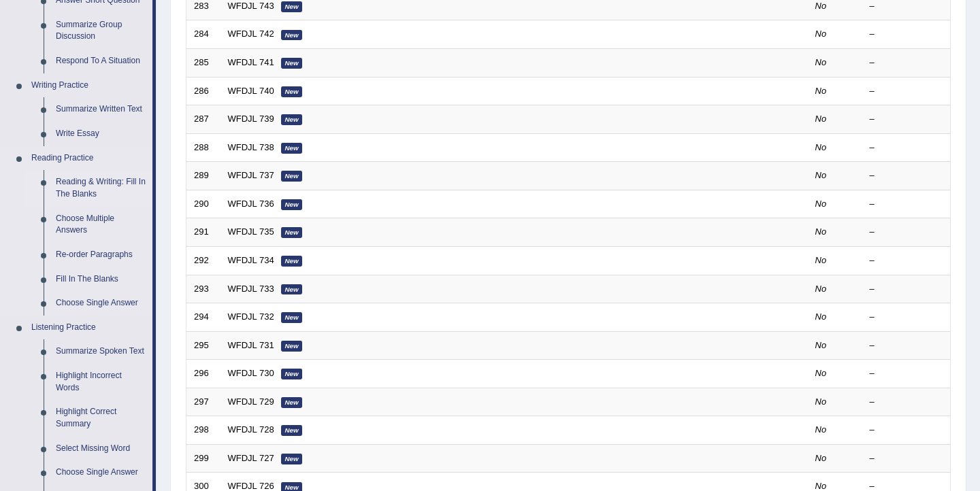
click at [94, 191] on link "Reading & Writing: Fill In The Blanks" at bounding box center [101, 188] width 103 height 36
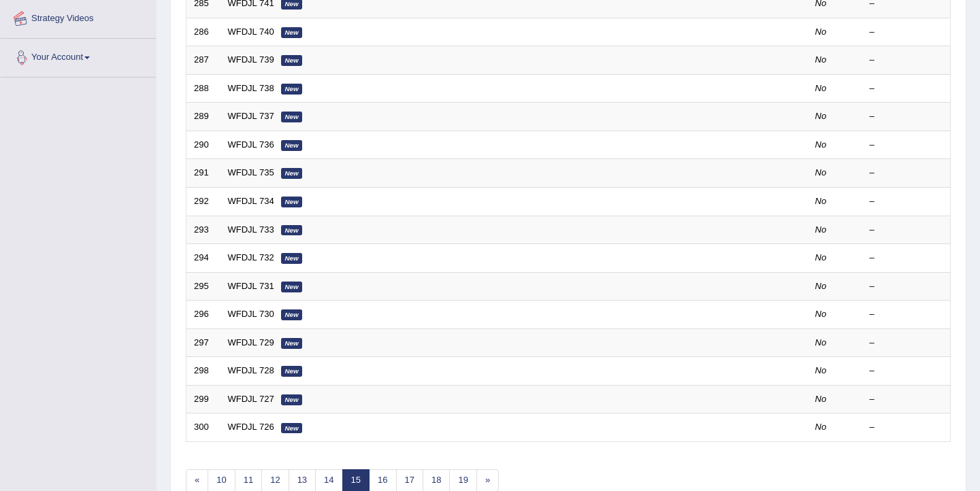
scroll to position [410, 0]
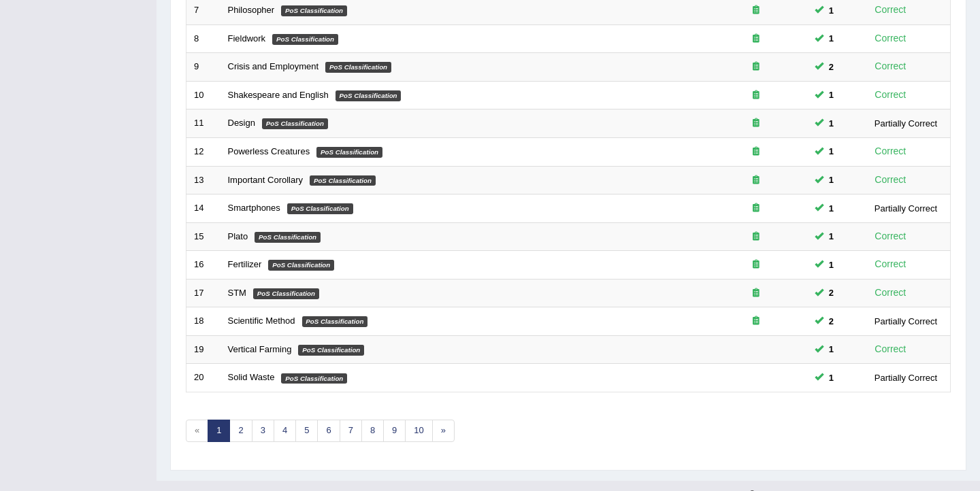
scroll to position [410, 0]
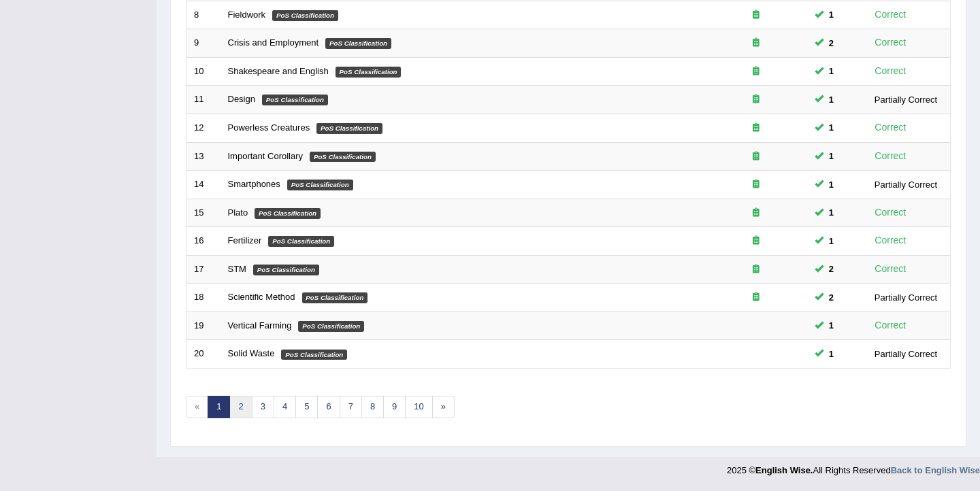
click at [244, 412] on link "2" at bounding box center [240, 407] width 22 height 22
